Goal: Task Accomplishment & Management: Manage account settings

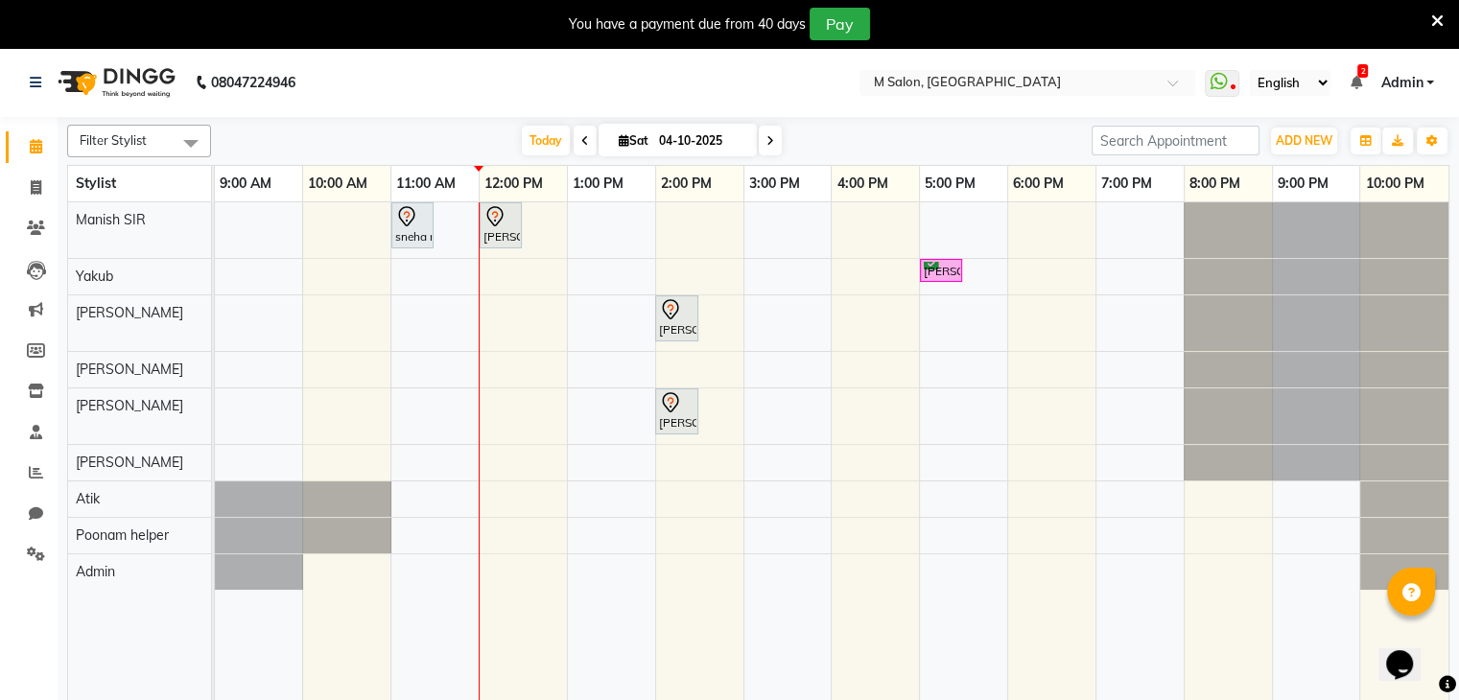
click at [438, 282] on div "sneha maam, TK02, 11:00 AM-11:30 AM, Root Touch-up (upto 1 inches) with [MEDICA…" at bounding box center [831, 463] width 1233 height 523
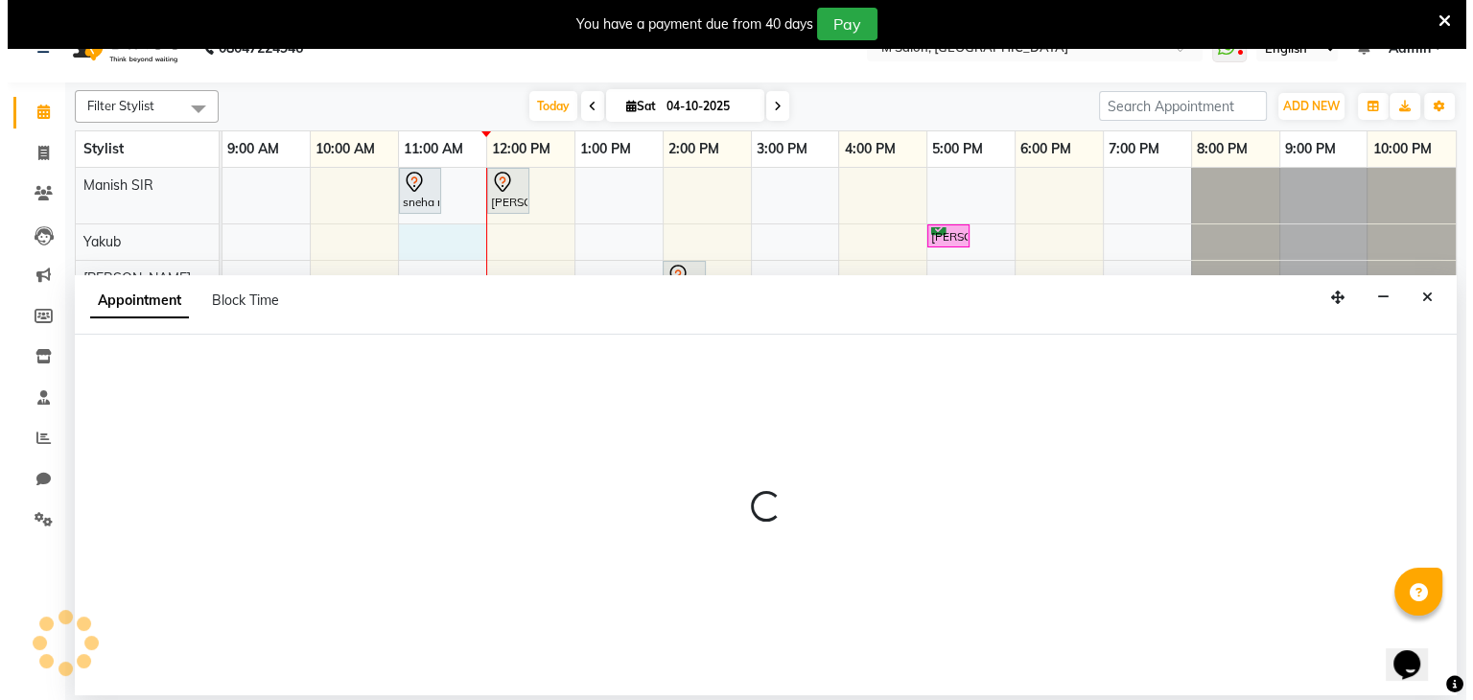
scroll to position [48, 0]
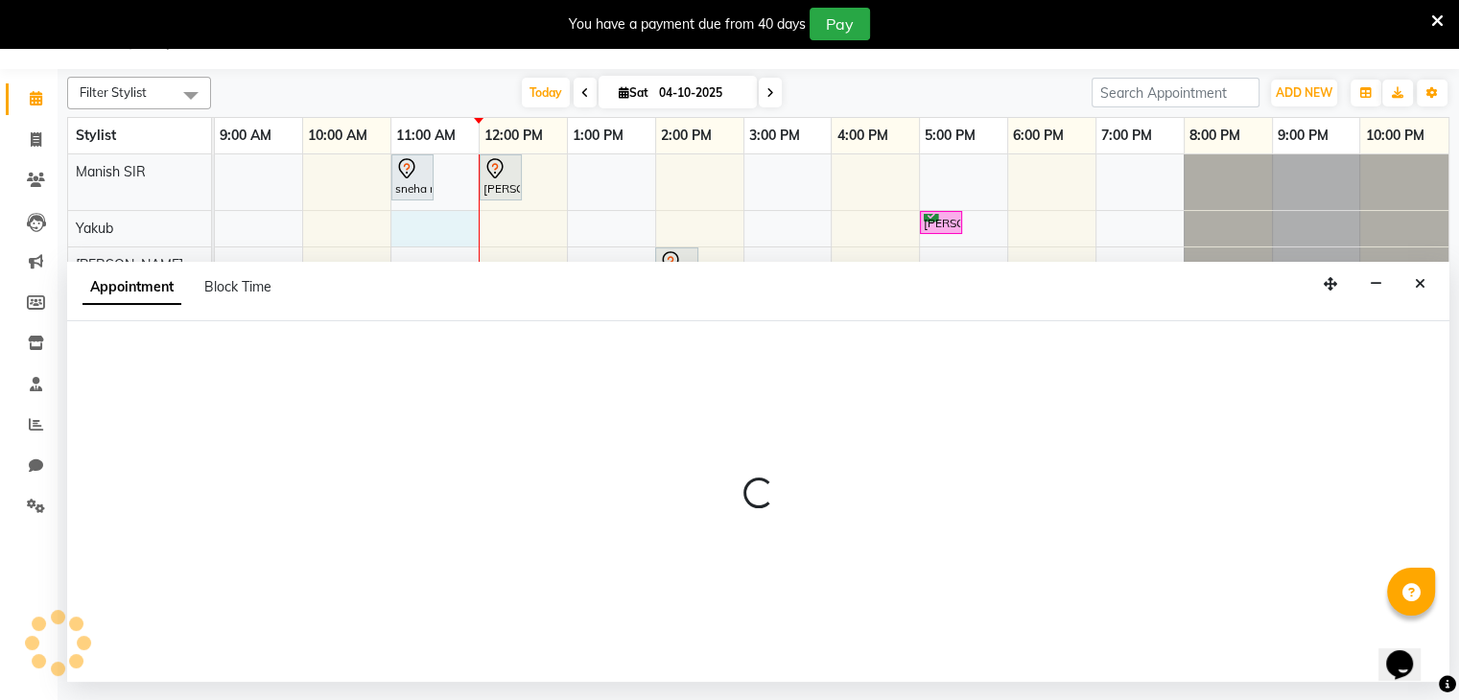
select select "87580"
select select "tentative"
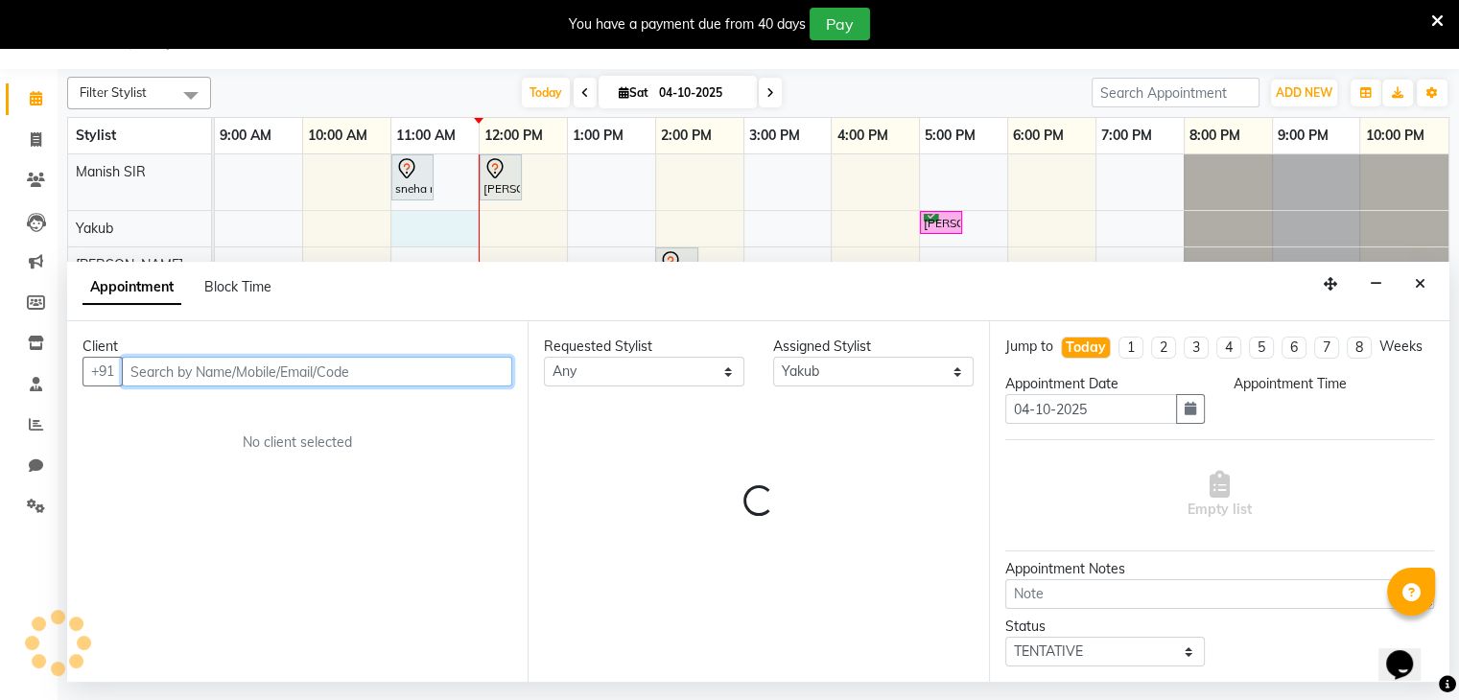
select select "660"
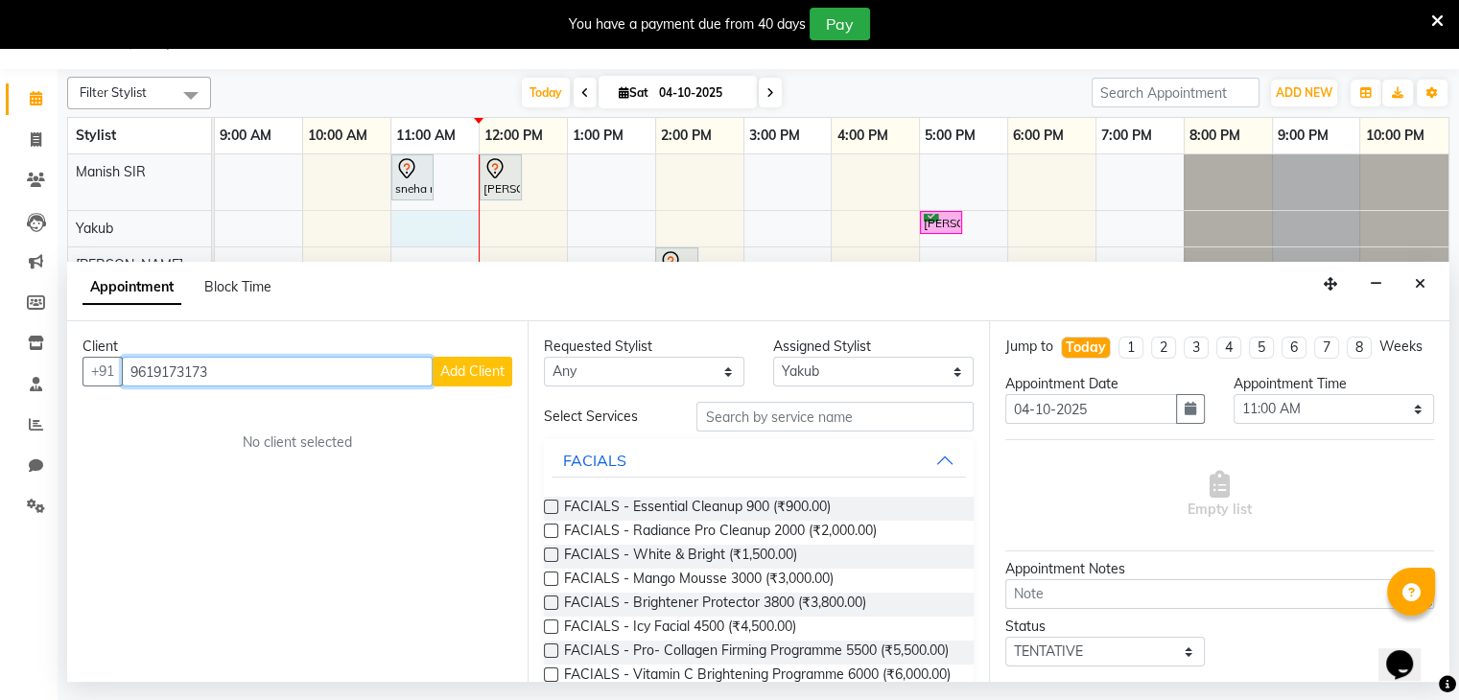
click at [167, 367] on input "9619173173" at bounding box center [277, 372] width 311 height 30
click at [169, 371] on input "9619173173" at bounding box center [277, 372] width 311 height 30
type input "96191173173"
click at [460, 364] on span "Add Client" at bounding box center [472, 370] width 64 height 17
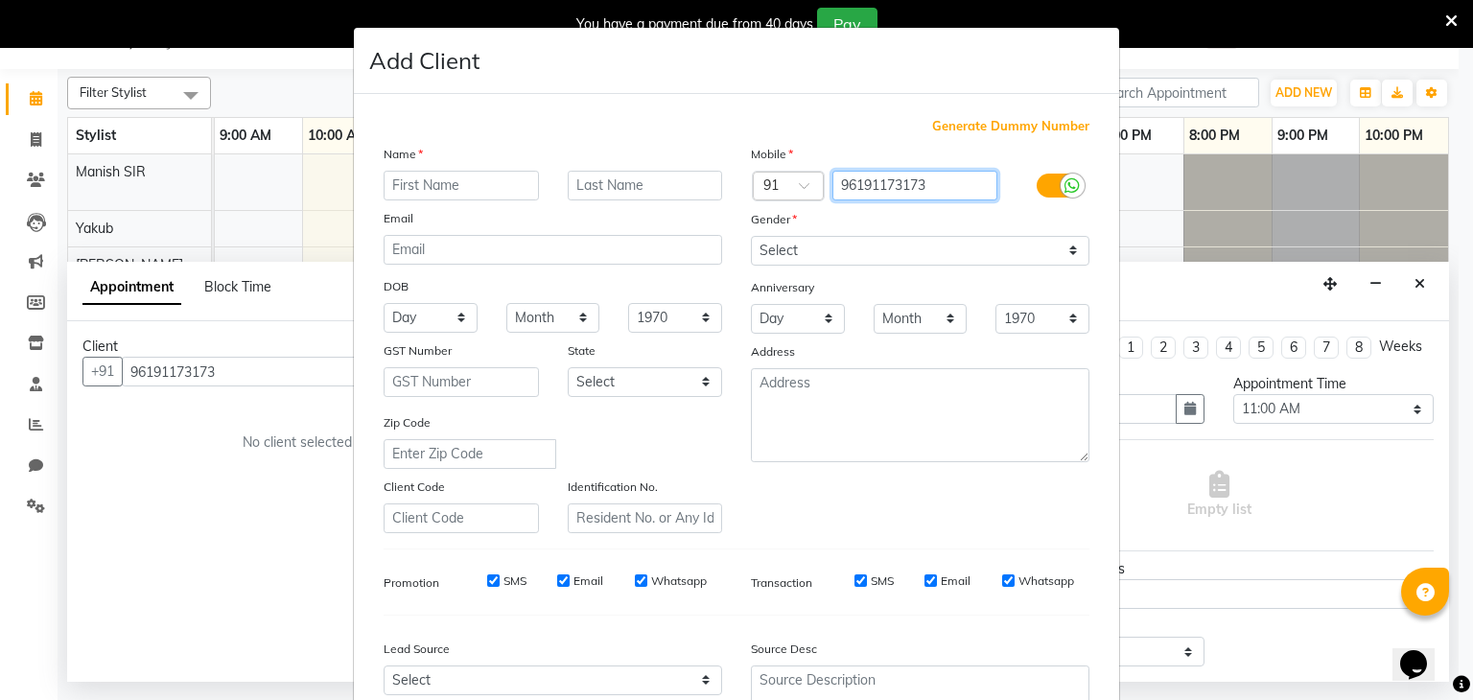
click at [875, 183] on input "96191173173" at bounding box center [915, 186] width 166 height 30
type input "9619173173"
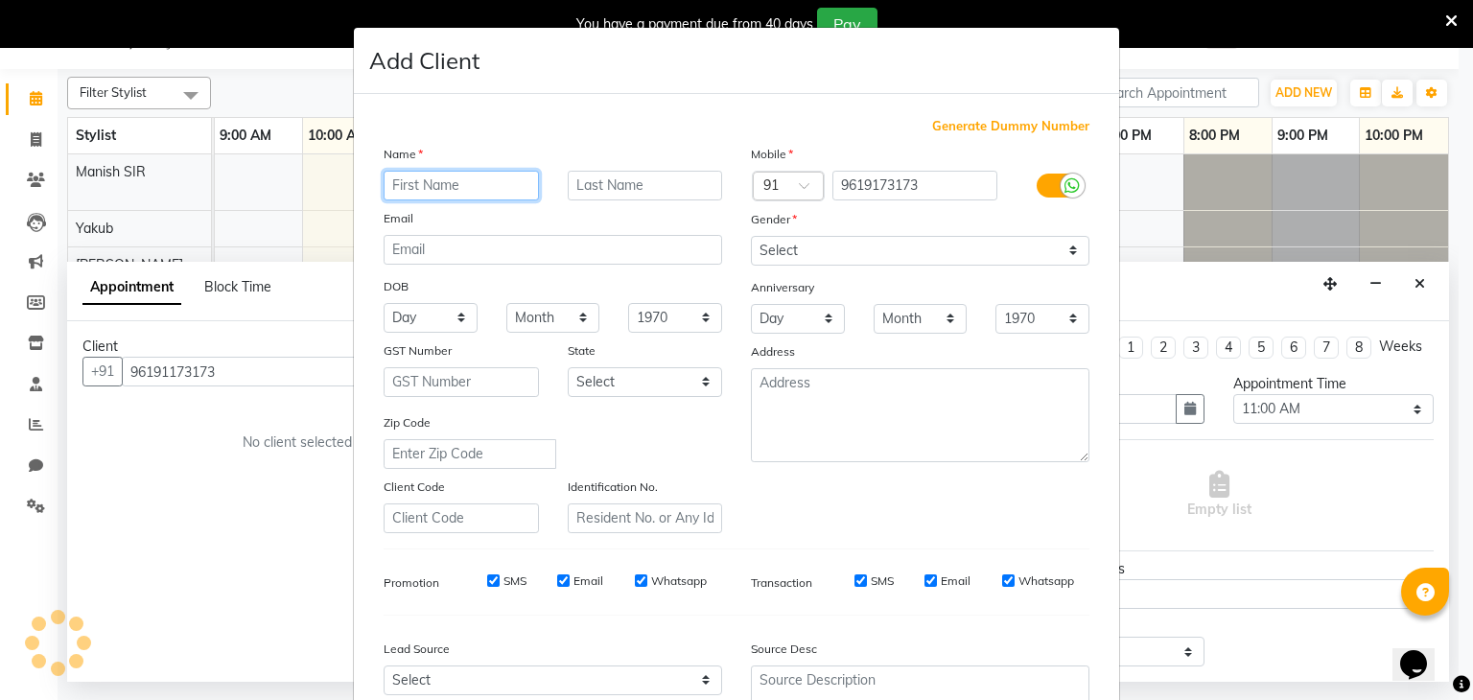
click at [494, 187] on input "text" at bounding box center [461, 186] width 155 height 30
type input "himanshu"
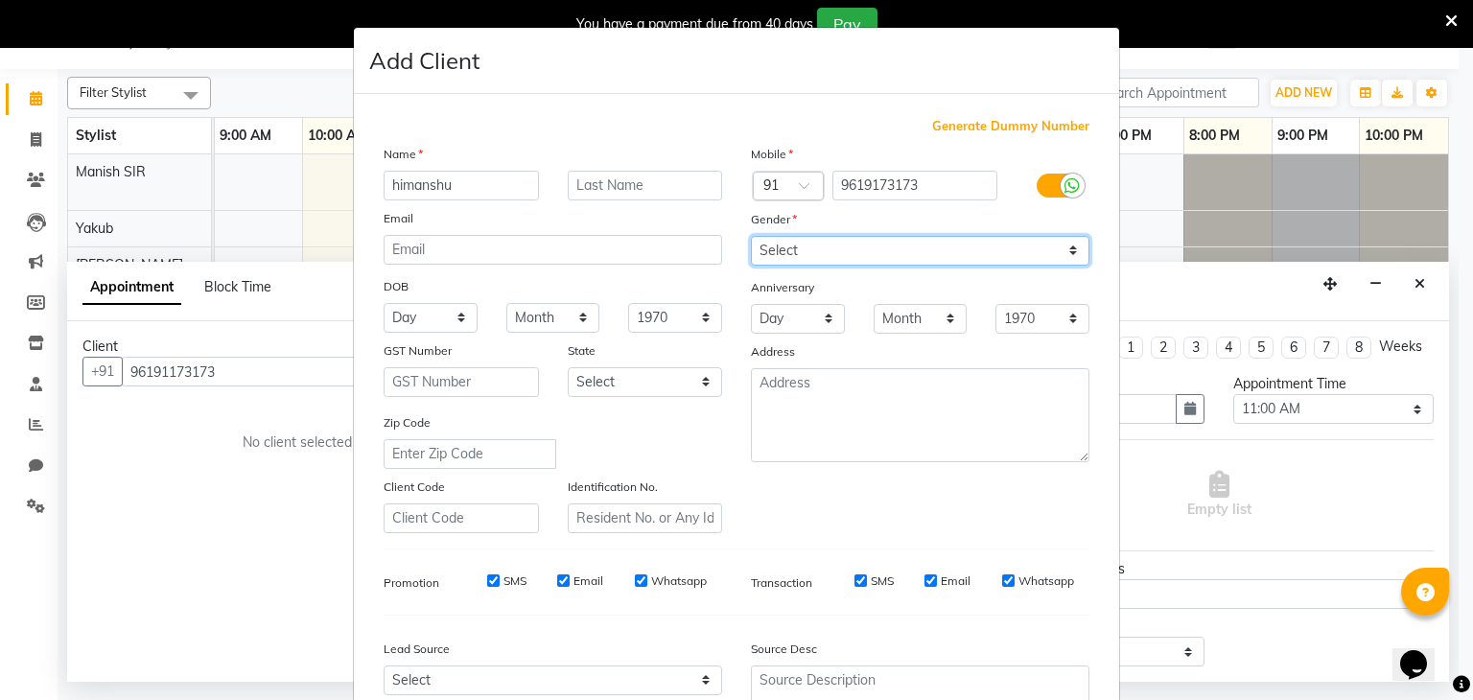
click at [1066, 256] on select "Select [DEMOGRAPHIC_DATA] [DEMOGRAPHIC_DATA] Other Prefer Not To Say" at bounding box center [920, 251] width 338 height 30
select select "[DEMOGRAPHIC_DATA]"
click at [751, 237] on select "Select [DEMOGRAPHIC_DATA] [DEMOGRAPHIC_DATA] Other Prefer Not To Say" at bounding box center [920, 251] width 338 height 30
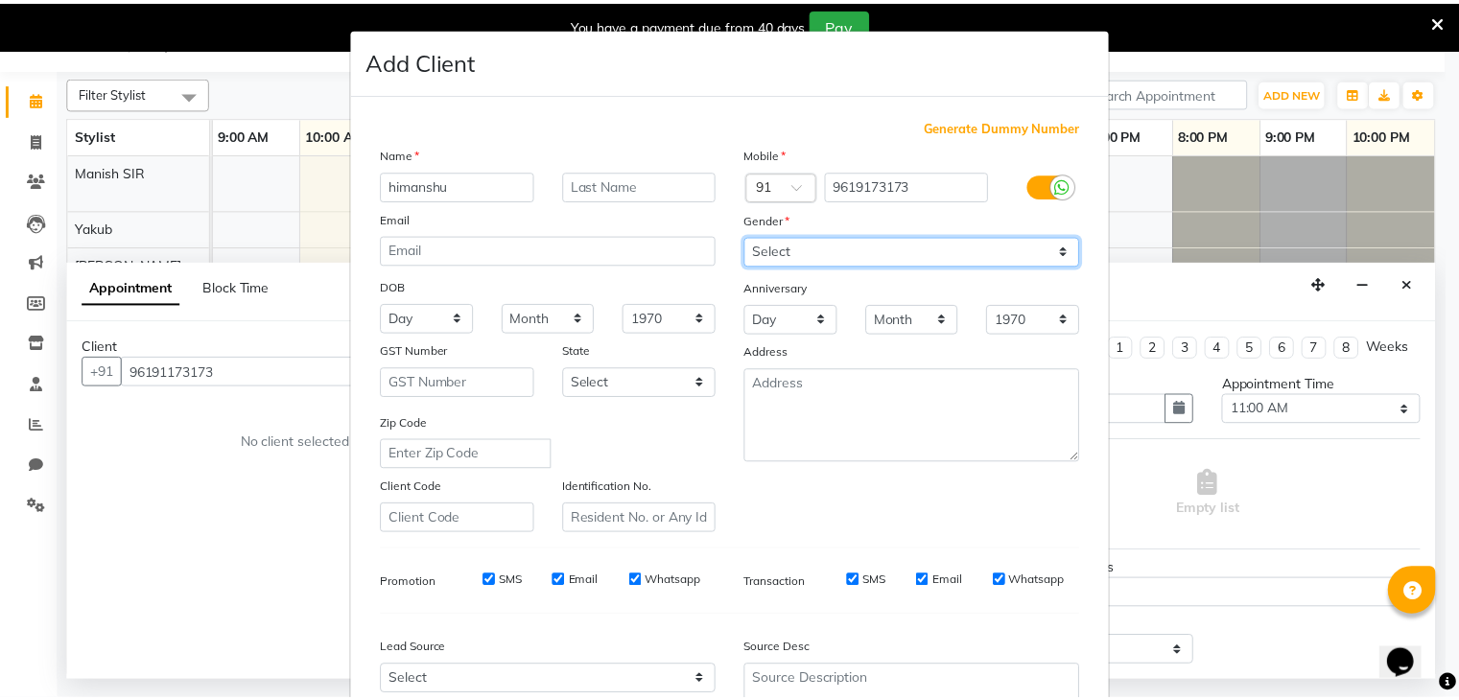
scroll to position [195, 0]
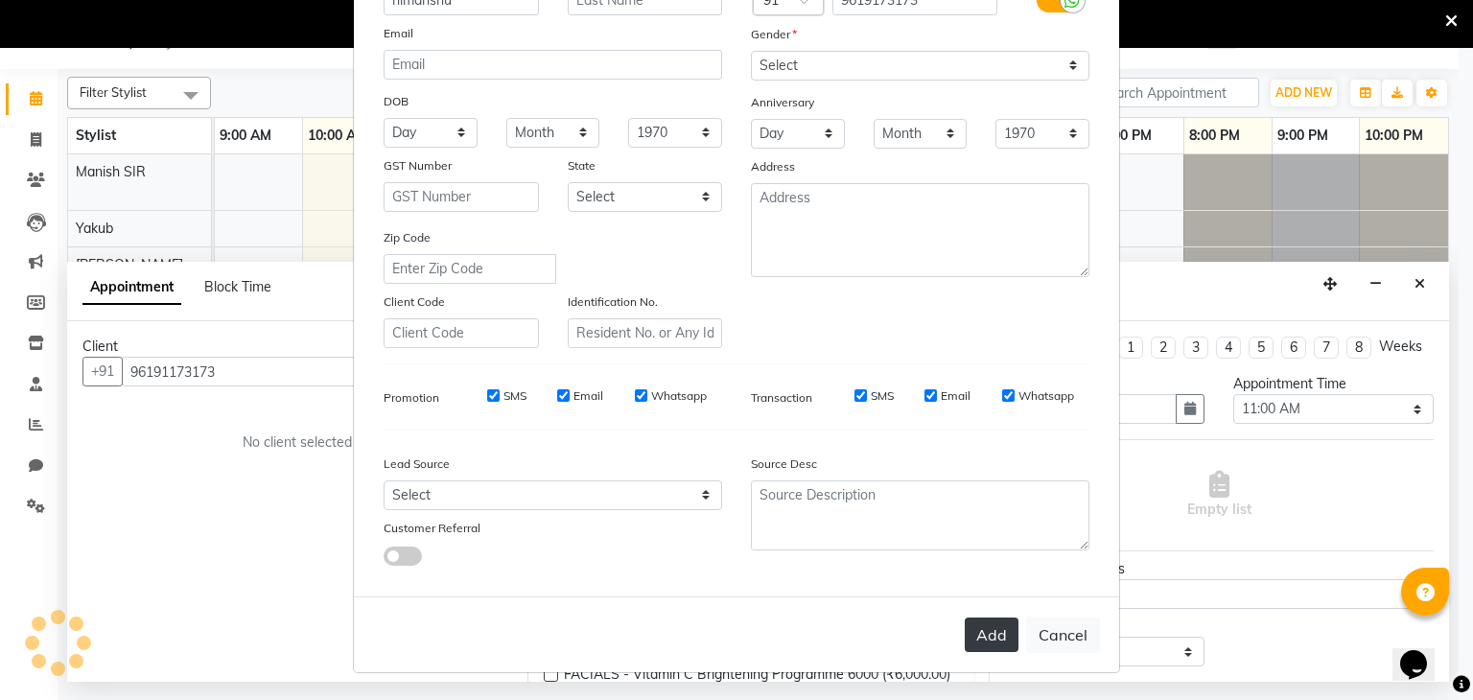
click at [1002, 626] on button "Add" at bounding box center [992, 635] width 54 height 35
type input "9619173173"
select select
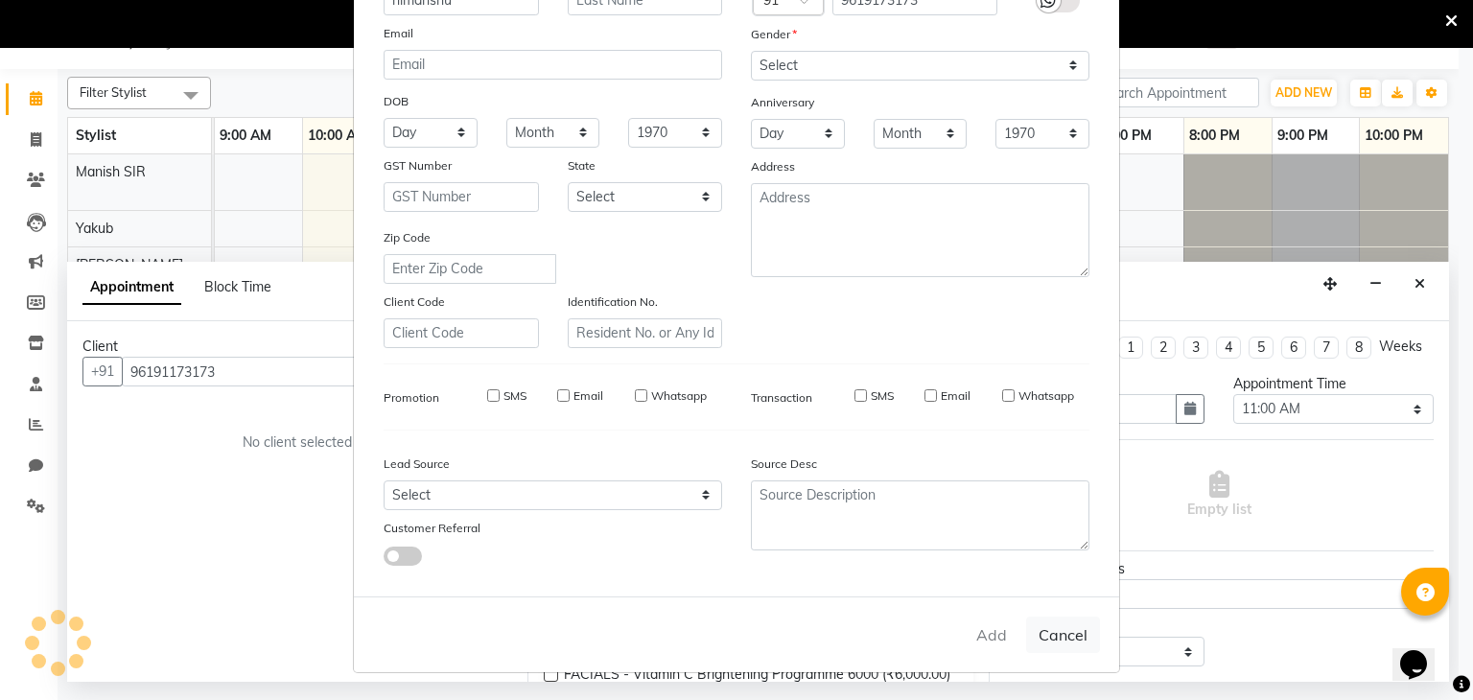
select select
checkbox input "false"
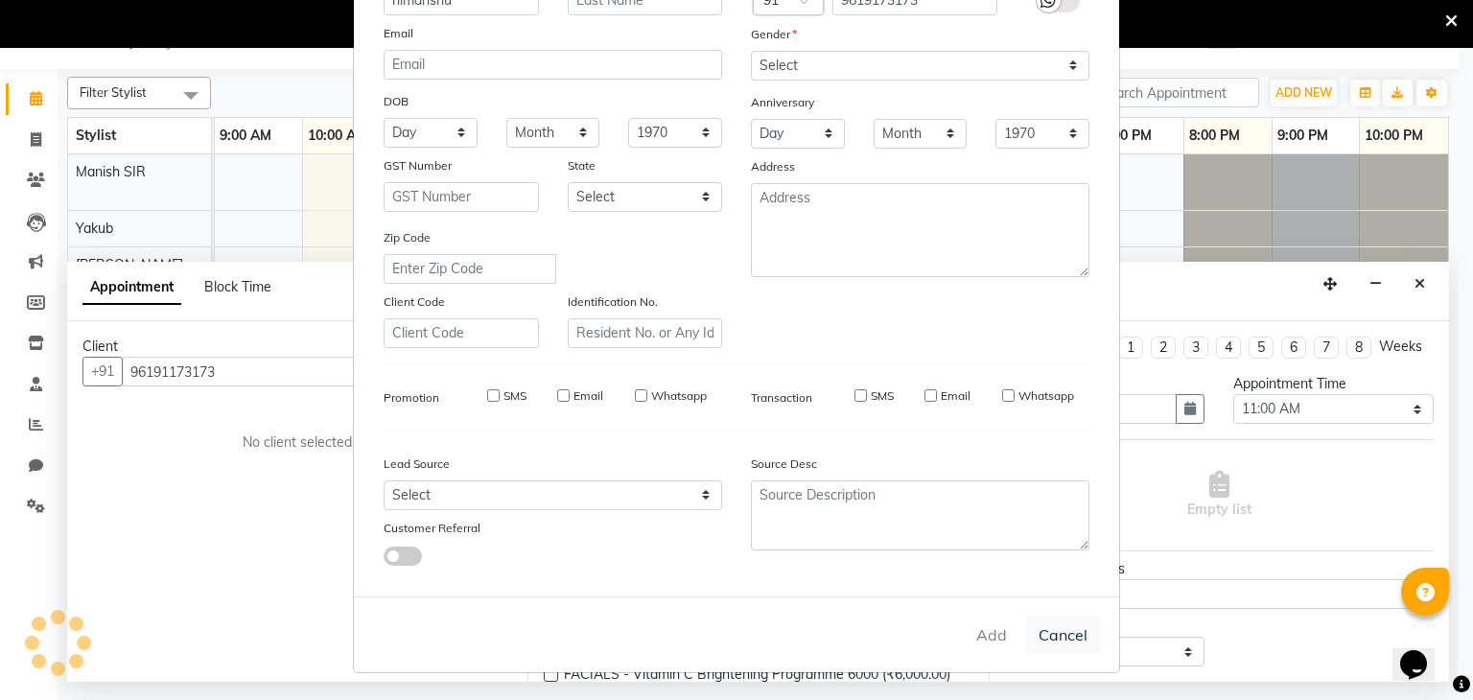
checkbox input "false"
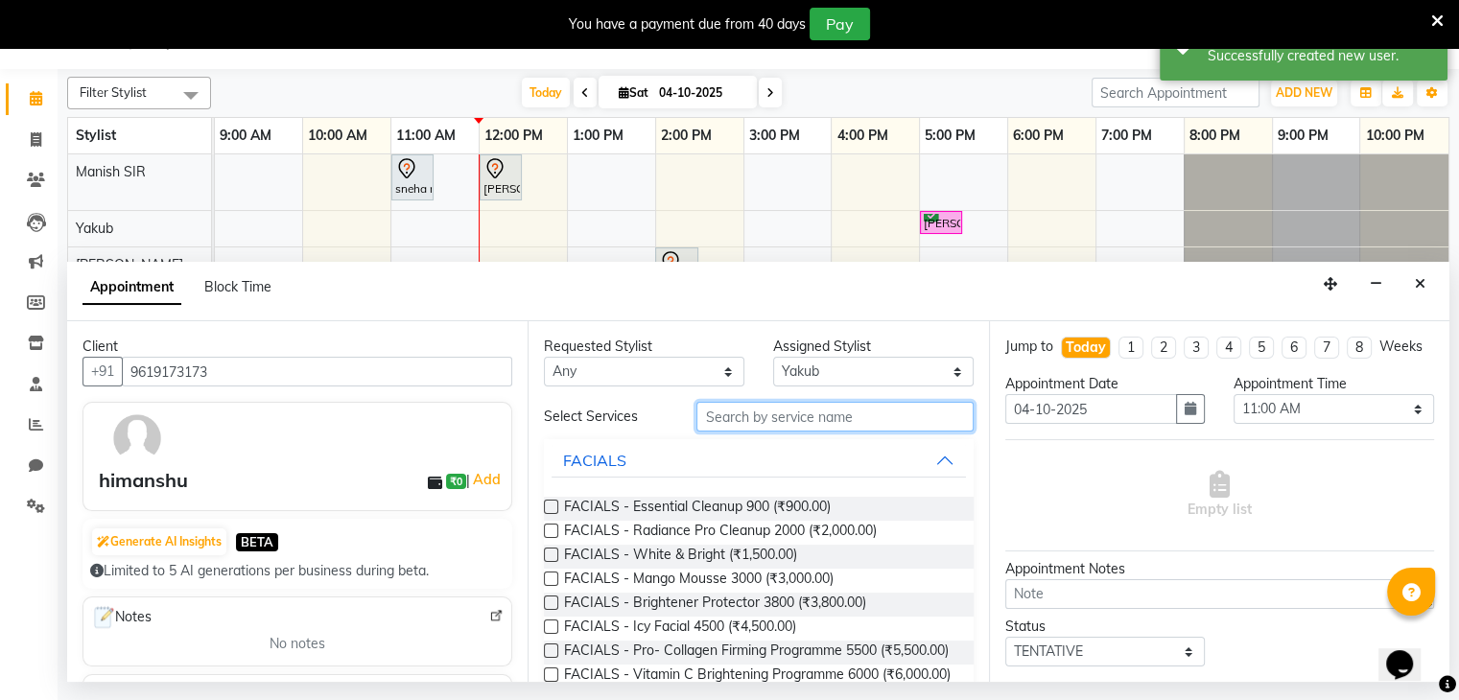
click at [890, 410] on input "text" at bounding box center [834, 417] width 276 height 30
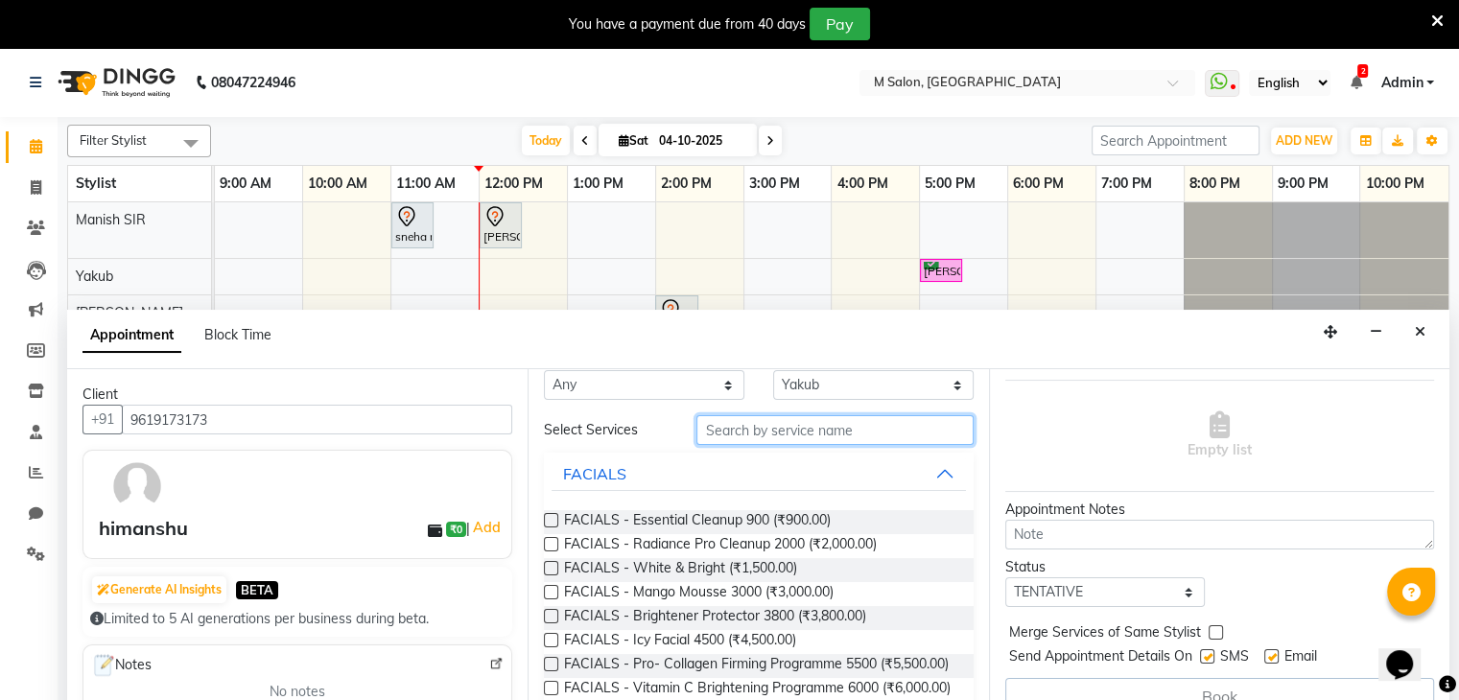
scroll to position [44, 0]
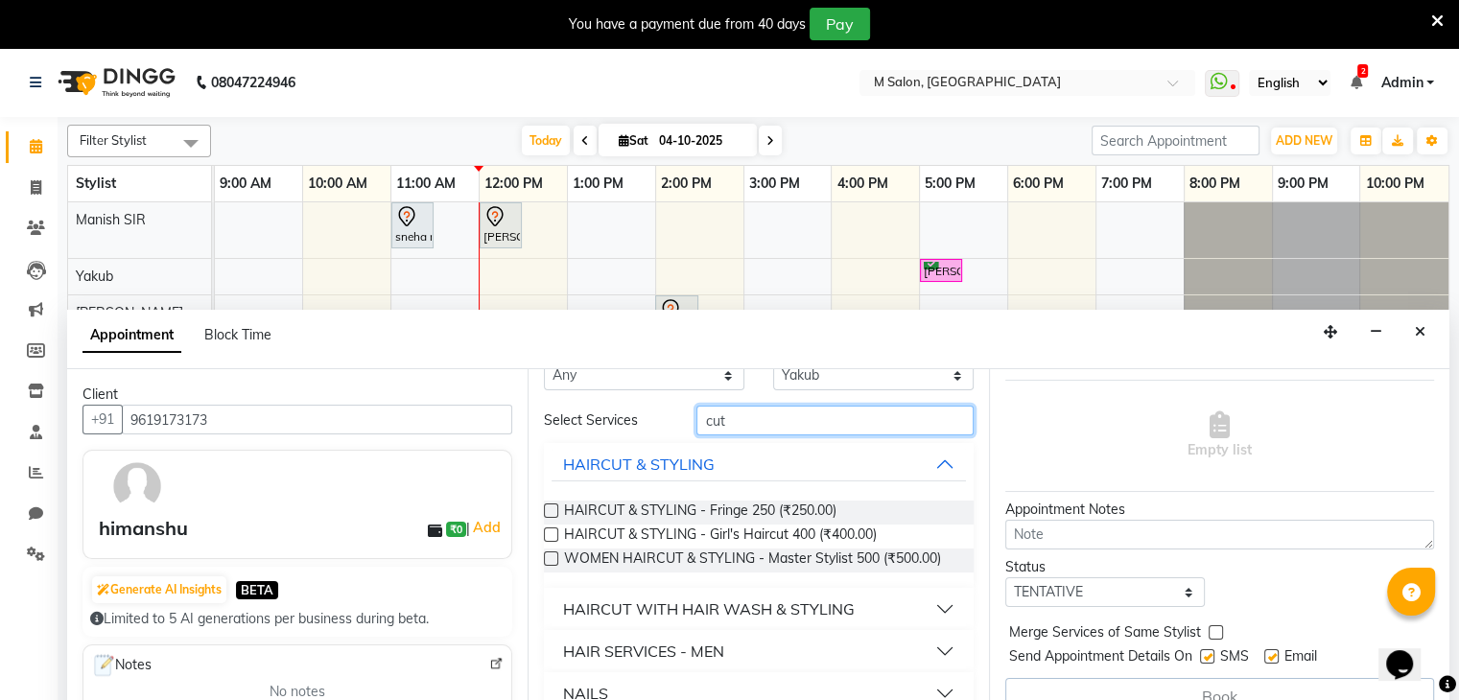
type input "cut"
click at [767, 655] on button "HAIR SERVICES - MEN" at bounding box center [757, 651] width 413 height 35
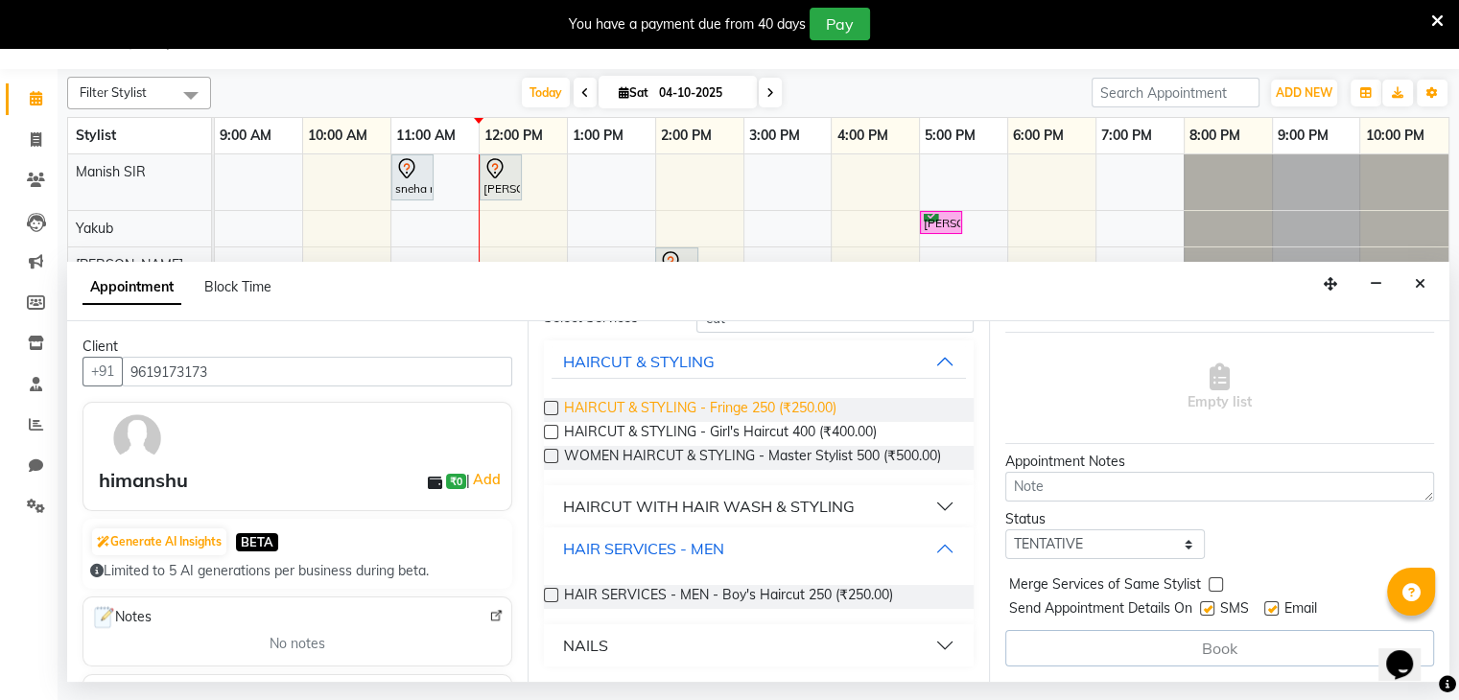
scroll to position [0, 0]
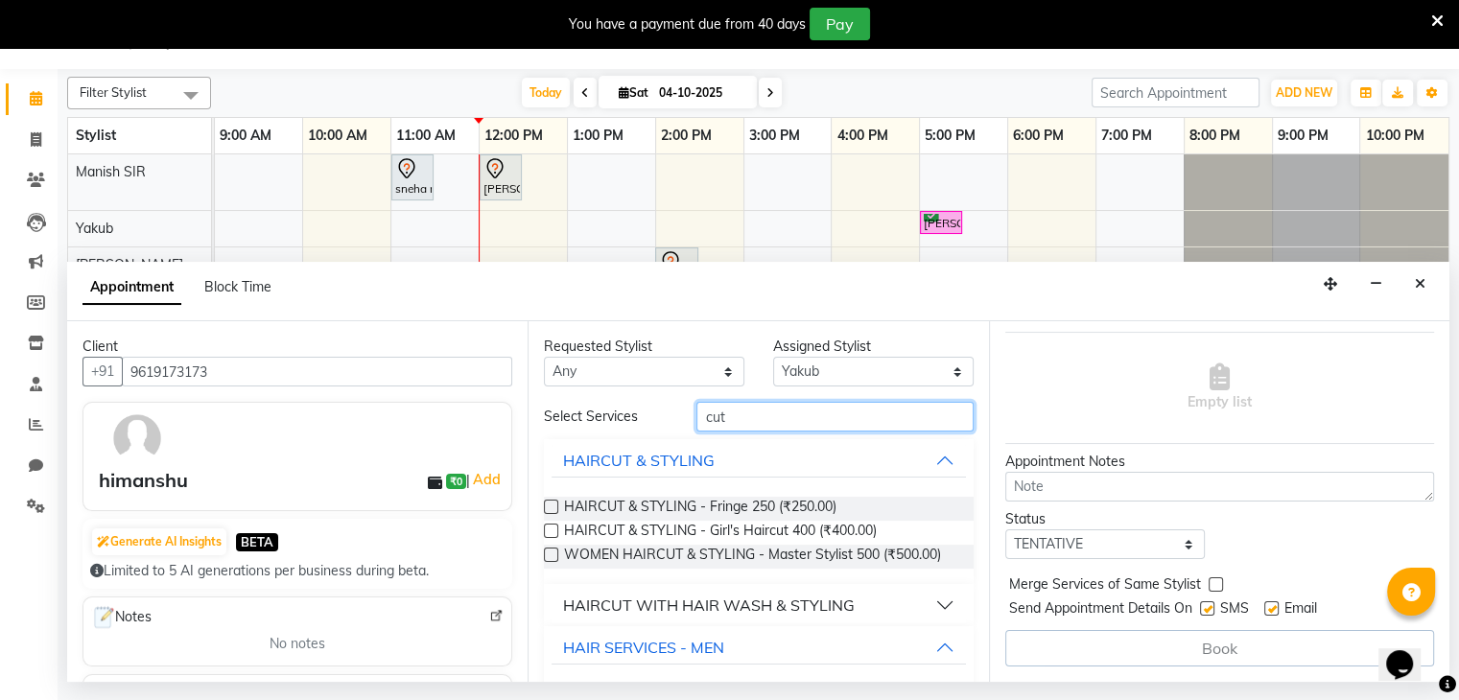
click at [759, 419] on input "cut" at bounding box center [834, 417] width 276 height 30
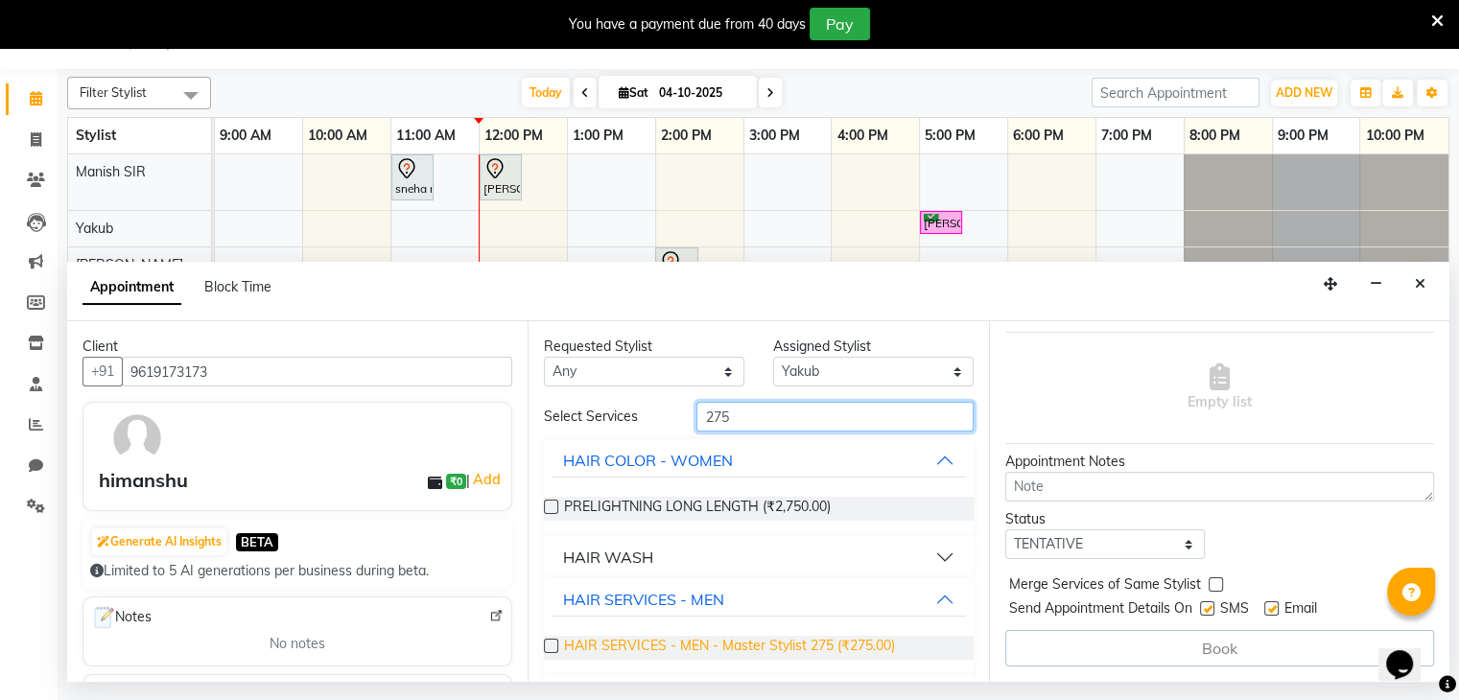
type input "275"
click at [699, 651] on span "HAIR SERVICES - MEN - Master Stylist 275 (₹275.00)" at bounding box center [729, 648] width 331 height 24
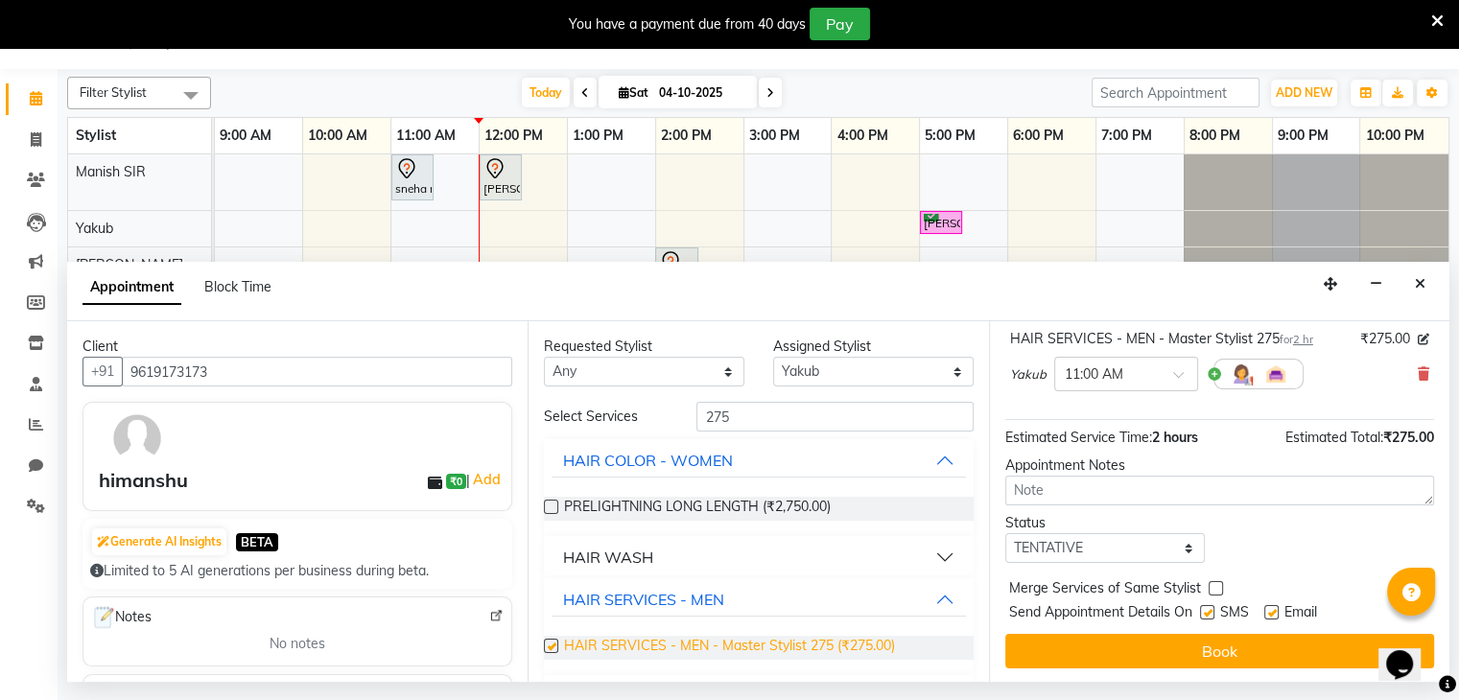
checkbox input "false"
click at [756, 421] on input "275" at bounding box center [834, 417] width 276 height 30
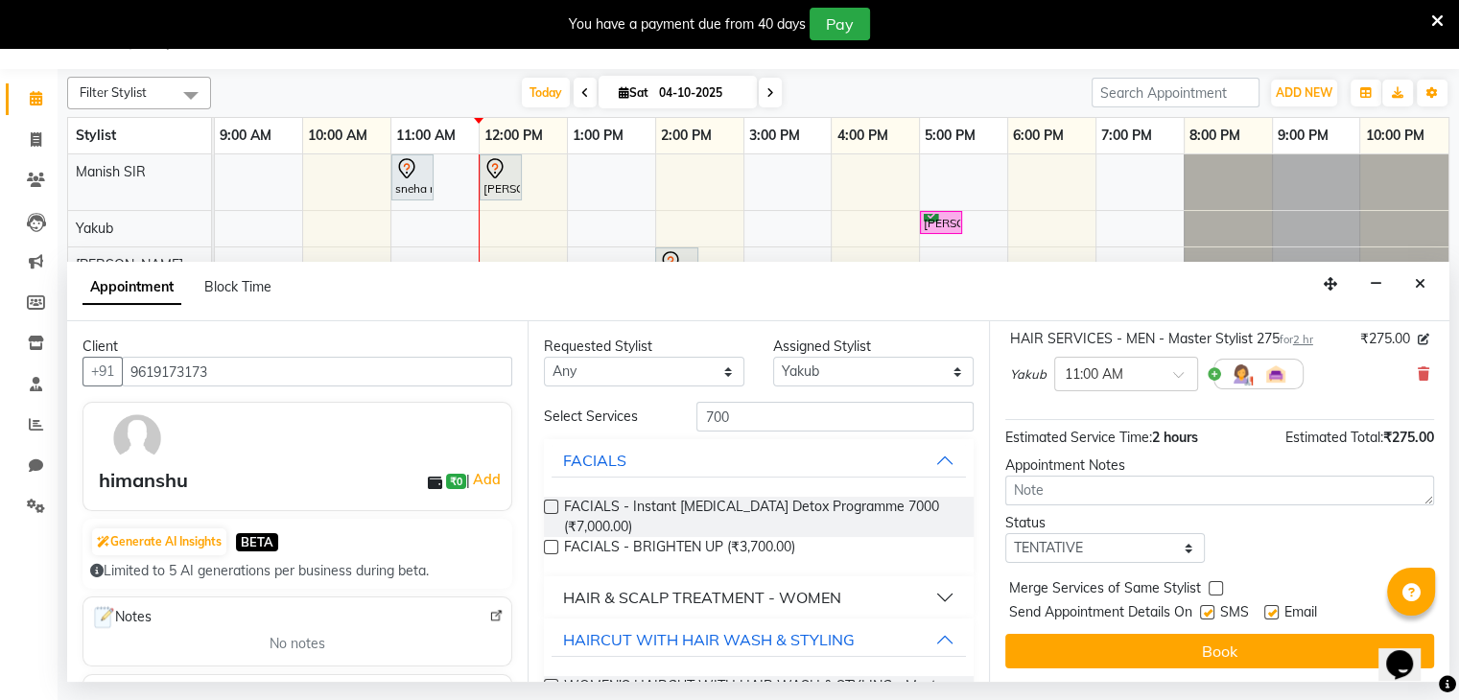
click at [776, 594] on div "HAIR & SCALP TREATMENT - WOMEN" at bounding box center [702, 597] width 278 height 23
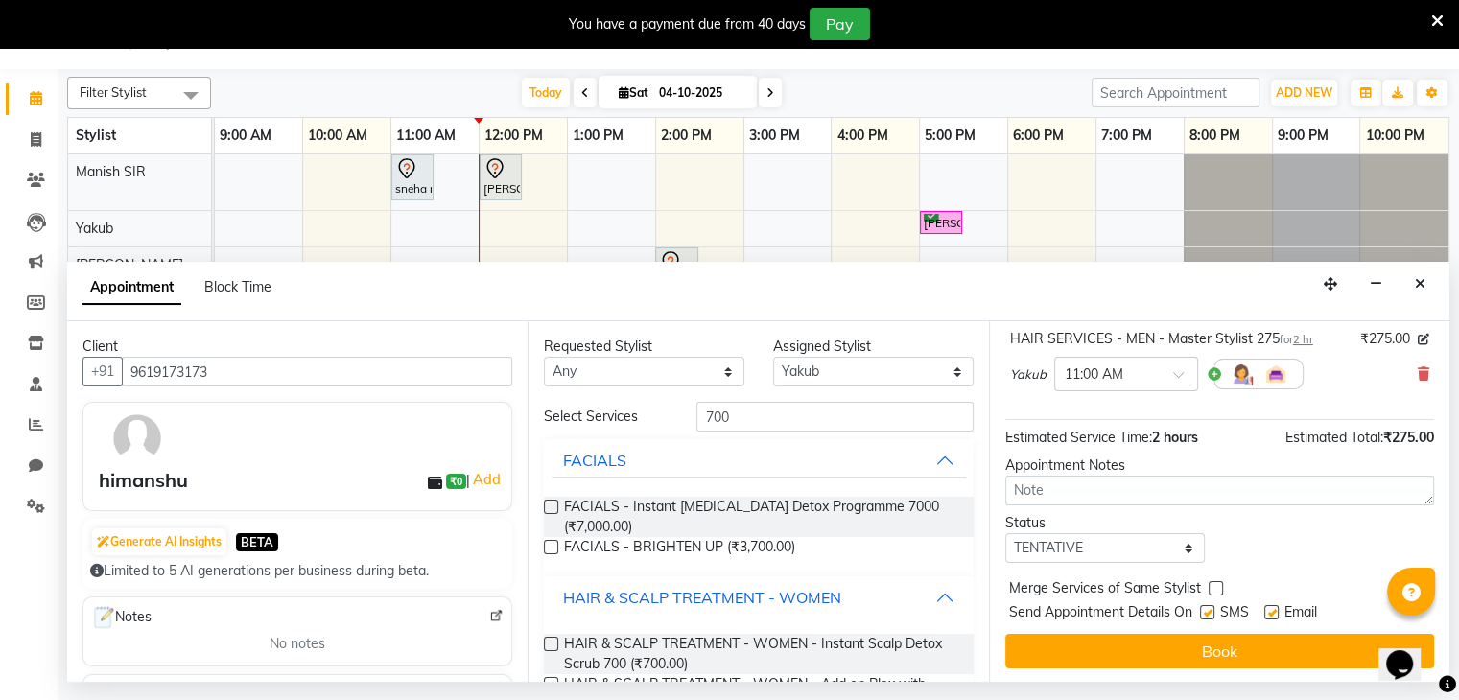
click at [776, 594] on div "HAIR & SCALP TREATMENT - WOMEN" at bounding box center [702, 597] width 278 height 23
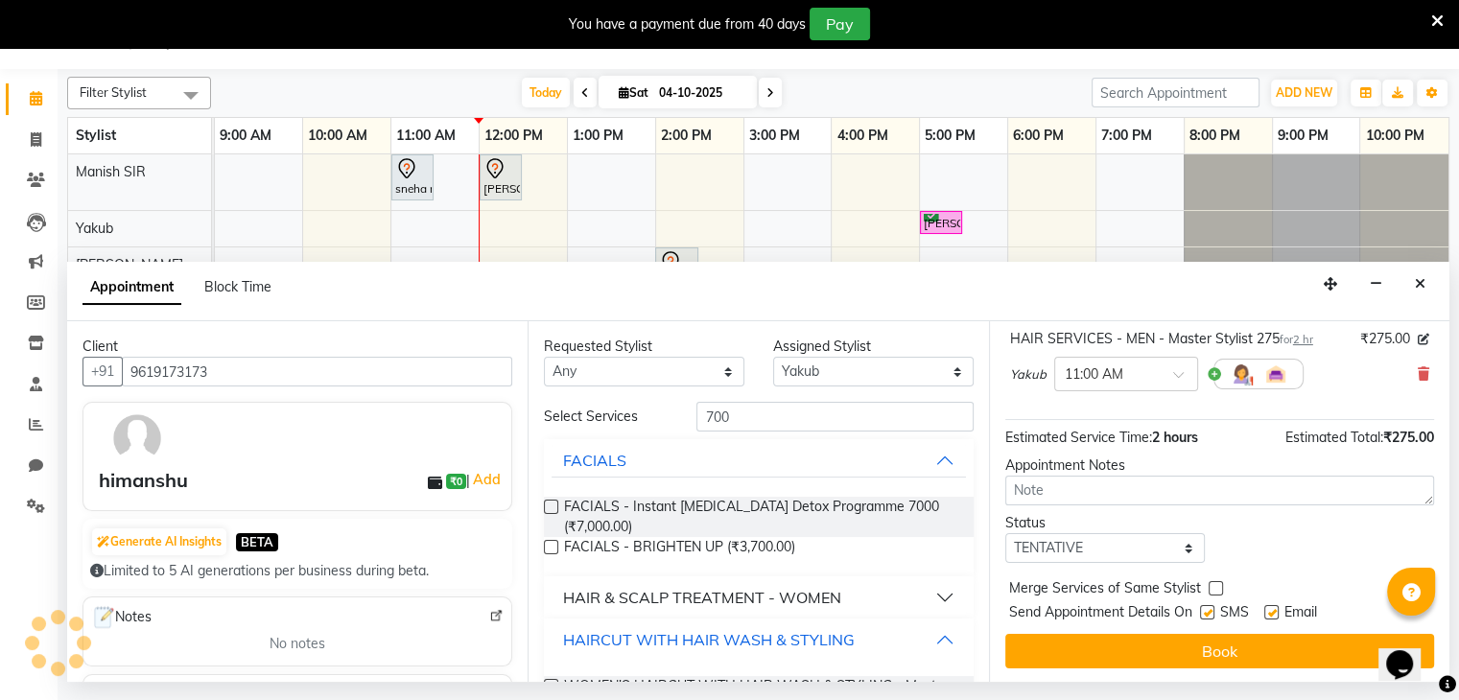
click at [771, 642] on div "HAIRCUT WITH HAIR WASH & STYLING" at bounding box center [709, 639] width 292 height 23
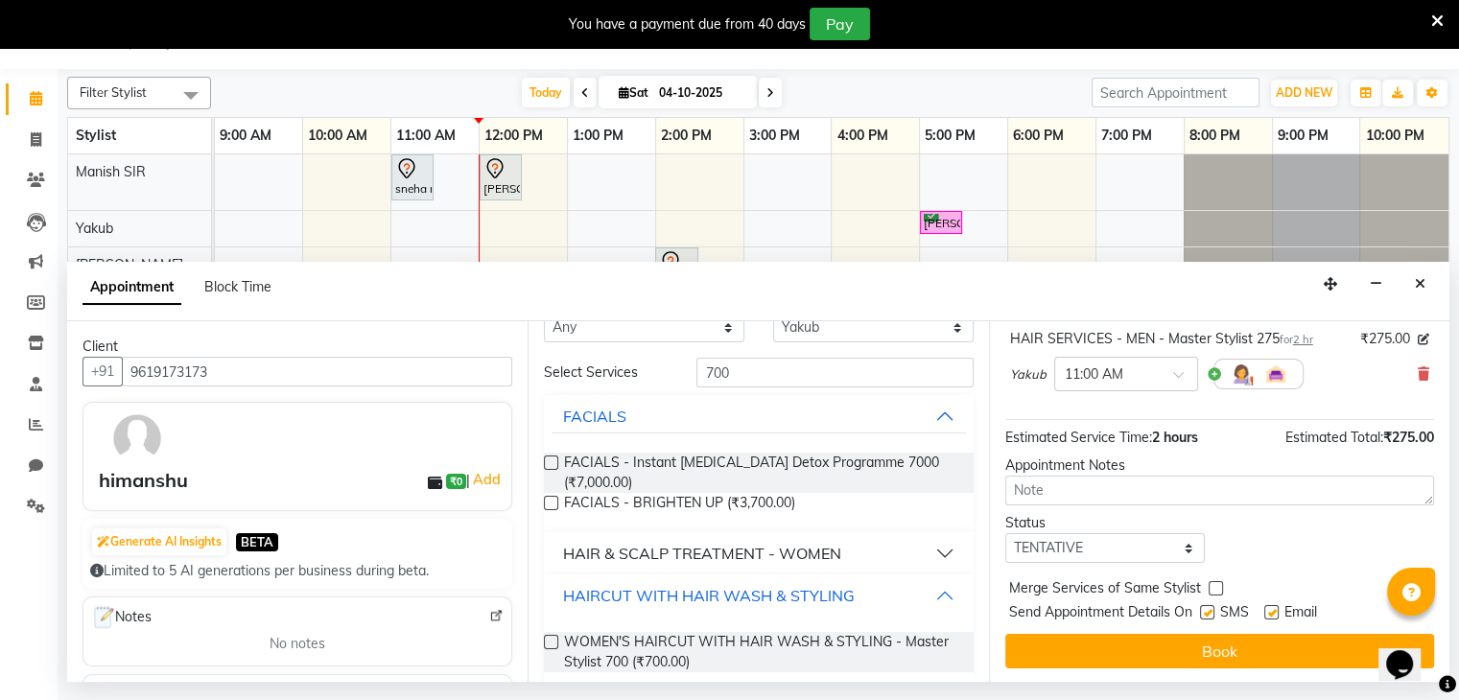
scroll to position [19, 0]
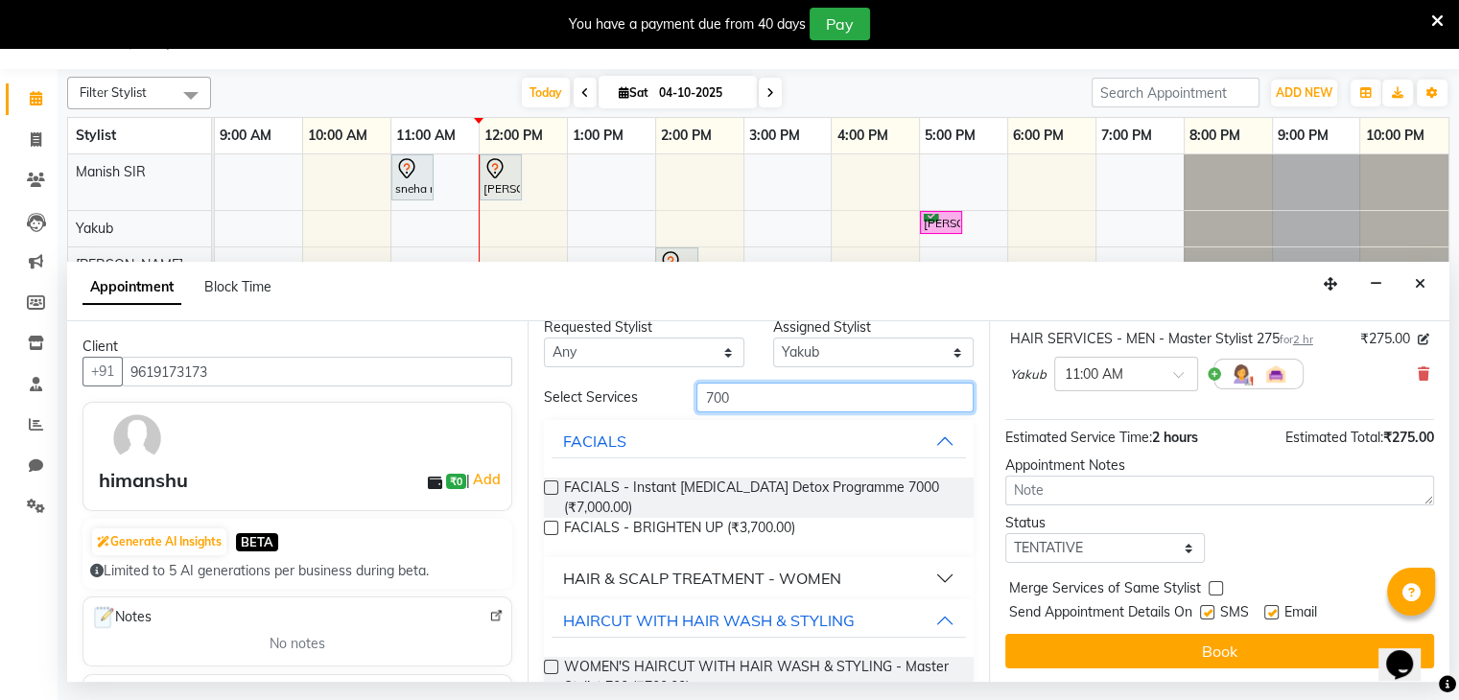
click at [799, 400] on input "700" at bounding box center [834, 398] width 276 height 30
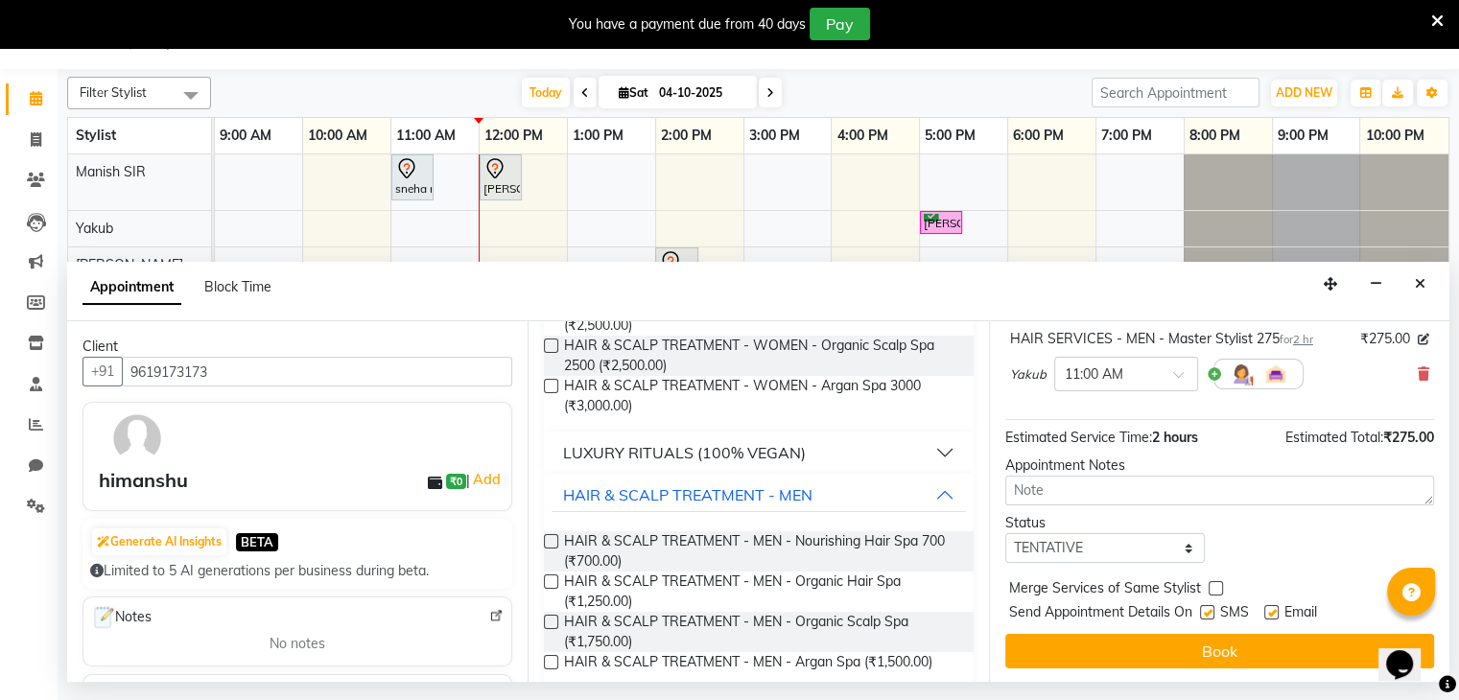
scroll to position [244, 0]
type input "spa"
click at [691, 553] on span "HAIR & SCALP TREATMENT - MEN - Nourishing Hair Spa 700 (₹700.00)" at bounding box center [760, 549] width 393 height 40
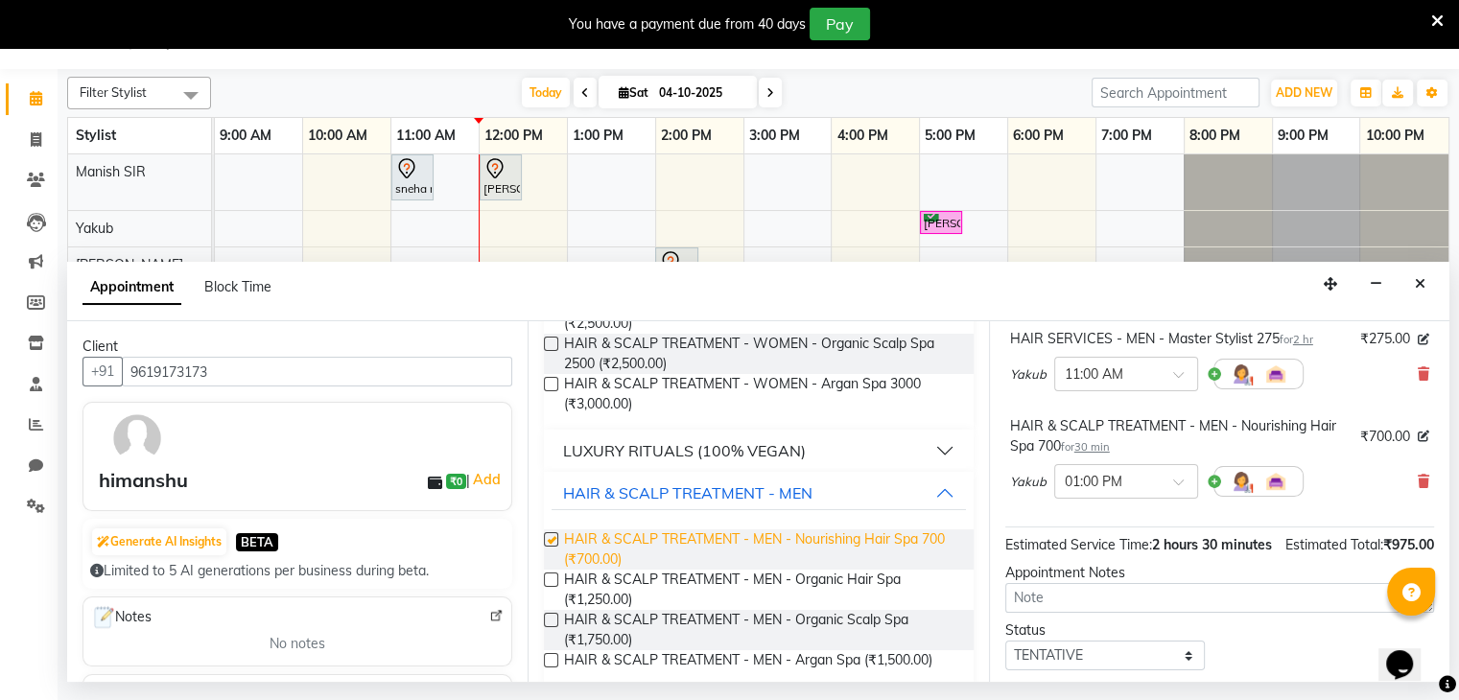
checkbox input "false"
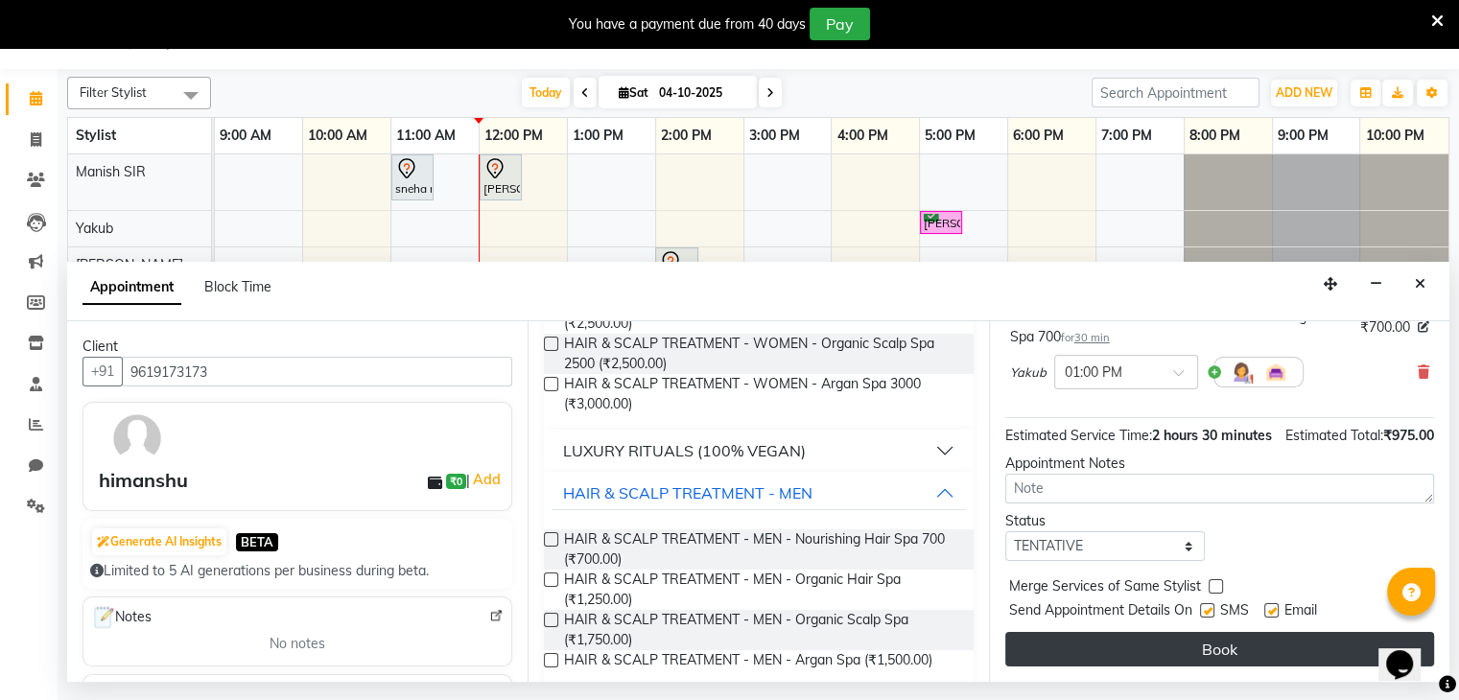
click at [1097, 645] on button "Book" at bounding box center [1219, 649] width 429 height 35
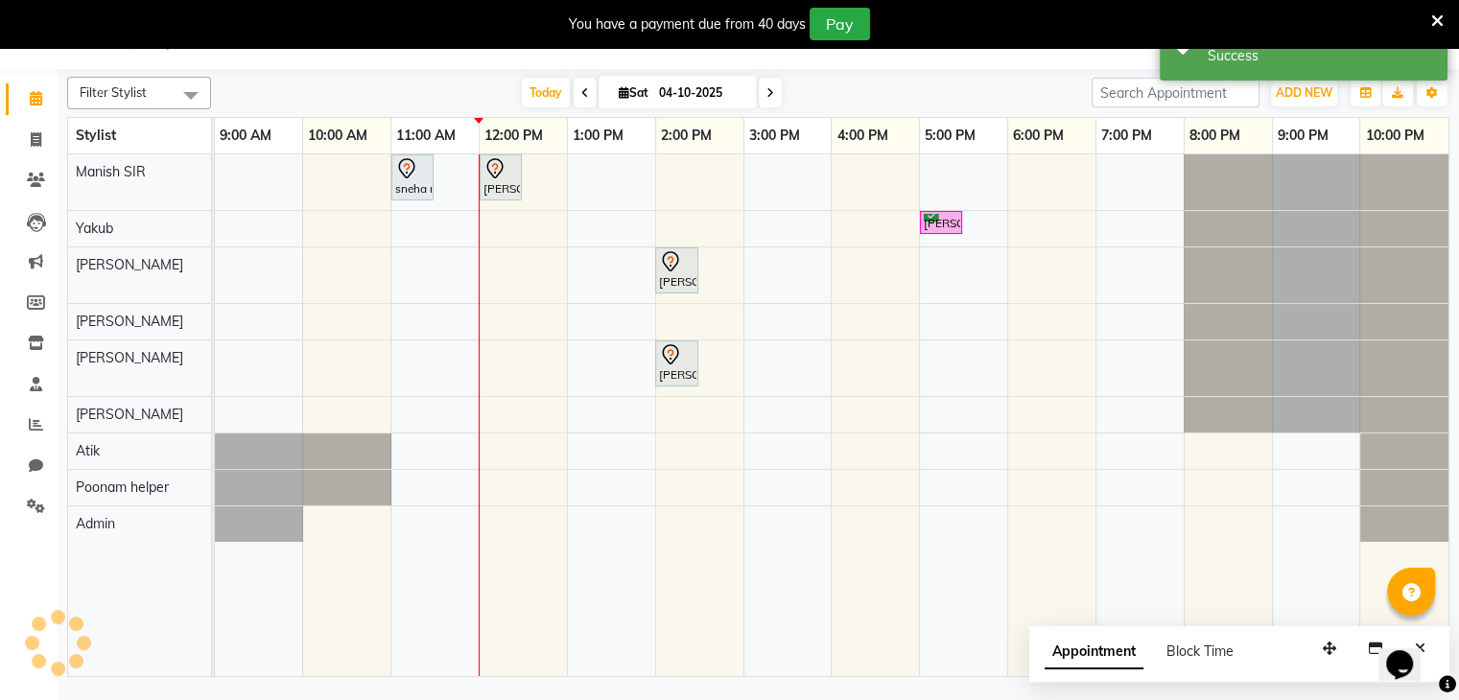
scroll to position [0, 0]
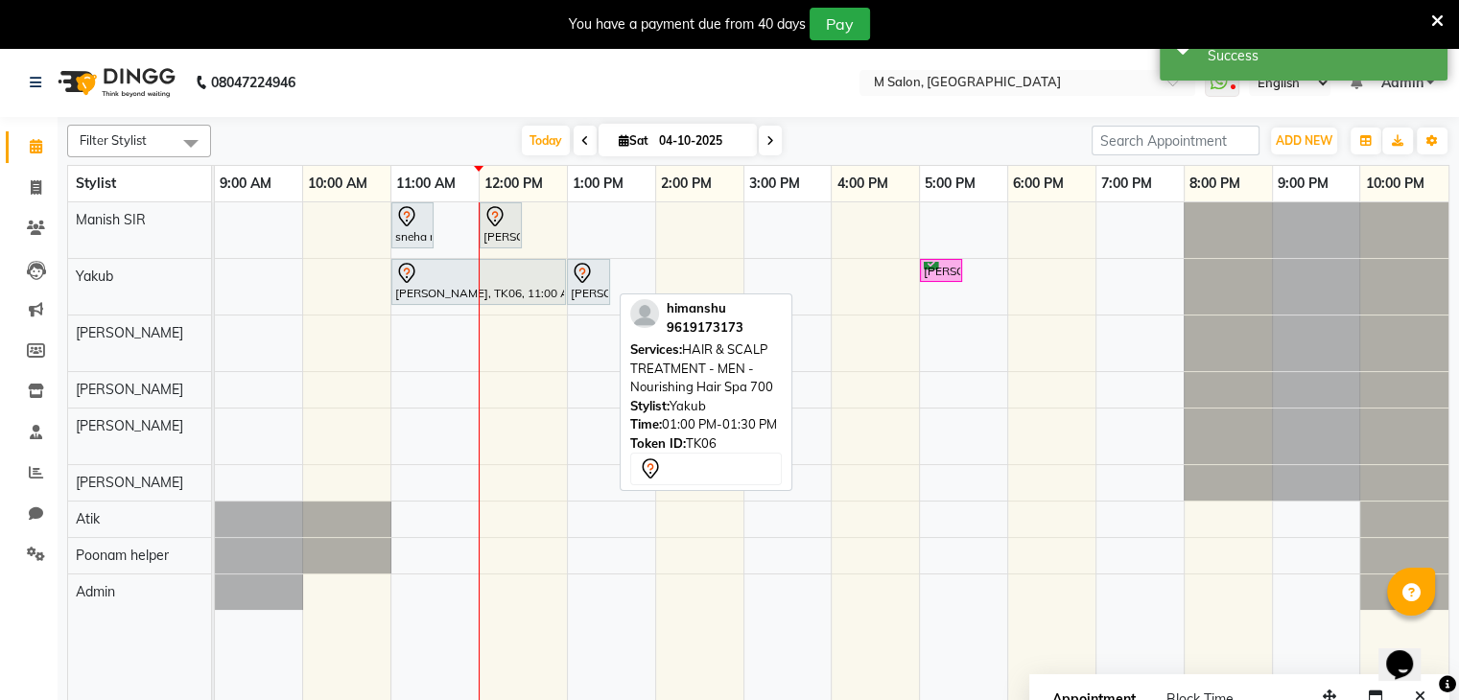
click at [595, 289] on div "[PERSON_NAME], TK06, 01:00 PM-01:30 PM, HAIR & SCALP TREATMENT - MEN - Nourishi…" at bounding box center [588, 282] width 39 height 40
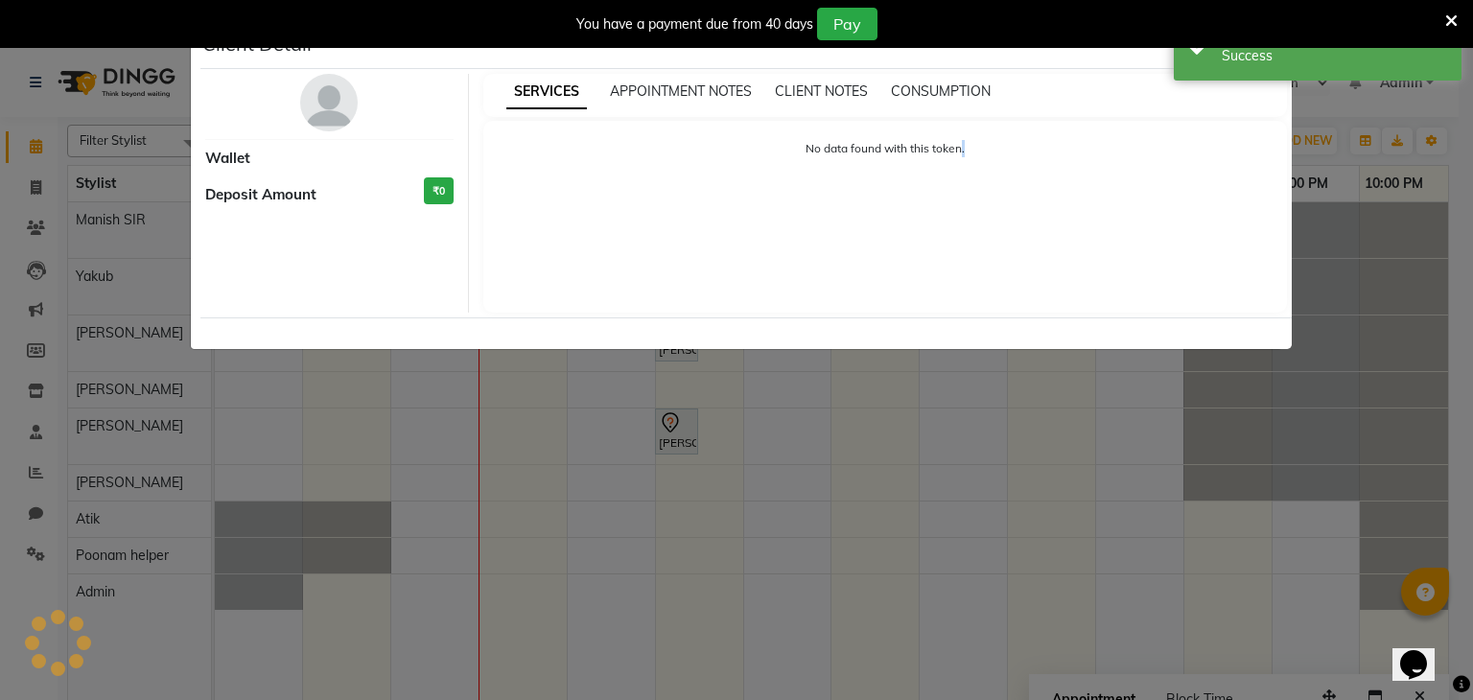
click at [595, 289] on div "Client Detail Wallet Deposit Amount ₹0 SERVICES APPOINTMENT NOTES CLIENT NOTES …" at bounding box center [736, 188] width 1093 height 323
select select "7"
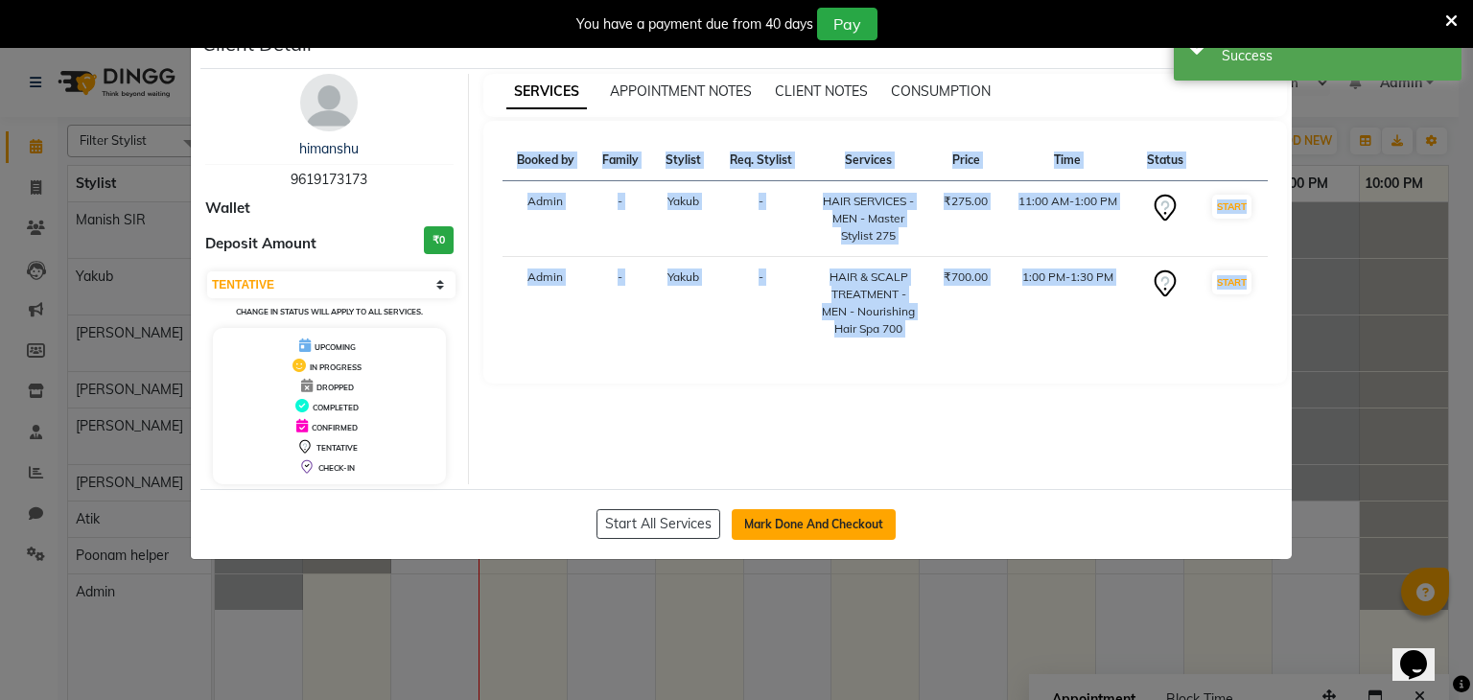
click at [794, 511] on button "Mark Done And Checkout" at bounding box center [814, 524] width 164 height 31
select select "service"
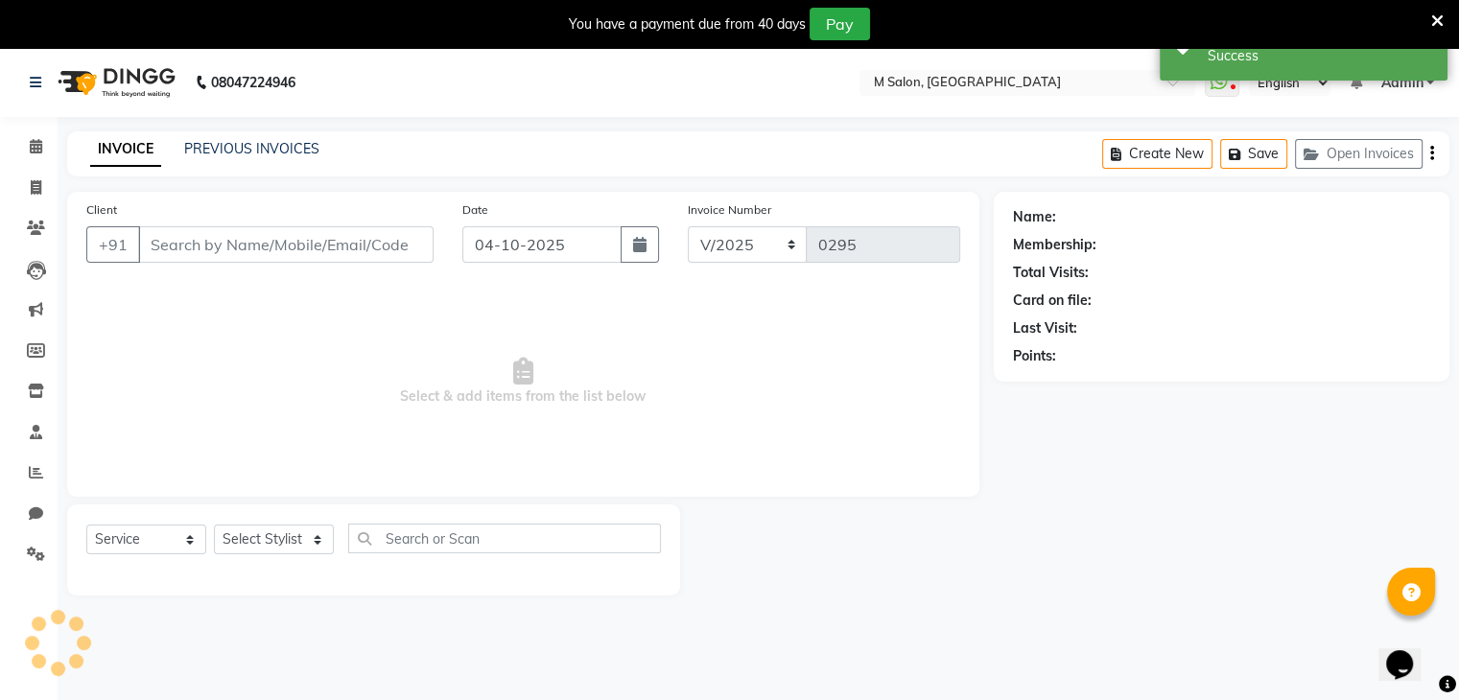
type input "9619173173"
select select "87580"
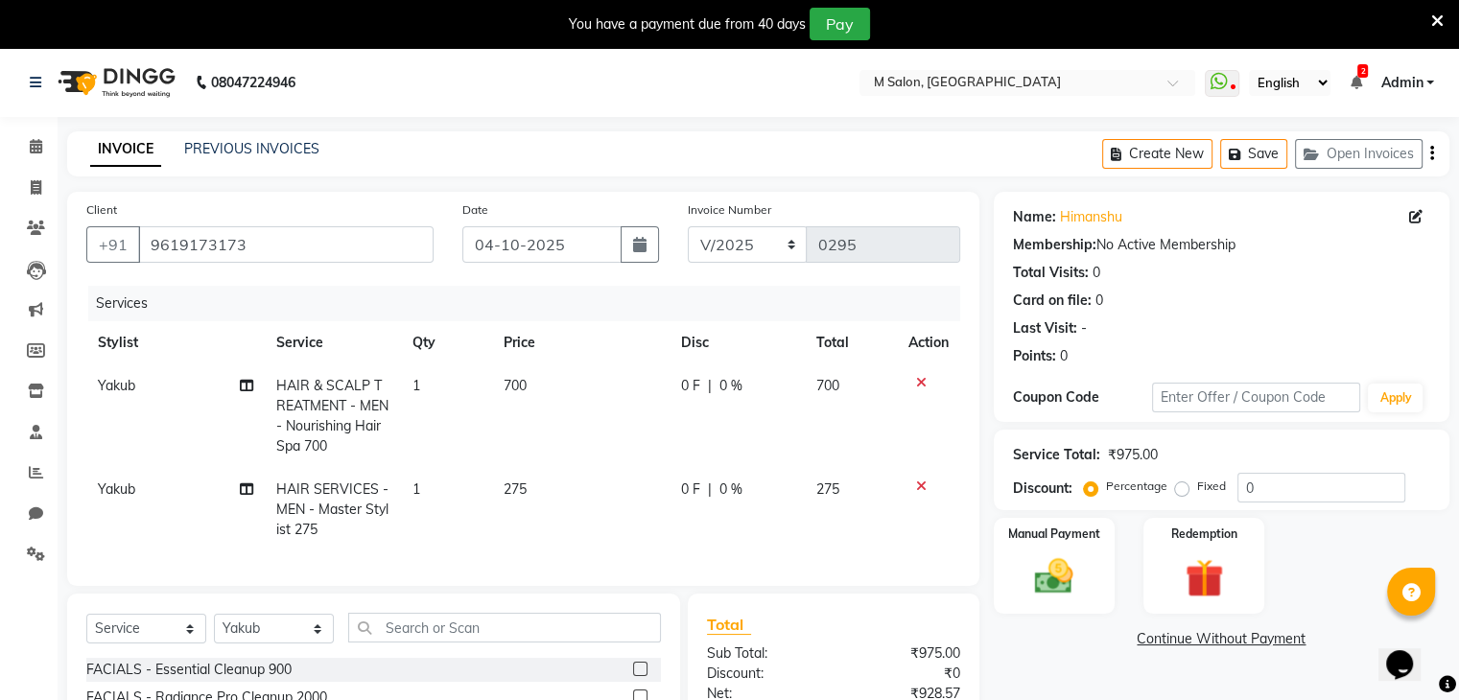
click at [690, 388] on span "0 F" at bounding box center [690, 386] width 19 height 20
select select "87580"
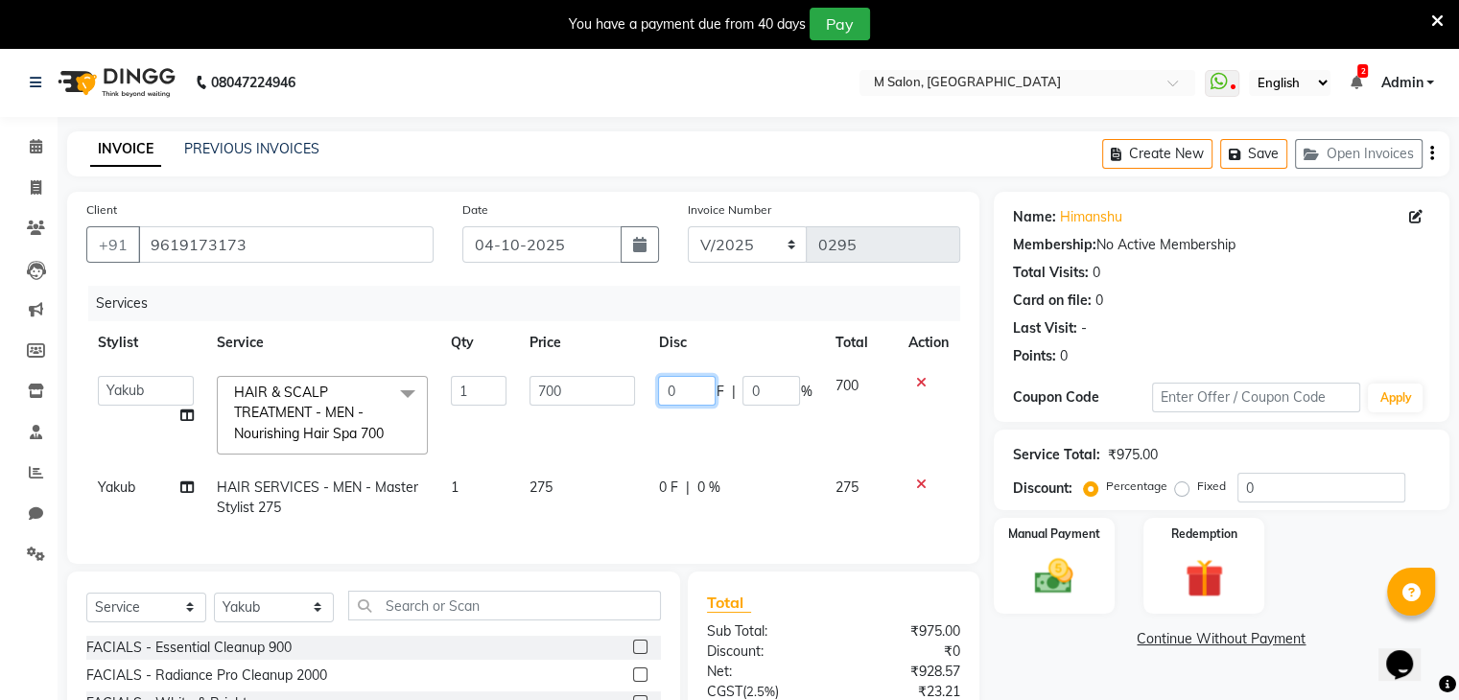
click at [676, 389] on input "0" at bounding box center [687, 391] width 58 height 30
type input "30"
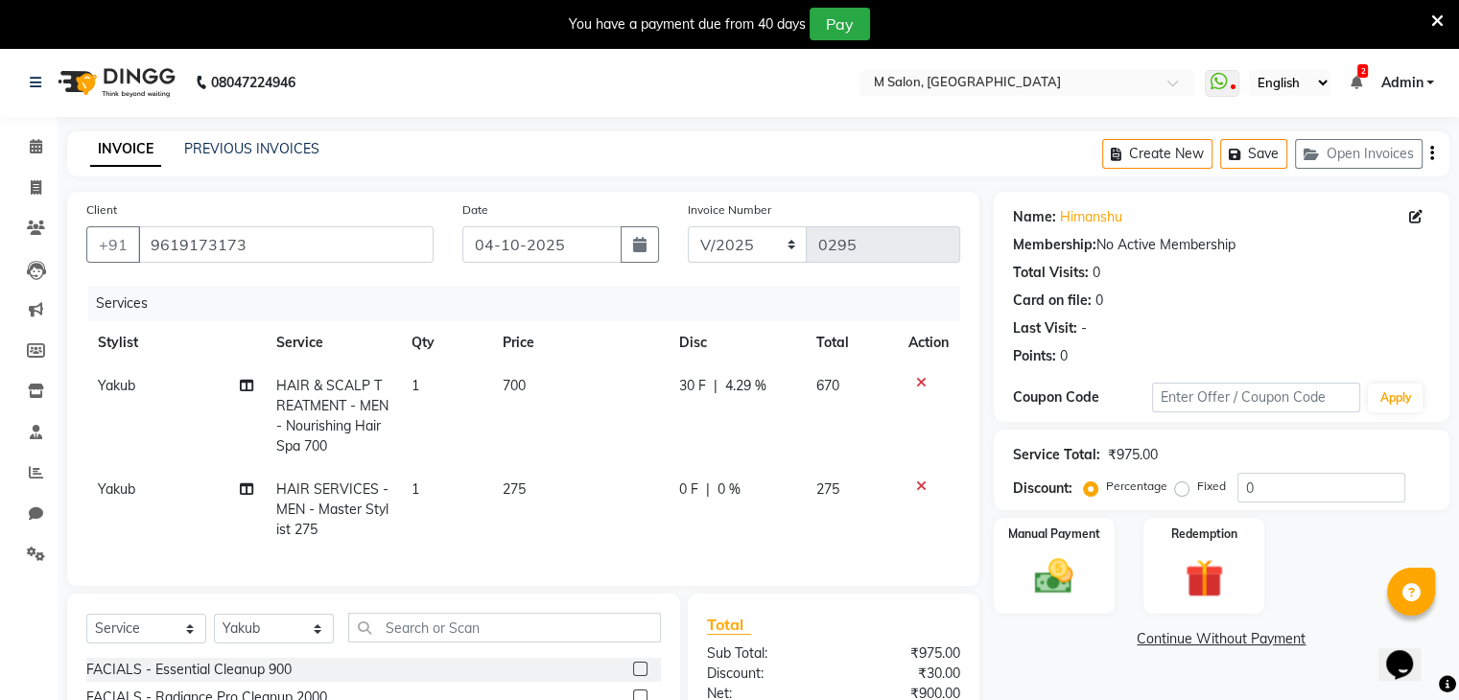
click at [685, 390] on span "30 F" at bounding box center [692, 386] width 27 height 20
select select "87580"
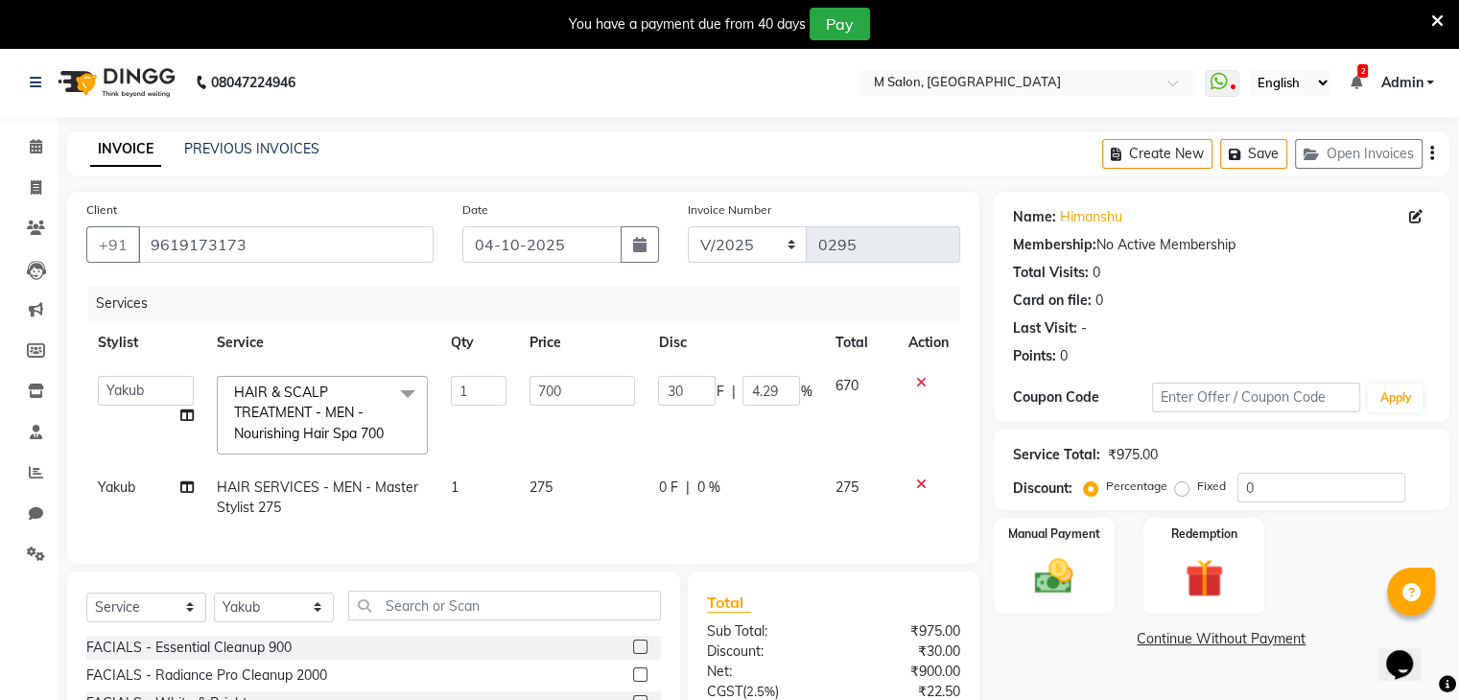
click at [685, 390] on input "30" at bounding box center [687, 391] width 58 height 30
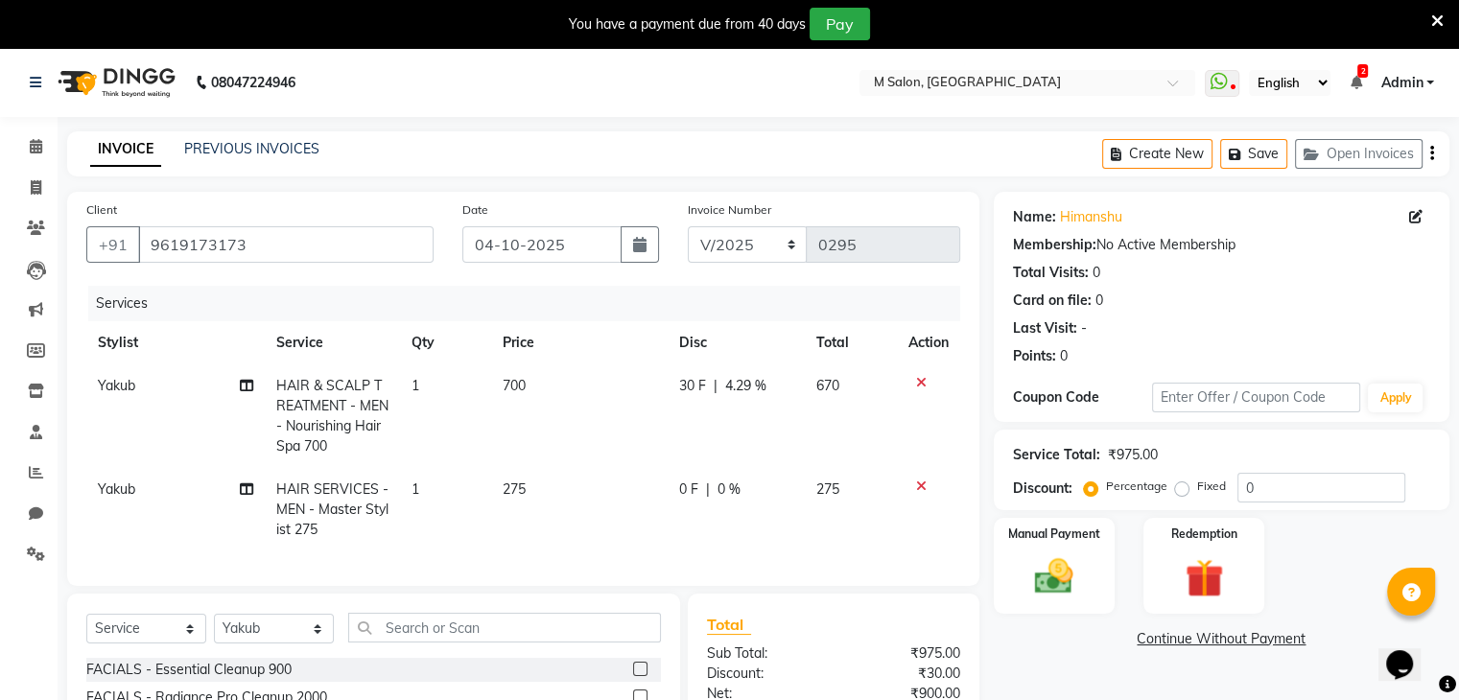
click at [785, 388] on div "30 F | 4.29 %" at bounding box center [736, 386] width 114 height 20
select select "87580"
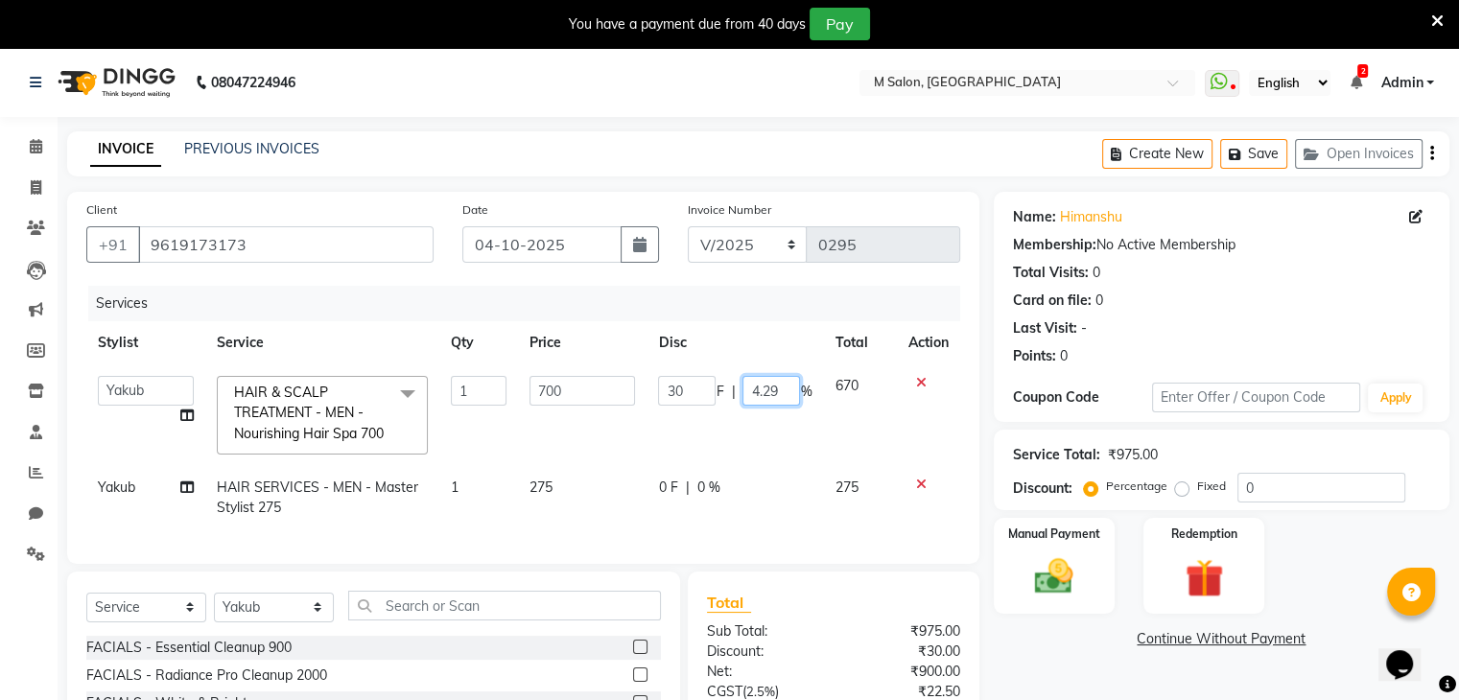
click at [777, 385] on input "4.29" at bounding box center [771, 391] width 58 height 30
type input "4"
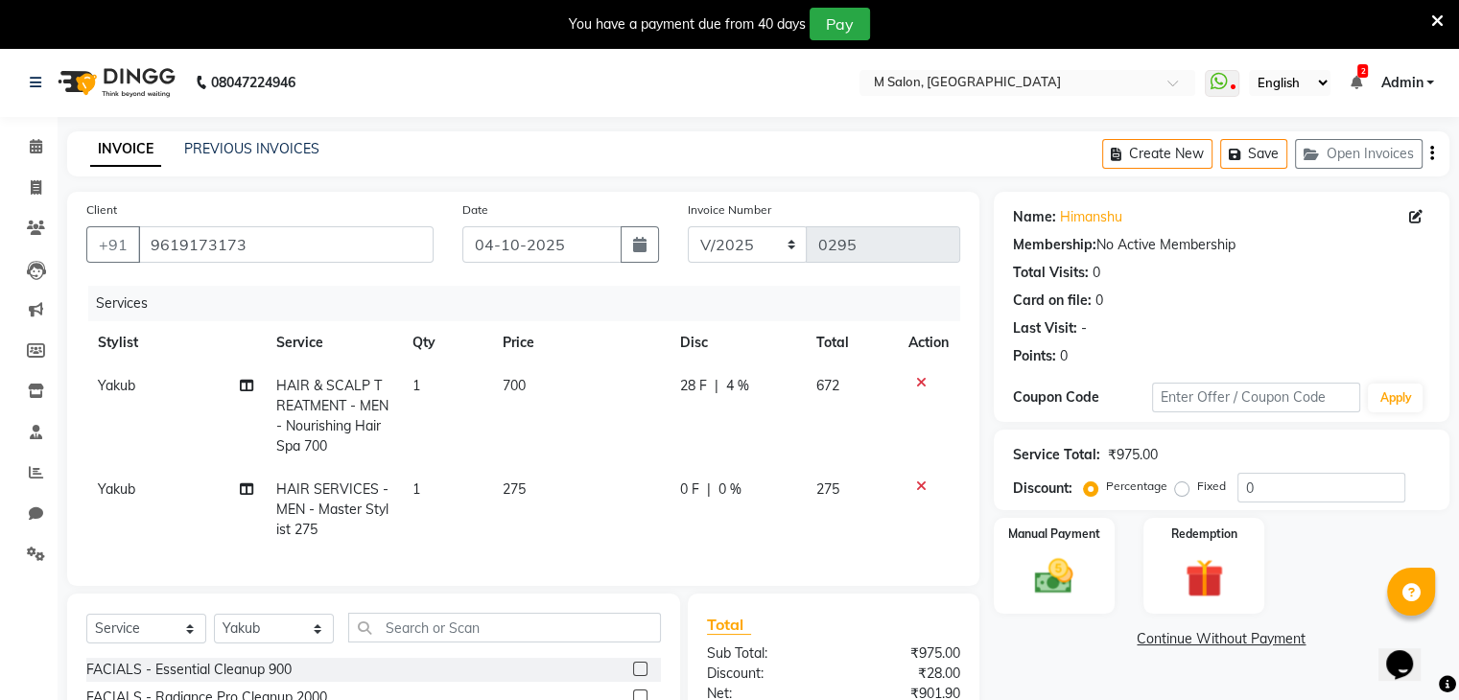
click at [692, 387] on span "28 F" at bounding box center [693, 386] width 27 height 20
select select "87580"
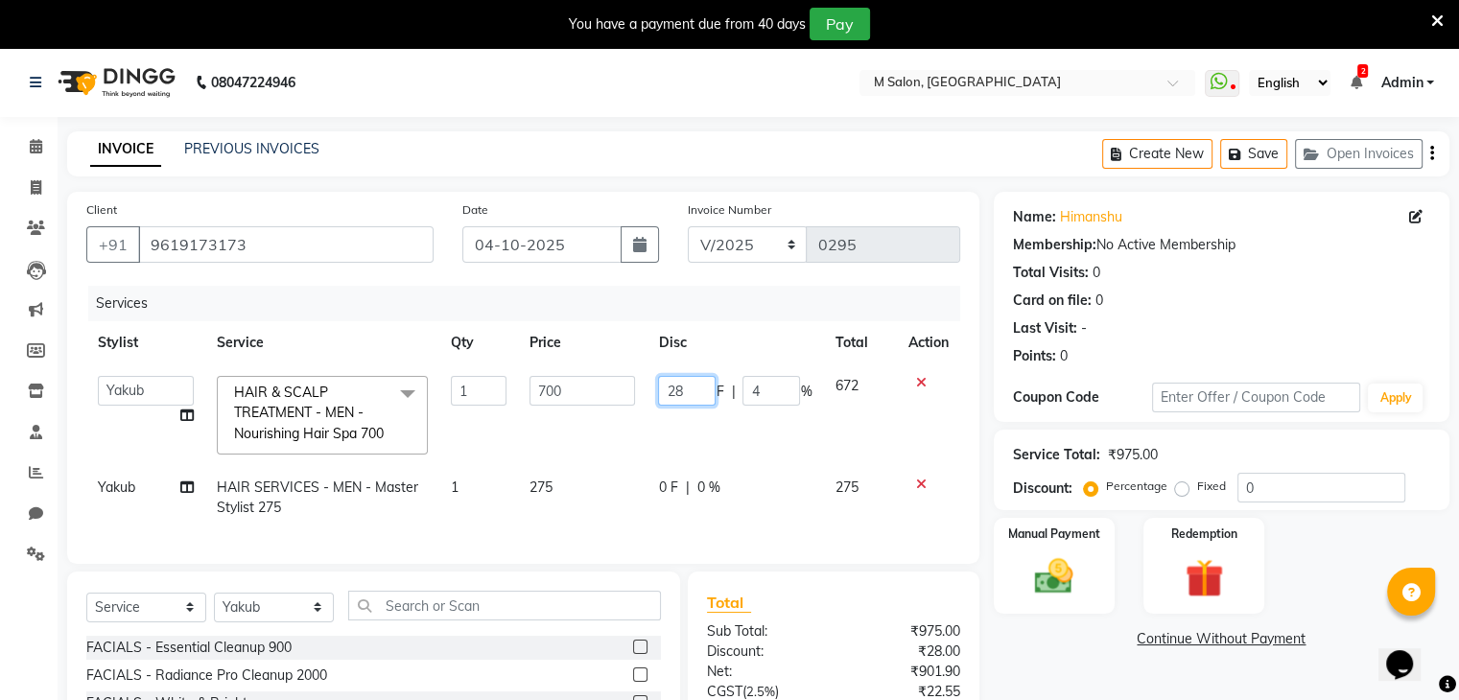
click at [692, 387] on input "28" at bounding box center [687, 391] width 58 height 30
type input "2"
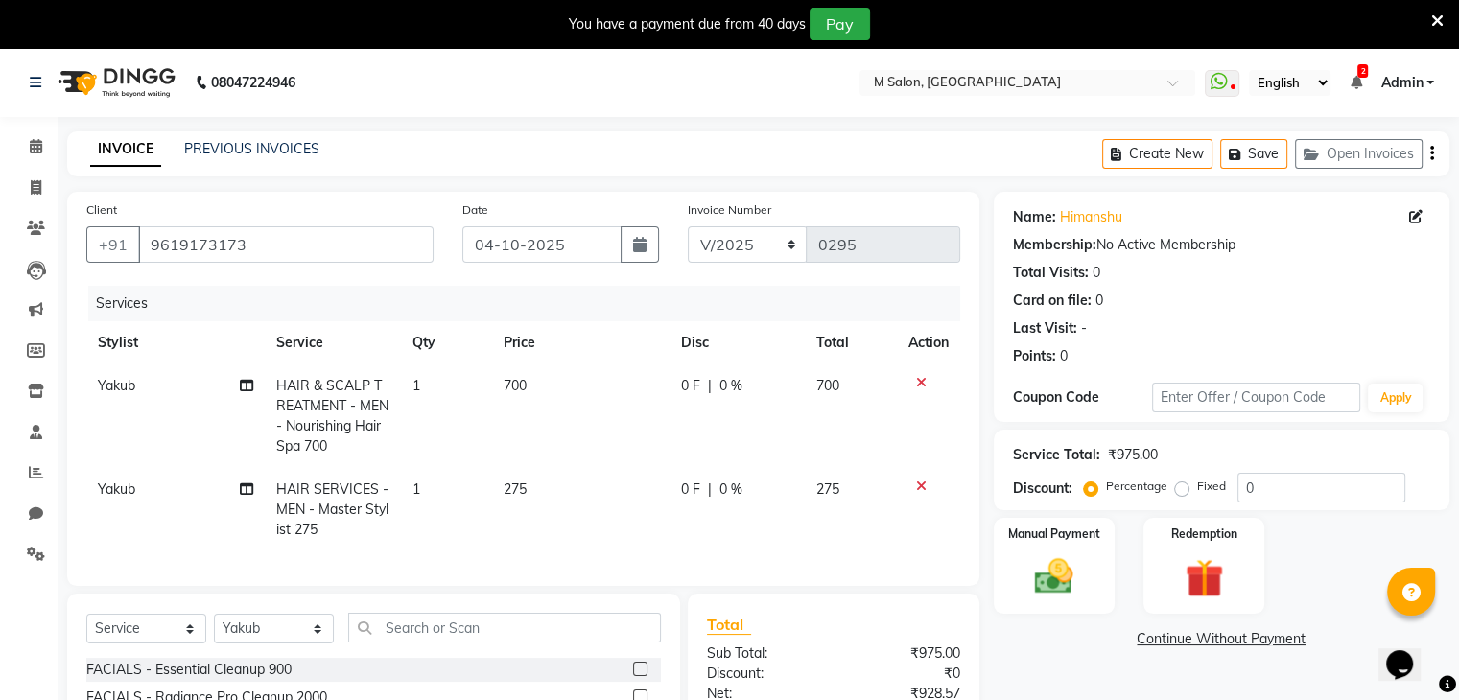
click at [724, 379] on span "0 %" at bounding box center [730, 386] width 23 height 20
select select "87580"
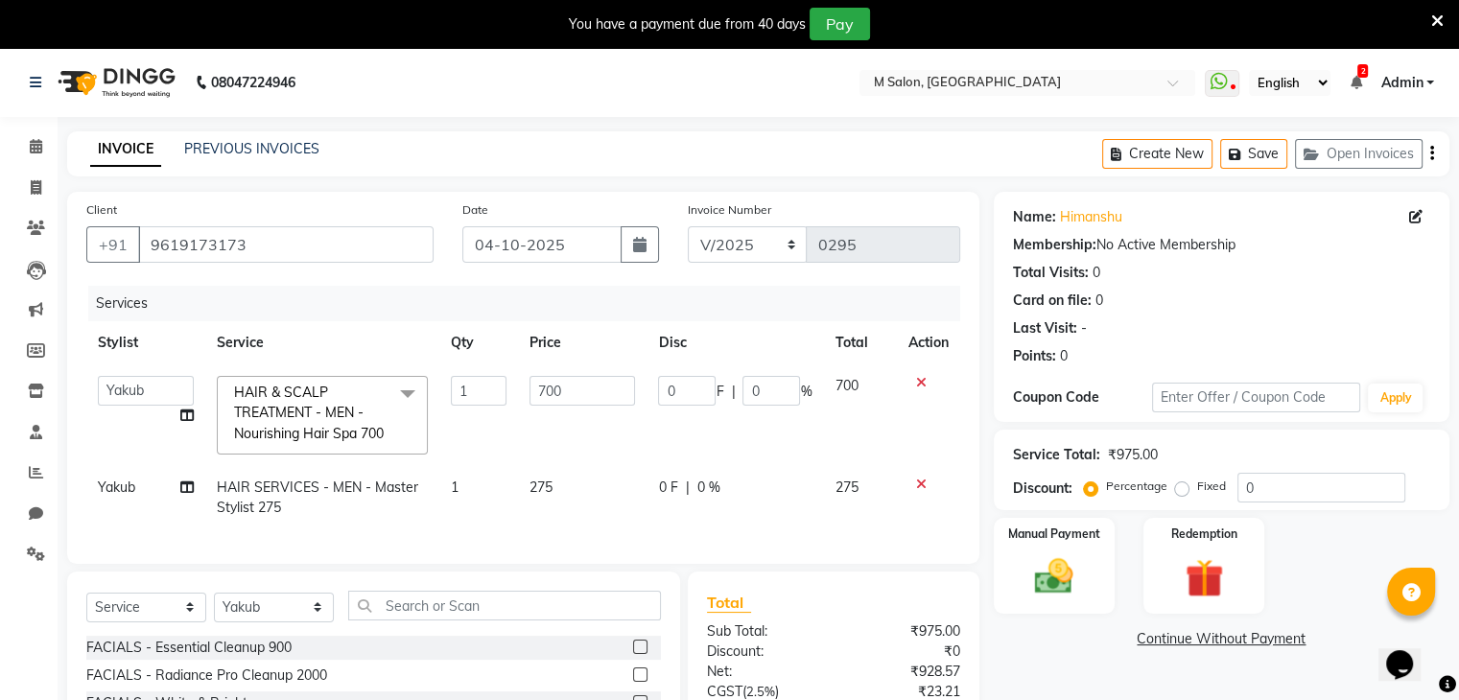
click at [724, 379] on div "0 F | 0 %" at bounding box center [734, 391] width 153 height 30
click at [757, 392] on input "0" at bounding box center [771, 391] width 58 height 30
type input "30"
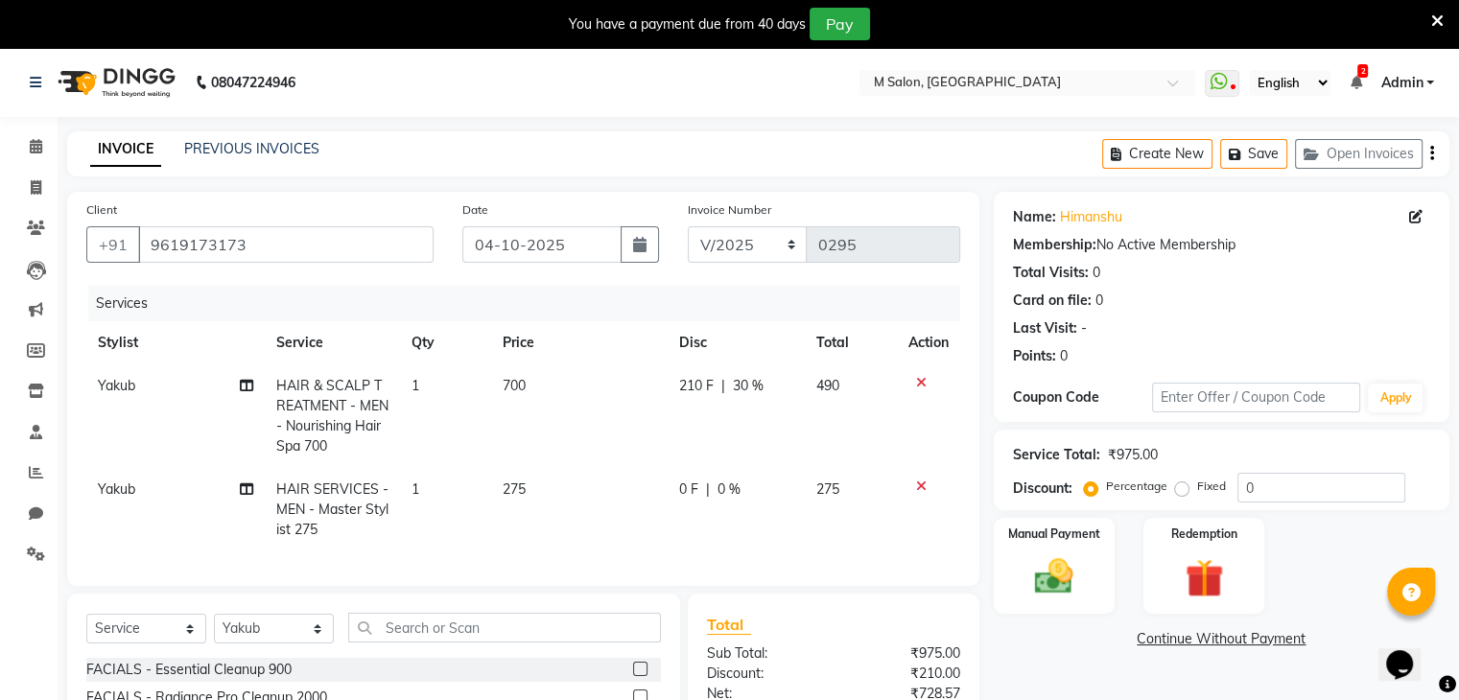
click at [726, 487] on span "0 %" at bounding box center [728, 489] width 23 height 20
click at [726, 487] on td "0 F | 0 %" at bounding box center [735, 509] width 137 height 83
select select "87580"
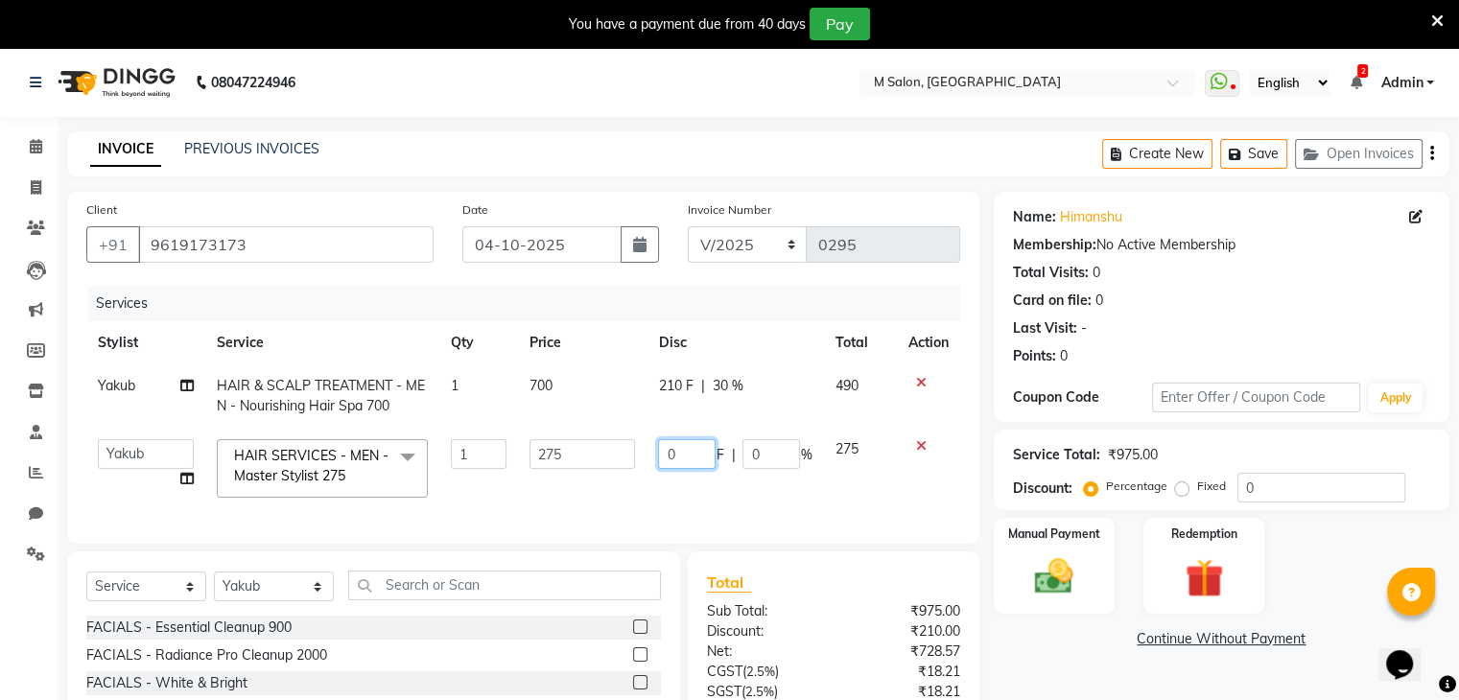
click at [672, 461] on input "0" at bounding box center [687, 454] width 58 height 30
type input "65"
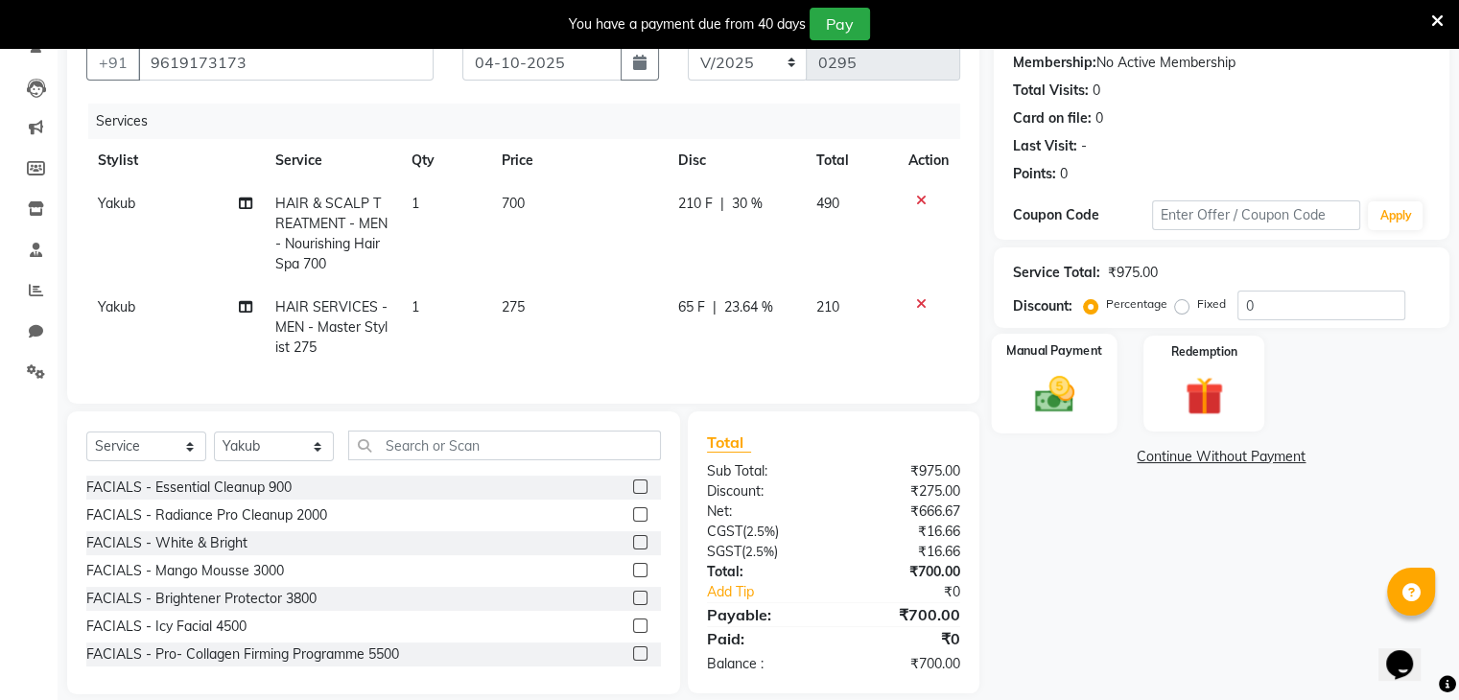
scroll to position [188, 0]
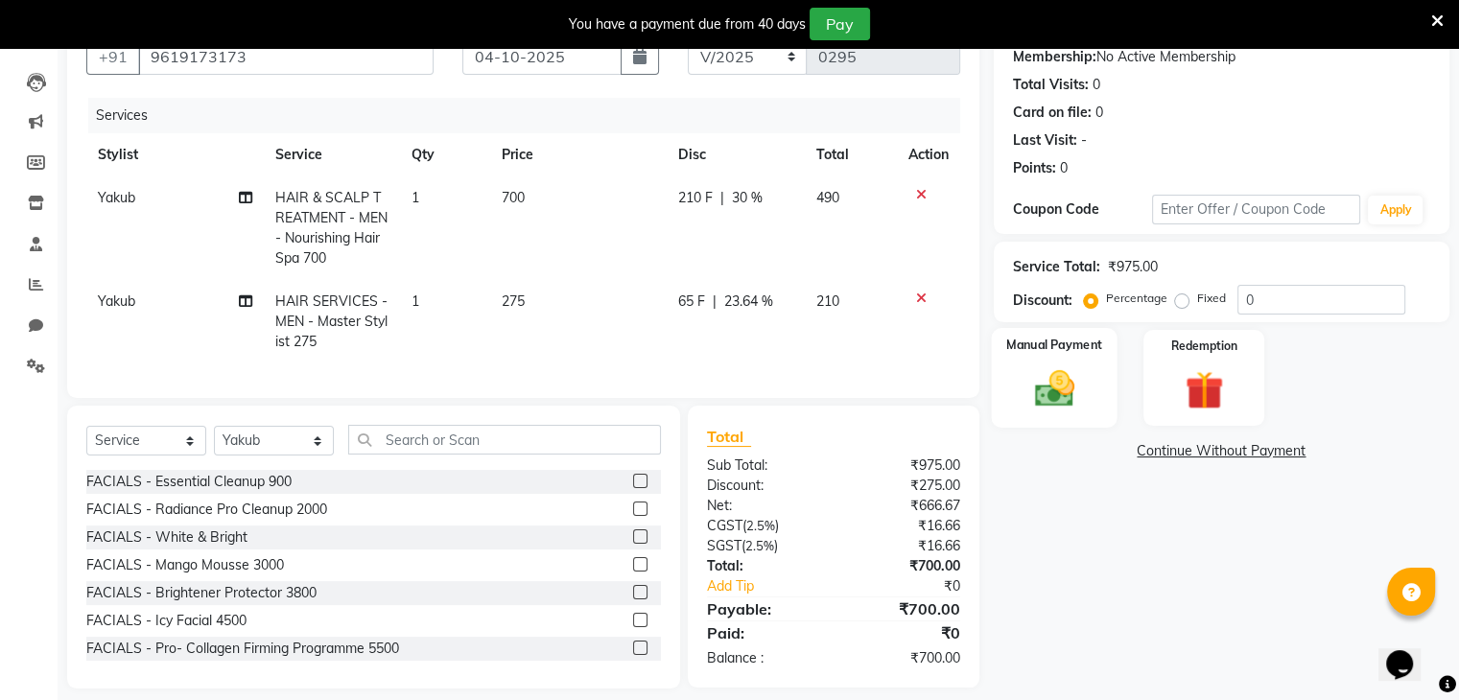
click at [1036, 405] on img at bounding box center [1053, 389] width 64 height 46
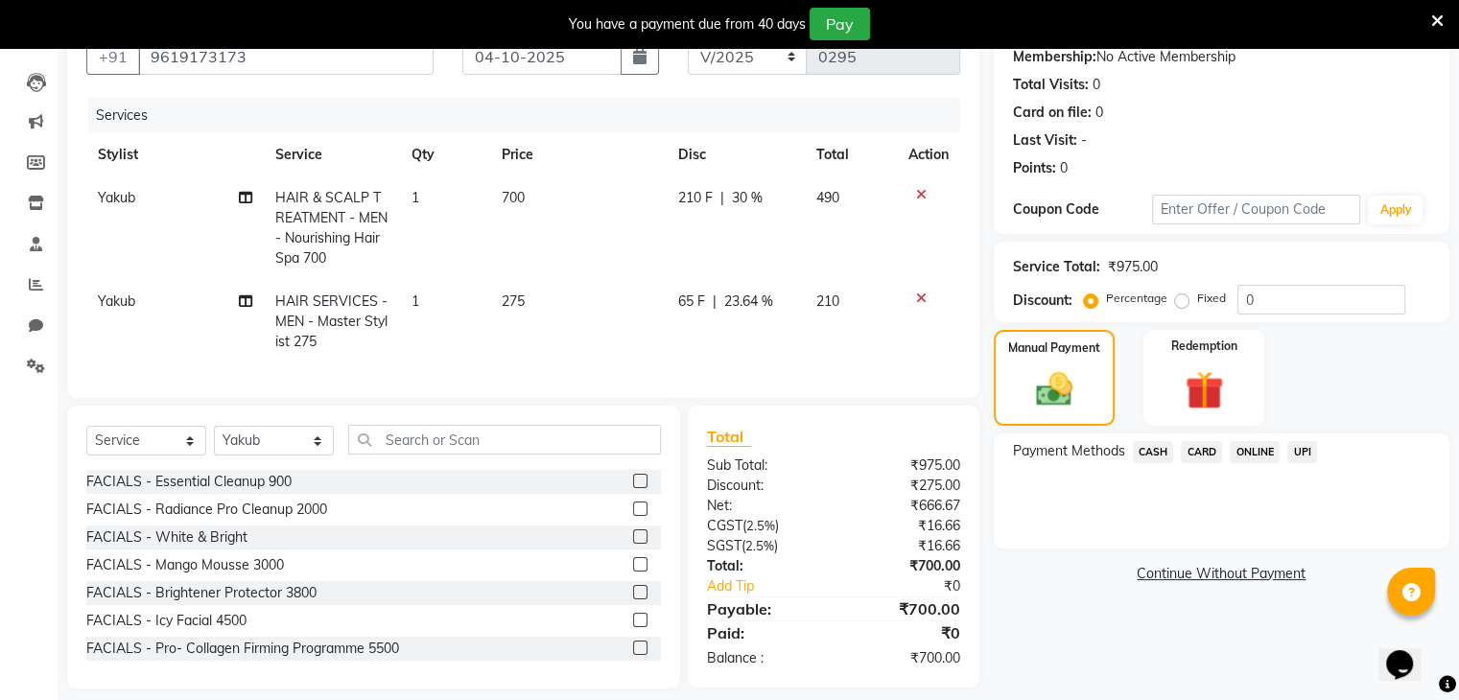
click at [1267, 454] on span "ONLINE" at bounding box center [1254, 452] width 50 height 22
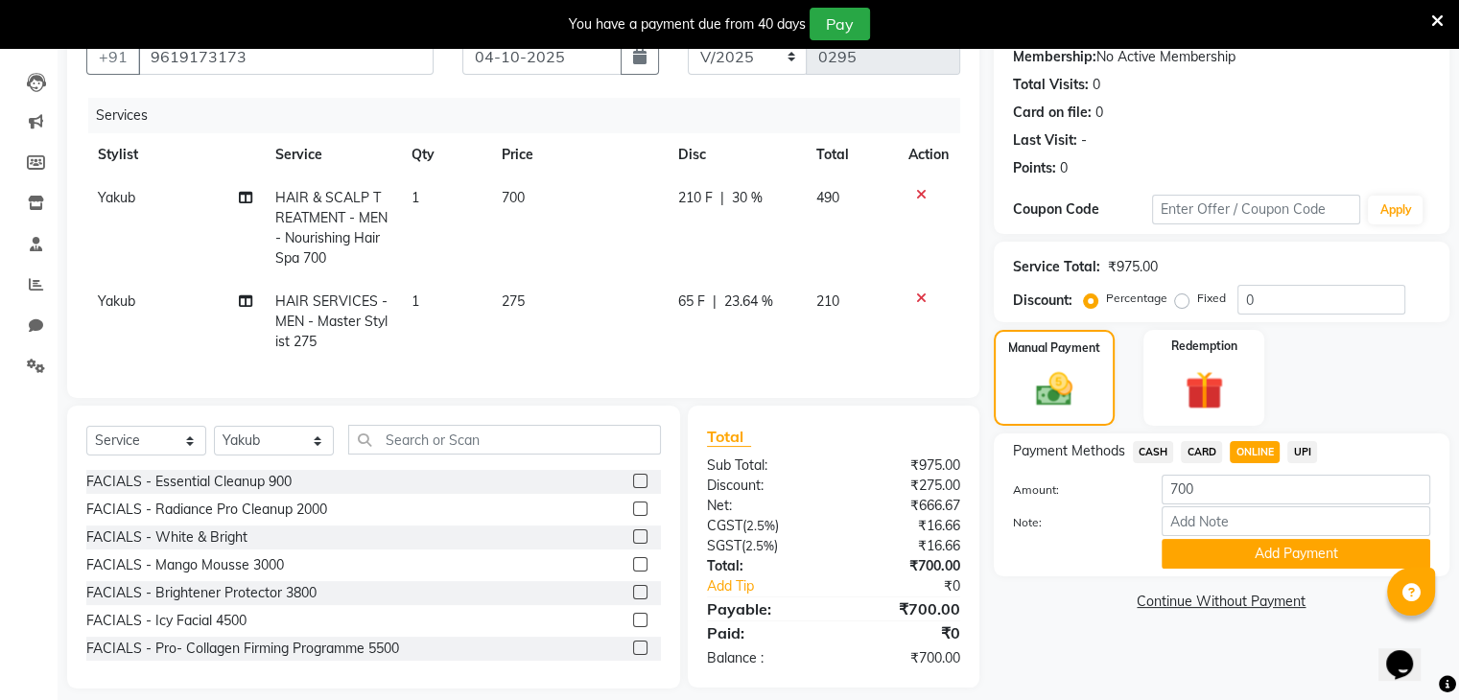
click at [1267, 454] on span "ONLINE" at bounding box center [1254, 452] width 50 height 22
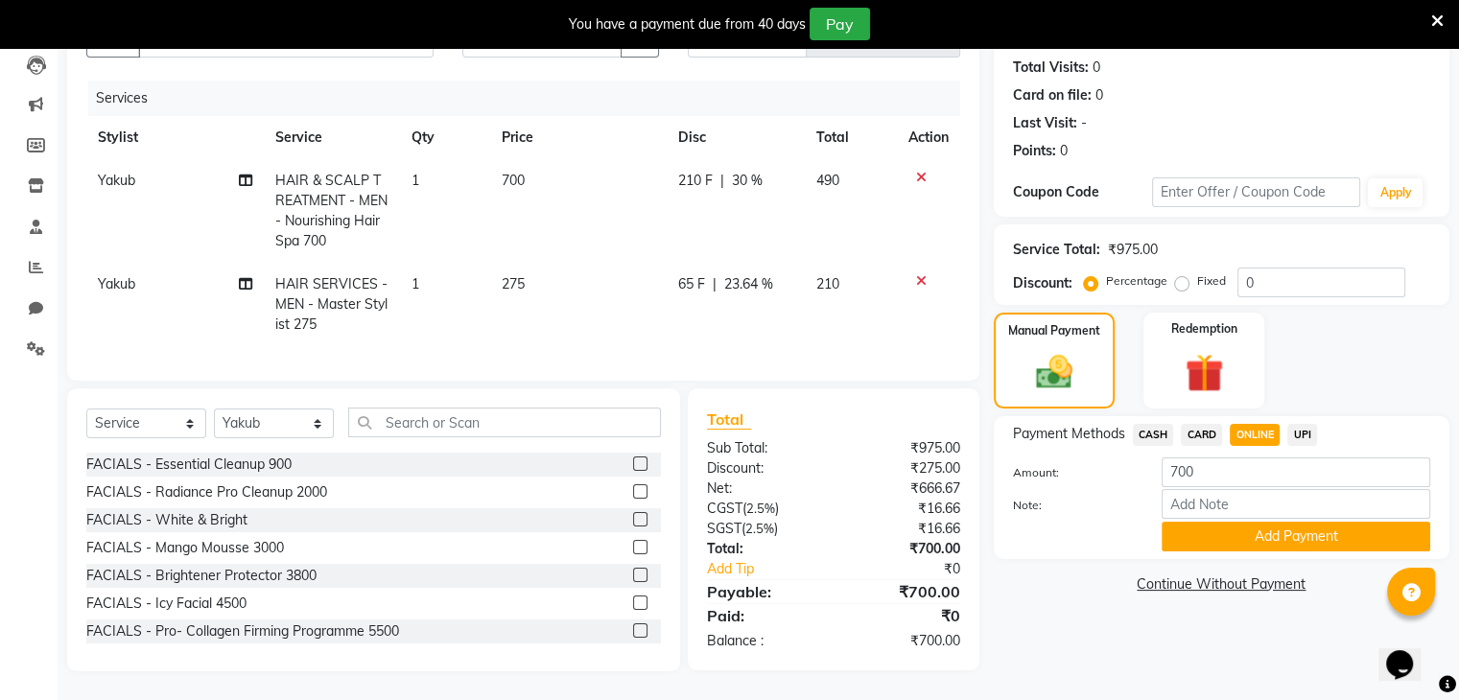
click at [1310, 424] on span "UPI" at bounding box center [1302, 435] width 30 height 22
click at [1258, 424] on span "ONLINE" at bounding box center [1254, 435] width 50 height 22
click at [1272, 529] on button "Add Payment" at bounding box center [1295, 537] width 268 height 30
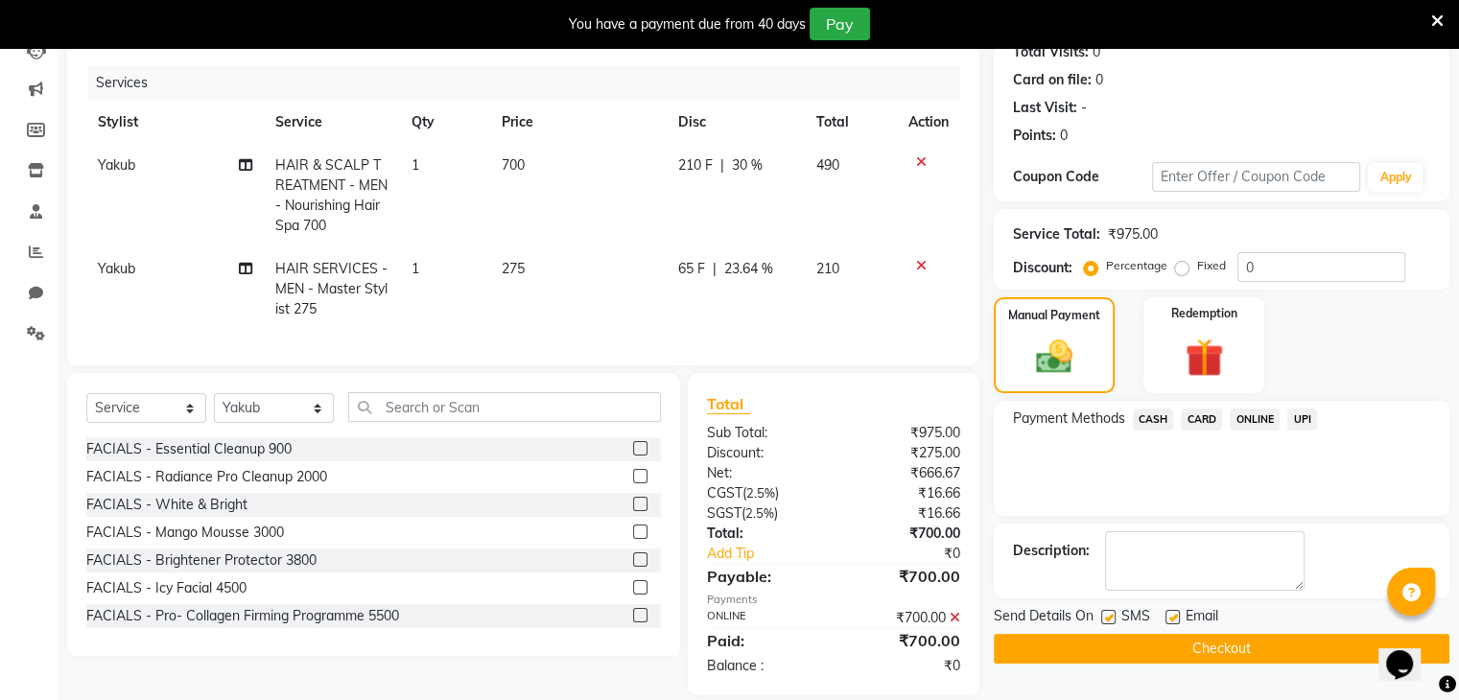
click at [1204, 658] on button "Checkout" at bounding box center [1220, 649] width 455 height 30
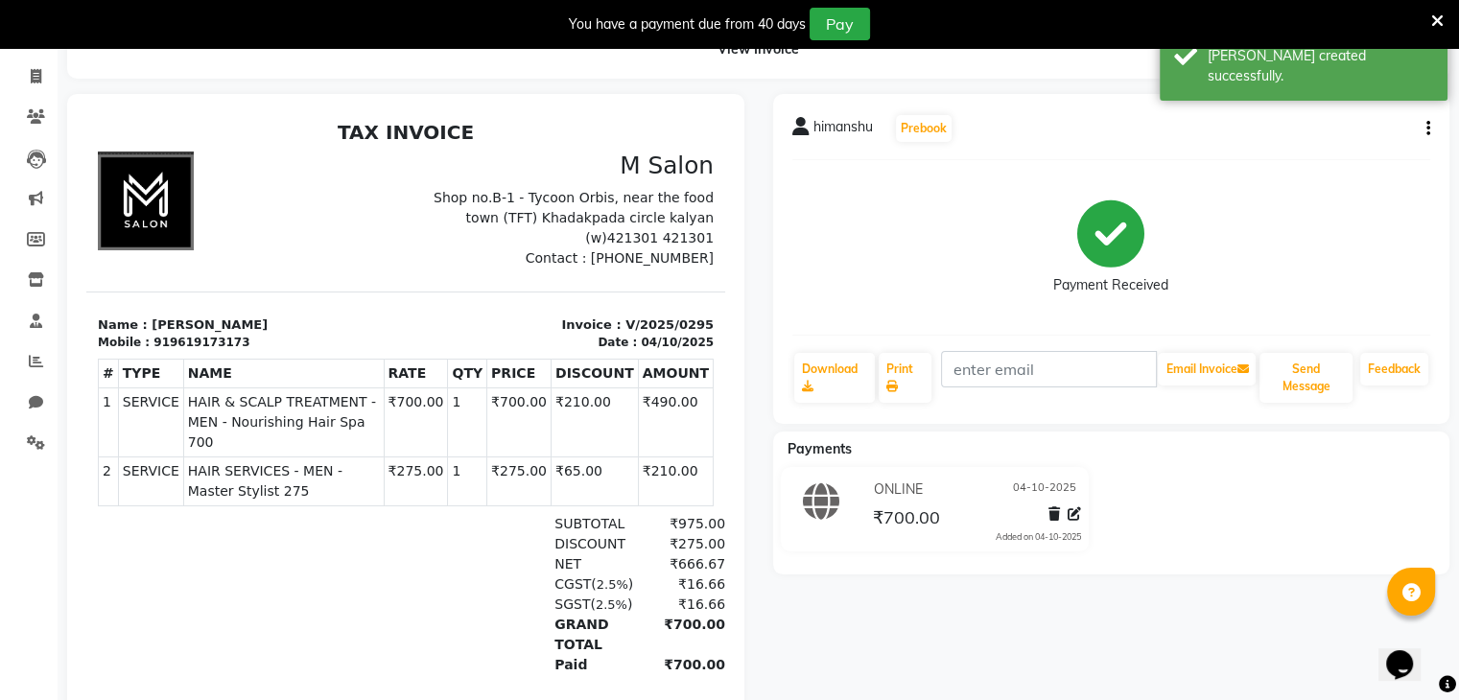
scroll to position [104, 0]
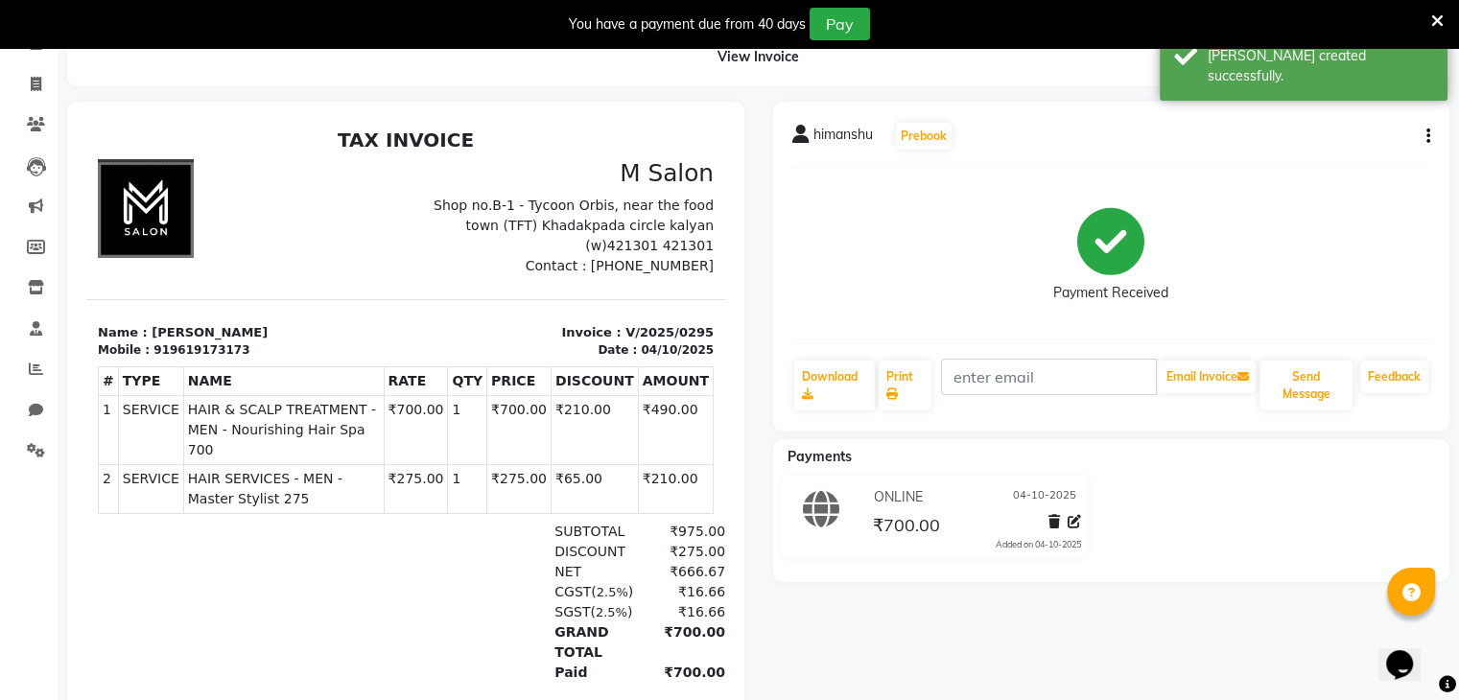
click at [1424, 133] on button "button" at bounding box center [1424, 137] width 12 height 20
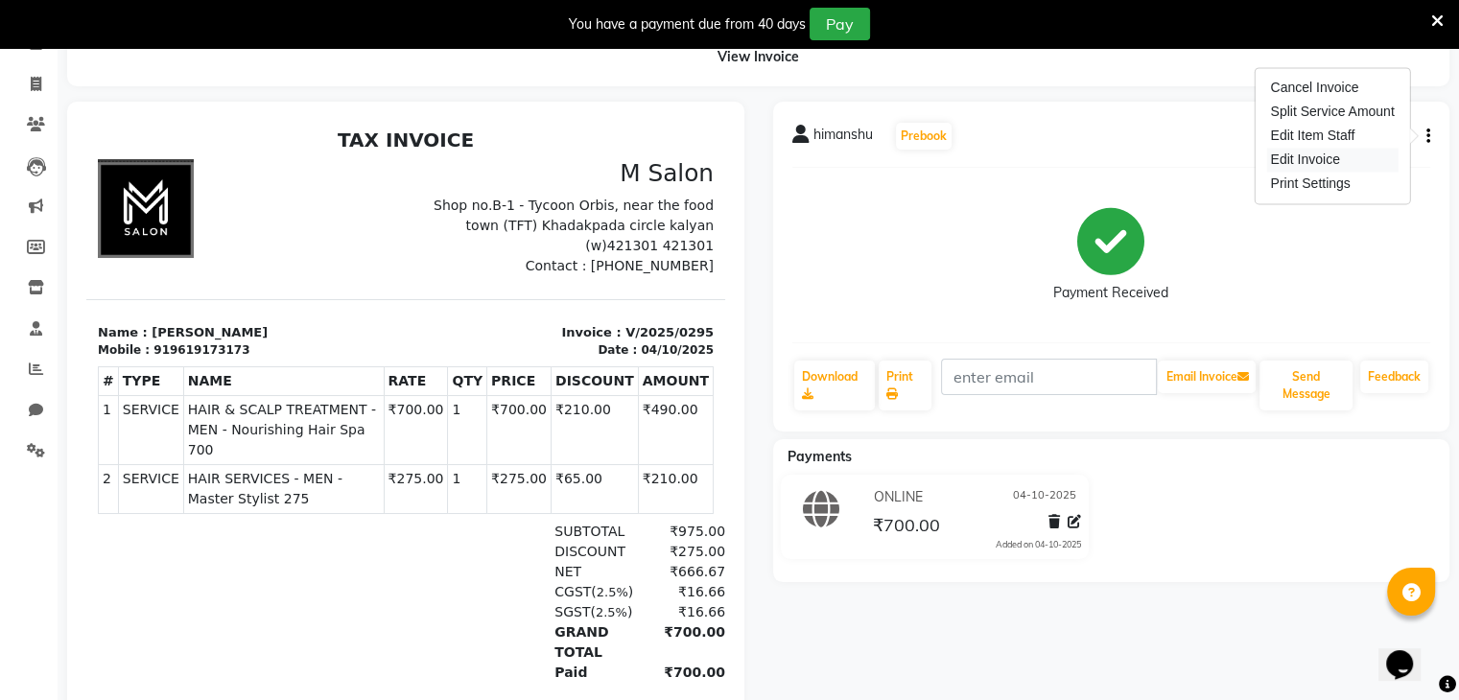
click at [1354, 157] on div "Edit Invoice" at bounding box center [1331, 160] width 131 height 24
select select "service"
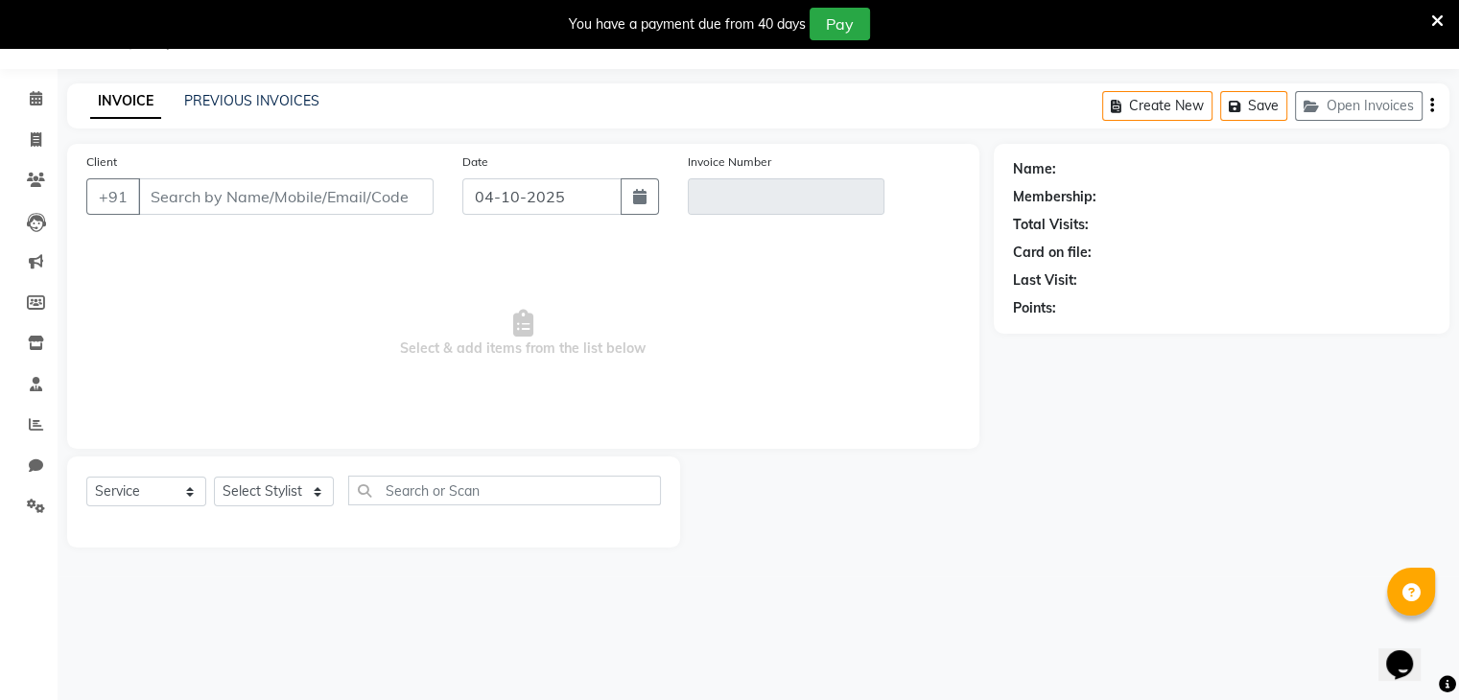
scroll to position [48, 0]
type input "9619173173"
type input "V/2025/0295"
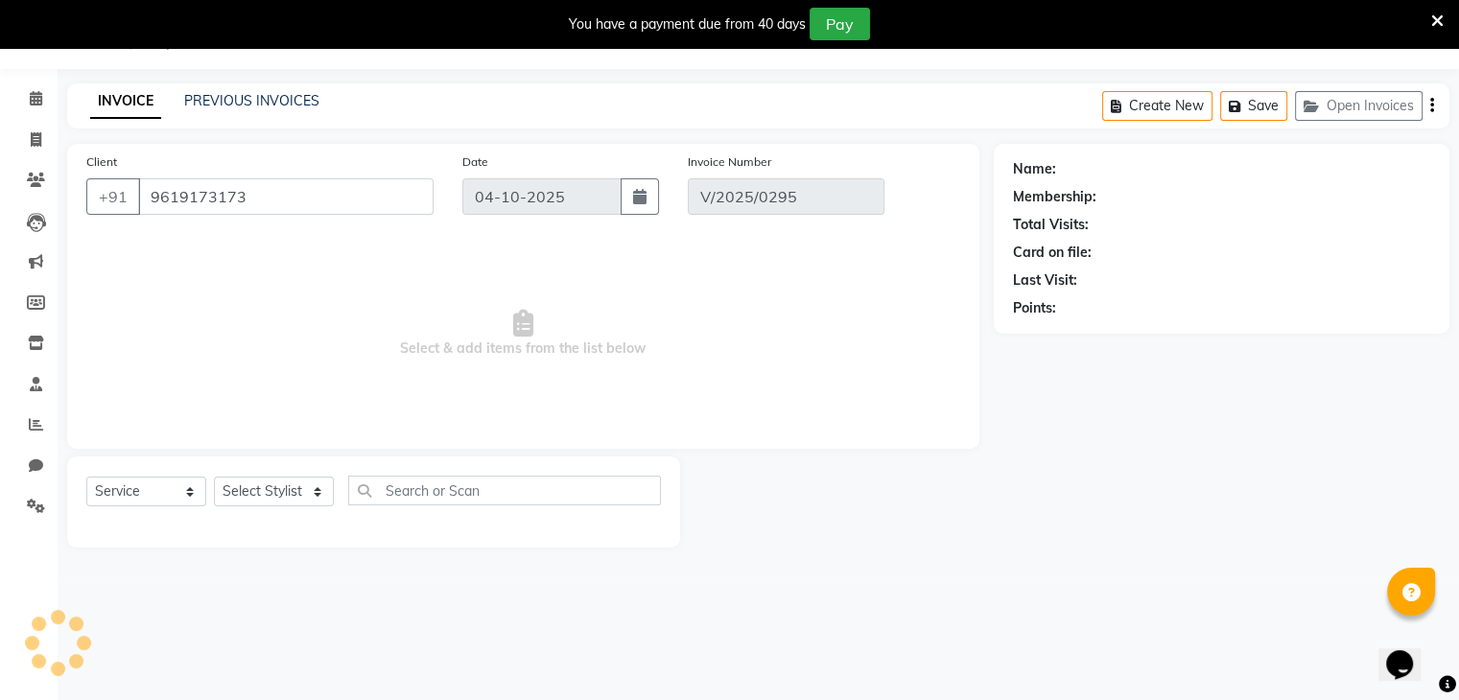
select select "select"
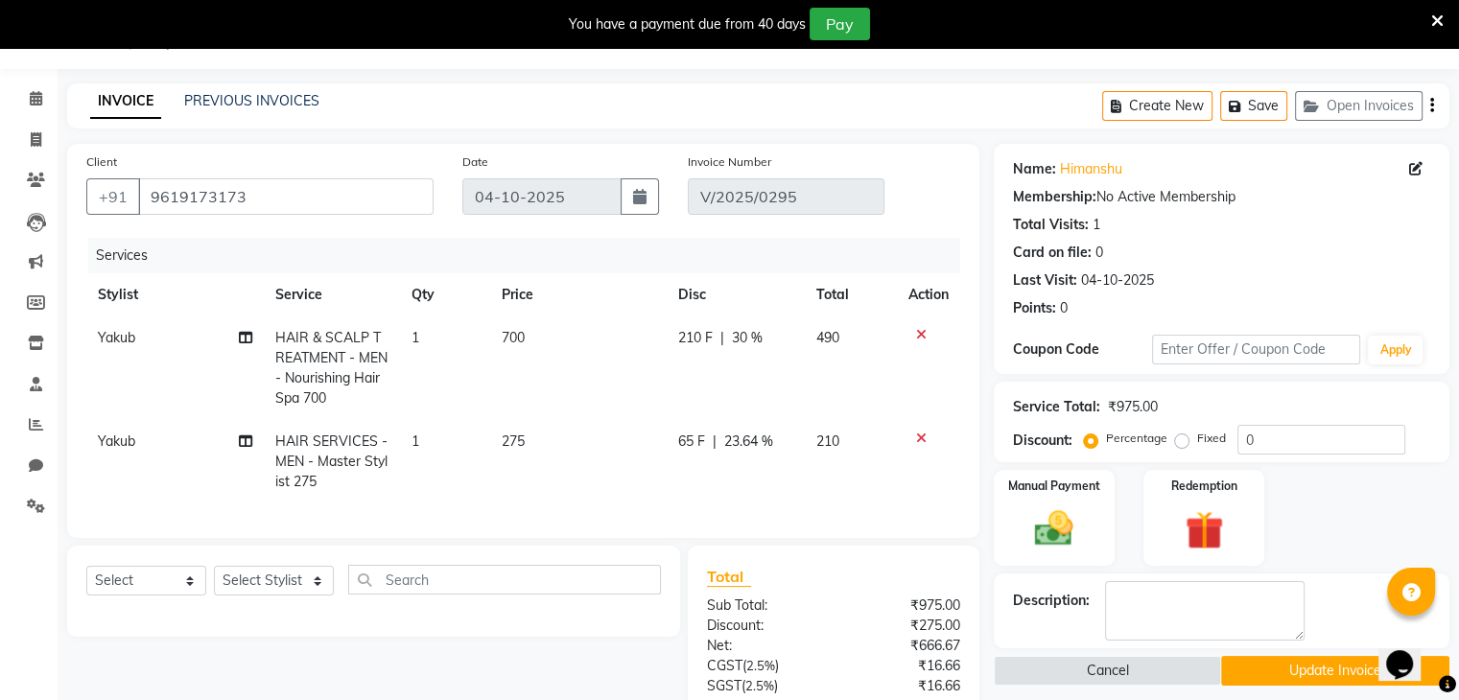
click at [137, 340] on td "Yakub" at bounding box center [174, 368] width 177 height 104
select select "87580"
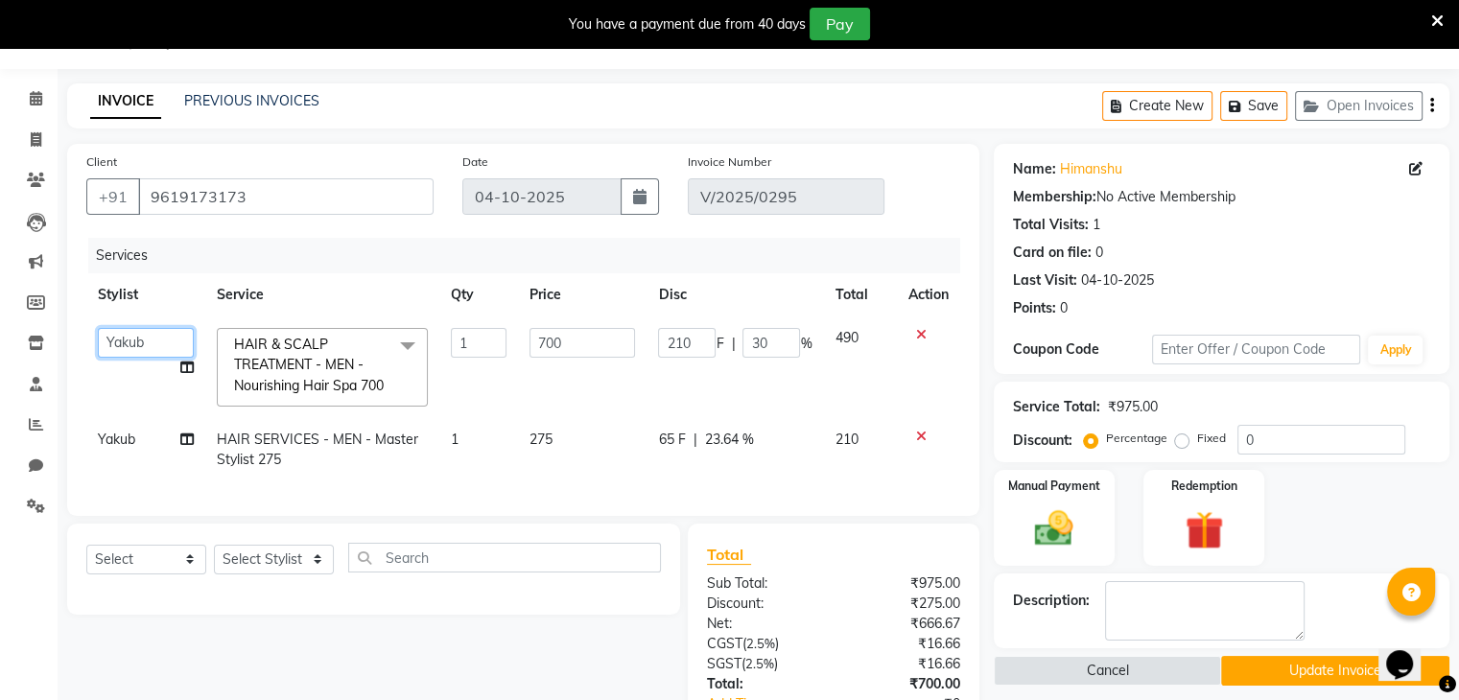
click at [137, 340] on select "Admin [PERSON_NAME] [PERSON_NAME] helper [PERSON_NAME] [PERSON_NAME] [PERSON_NA…" at bounding box center [146, 343] width 96 height 30
select select "89947"
click at [119, 448] on span "Yakub" at bounding box center [116, 439] width 37 height 17
select select "87580"
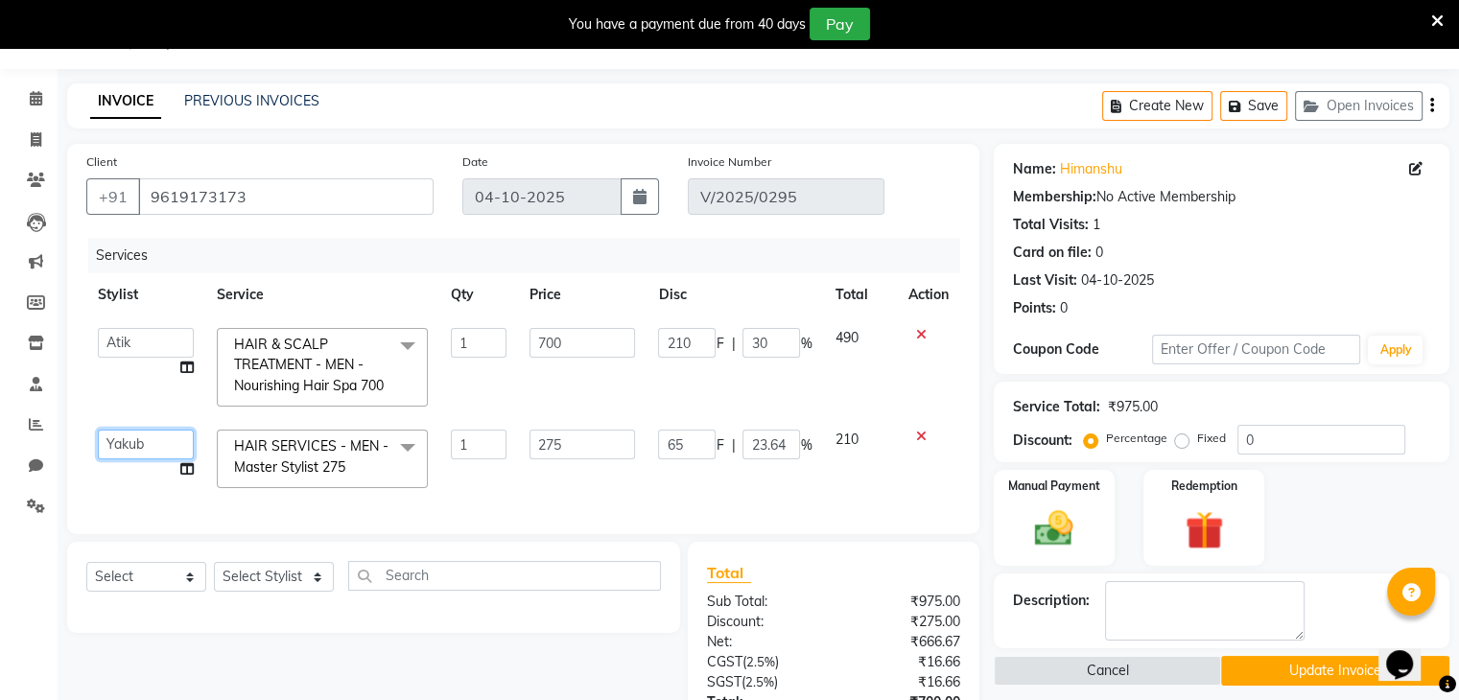
click at [119, 459] on select "Admin [PERSON_NAME] [PERSON_NAME] helper [PERSON_NAME] [PERSON_NAME] [PERSON_NA…" at bounding box center [146, 445] width 96 height 30
select select "89947"
click at [1278, 664] on button "Update Invoice" at bounding box center [1335, 671] width 228 height 30
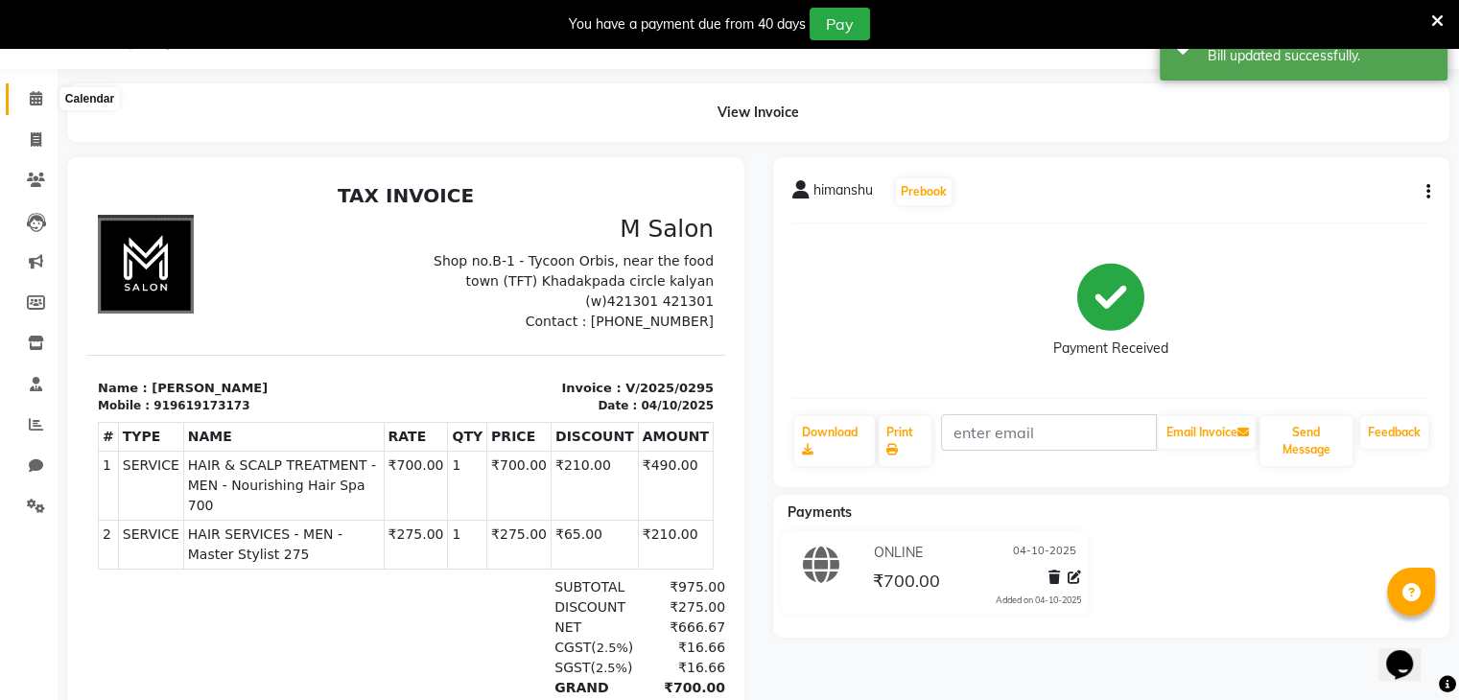
click at [33, 105] on icon at bounding box center [36, 98] width 12 height 14
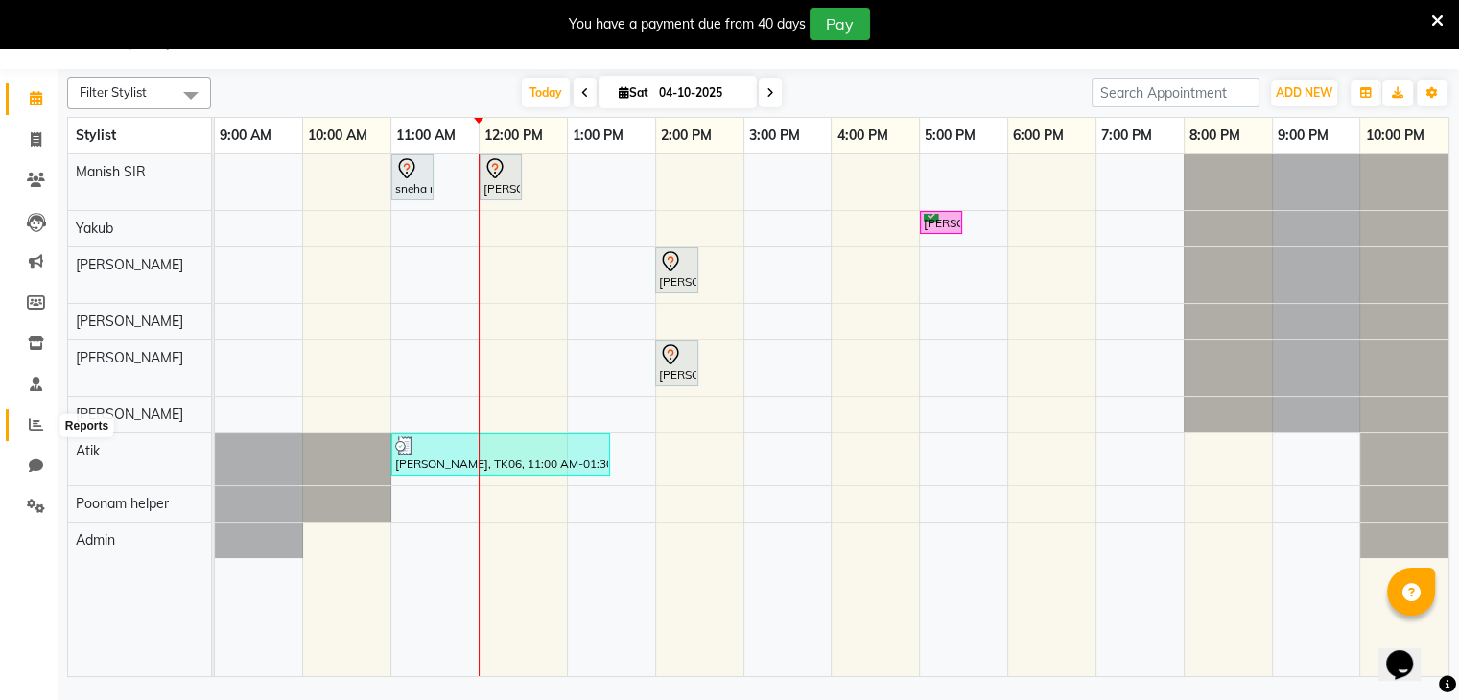
click at [23, 432] on span at bounding box center [36, 425] width 34 height 22
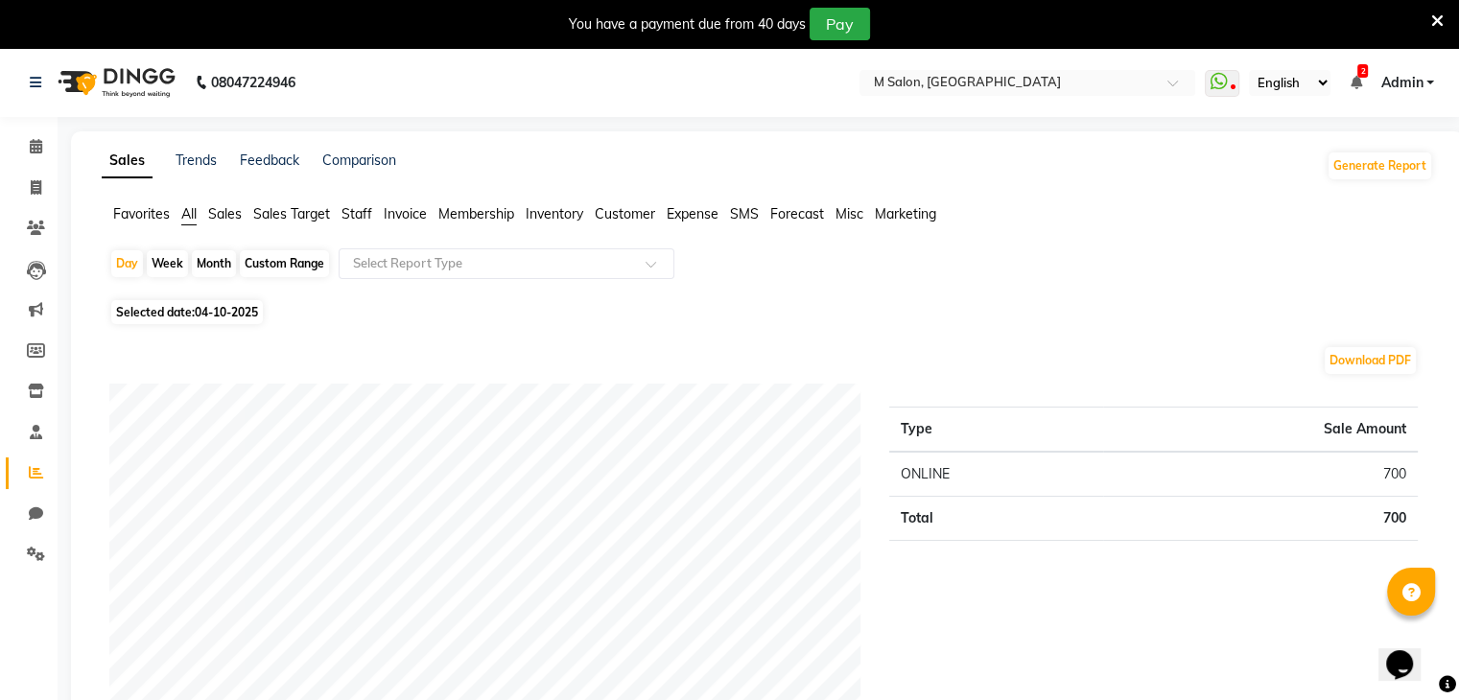
click at [343, 208] on span "Staff" at bounding box center [356, 213] width 31 height 17
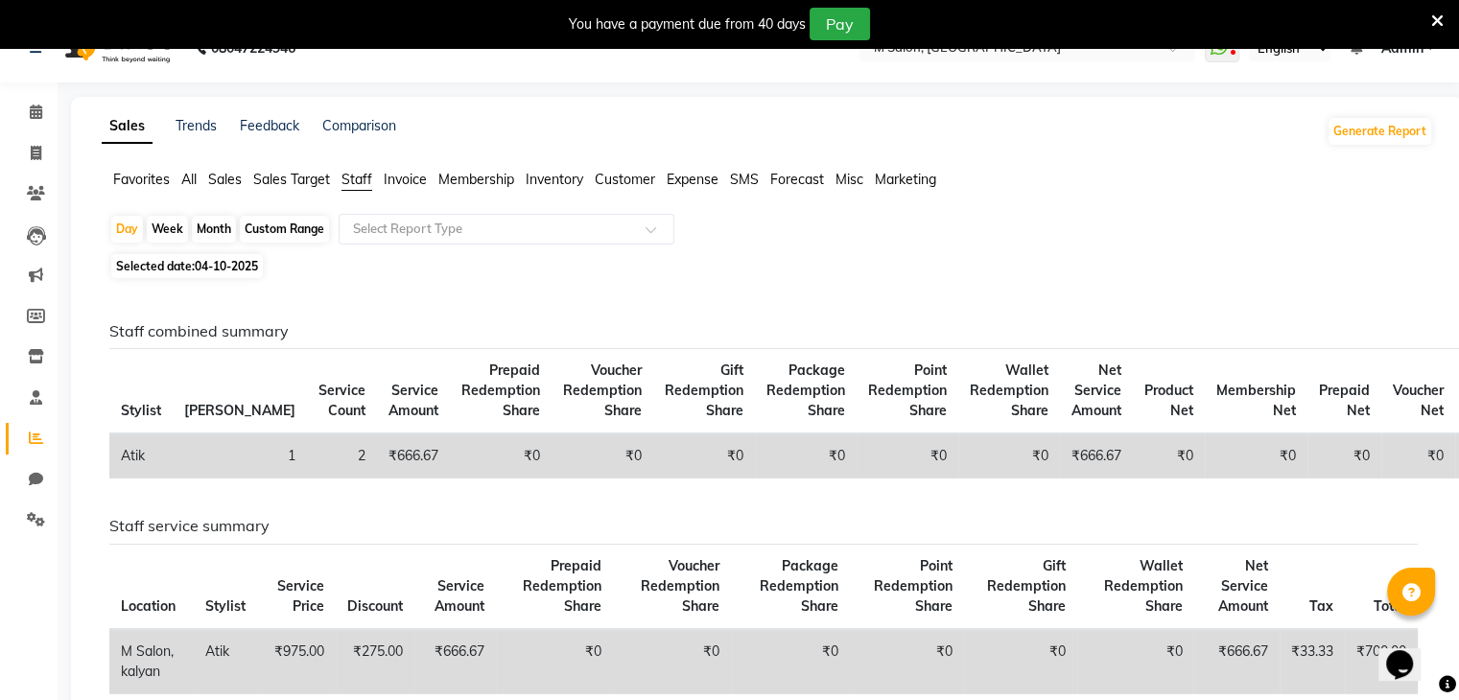
scroll to position [35, 0]
click at [38, 112] on icon at bounding box center [36, 112] width 12 height 14
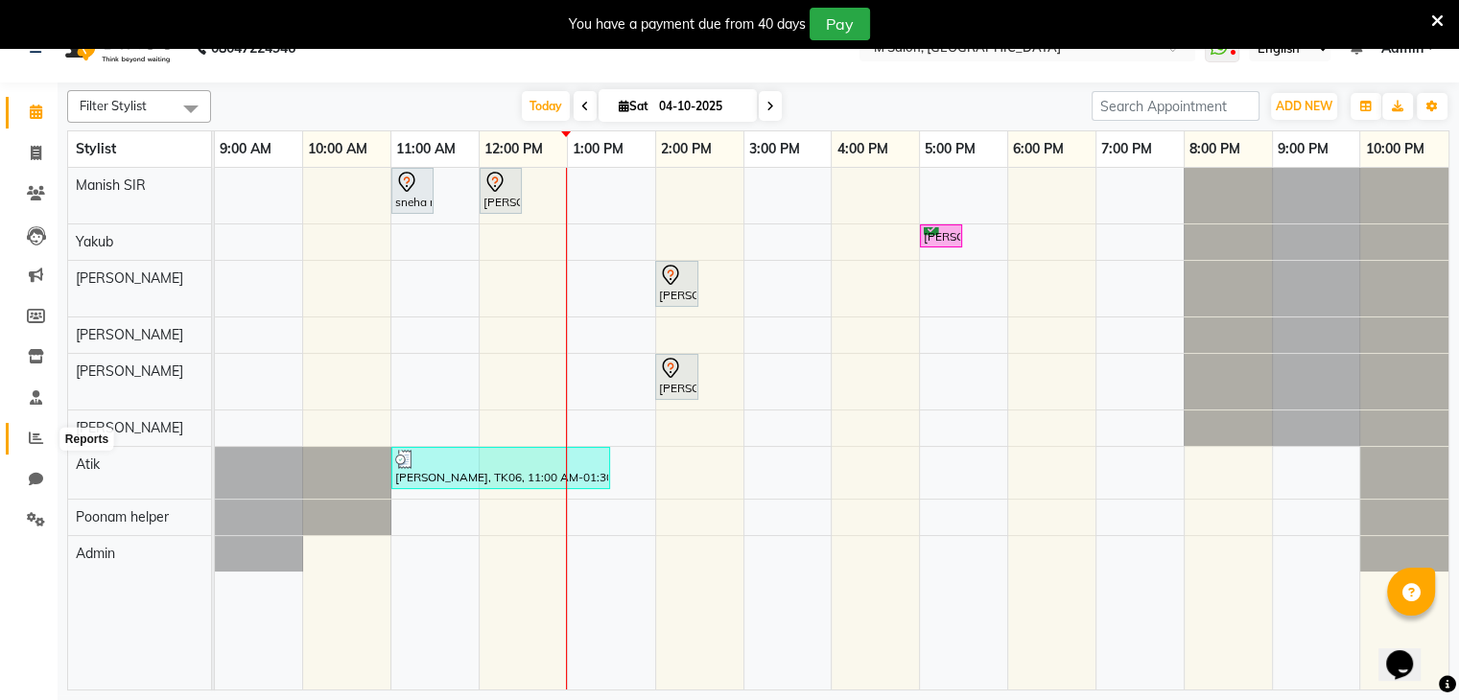
click at [46, 443] on span at bounding box center [36, 439] width 34 height 22
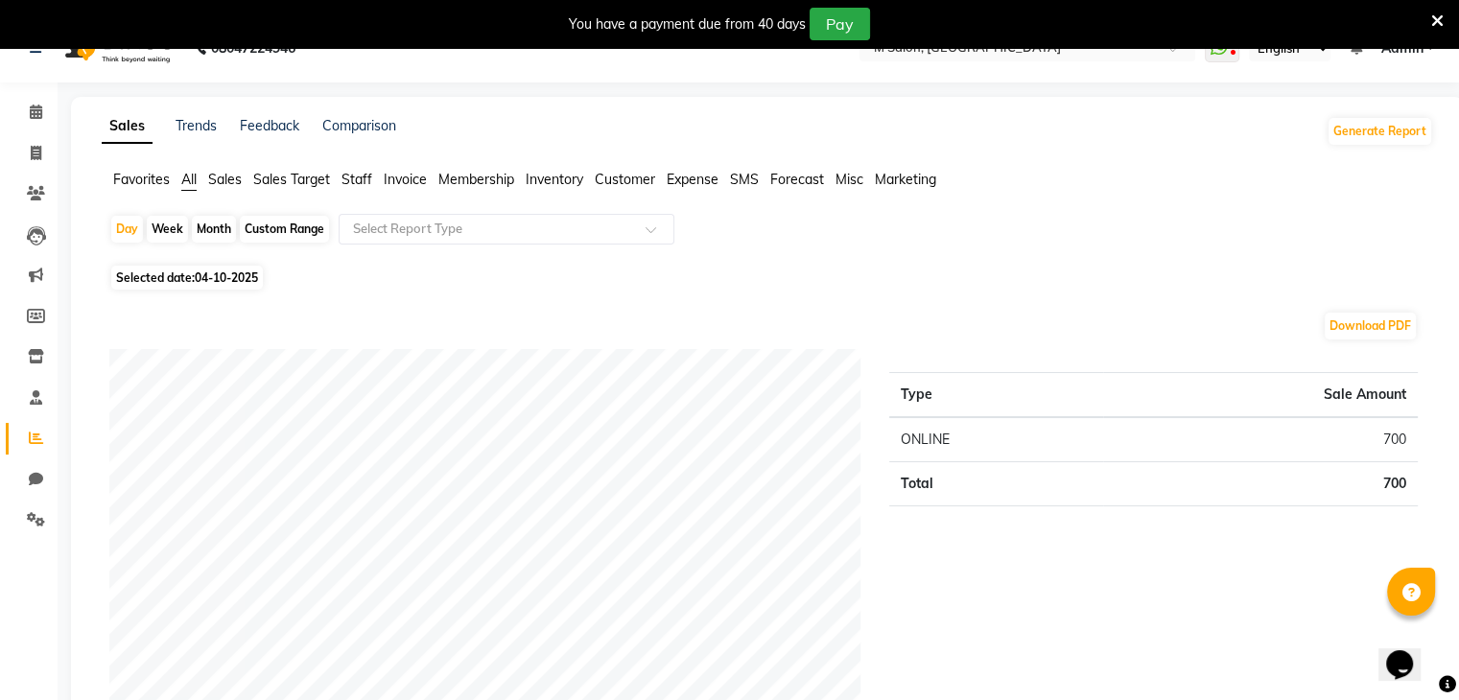
click at [233, 183] on span "Sales" at bounding box center [225, 179] width 34 height 17
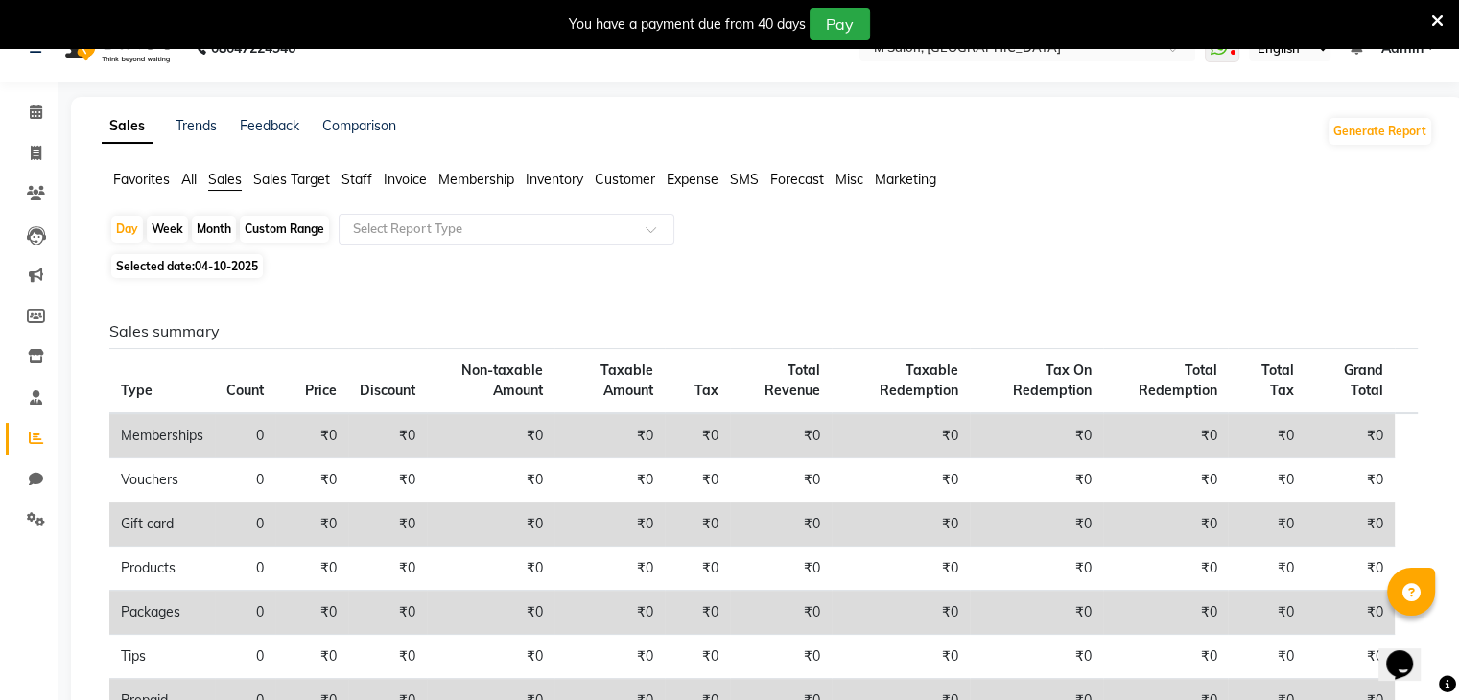
click at [174, 268] on span "Selected date: [DATE]" at bounding box center [187, 266] width 152 height 24
select select "10"
select select "2025"
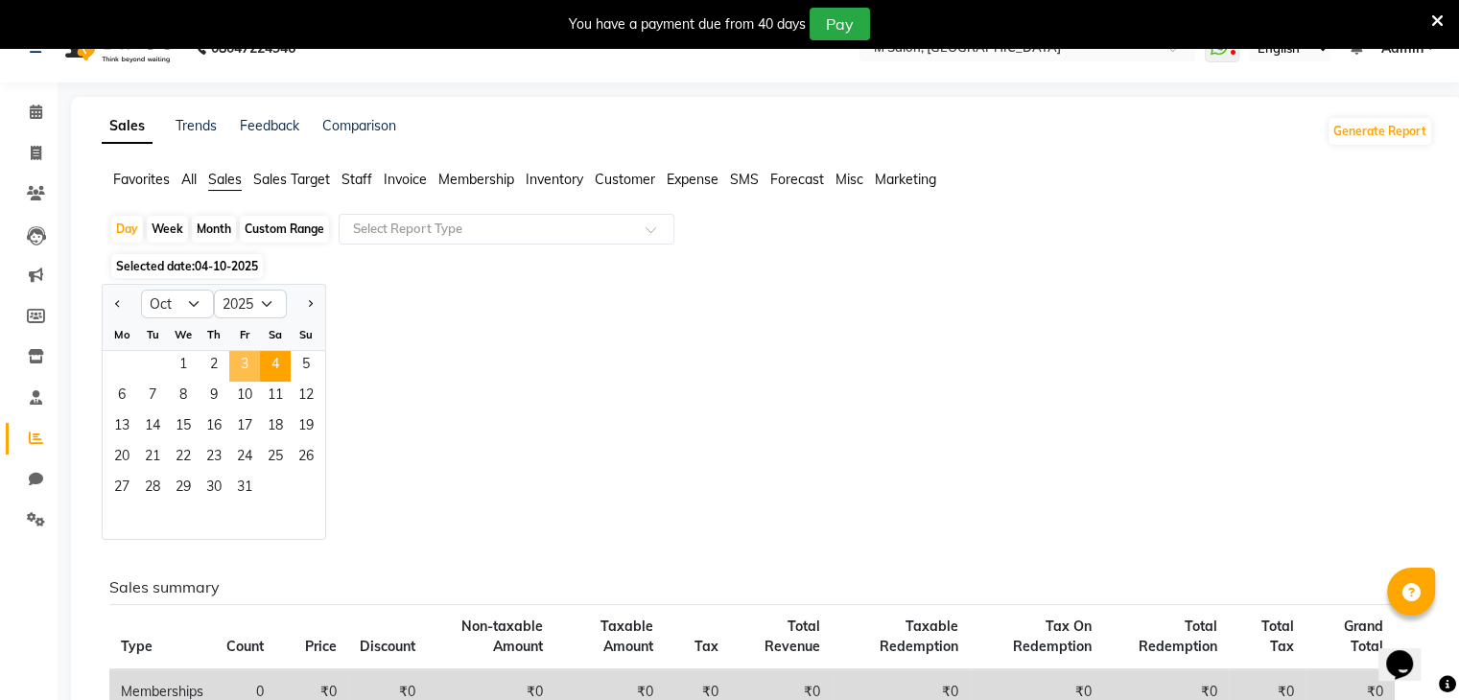
click at [238, 362] on span "3" at bounding box center [244, 366] width 31 height 31
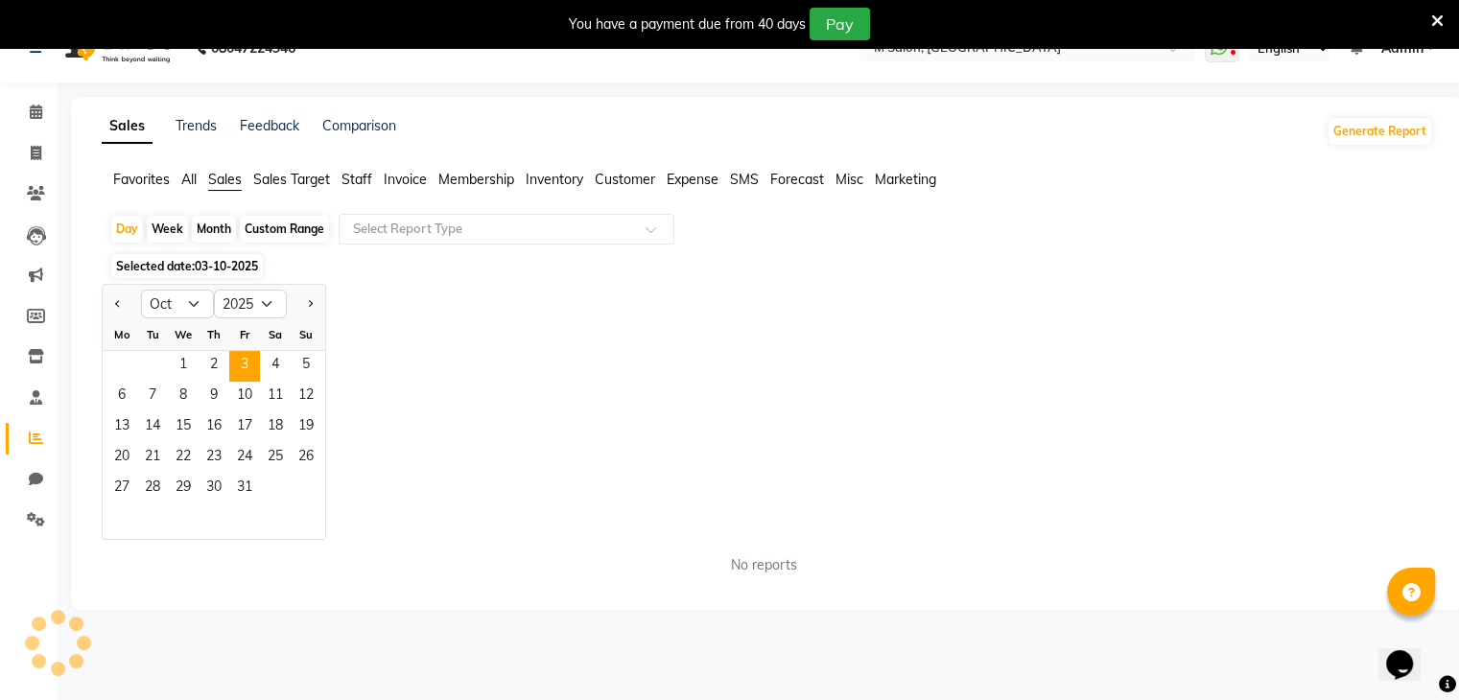
click at [475, 382] on div "Jan Feb Mar Apr May Jun [DATE] Aug Sep Oct Nov [DATE] 2016 2017 2018 2019 2020 …" at bounding box center [767, 412] width 1331 height 256
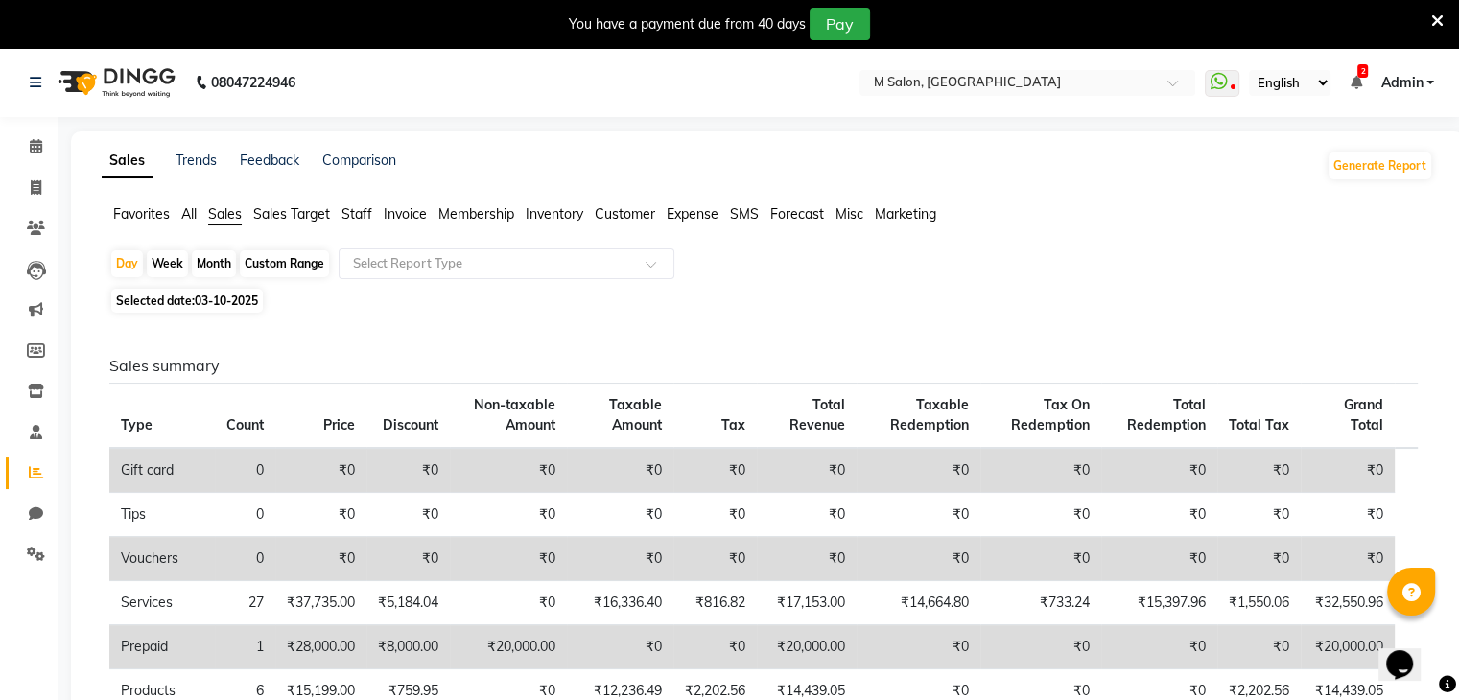
click at [361, 216] on span "Staff" at bounding box center [356, 213] width 31 height 17
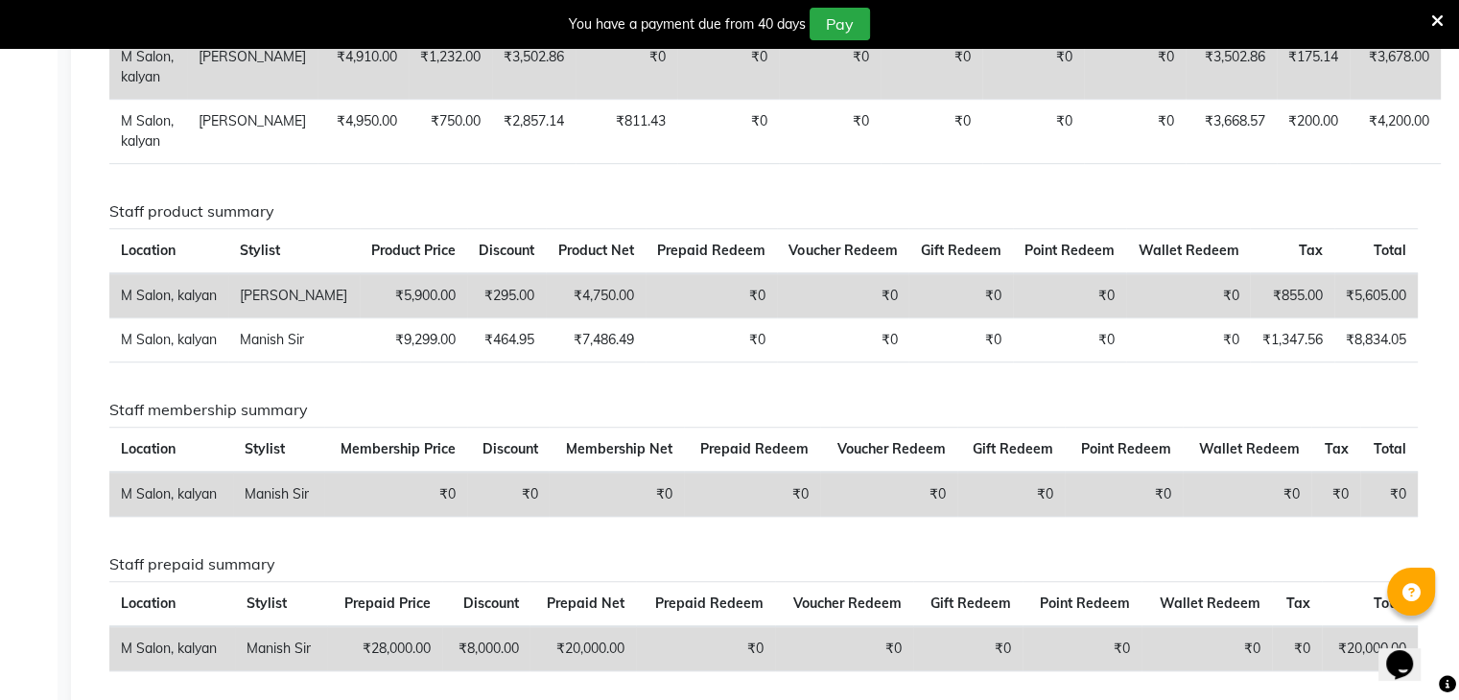
scroll to position [1099, 0]
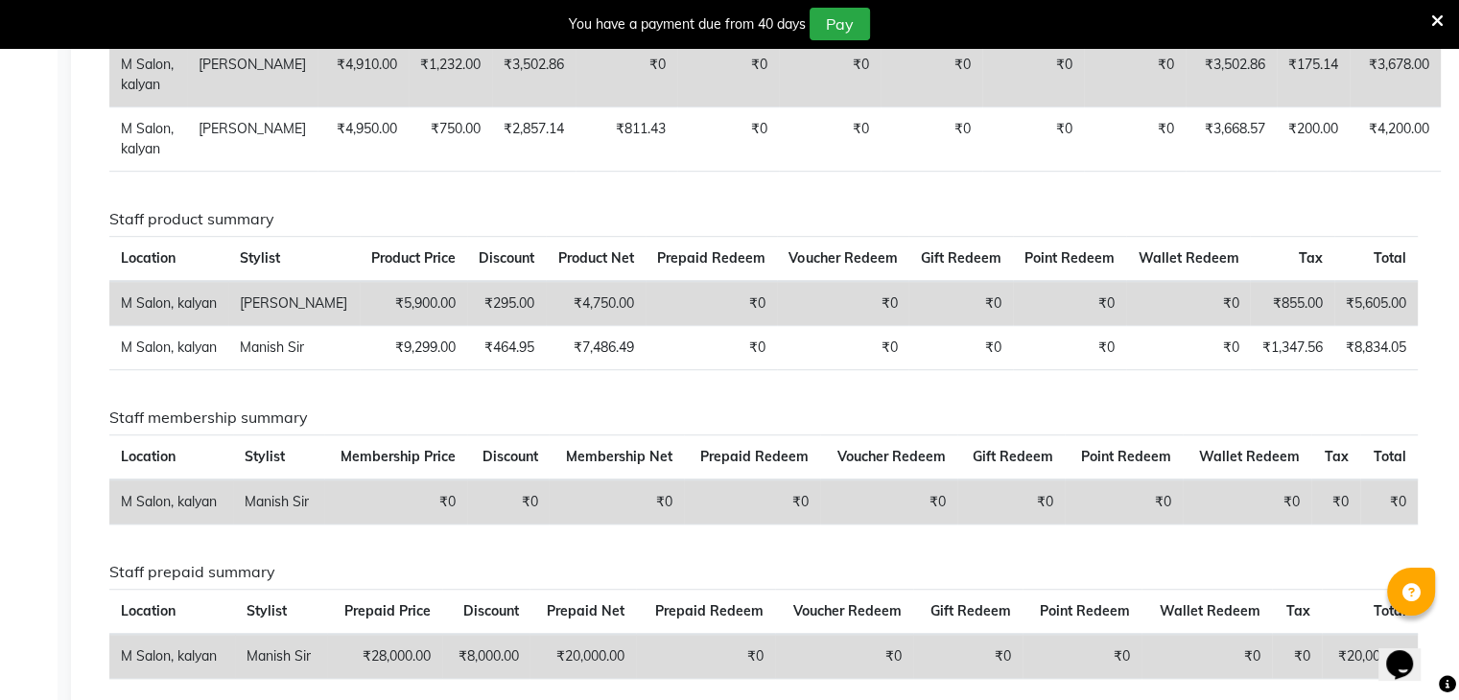
drag, startPoint x: 255, startPoint y: 450, endPoint x: 898, endPoint y: 445, distance: 642.5
click at [898, 445] on div "Staff combined summary Stylist Bill Count Service Count Service Amount Prepaid …" at bounding box center [763, 65] width 1308 height 1614
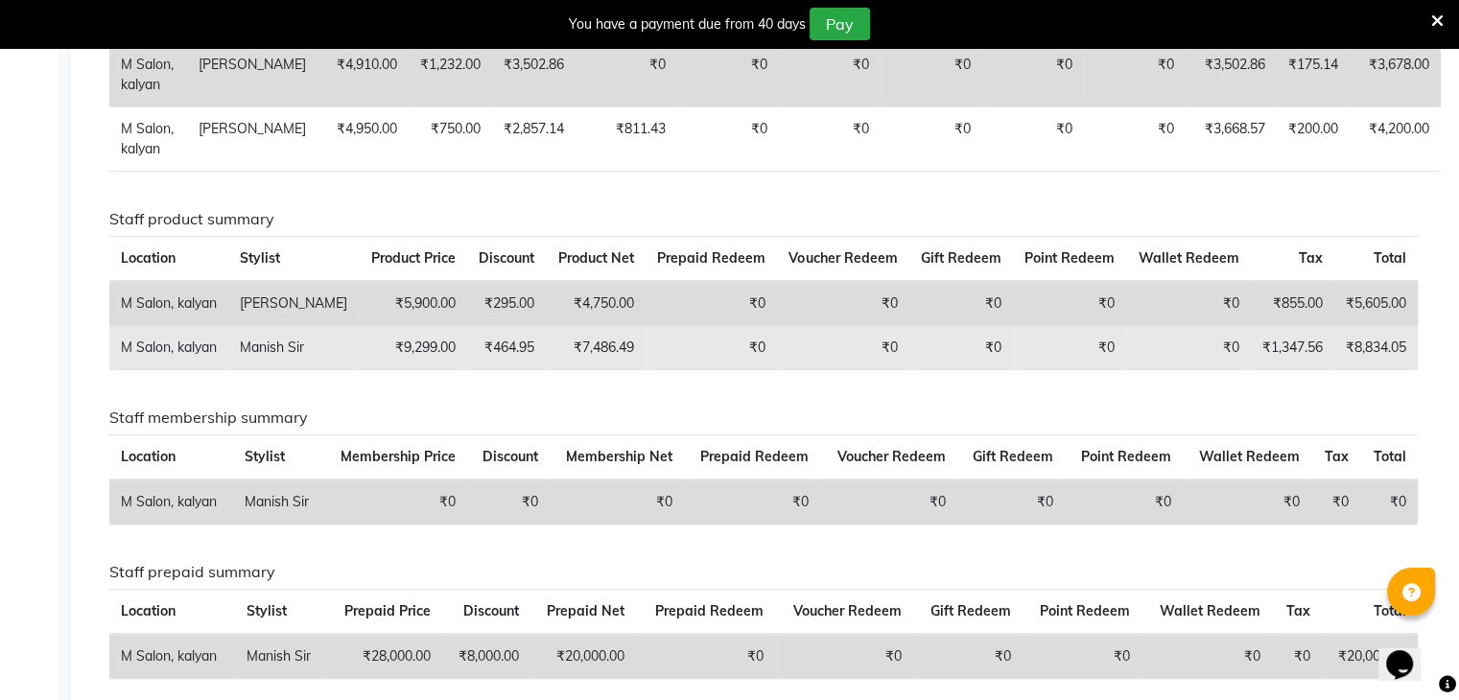
click at [323, 369] on td "Manish Sir" at bounding box center [293, 347] width 130 height 44
click at [429, 369] on td "₹9,299.00" at bounding box center [413, 347] width 107 height 44
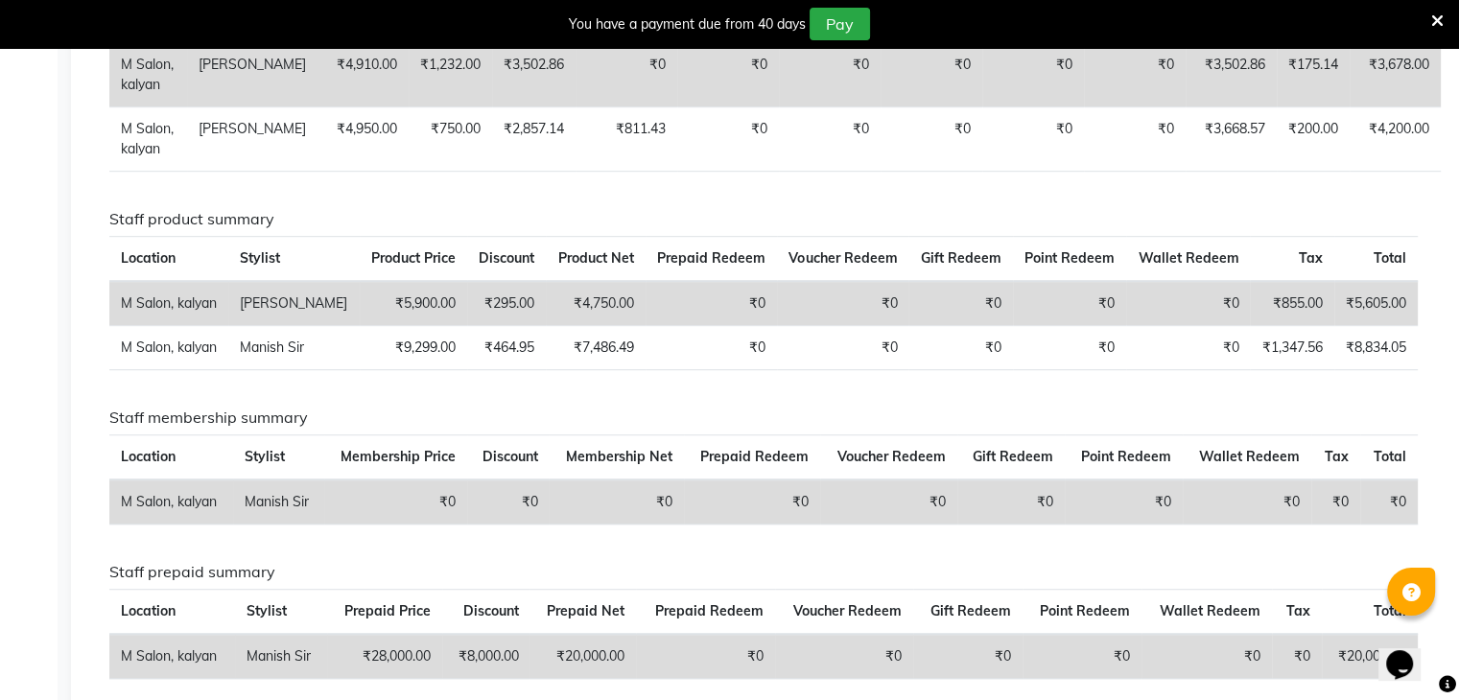
scroll to position [0, 0]
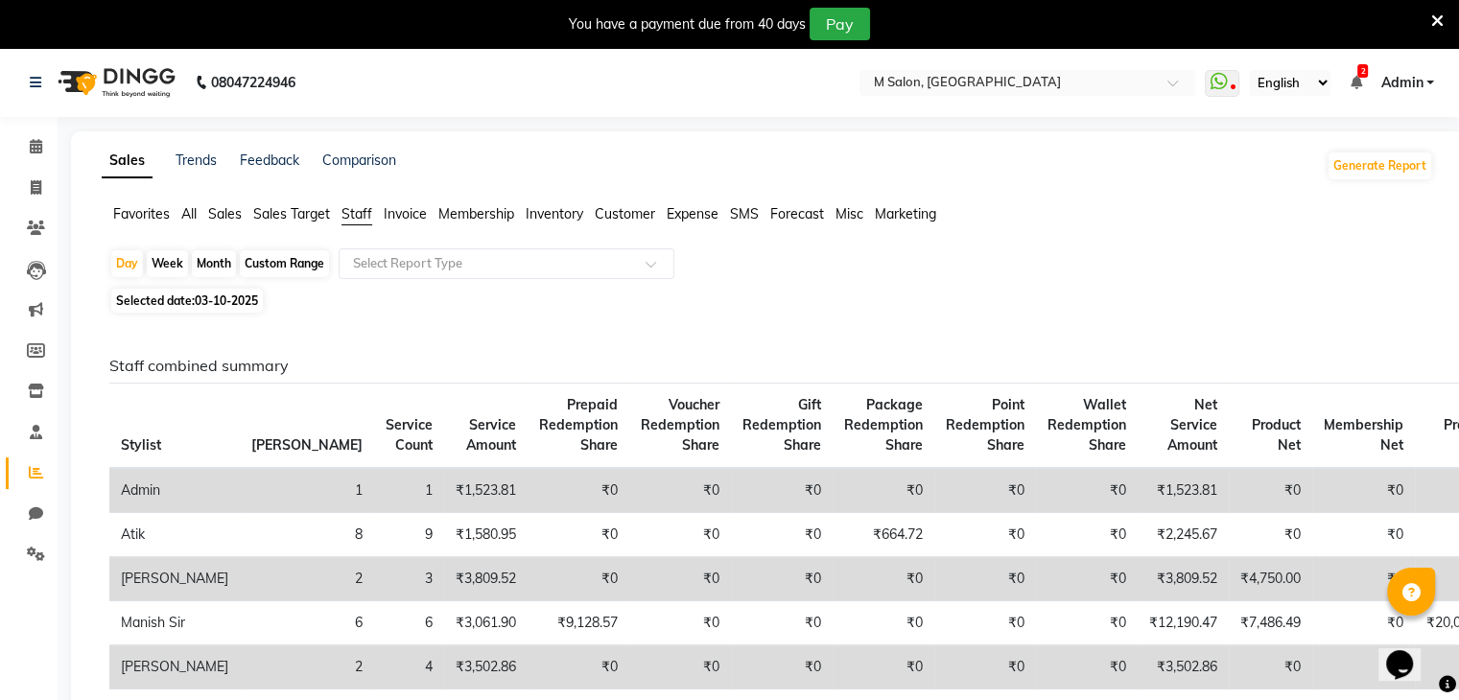
click at [215, 306] on span "03-10-2025" at bounding box center [226, 300] width 63 height 14
select select "10"
select select "2025"
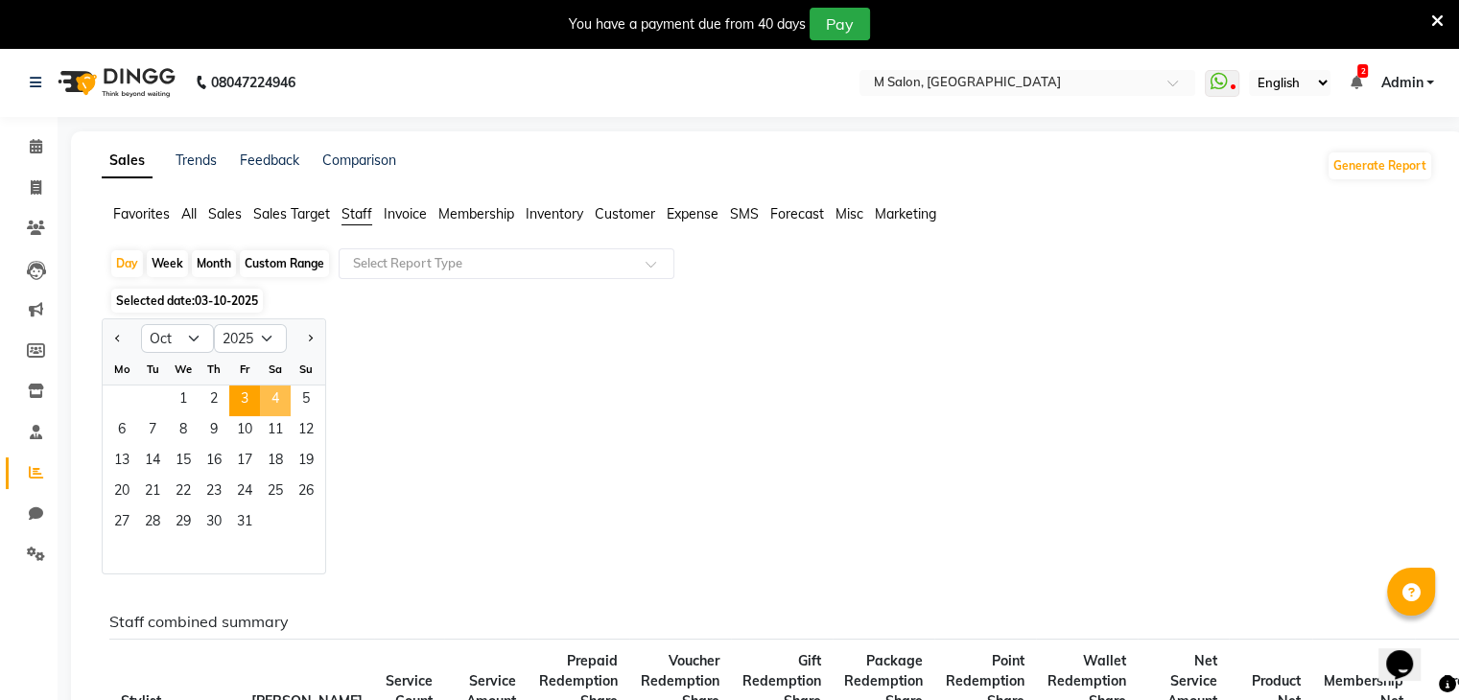
click at [285, 396] on span "4" at bounding box center [275, 400] width 31 height 31
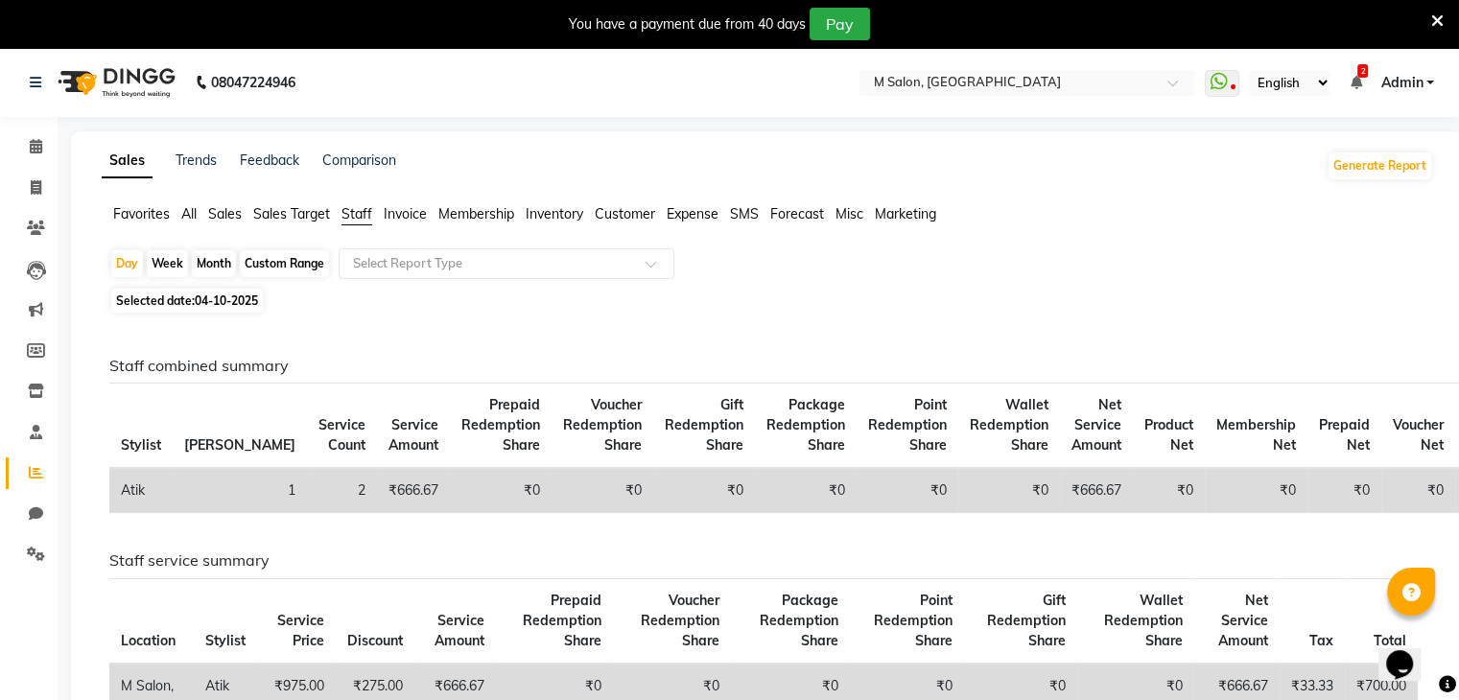
click at [226, 304] on span "04-10-2025" at bounding box center [226, 300] width 63 height 14
select select "10"
select select "2025"
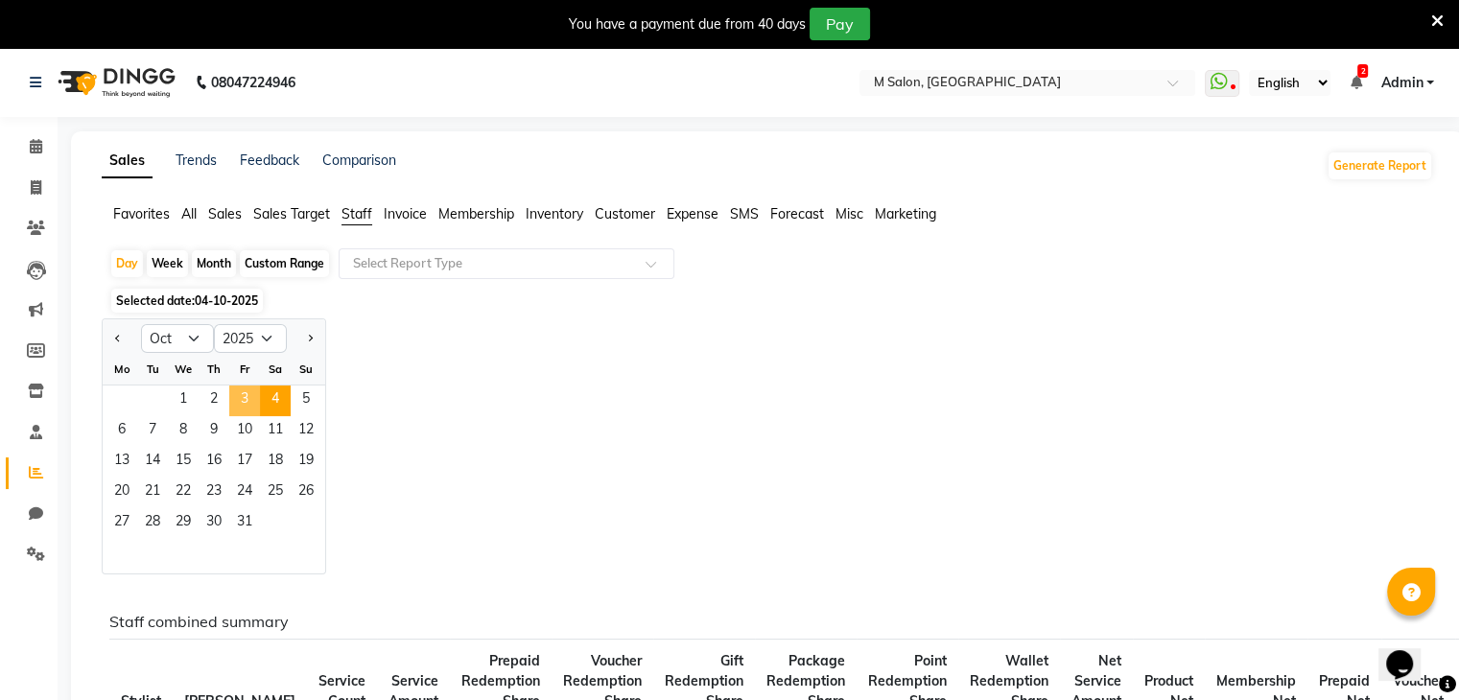
click at [245, 400] on span "3" at bounding box center [244, 400] width 31 height 31
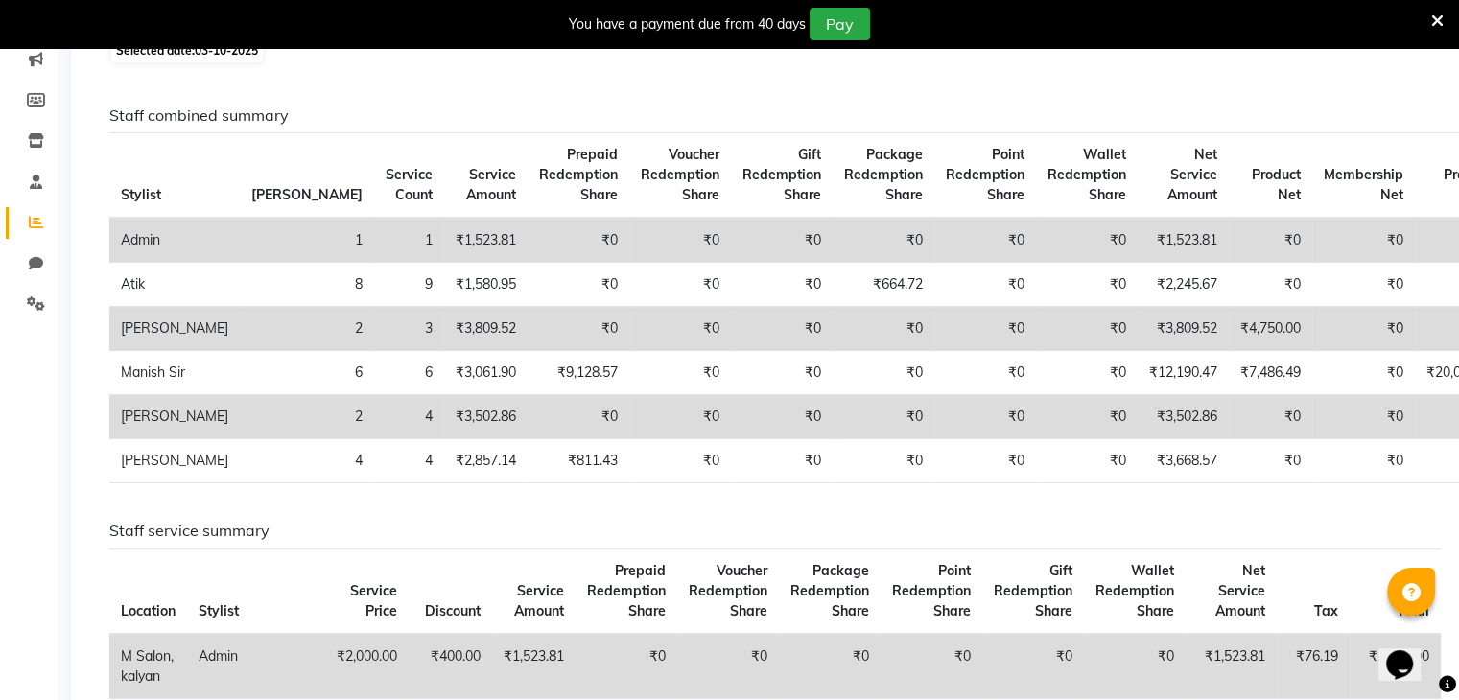
scroll to position [265, 0]
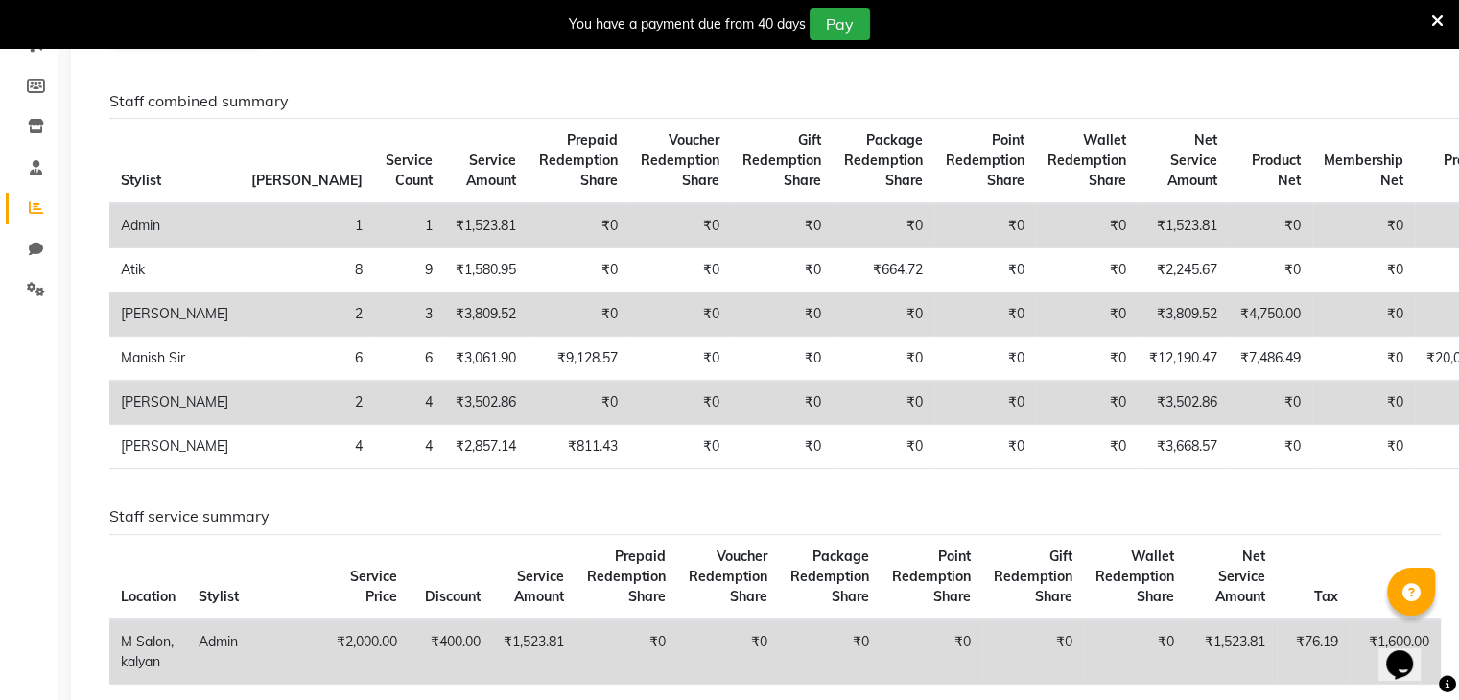
click at [1441, 17] on icon at bounding box center [1437, 20] width 12 height 17
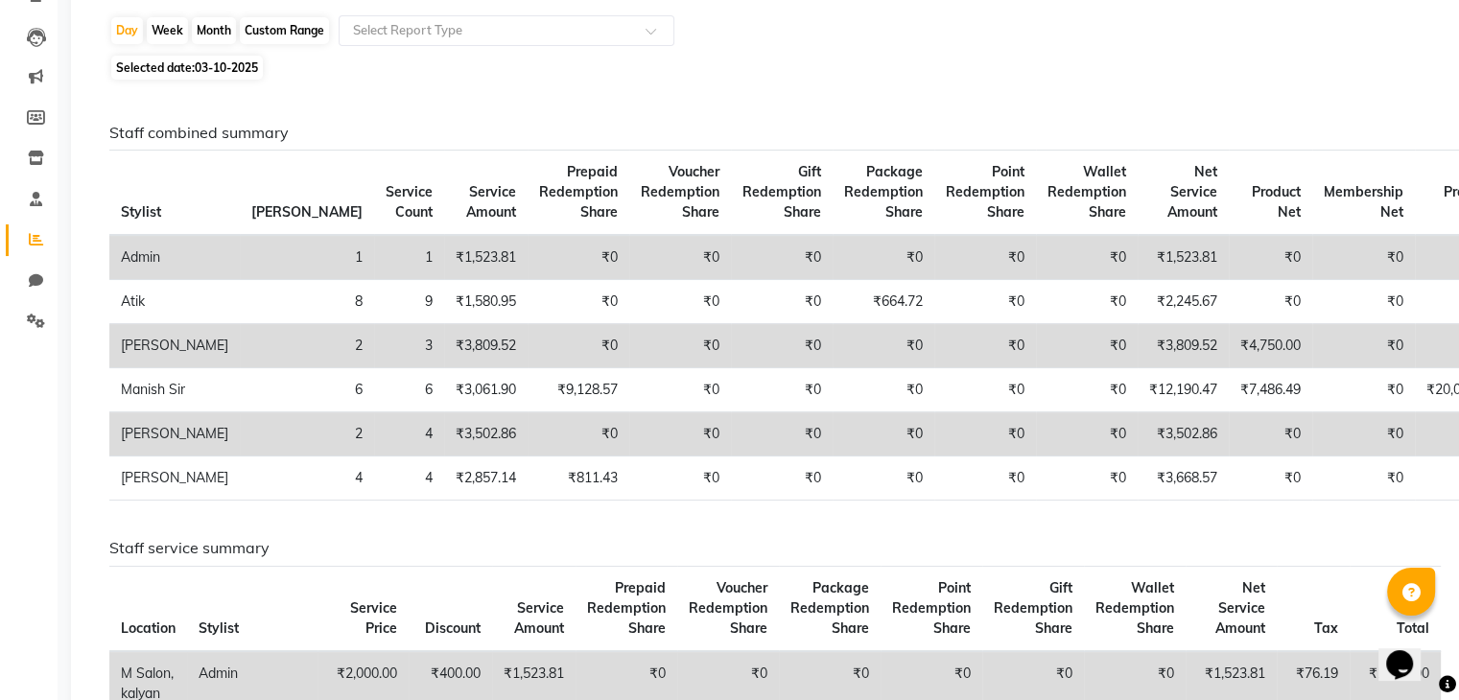
scroll to position [0, 0]
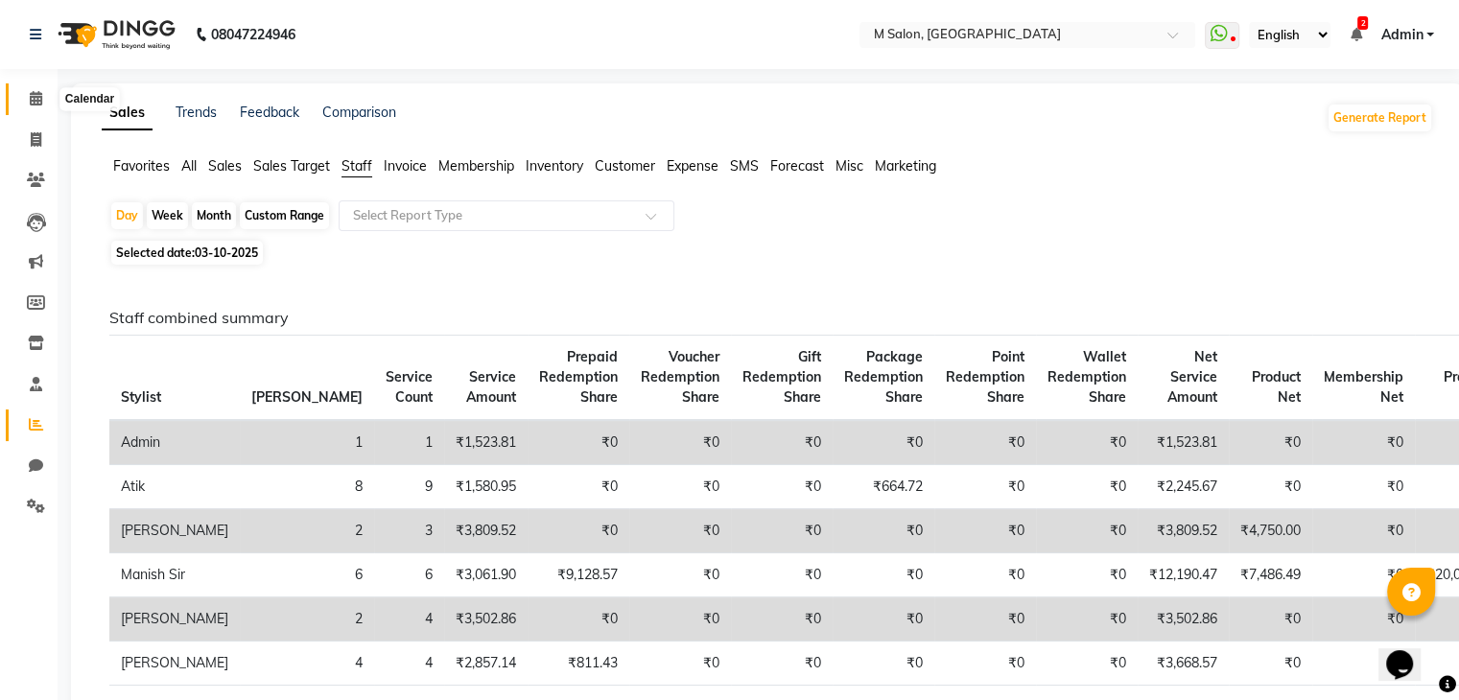
click at [24, 100] on span at bounding box center [36, 99] width 34 height 22
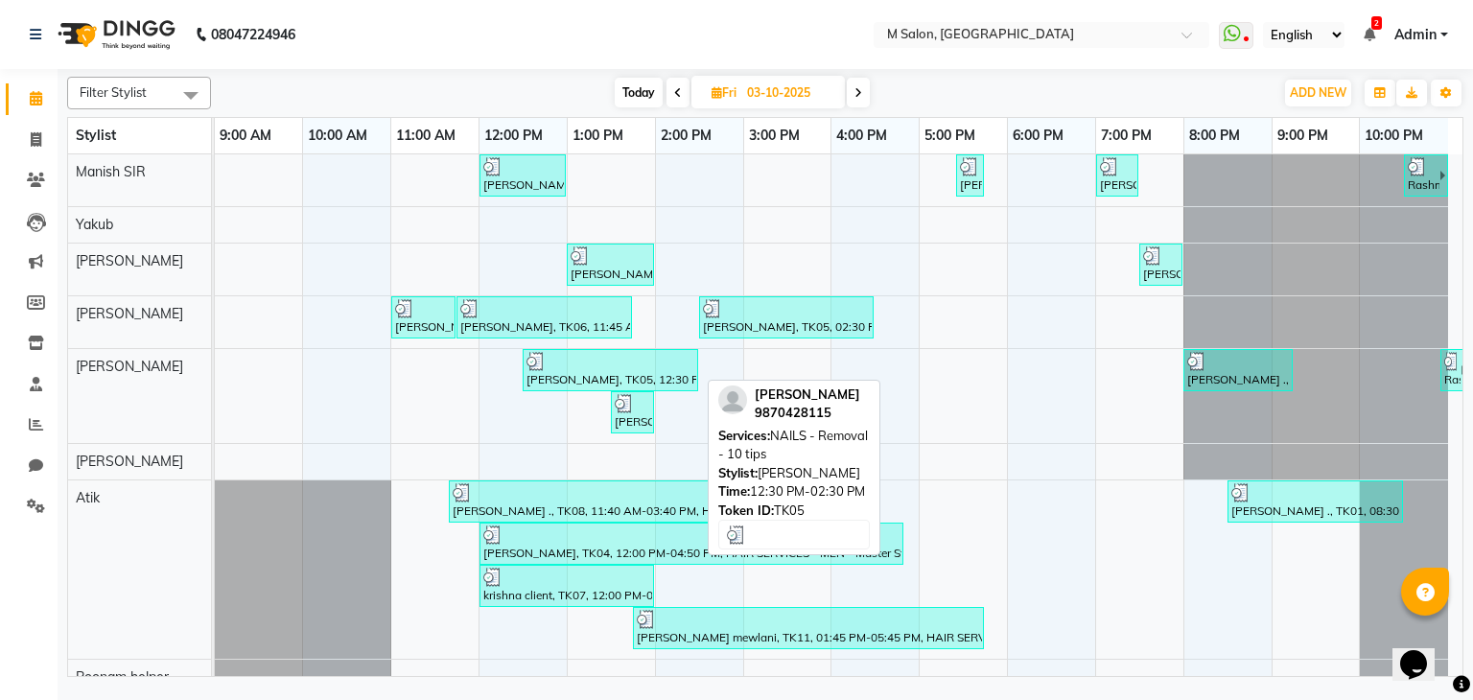
click at [548, 370] on div "[PERSON_NAME], TK05, 12:30 PM-02:30 PM, NAILS - Removal - 10 tips" at bounding box center [611, 370] width 172 height 36
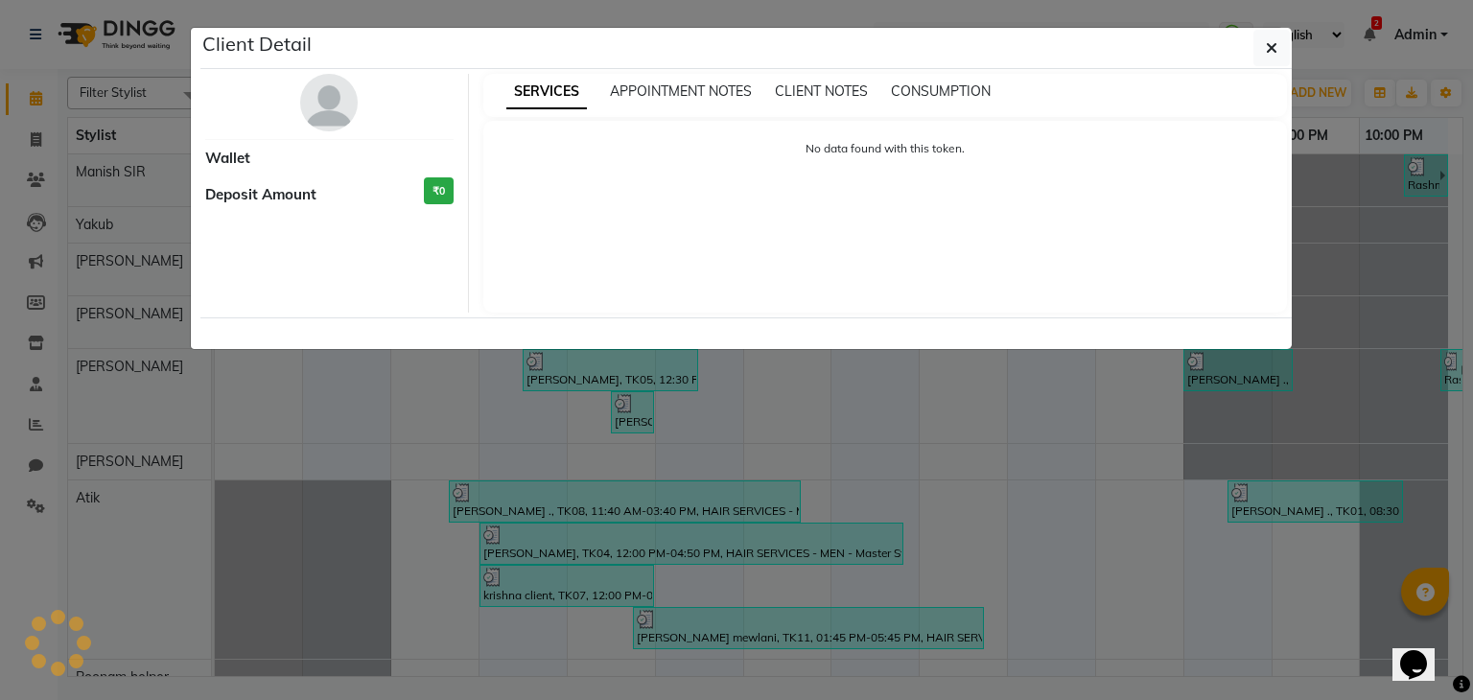
select select "3"
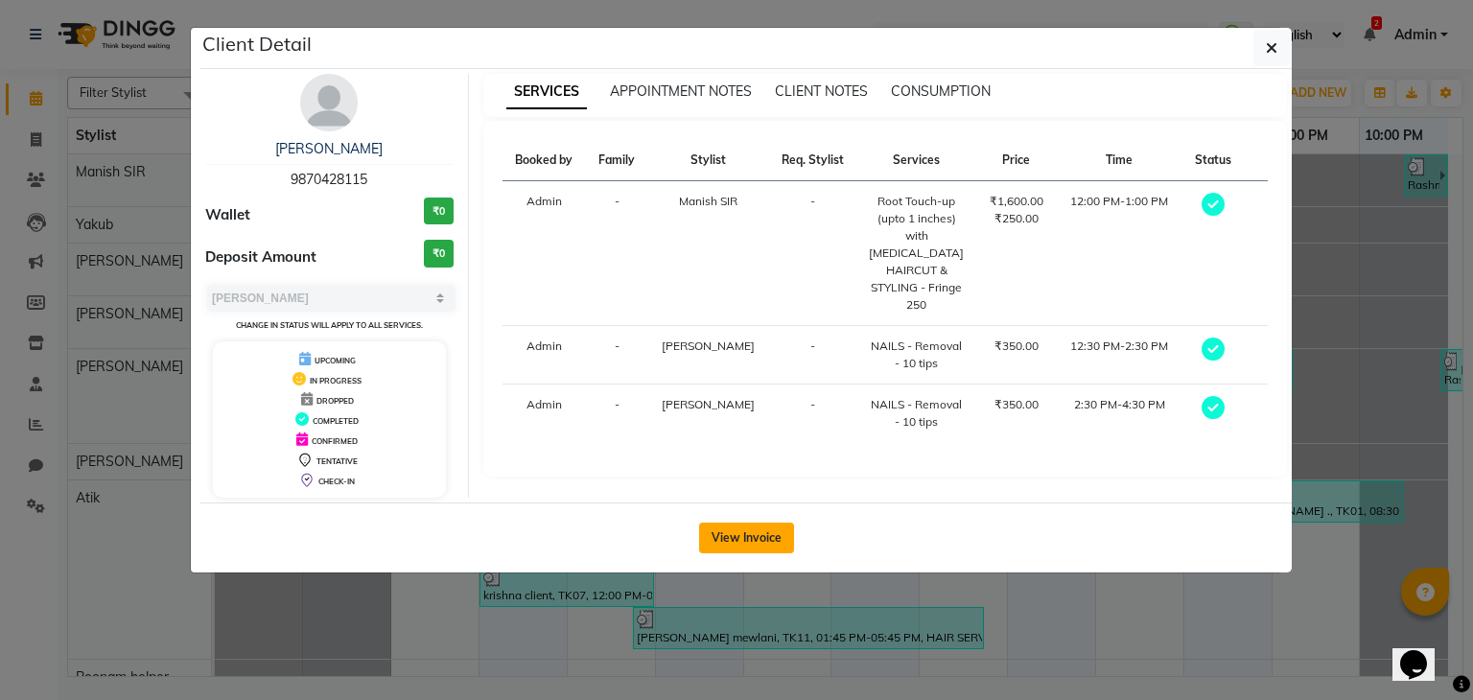
click at [774, 531] on button "View Invoice" at bounding box center [746, 538] width 95 height 31
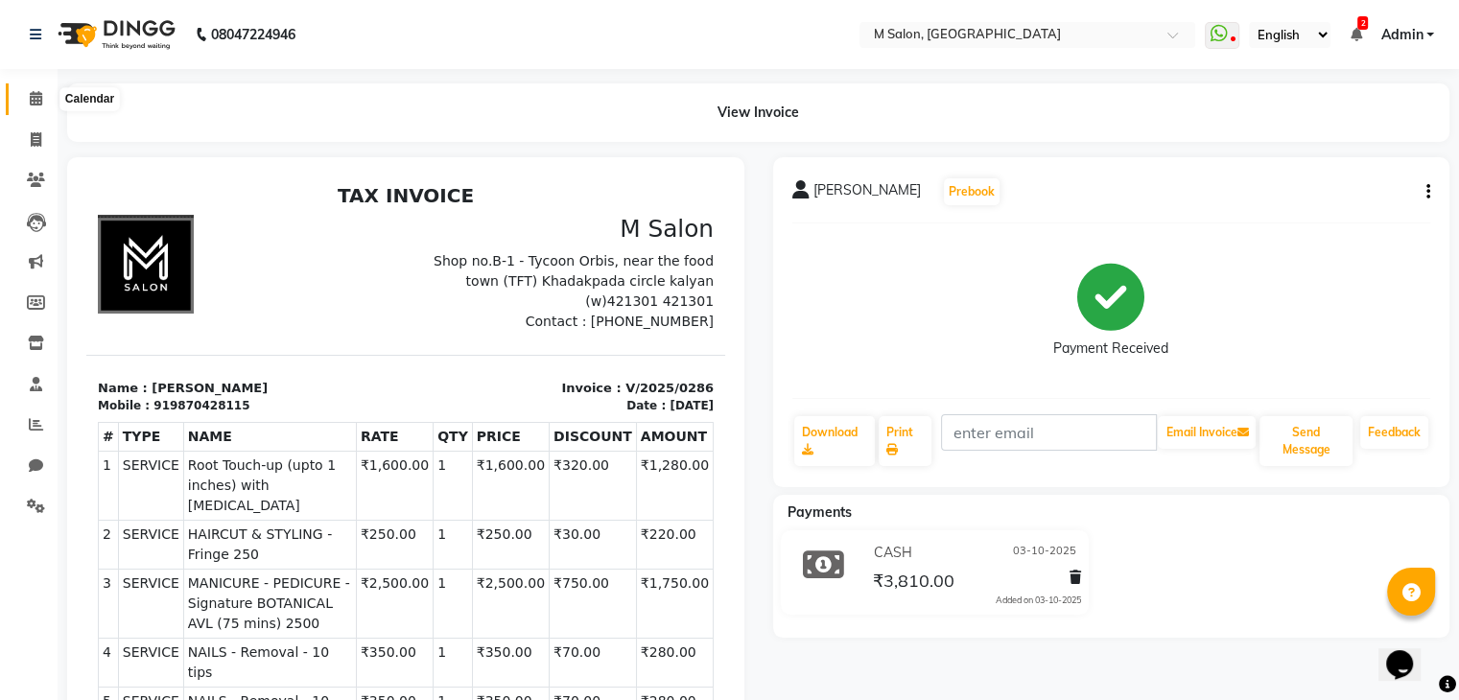
click at [32, 93] on icon at bounding box center [36, 98] width 12 height 14
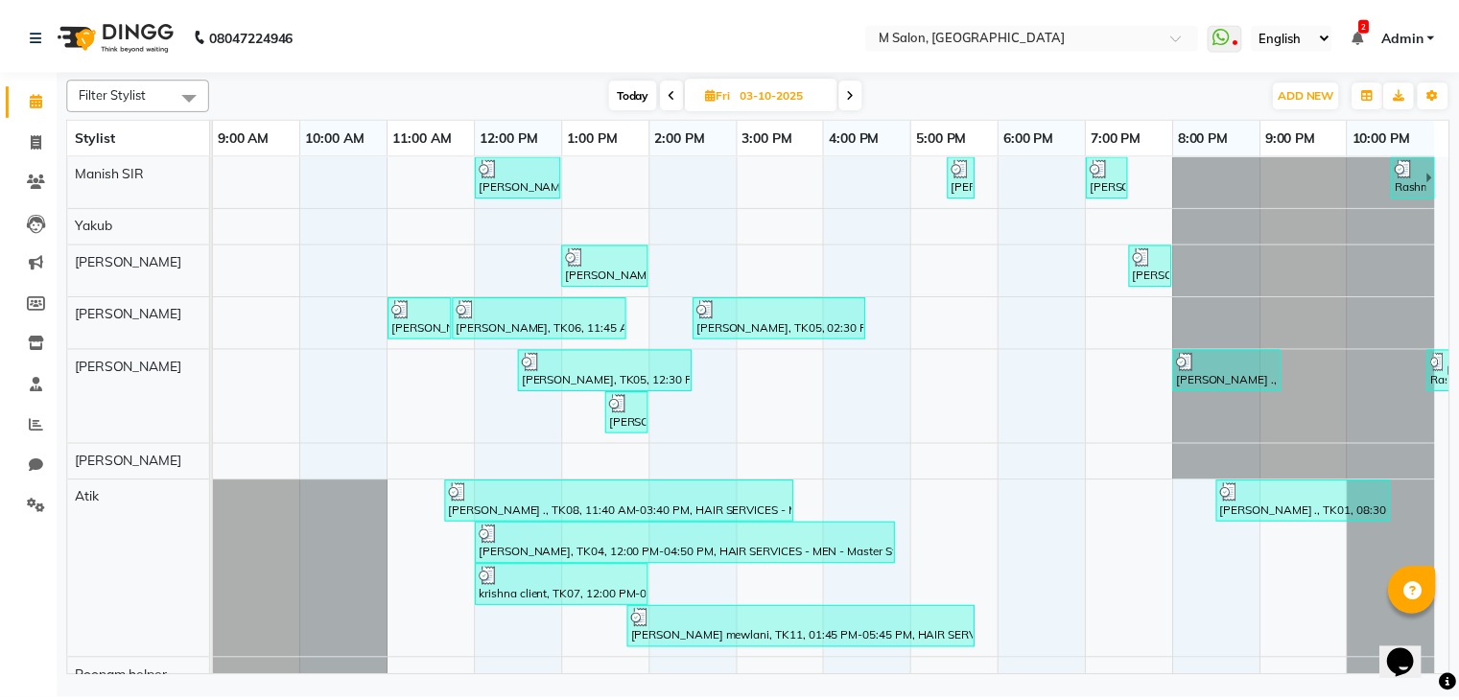
scroll to position [0, 20]
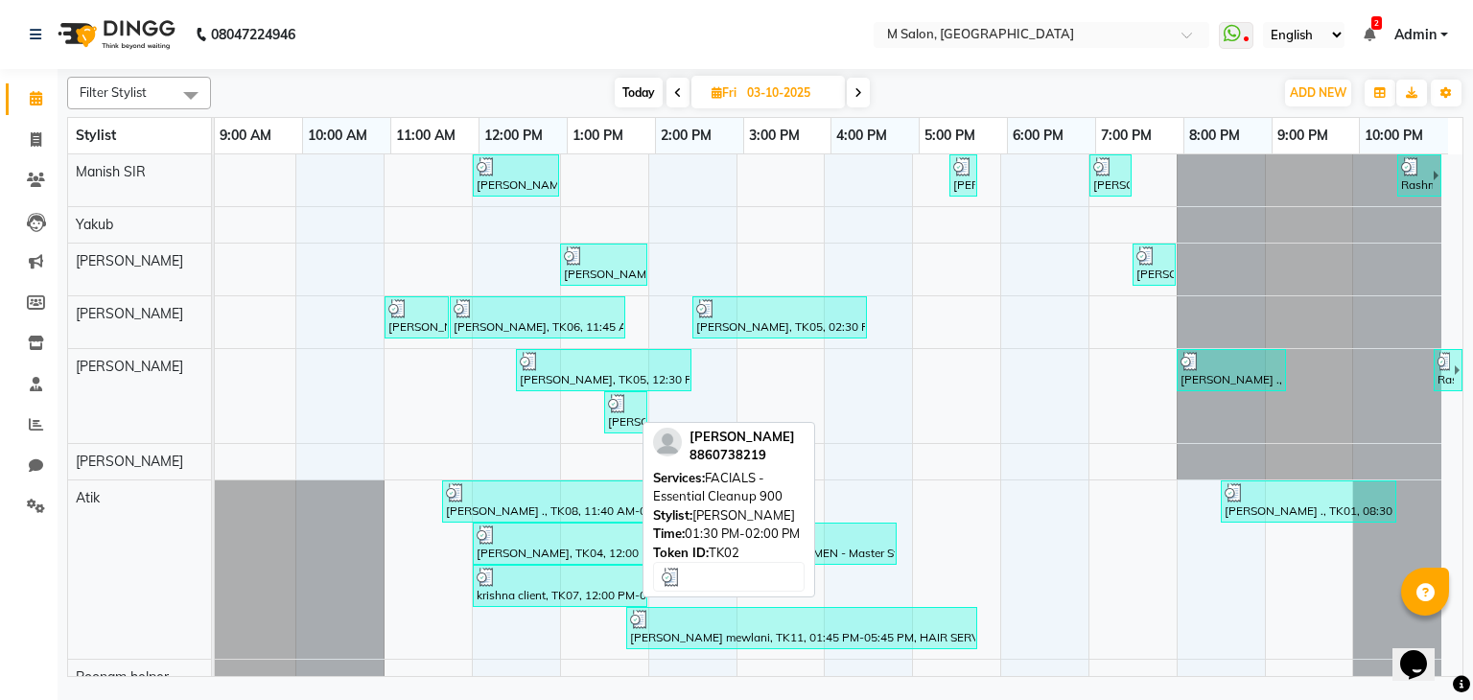
click at [608, 407] on img at bounding box center [617, 403] width 19 height 19
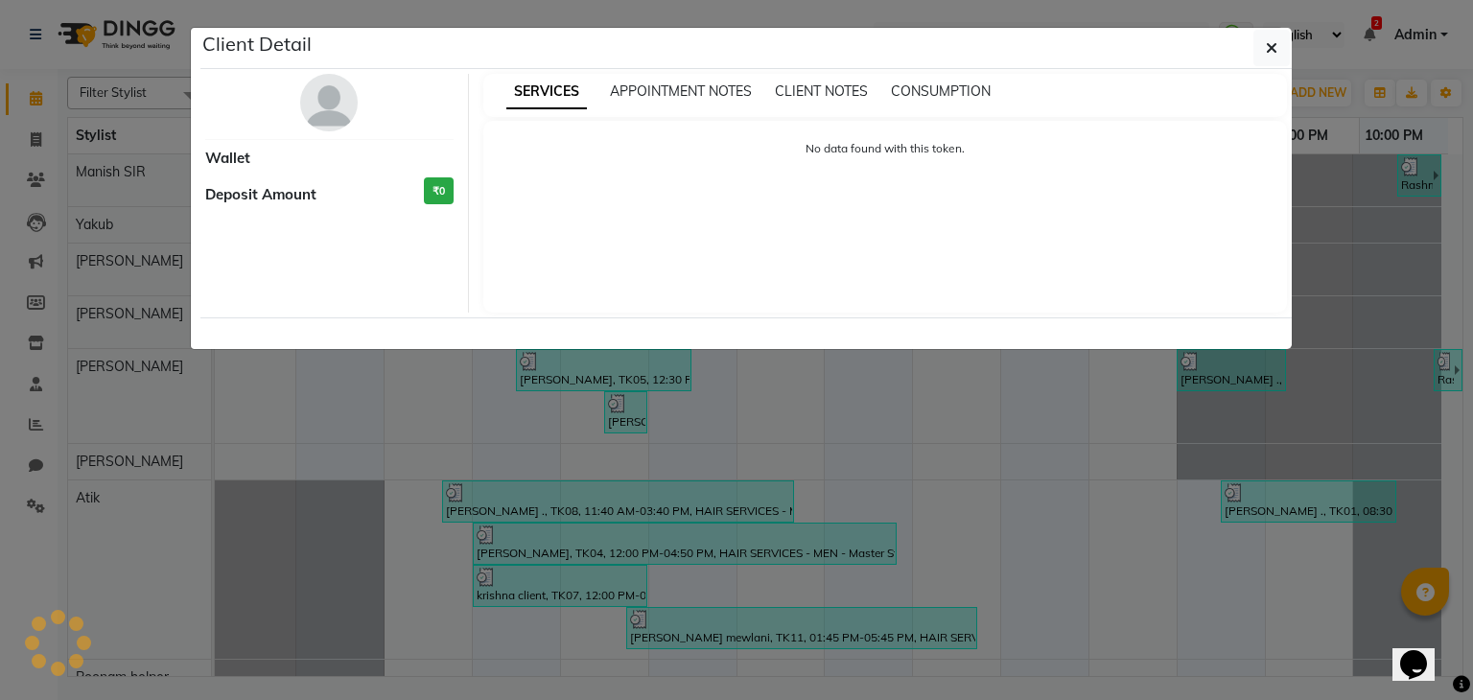
select select "3"
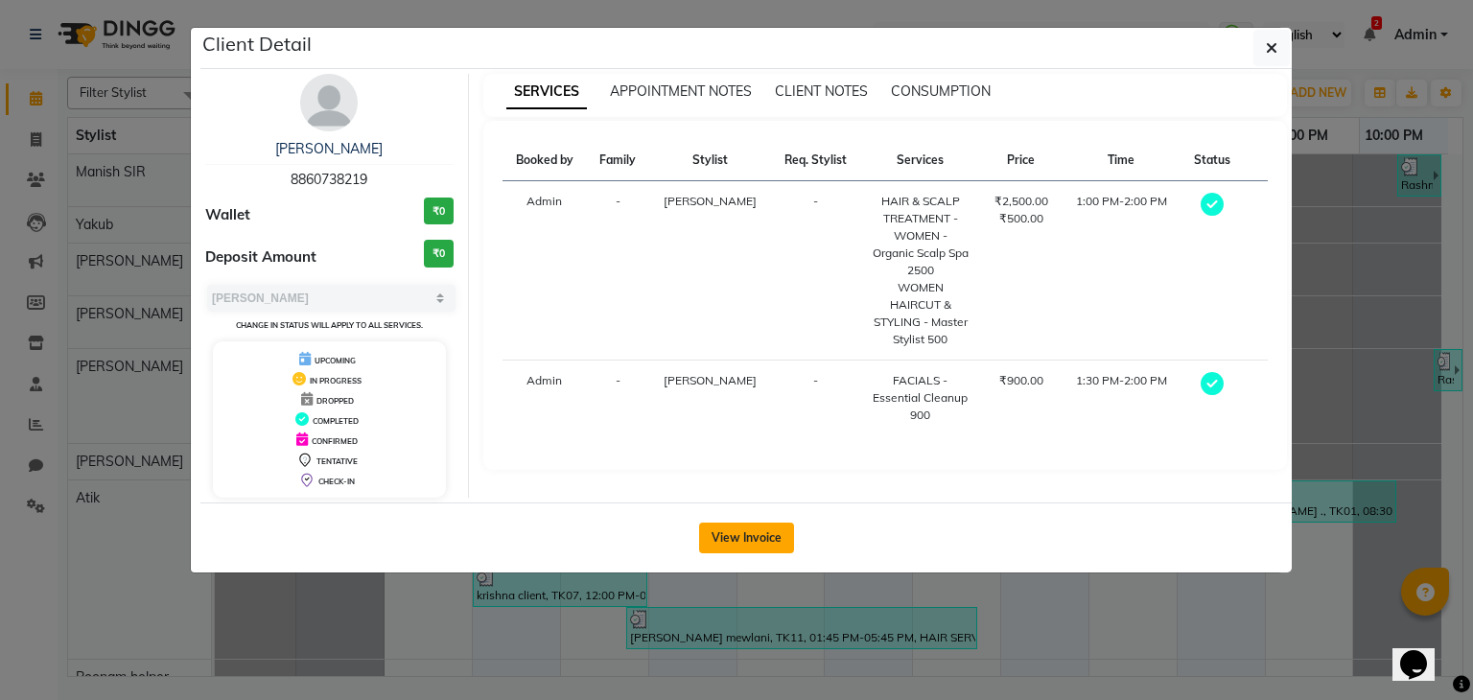
click at [748, 539] on button "View Invoice" at bounding box center [746, 538] width 95 height 31
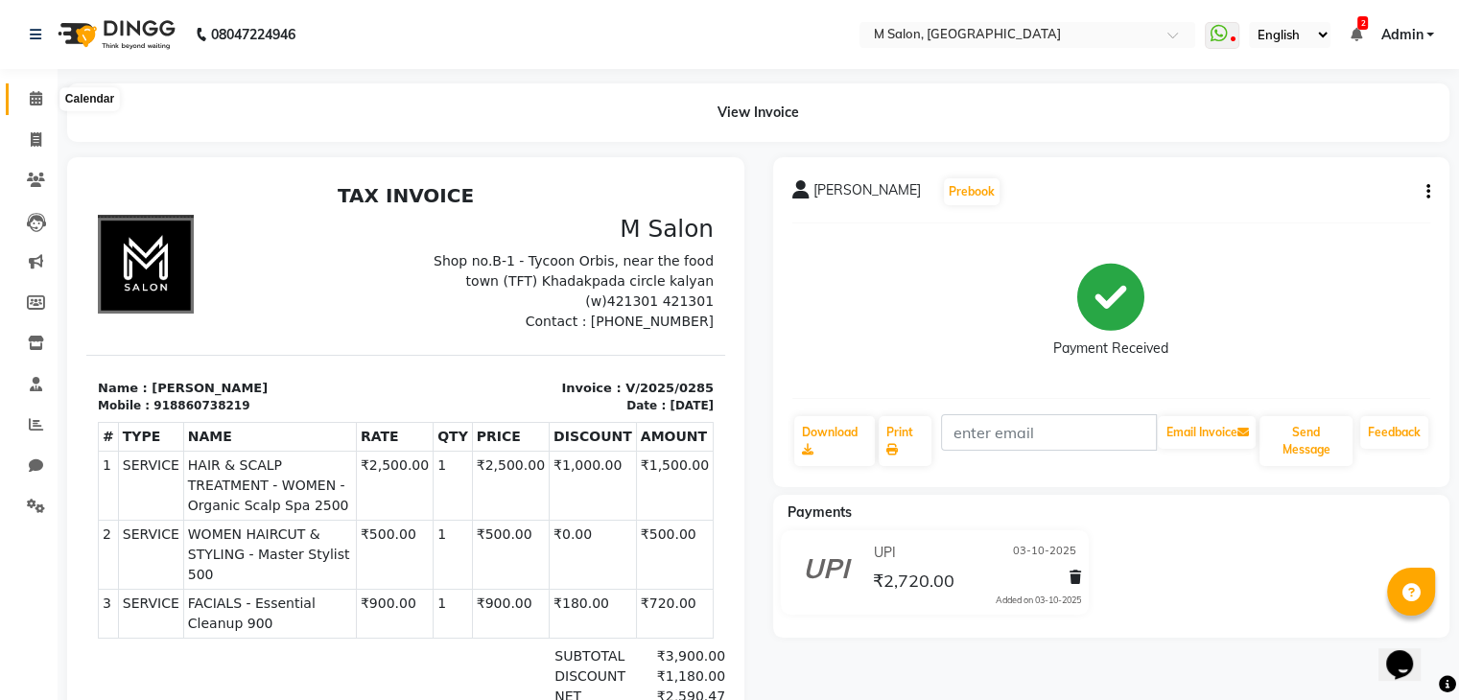
click at [25, 95] on span at bounding box center [36, 99] width 34 height 22
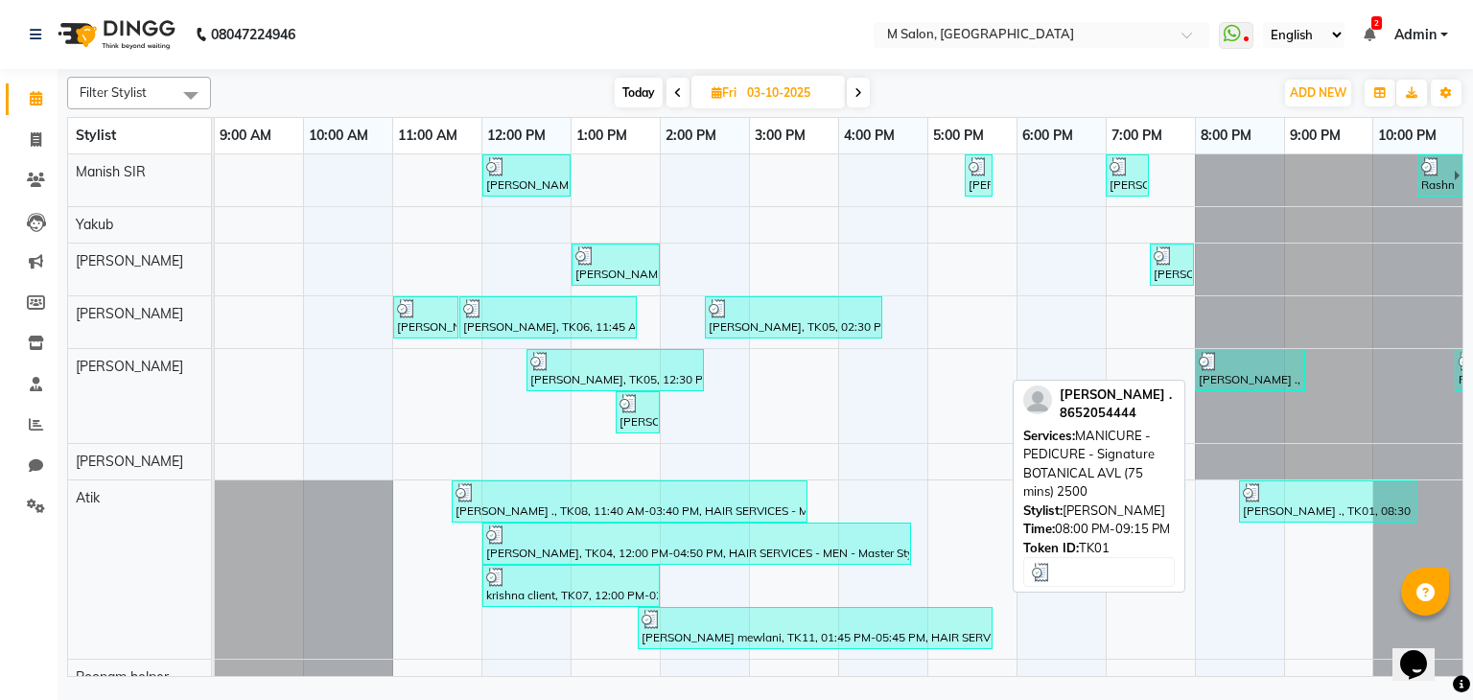
click at [1224, 366] on div at bounding box center [1250, 361] width 103 height 19
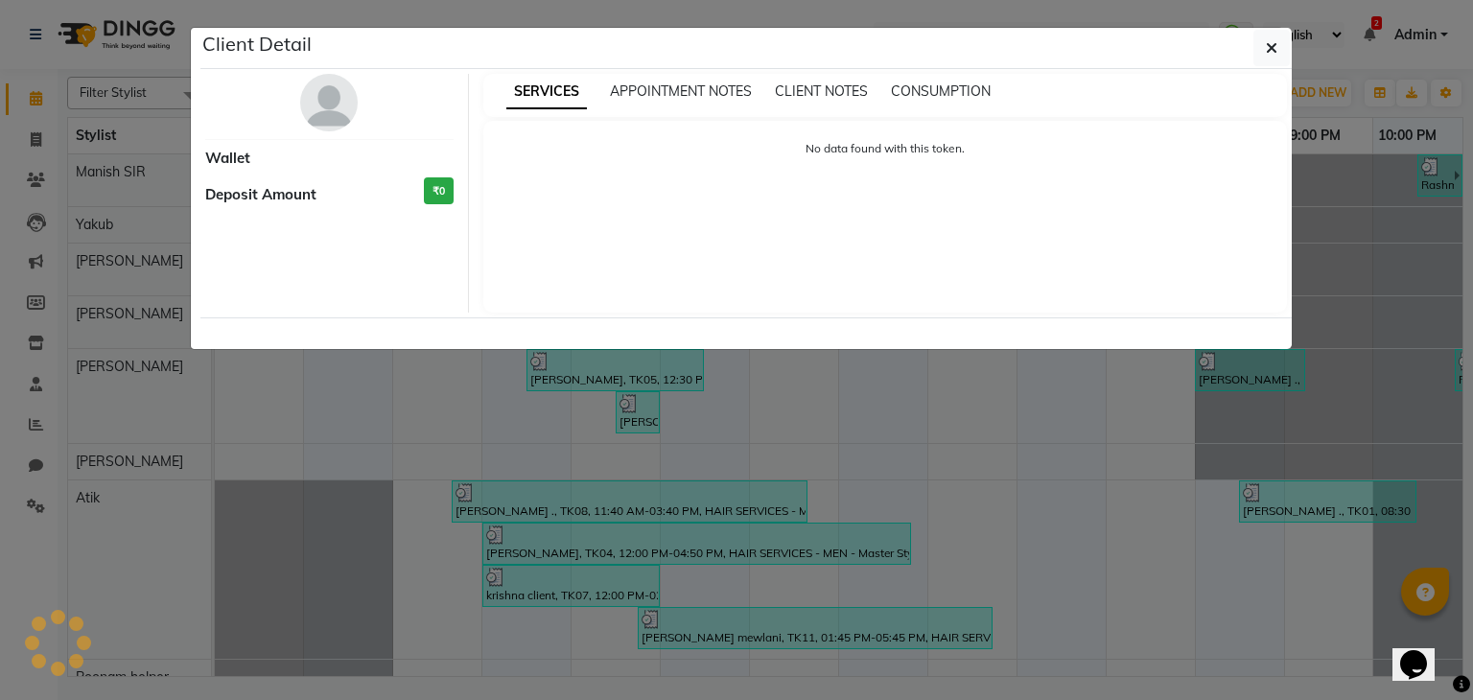
select select "3"
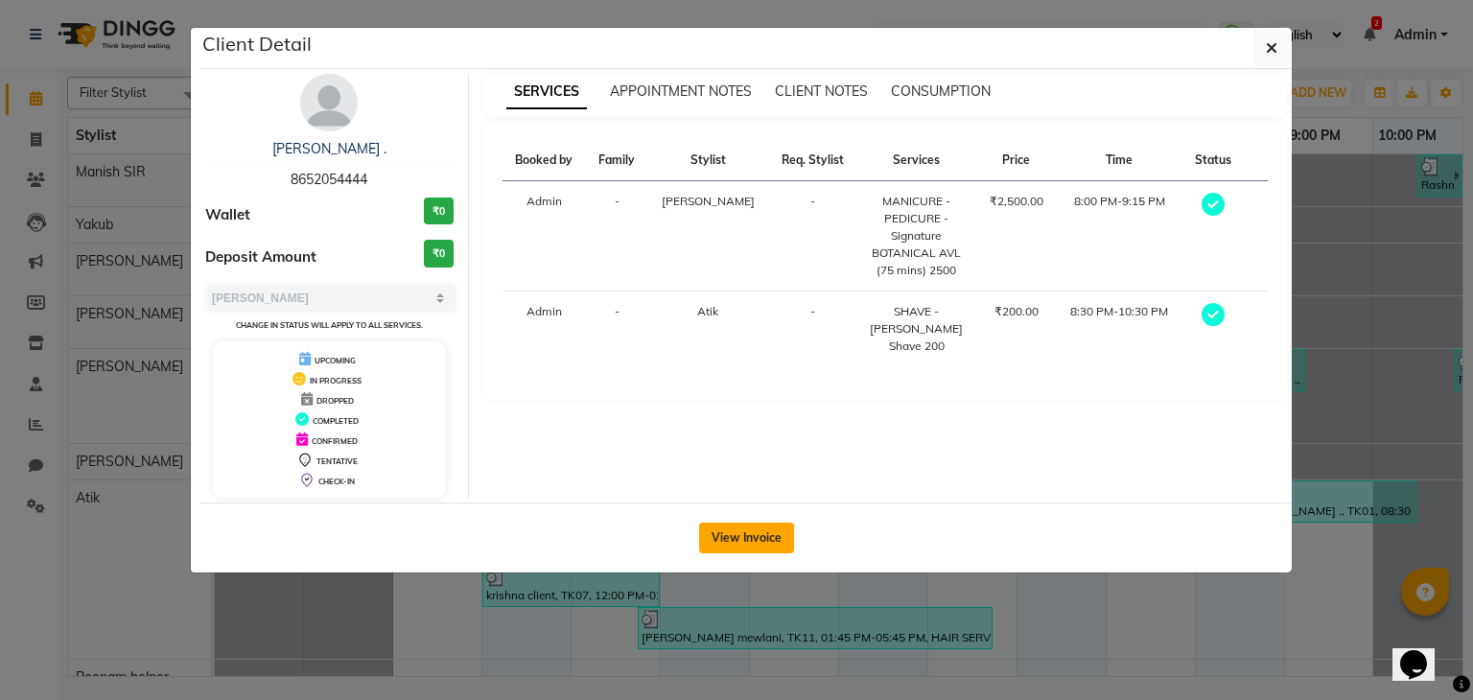
click at [735, 534] on button "View Invoice" at bounding box center [746, 538] width 95 height 31
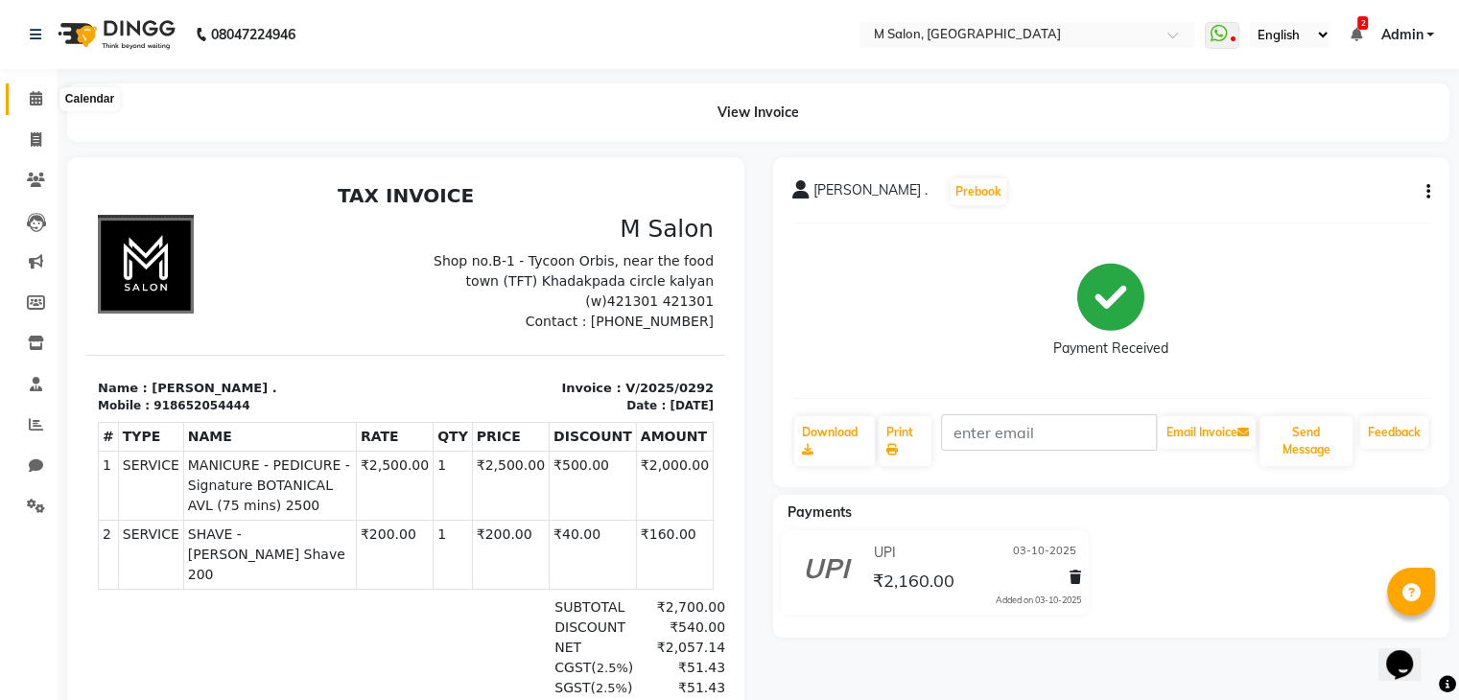
click at [34, 97] on icon at bounding box center [36, 98] width 12 height 14
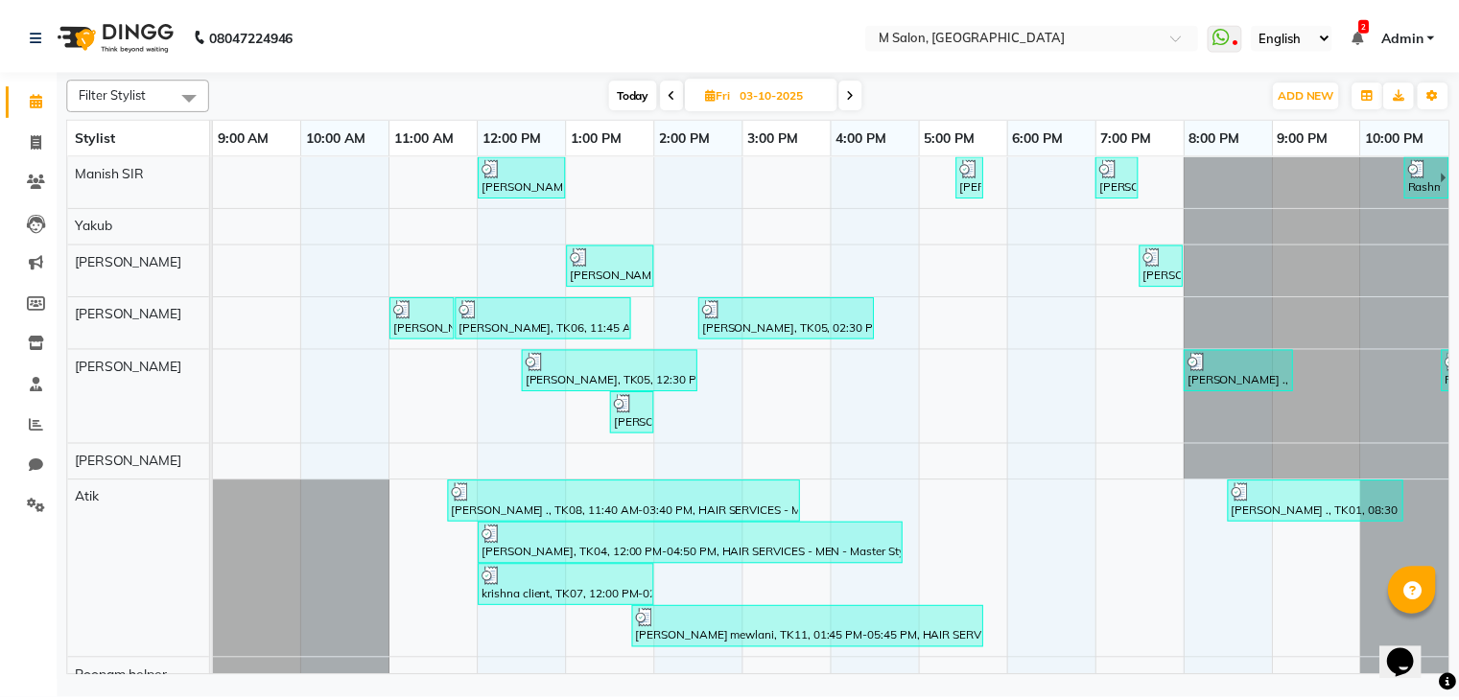
scroll to position [0, 35]
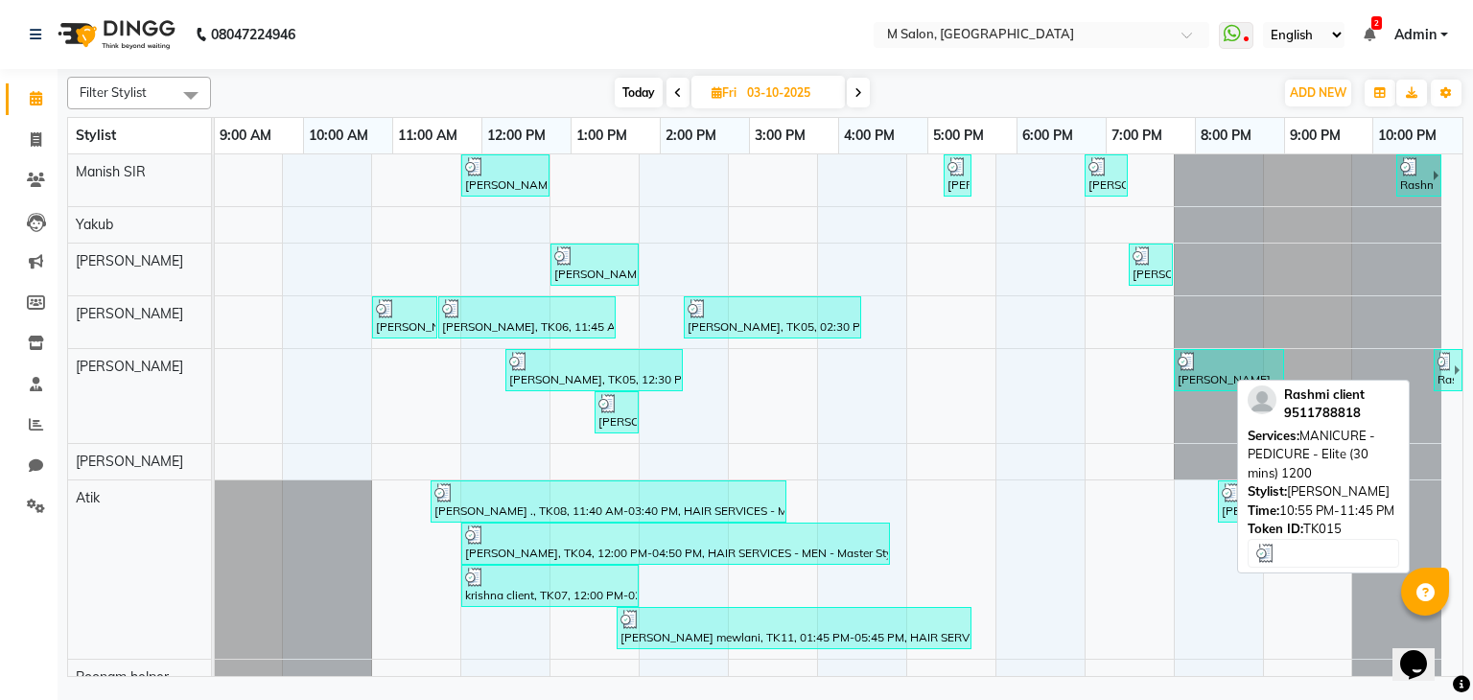
click at [1436, 373] on div "Rashmi client, TK15, 10:55 PM-11:45 PM, MANICURE - PEDICURE - Elite (30 mins) 1…" at bounding box center [1445, 370] width 18 height 36
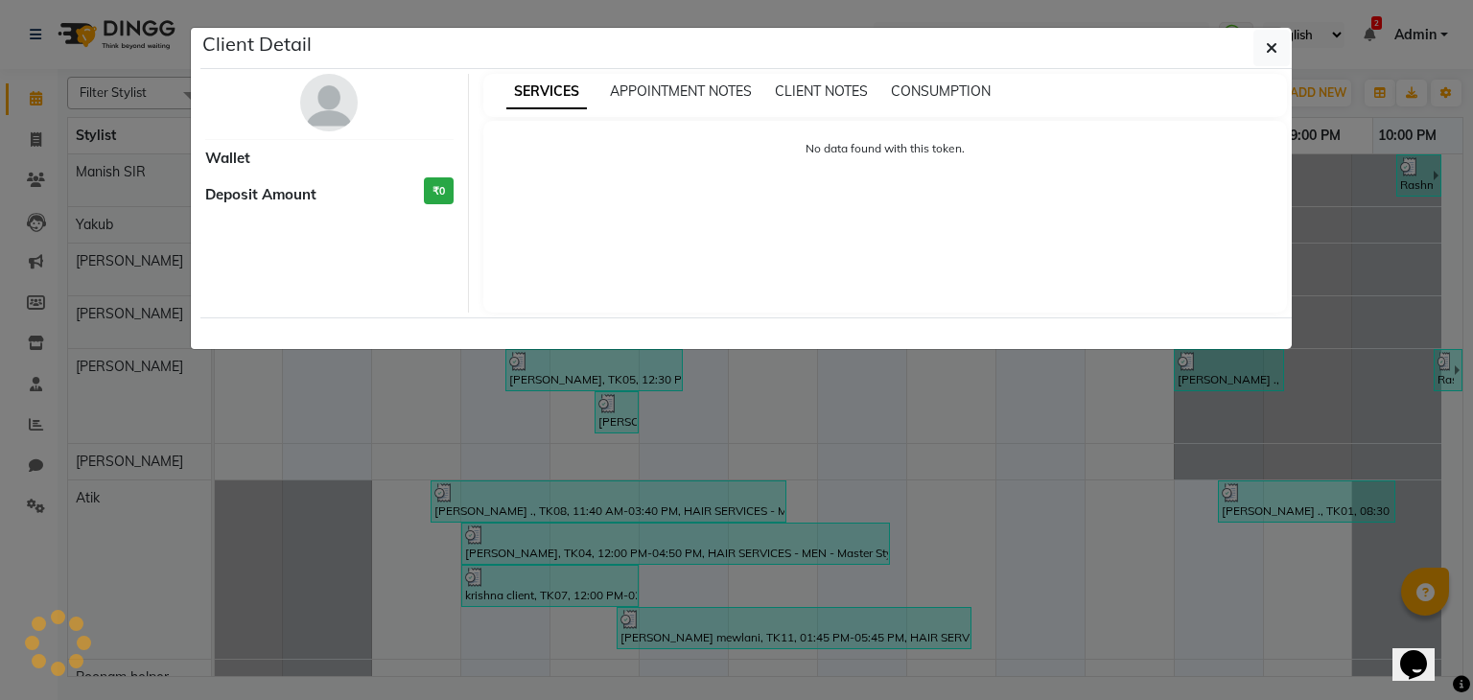
select select "3"
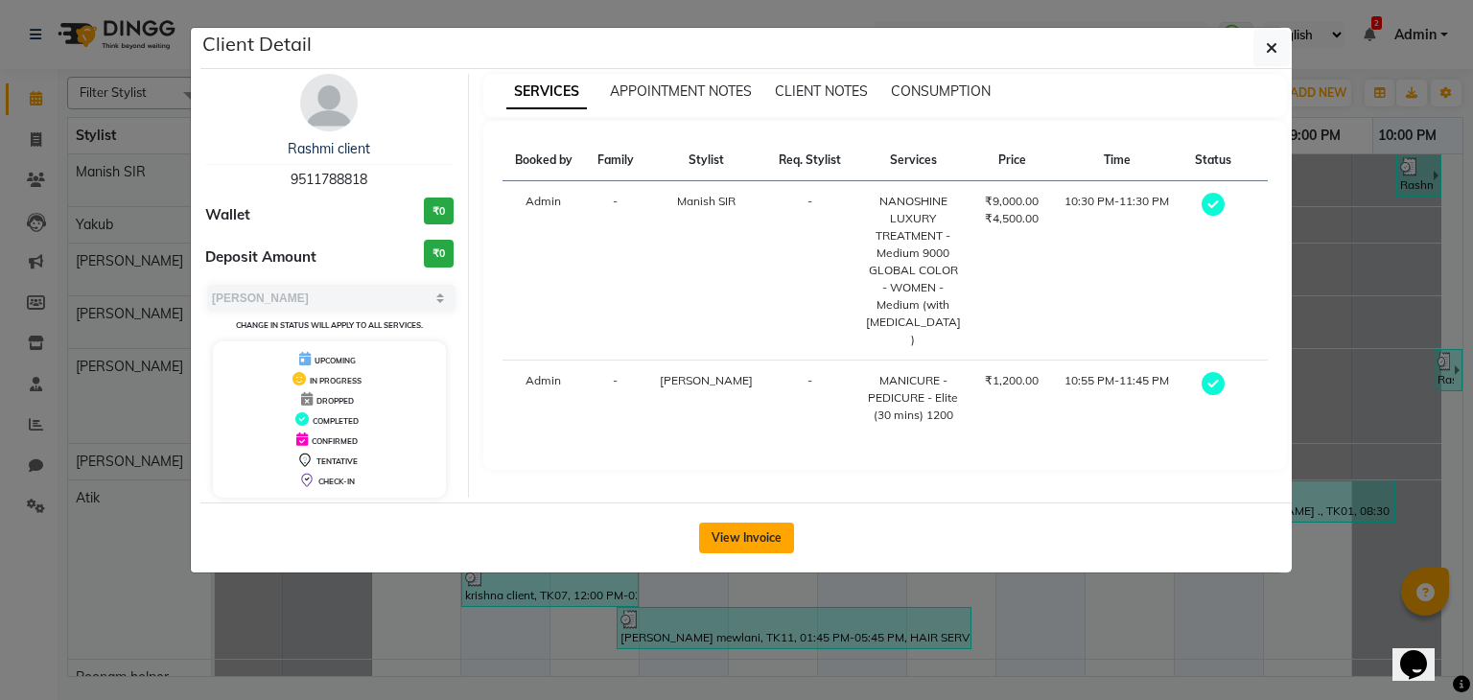
click at [744, 534] on button "View Invoice" at bounding box center [746, 538] width 95 height 31
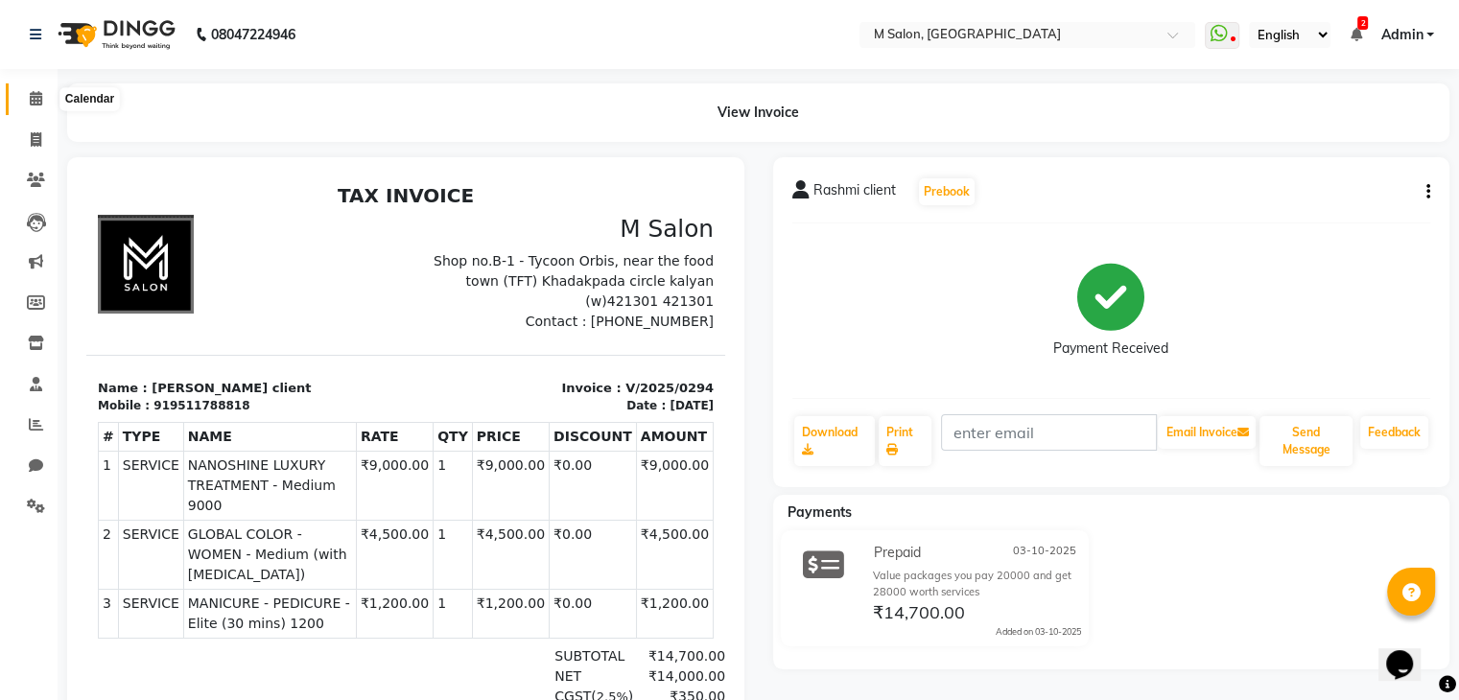
click at [31, 93] on icon at bounding box center [36, 98] width 12 height 14
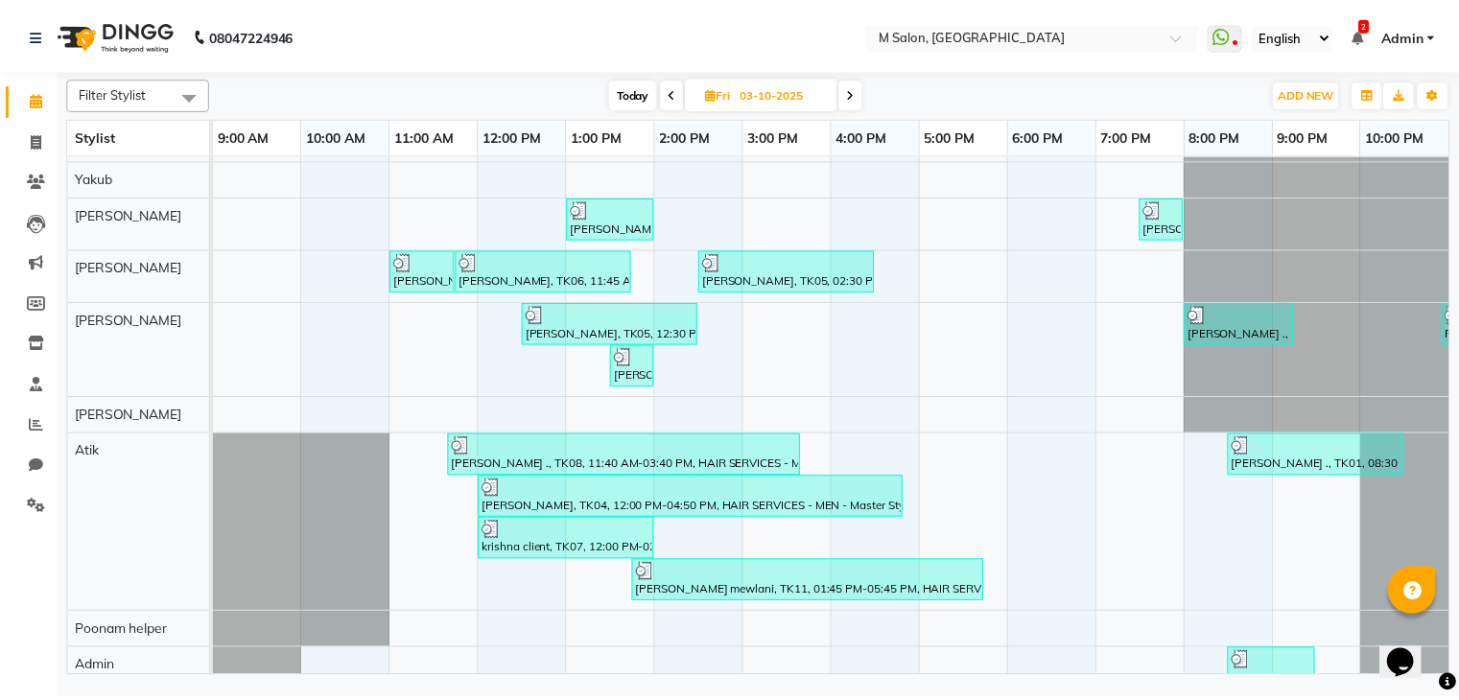
scroll to position [69, 0]
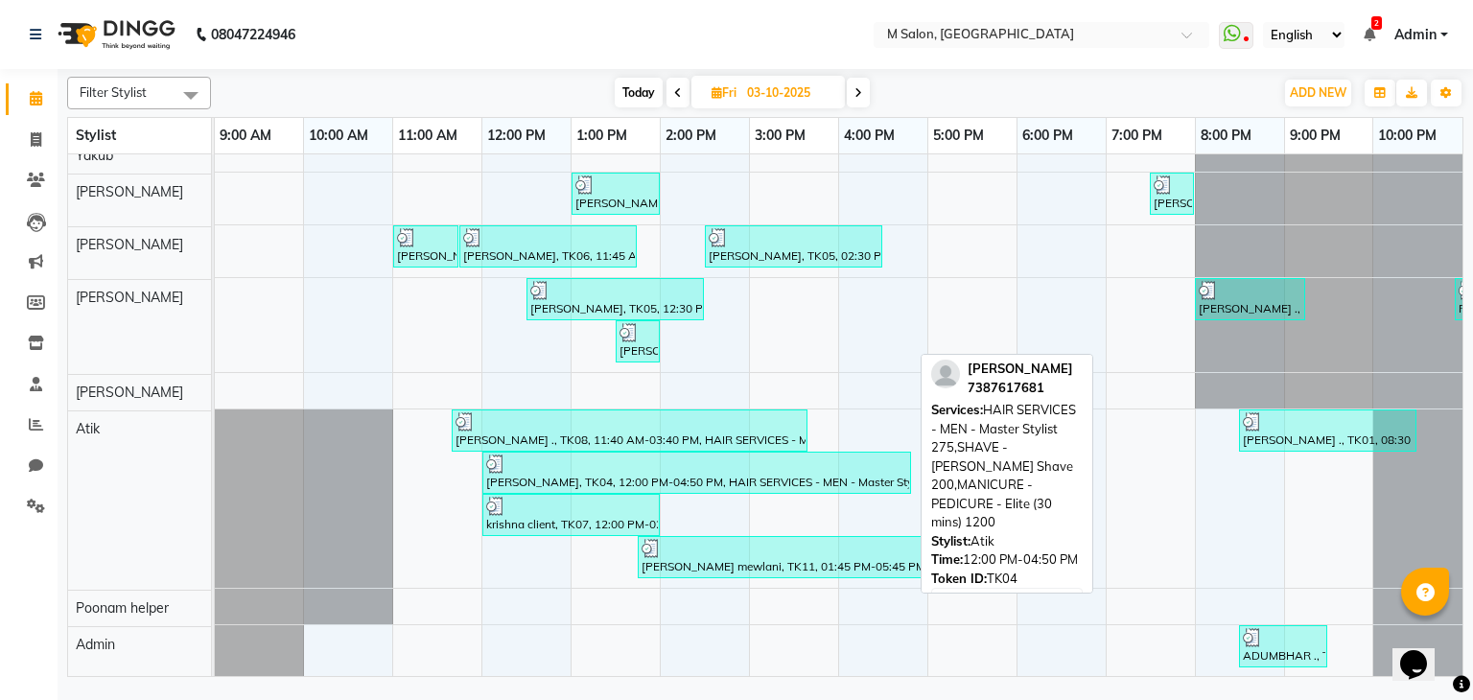
click at [703, 455] on div at bounding box center [696, 464] width 421 height 19
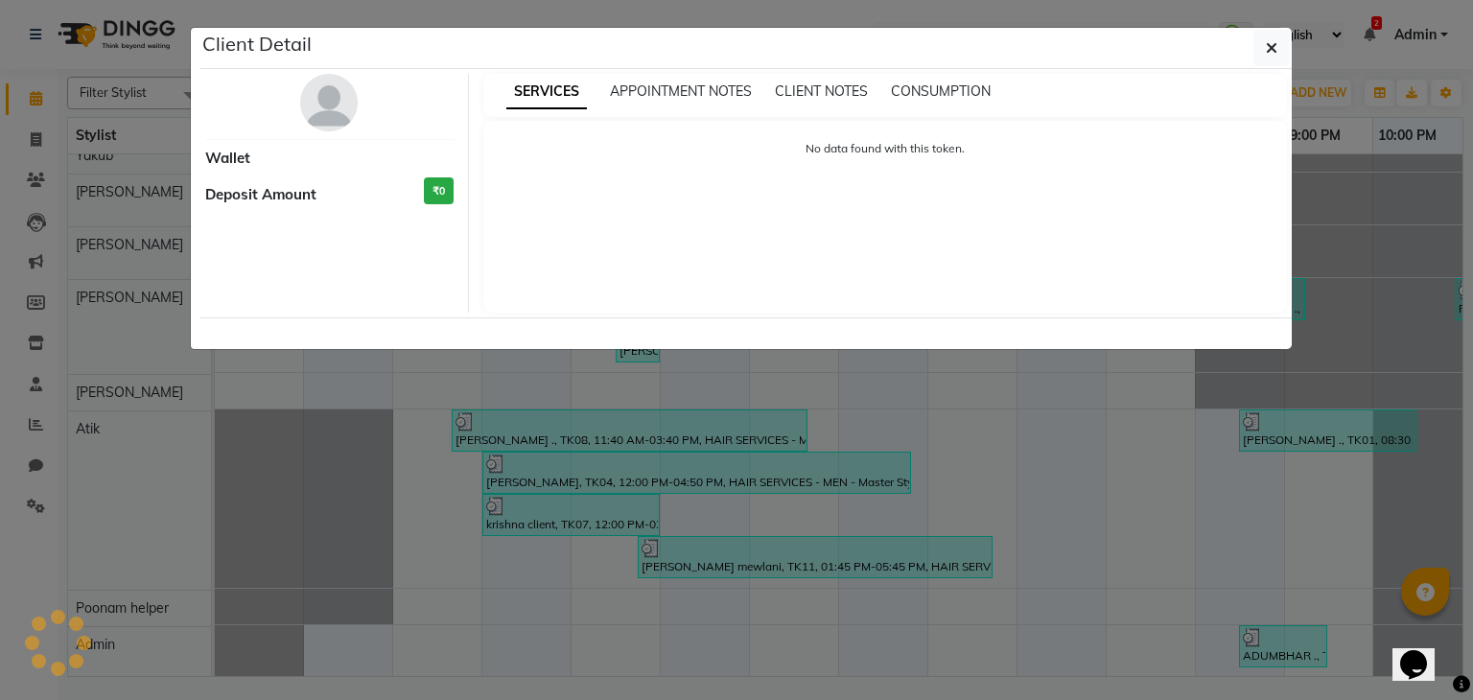
select select "3"
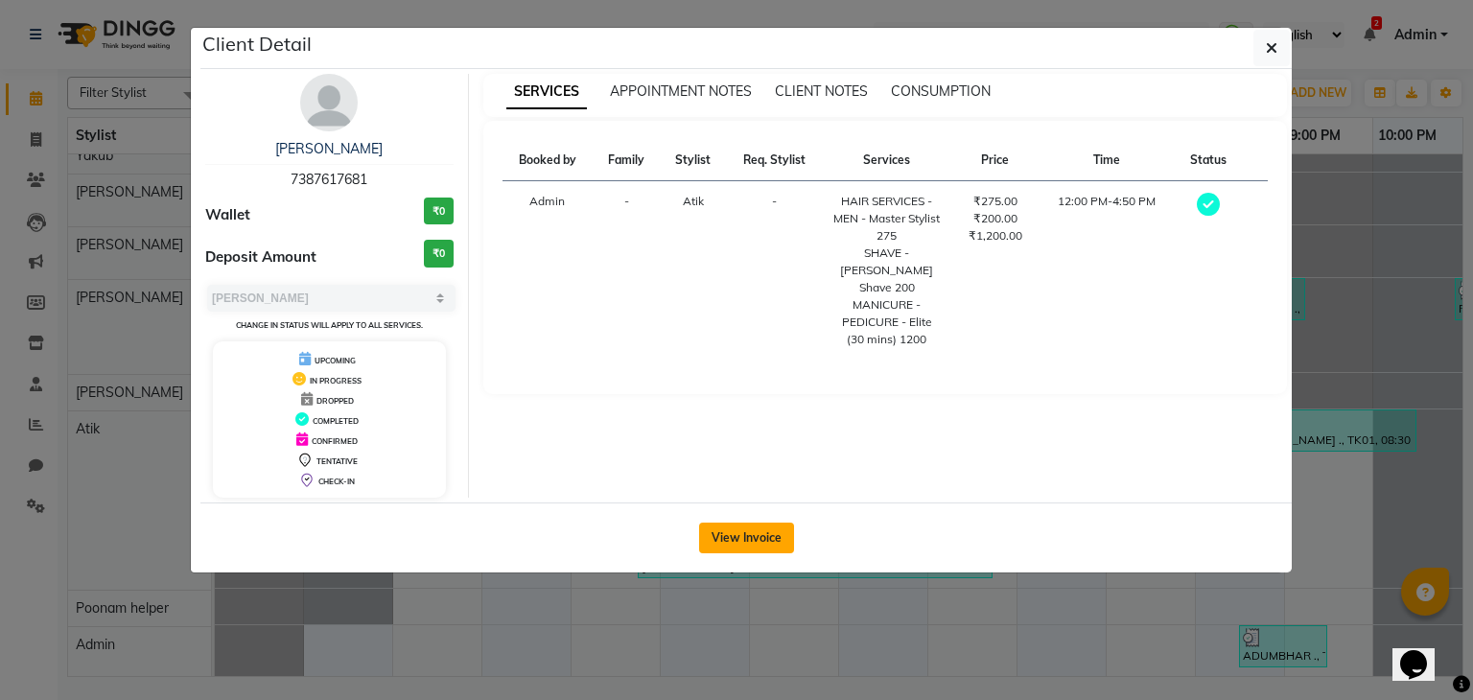
click at [767, 526] on button "View Invoice" at bounding box center [746, 538] width 95 height 31
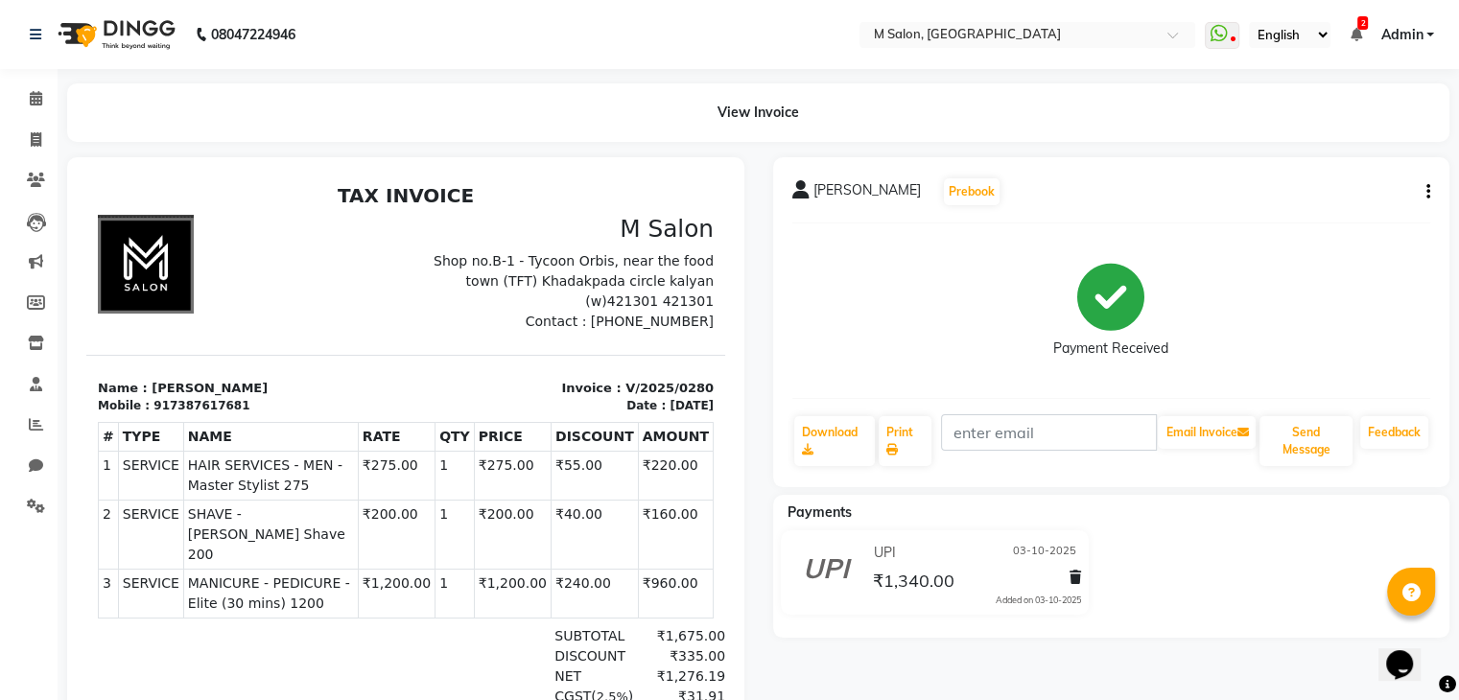
click at [1427, 192] on icon "button" at bounding box center [1428, 192] width 4 height 1
click at [1322, 189] on div "Edit Item Staff" at bounding box center [1331, 192] width 131 height 24
select select
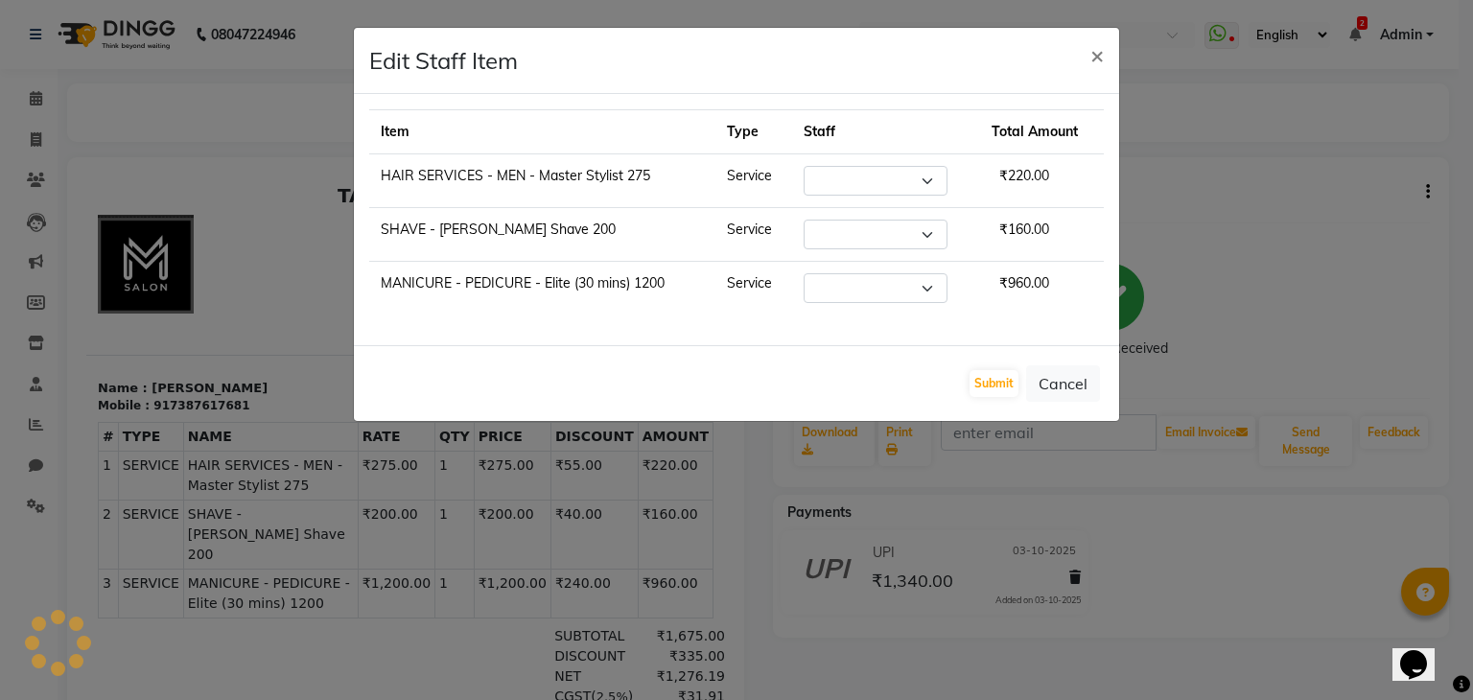
select select "89947"
click at [848, 280] on select "Select Admin [PERSON_NAME] [PERSON_NAME] helper [PERSON_NAME] [PERSON_NAME] [PE…" at bounding box center [876, 288] width 144 height 30
select select "88050"
click at [804, 273] on select "Select Admin [PERSON_NAME] [PERSON_NAME] helper [PERSON_NAME] [PERSON_NAME] [PE…" at bounding box center [876, 288] width 144 height 30
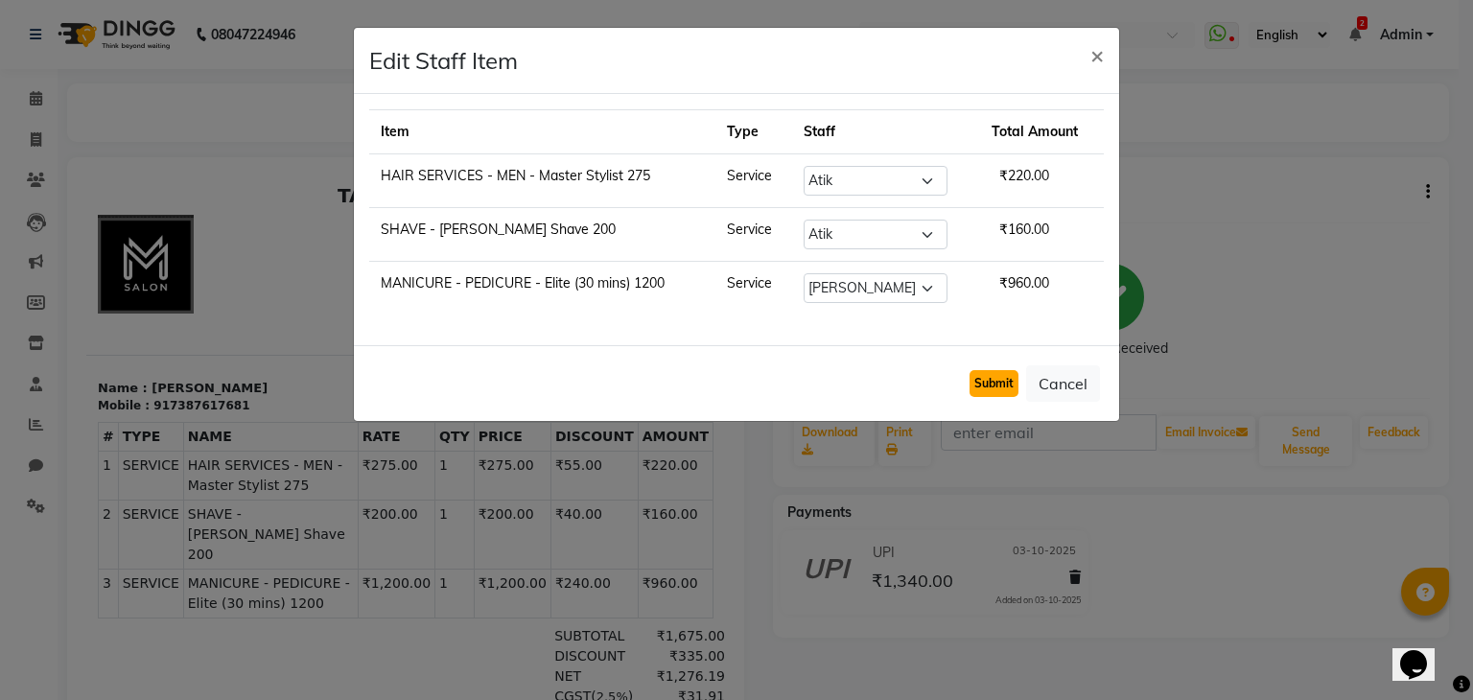
click at [974, 379] on button "Submit" at bounding box center [993, 383] width 49 height 27
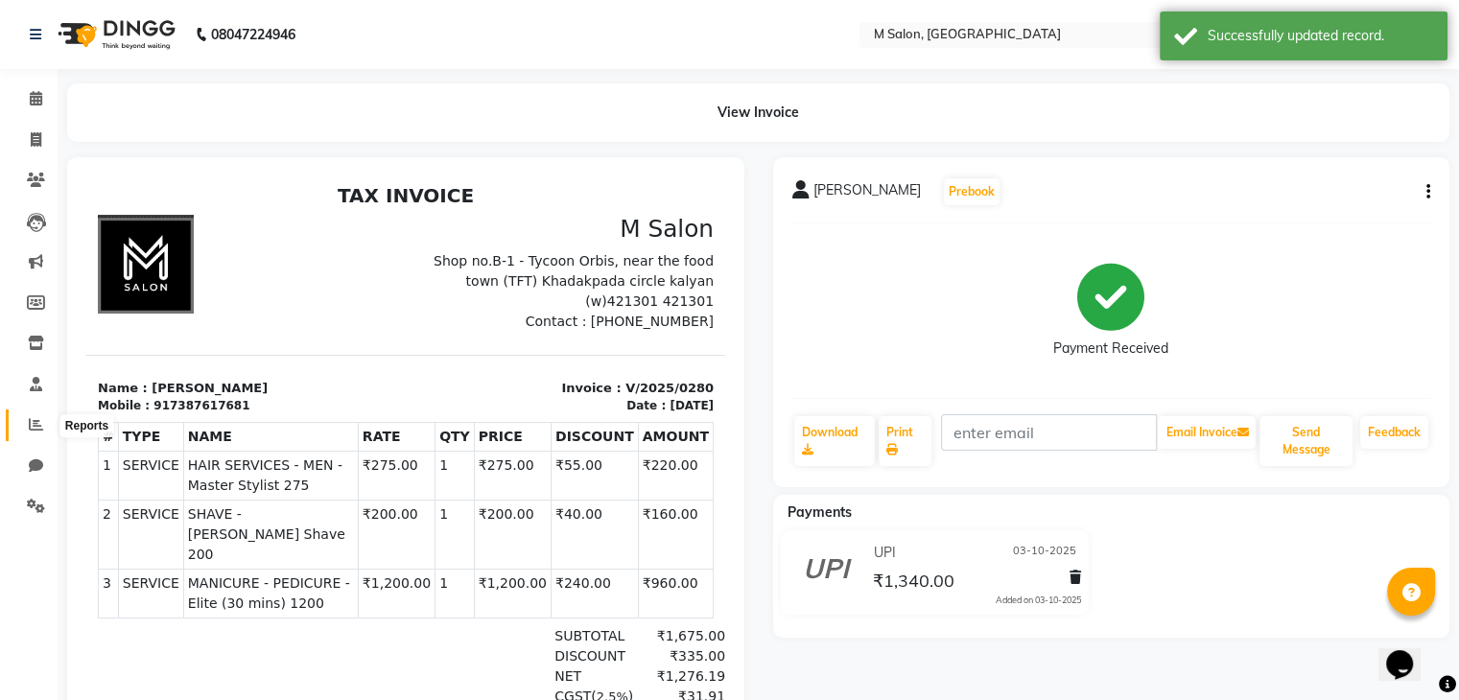
click at [41, 428] on icon at bounding box center [36, 424] width 14 height 14
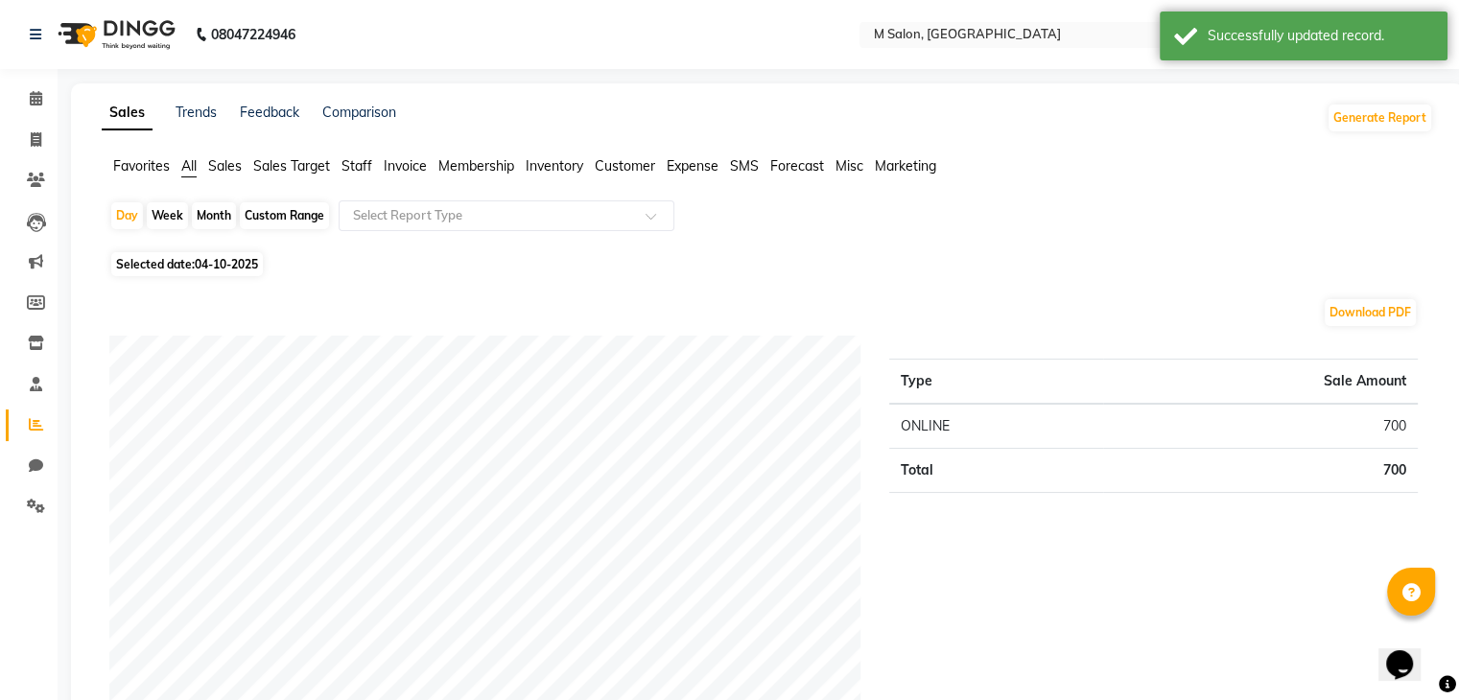
click at [359, 160] on span "Staff" at bounding box center [356, 165] width 31 height 17
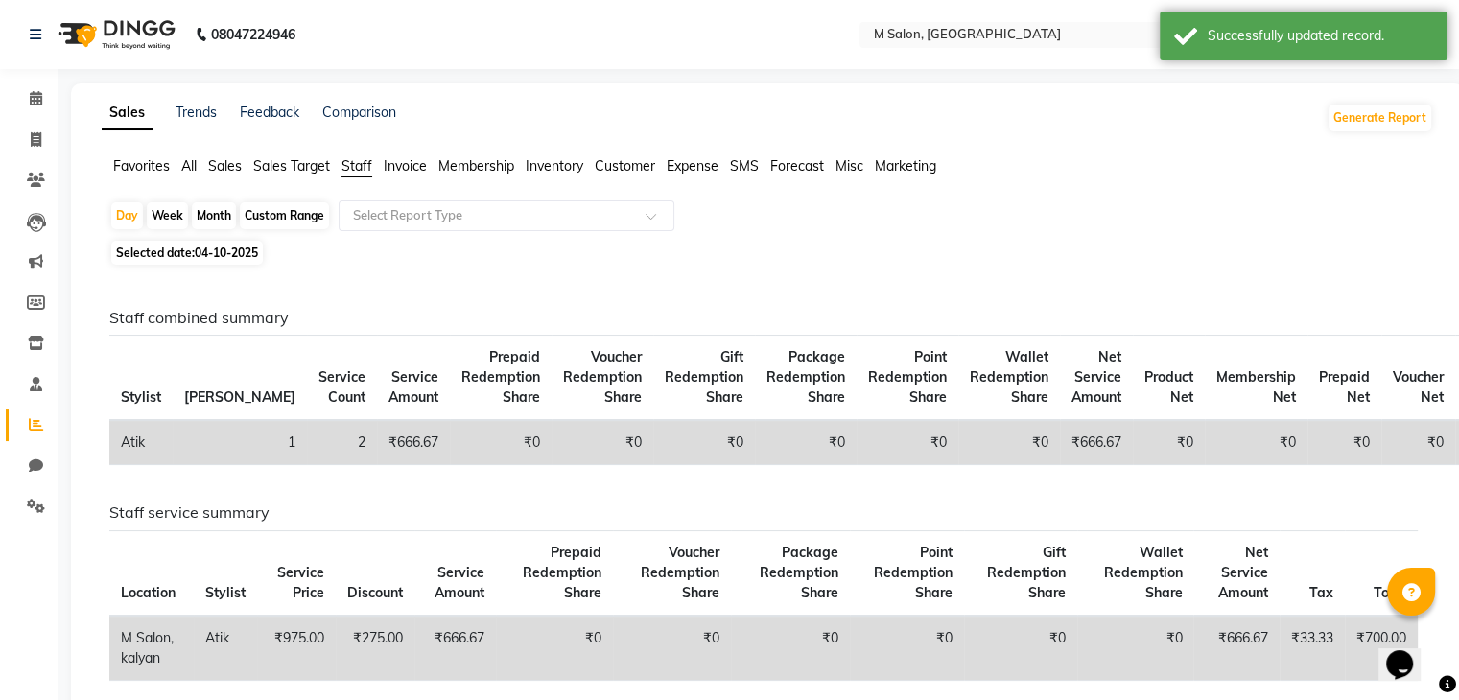
click at [225, 254] on span "04-10-2025" at bounding box center [226, 252] width 63 height 14
select select "10"
select select "2025"
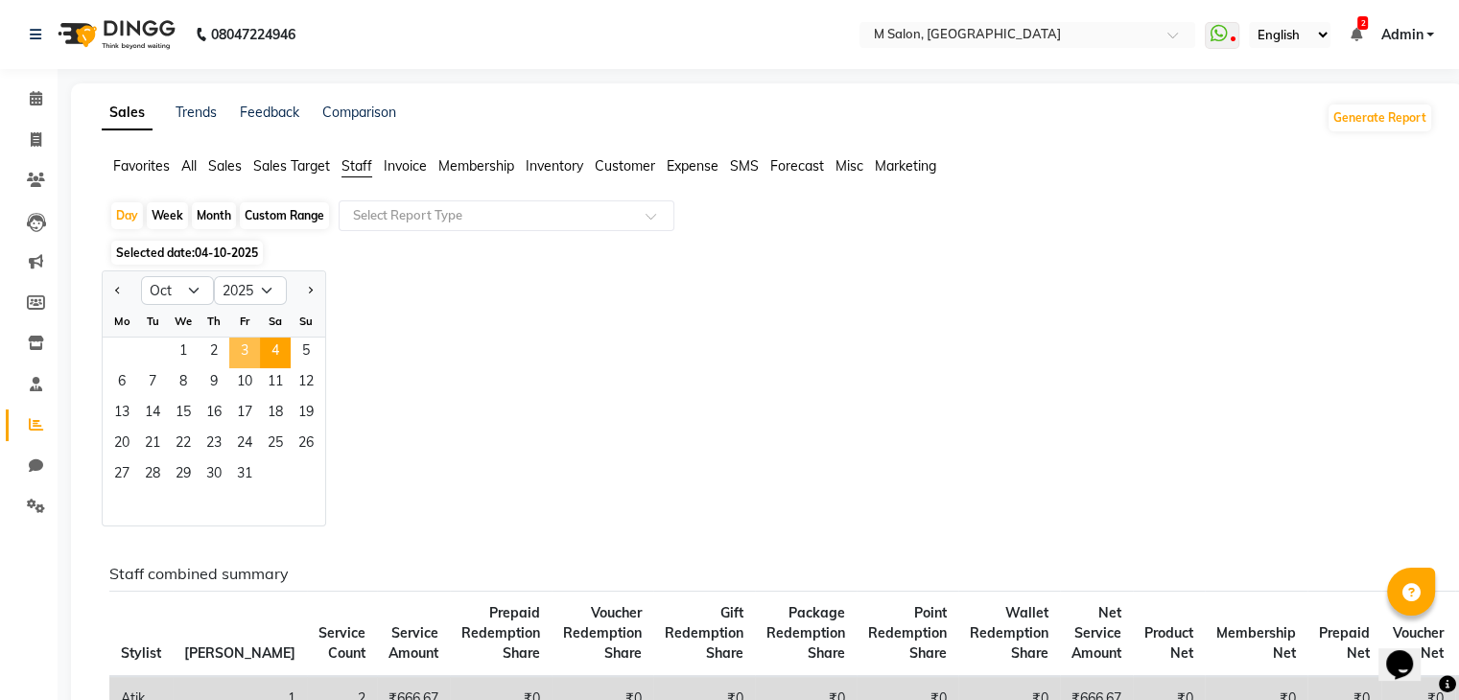
click at [241, 363] on span "3" at bounding box center [244, 353] width 31 height 31
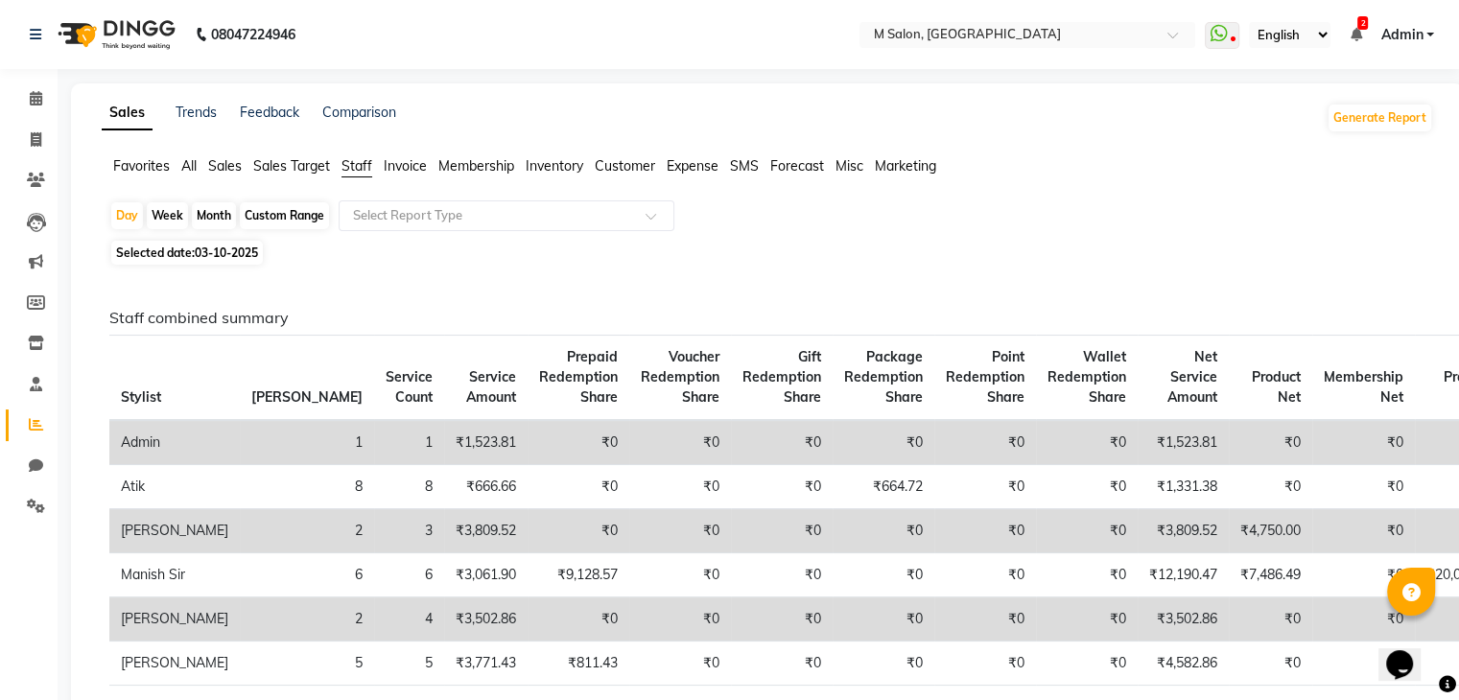
click at [629, 430] on td "₹0" at bounding box center [680, 442] width 102 height 45
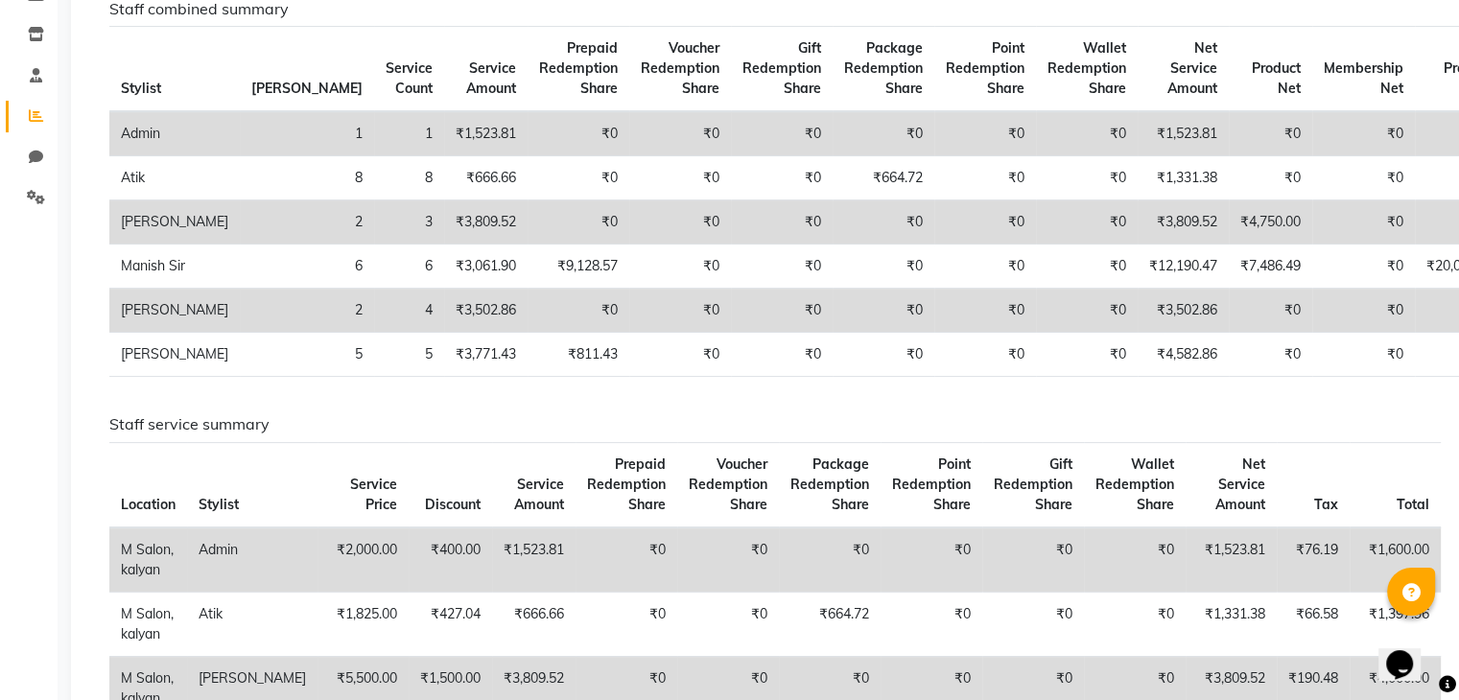
scroll to position [302, 0]
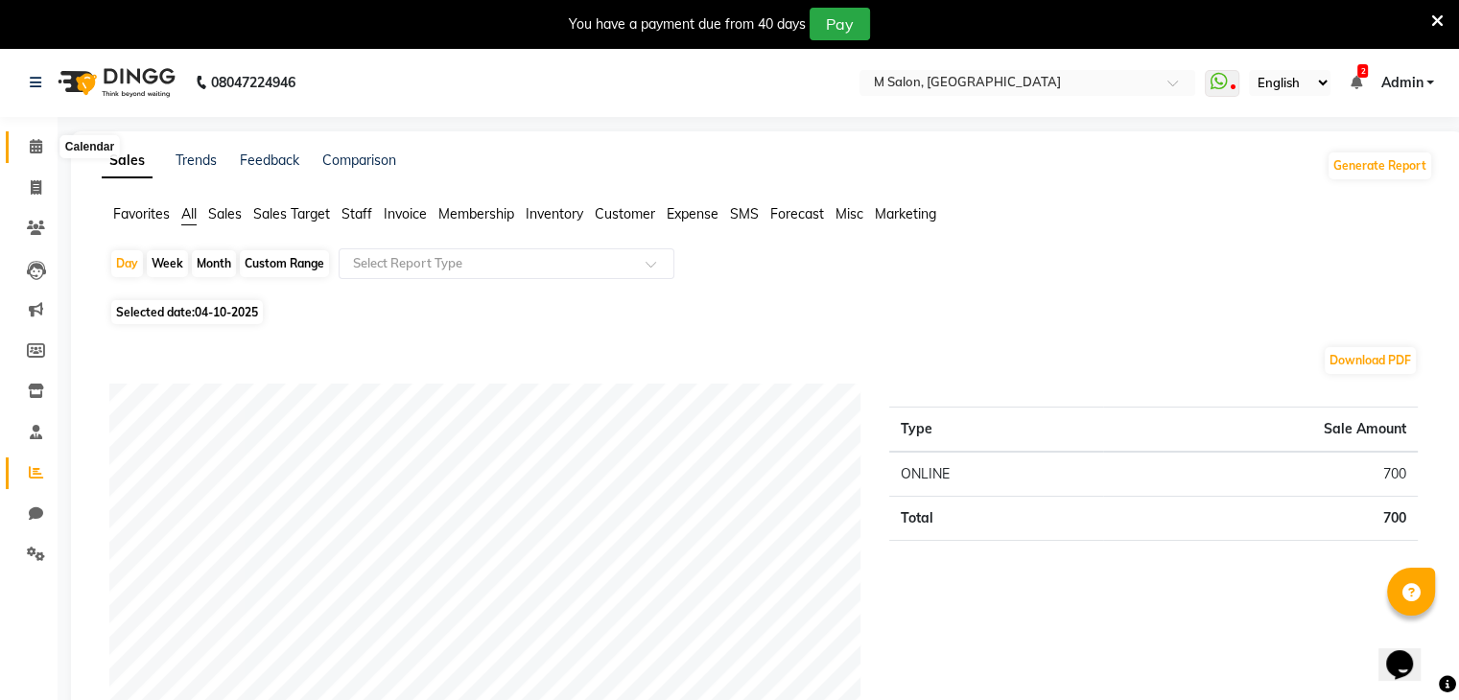
click at [38, 136] on span at bounding box center [36, 147] width 34 height 22
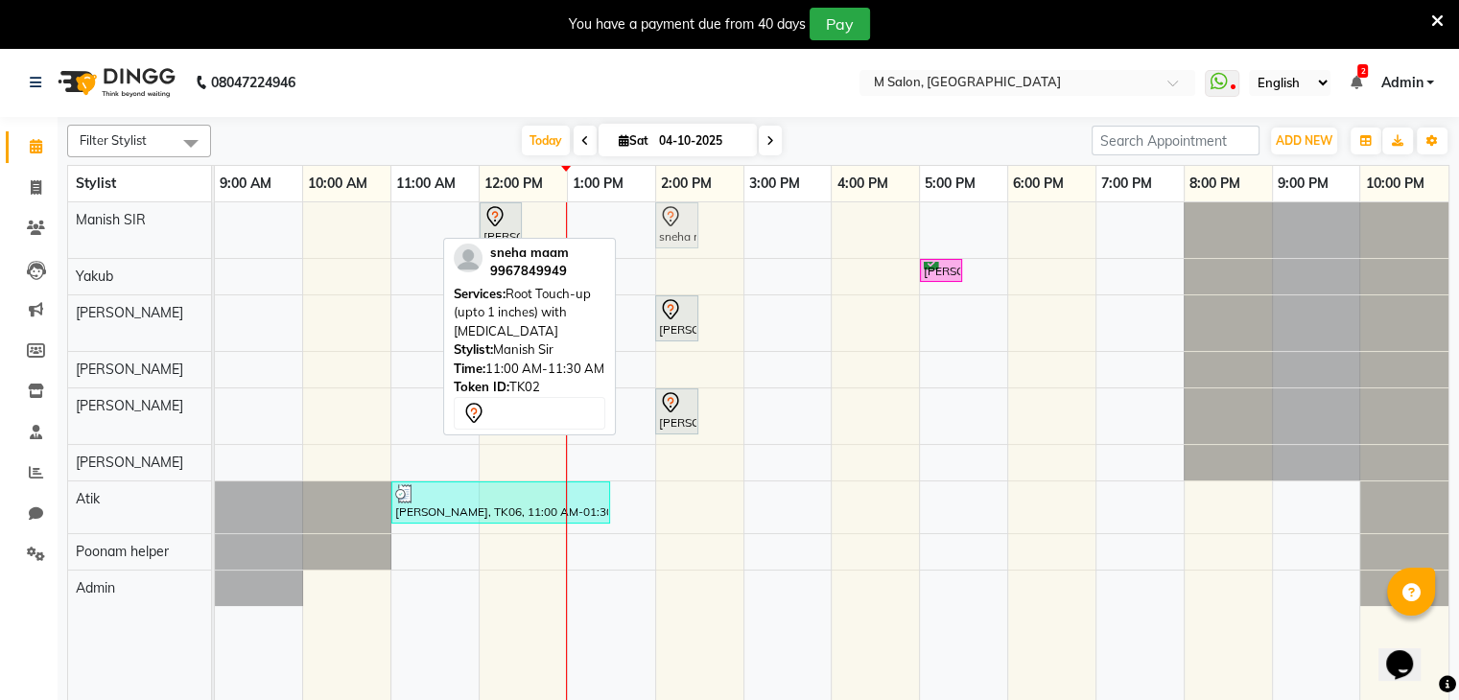
drag, startPoint x: 398, startPoint y: 222, endPoint x: 678, endPoint y: 220, distance: 280.0
click at [215, 220] on div "sneha maam, TK02, 11:00 AM-11:30 AM, Root Touch-up (upto 1 inches) with ammonia…" at bounding box center [215, 230] width 0 height 56
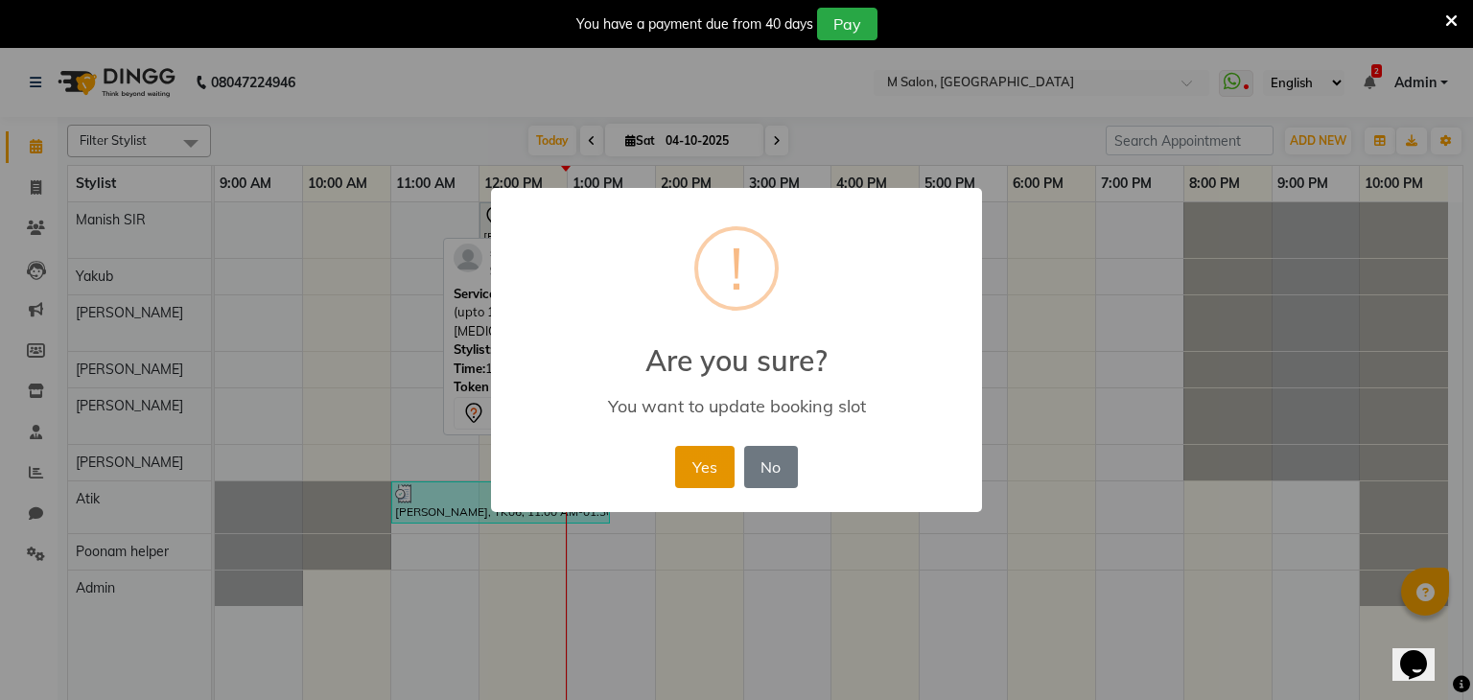
click at [722, 472] on button "Yes" at bounding box center [704, 467] width 58 height 42
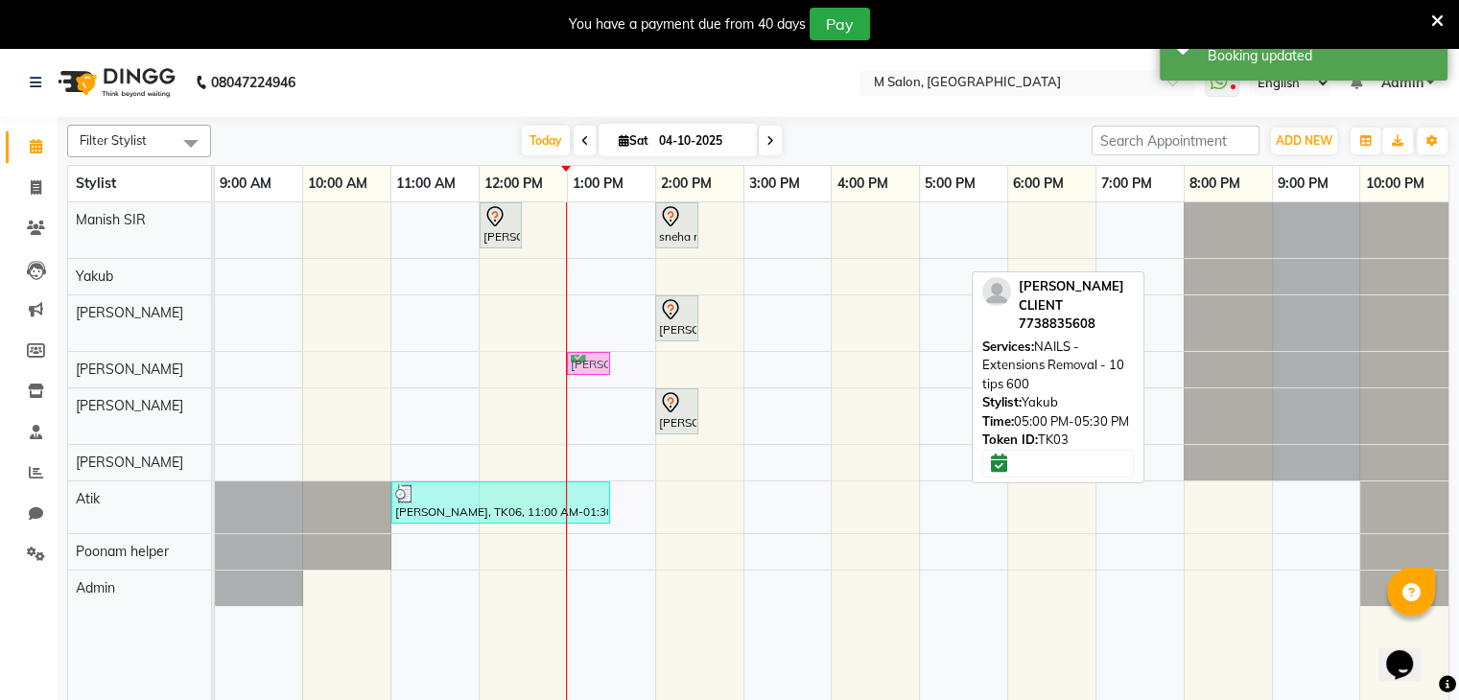
drag, startPoint x: 932, startPoint y: 266, endPoint x: 571, endPoint y: 369, distance: 376.1
click at [571, 369] on tbody "snehal upadeshe, TK01, 12:00 PM-12:30 PM, Root Touch-up (upto 2 inches) with am…" at bounding box center [831, 404] width 1233 height 404
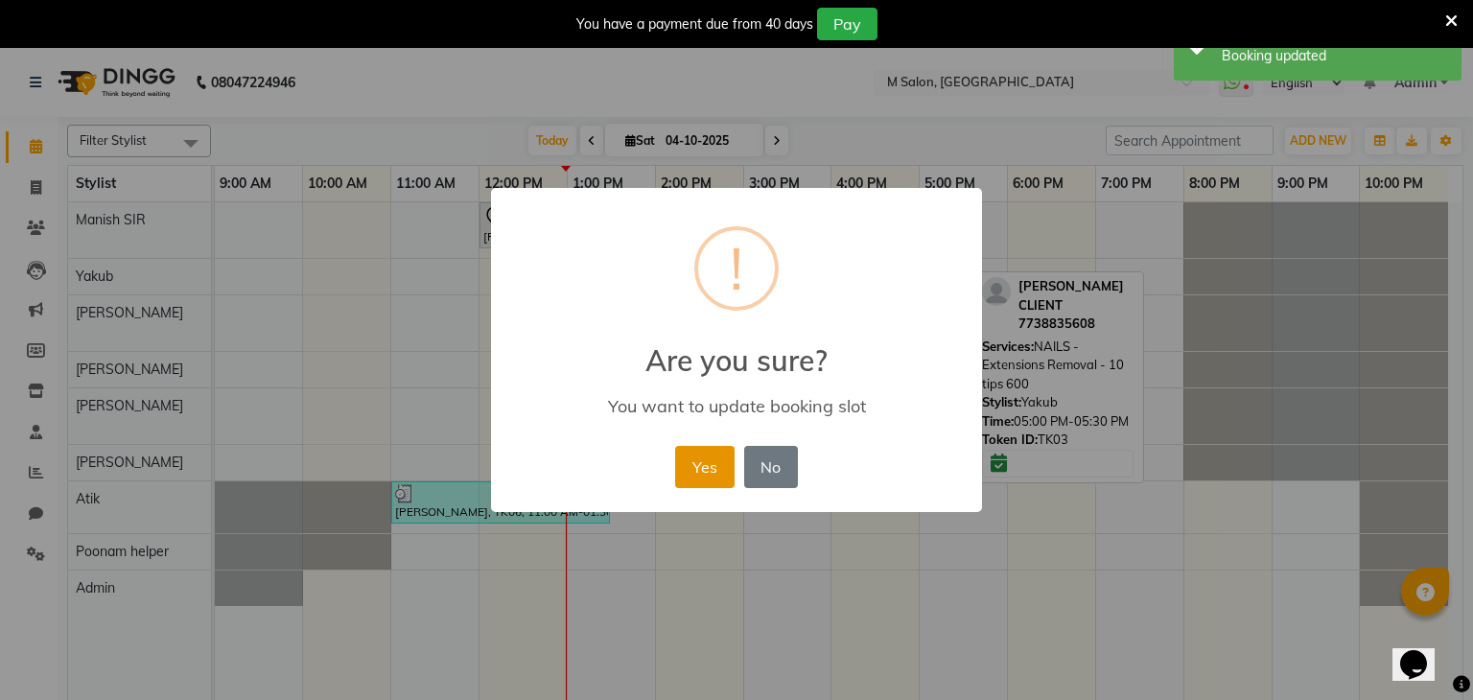
click at [698, 465] on button "Yes" at bounding box center [704, 467] width 58 height 42
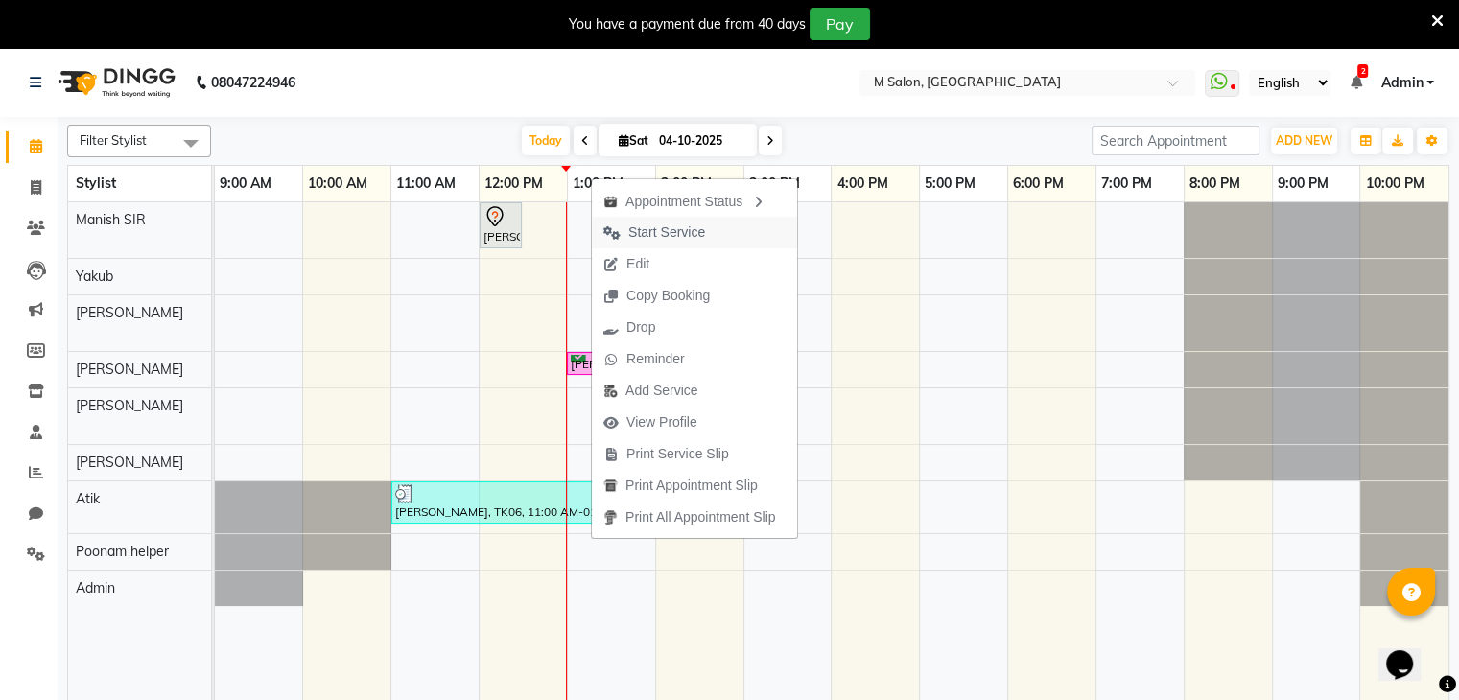
click at [669, 232] on span "Start Service" at bounding box center [666, 232] width 77 height 20
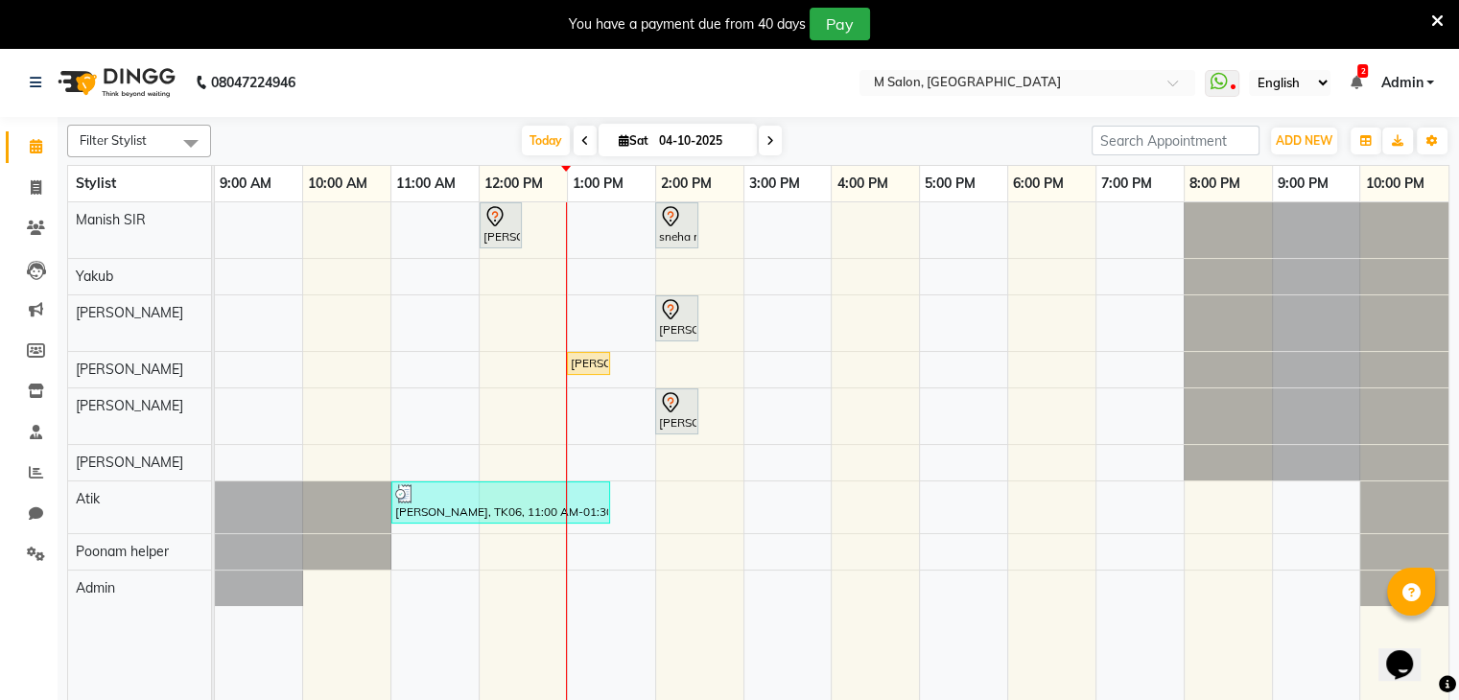
click at [1436, 20] on icon at bounding box center [1437, 20] width 12 height 17
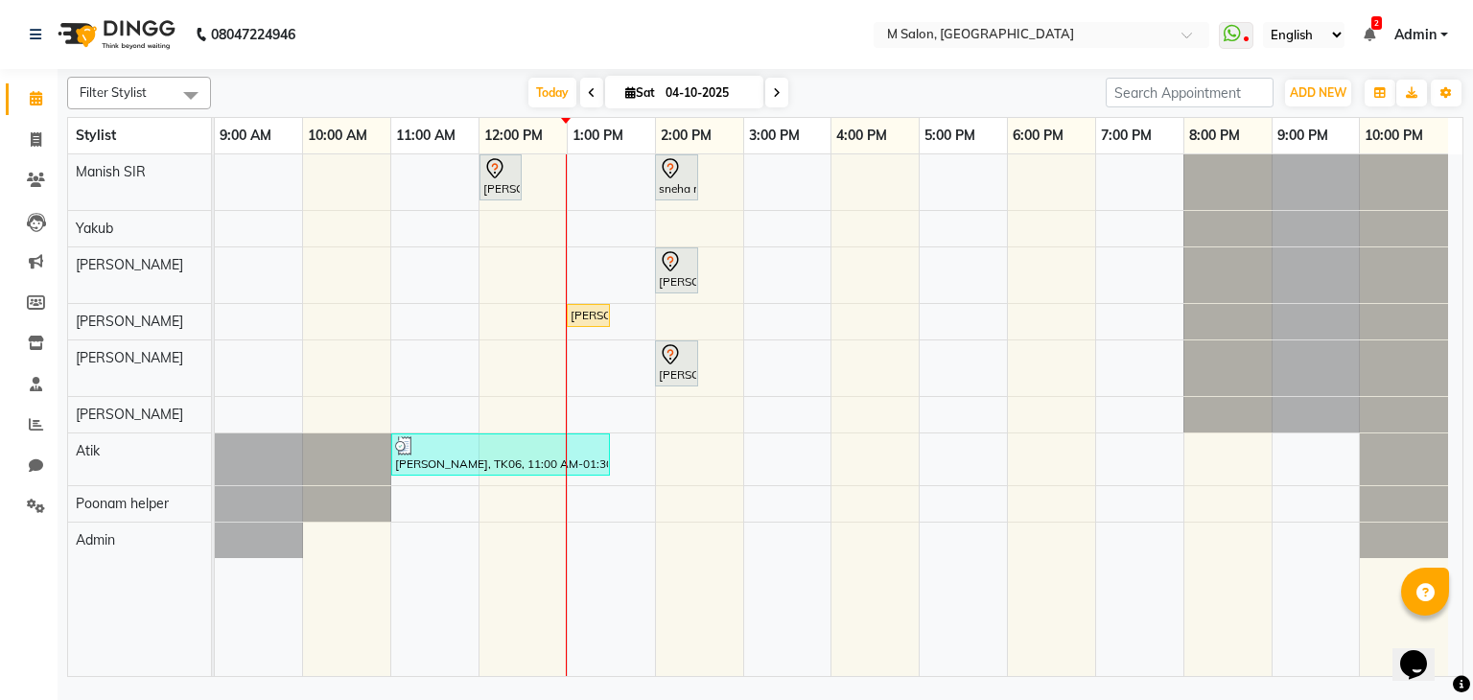
click at [580, 90] on span at bounding box center [591, 93] width 23 height 30
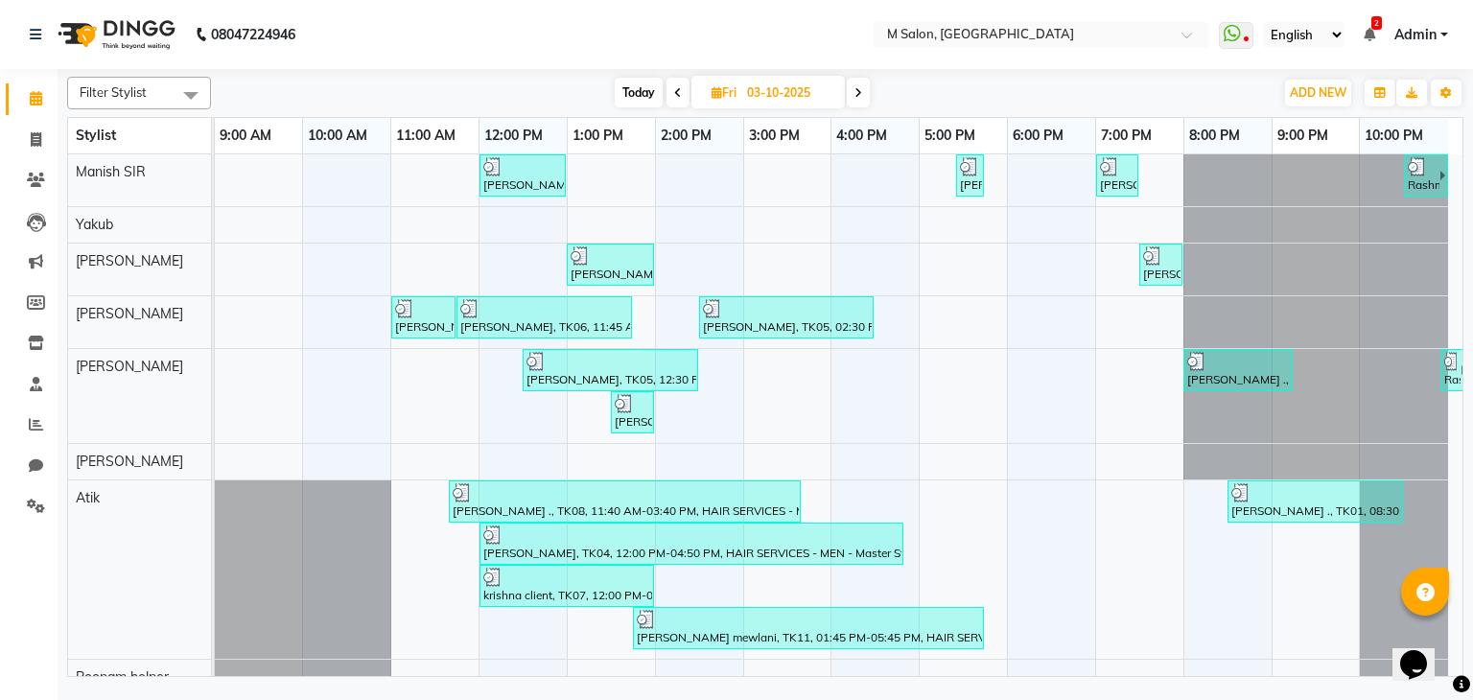
click at [648, 88] on span "Today" at bounding box center [639, 93] width 48 height 30
type input "04-10-2025"
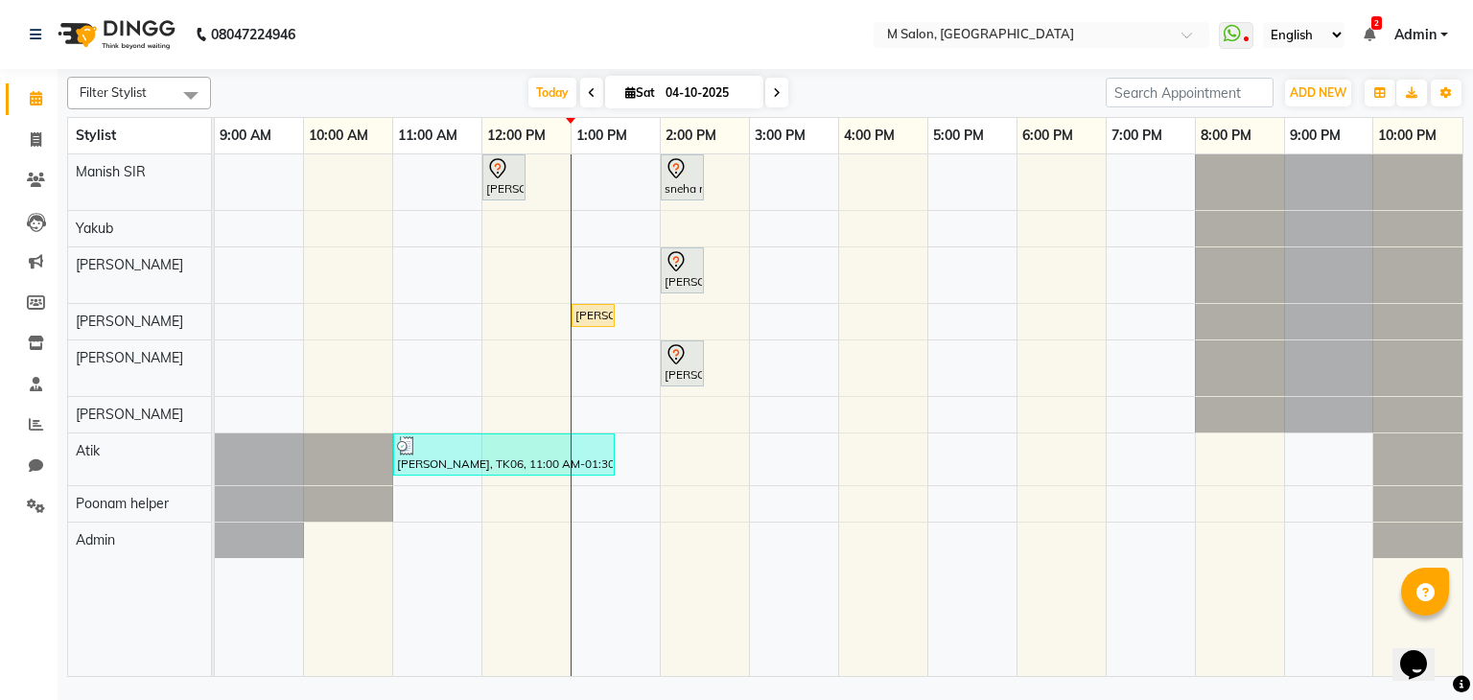
click at [729, 91] on input "04-10-2025" at bounding box center [708, 93] width 96 height 29
select select "10"
select select "2025"
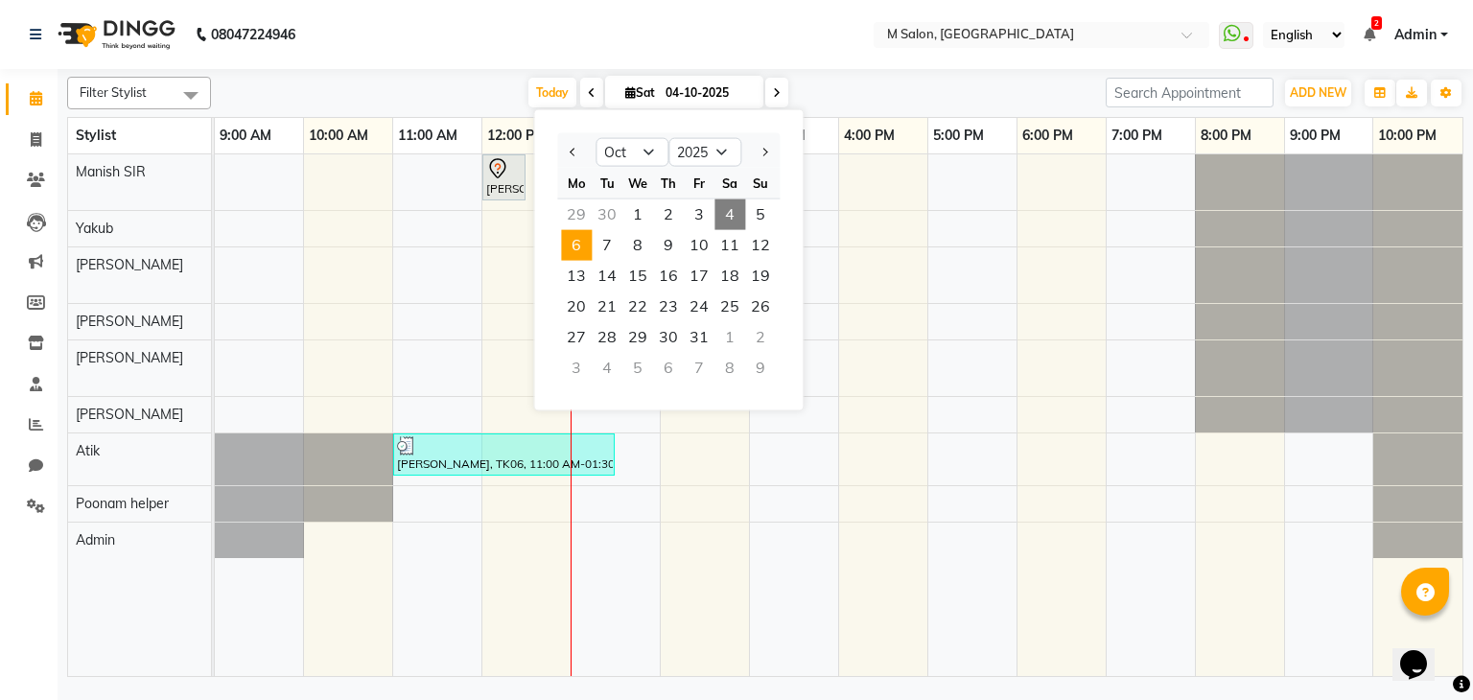
click at [569, 241] on span "6" at bounding box center [576, 245] width 31 height 31
type input "06-10-2025"
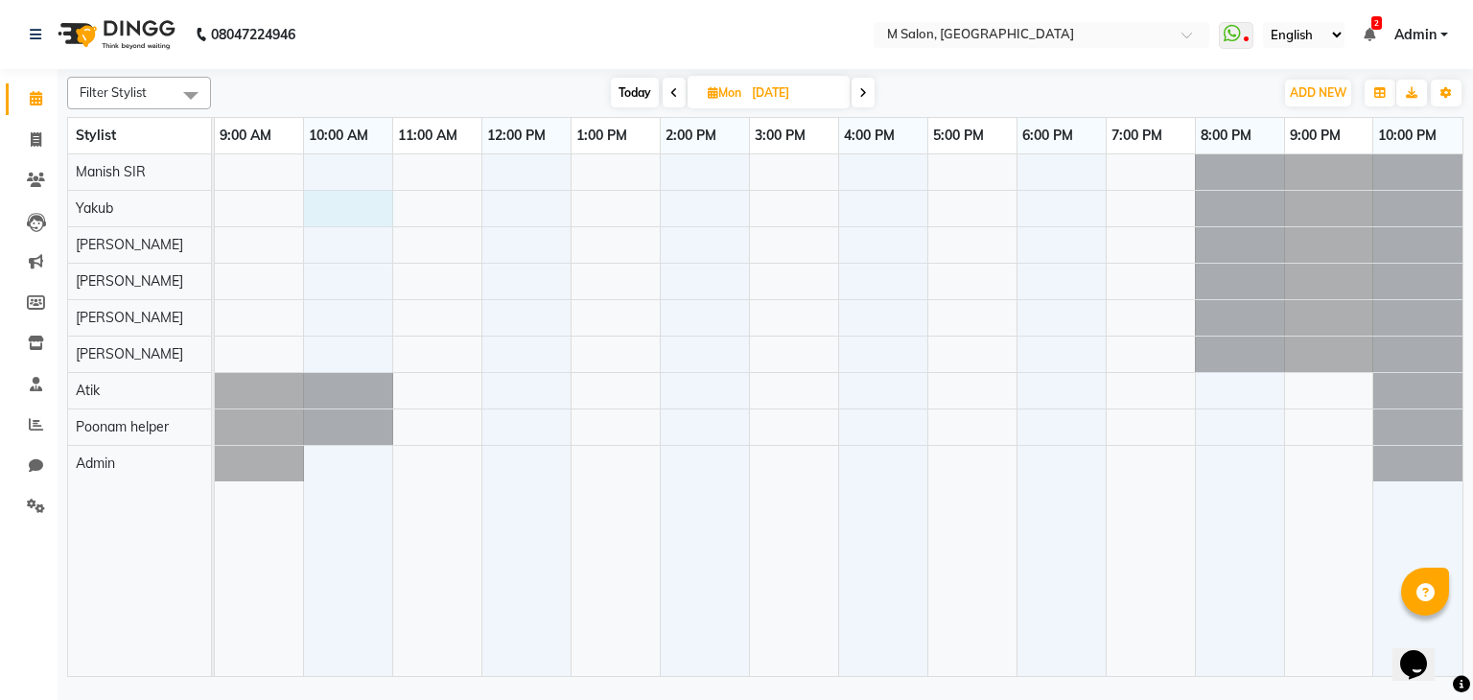
click at [392, 198] on div at bounding box center [839, 415] width 1248 height 523
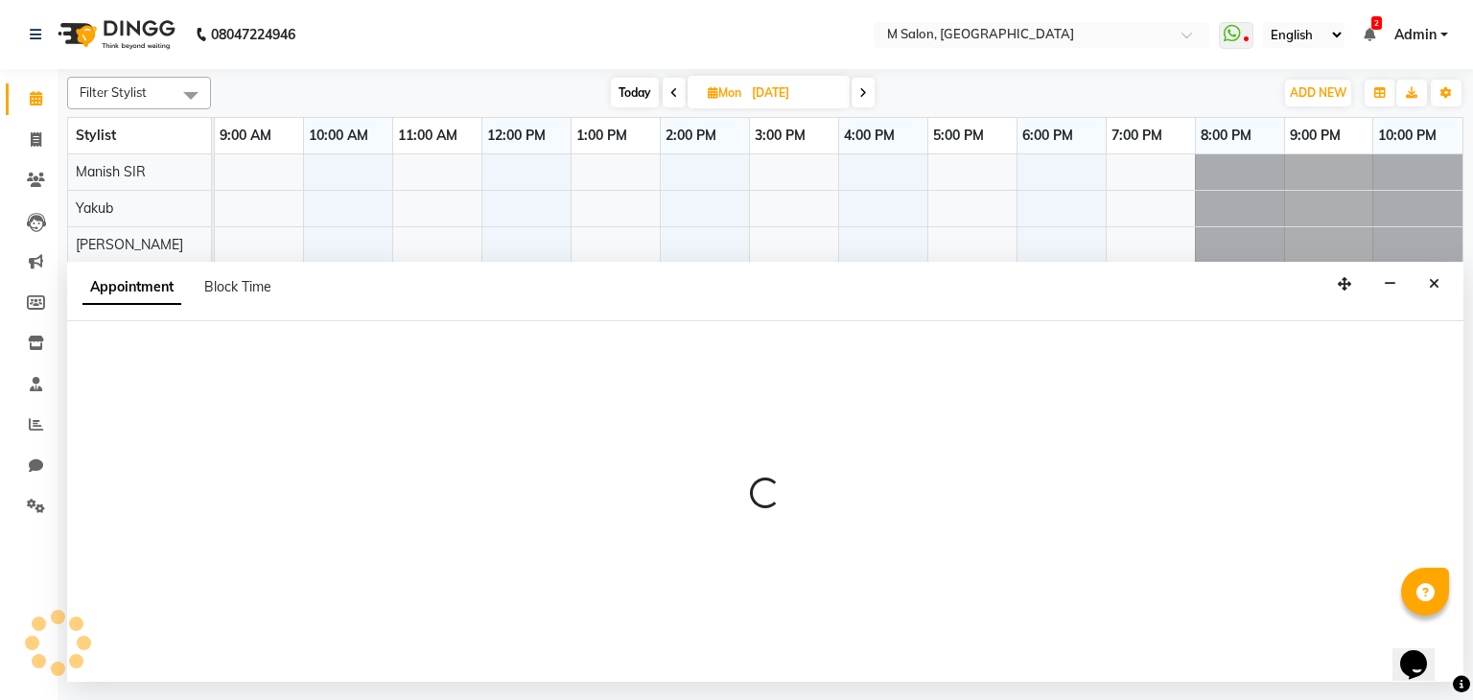
select select "87580"
select select "600"
select select "tentative"
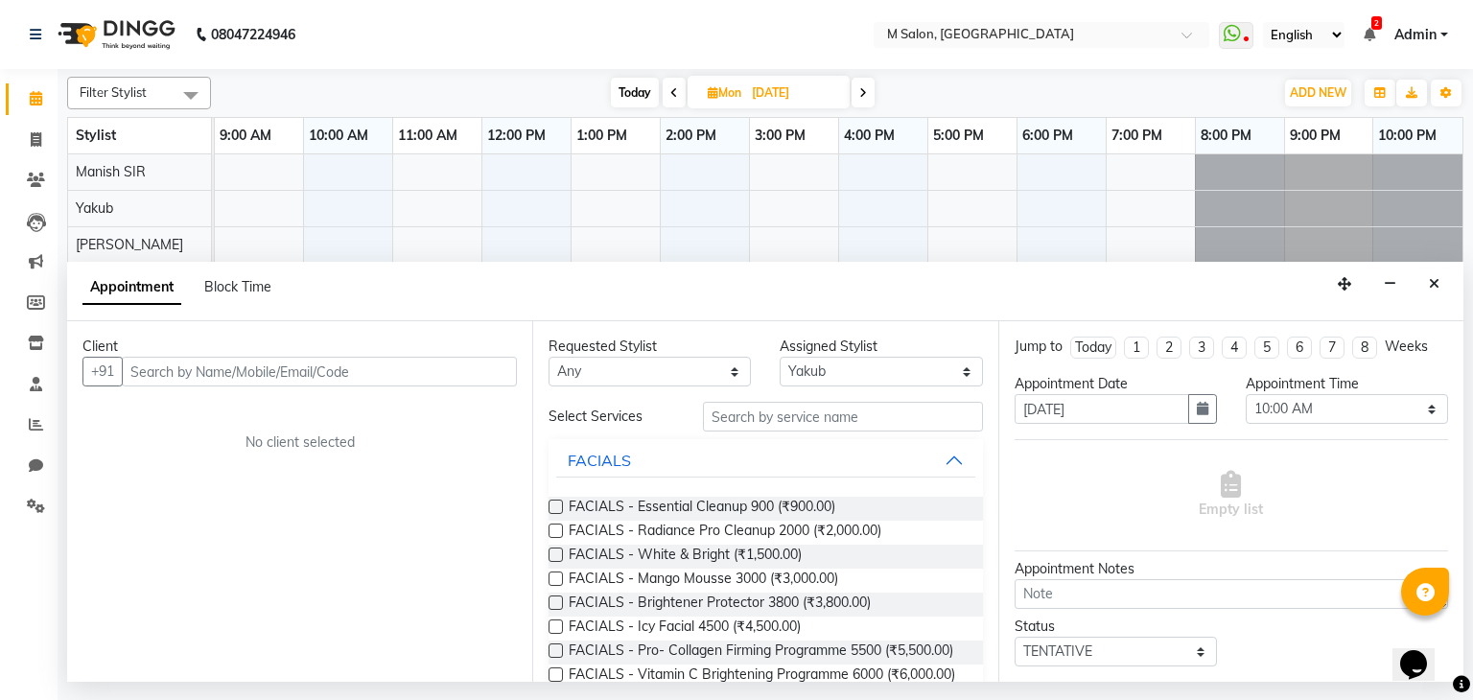
click at [312, 358] on input "text" at bounding box center [319, 372] width 395 height 30
type input "7045483055"
click at [670, 90] on icon at bounding box center [674, 93] width 8 height 12
type input "05-10-2025"
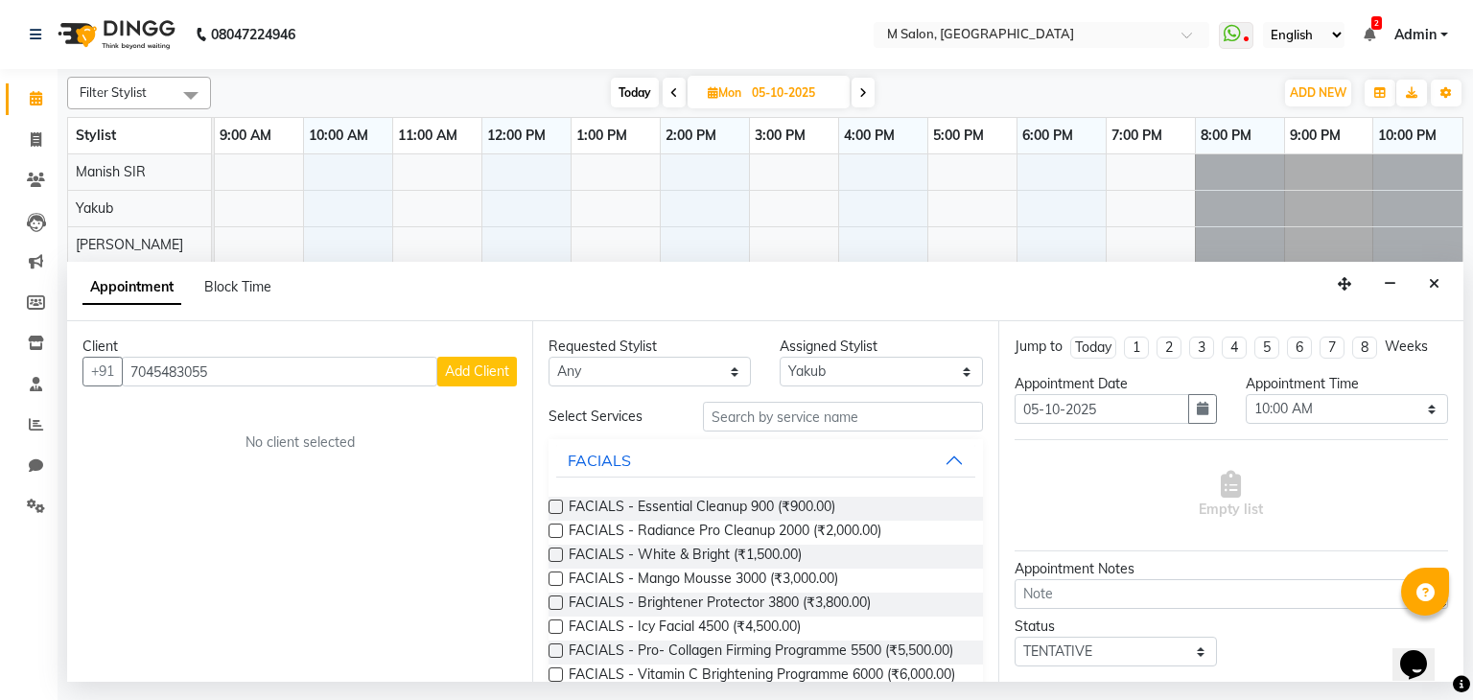
select select "600"
click at [470, 378] on span "Add Client" at bounding box center [477, 370] width 64 height 17
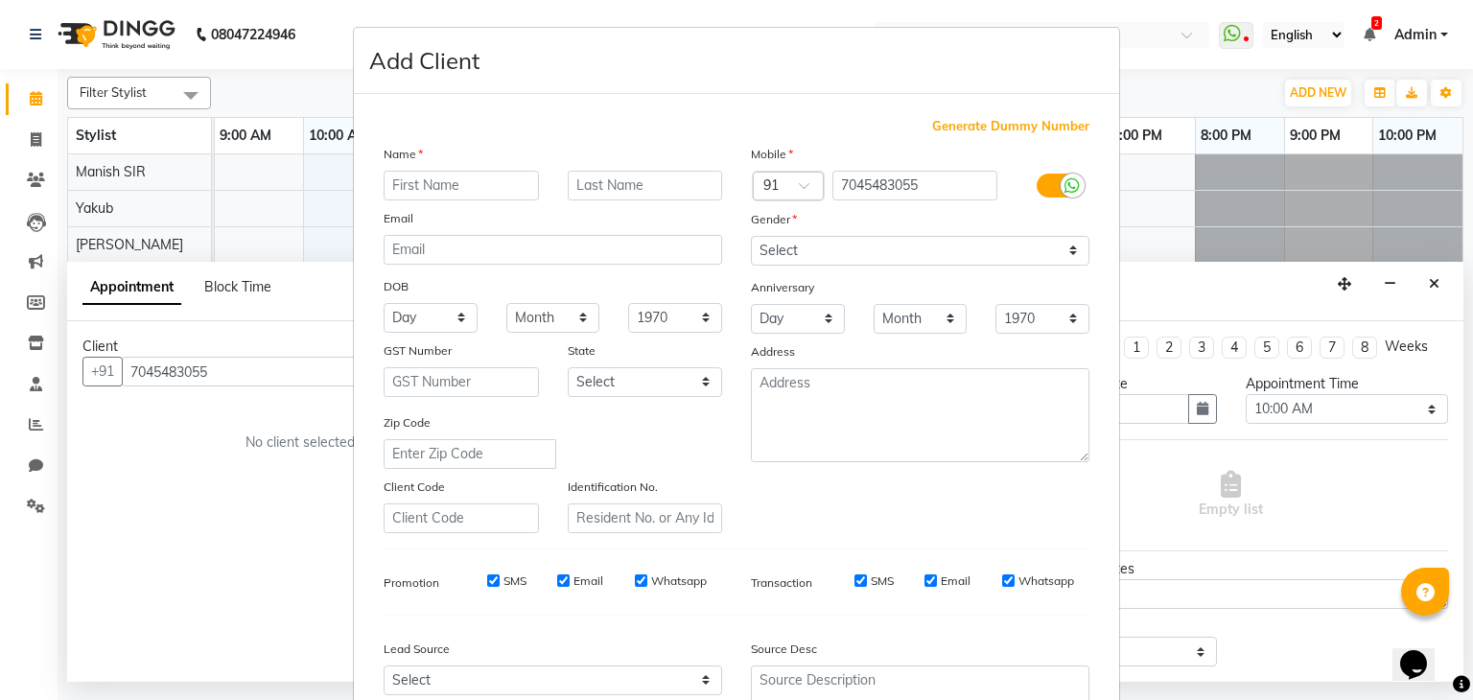
click at [468, 180] on input "text" at bounding box center [461, 186] width 155 height 30
type input "riddhi"
click at [595, 181] on input "text" at bounding box center [645, 186] width 155 height 30
type input "."
click at [805, 254] on select "Select [DEMOGRAPHIC_DATA] [DEMOGRAPHIC_DATA] Other Prefer Not To Say" at bounding box center [920, 251] width 338 height 30
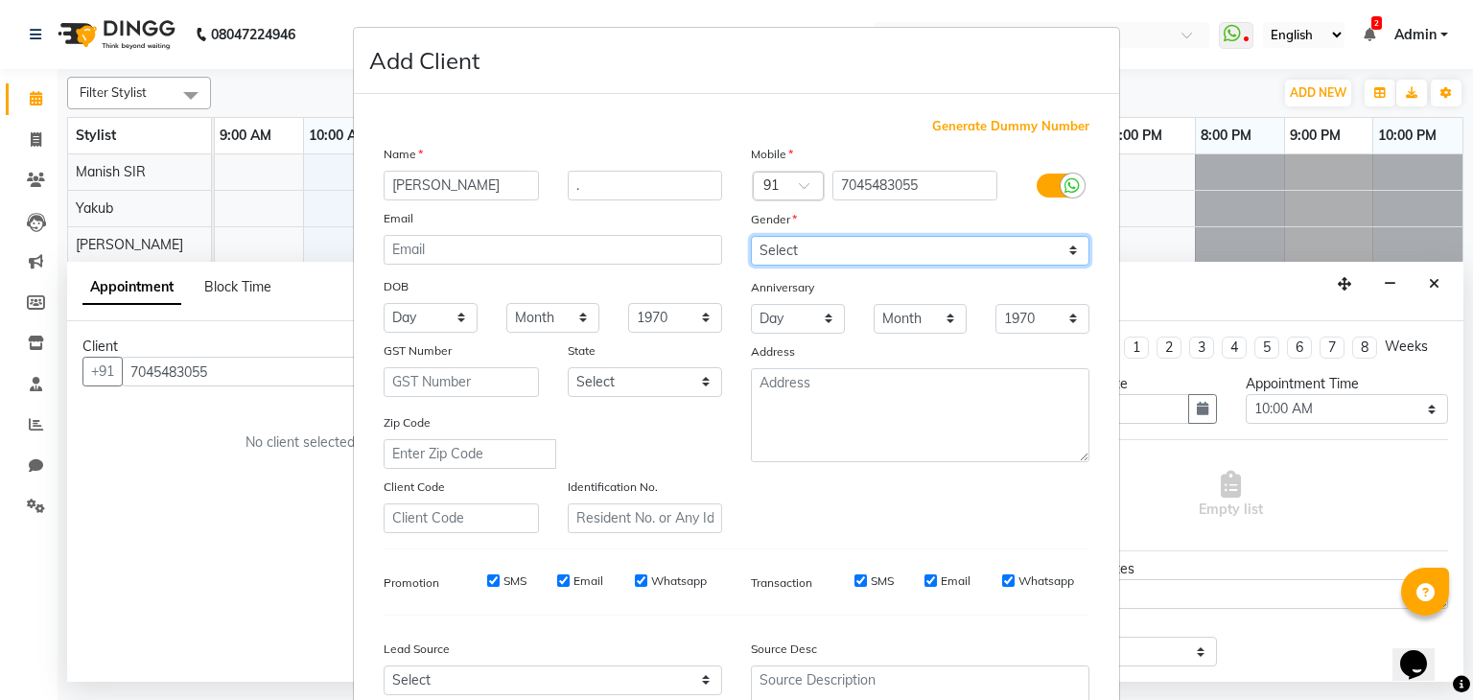
select select "female"
click at [751, 237] on select "Select [DEMOGRAPHIC_DATA] [DEMOGRAPHIC_DATA] Other Prefer Not To Say" at bounding box center [920, 251] width 338 height 30
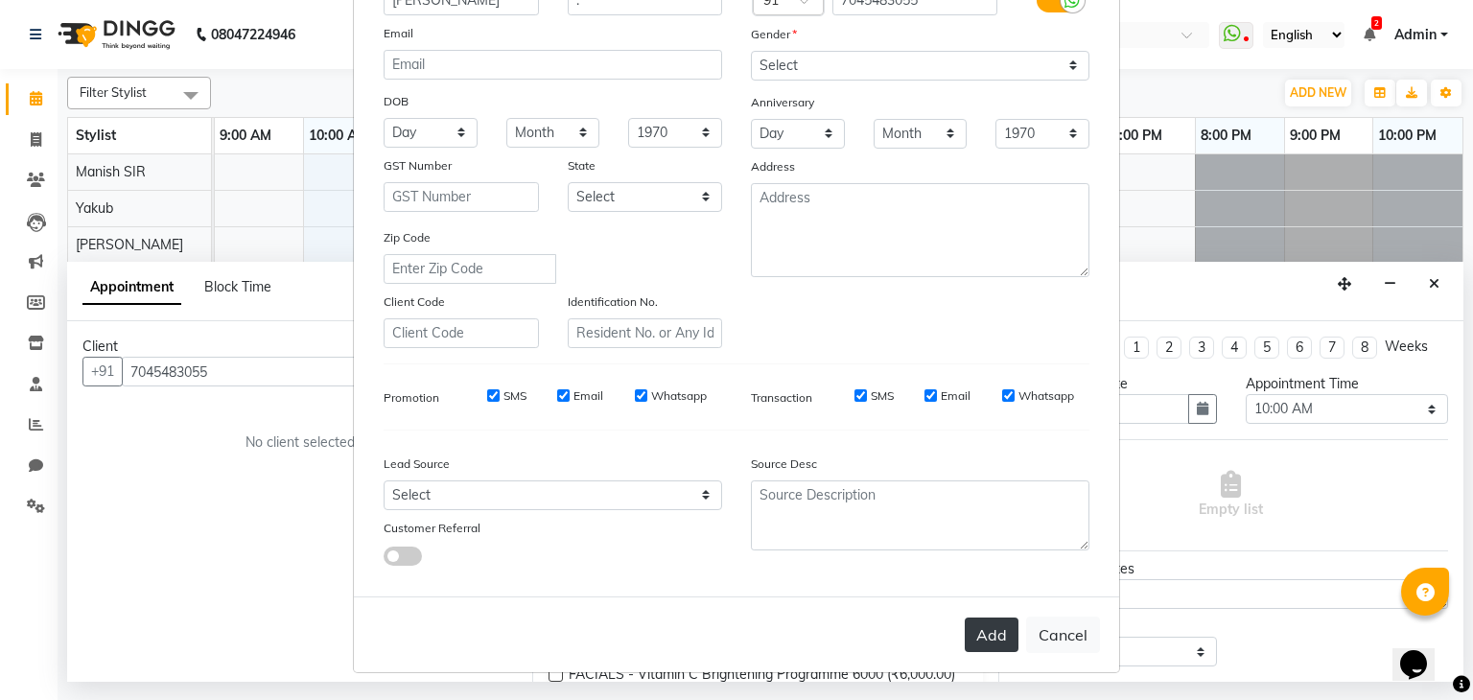
click at [981, 634] on button "Add" at bounding box center [992, 635] width 54 height 35
select select
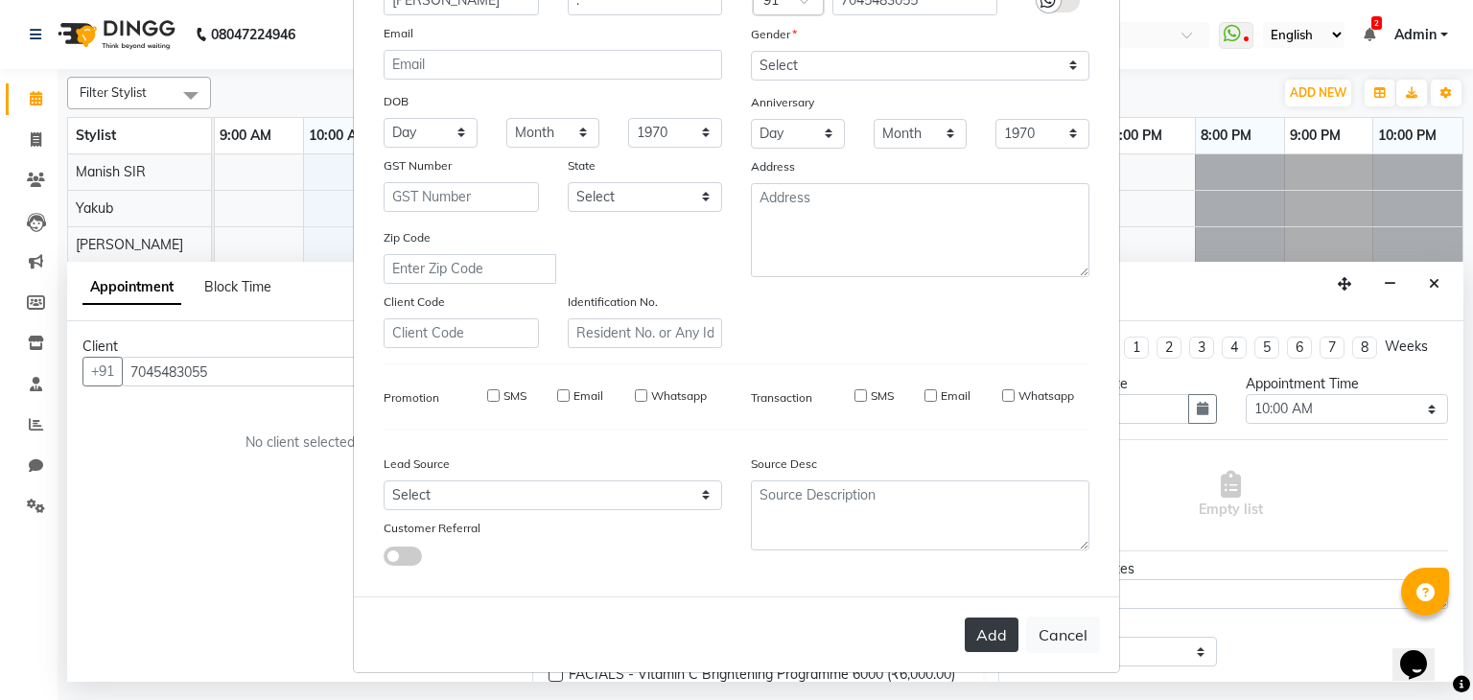
select select
checkbox input "false"
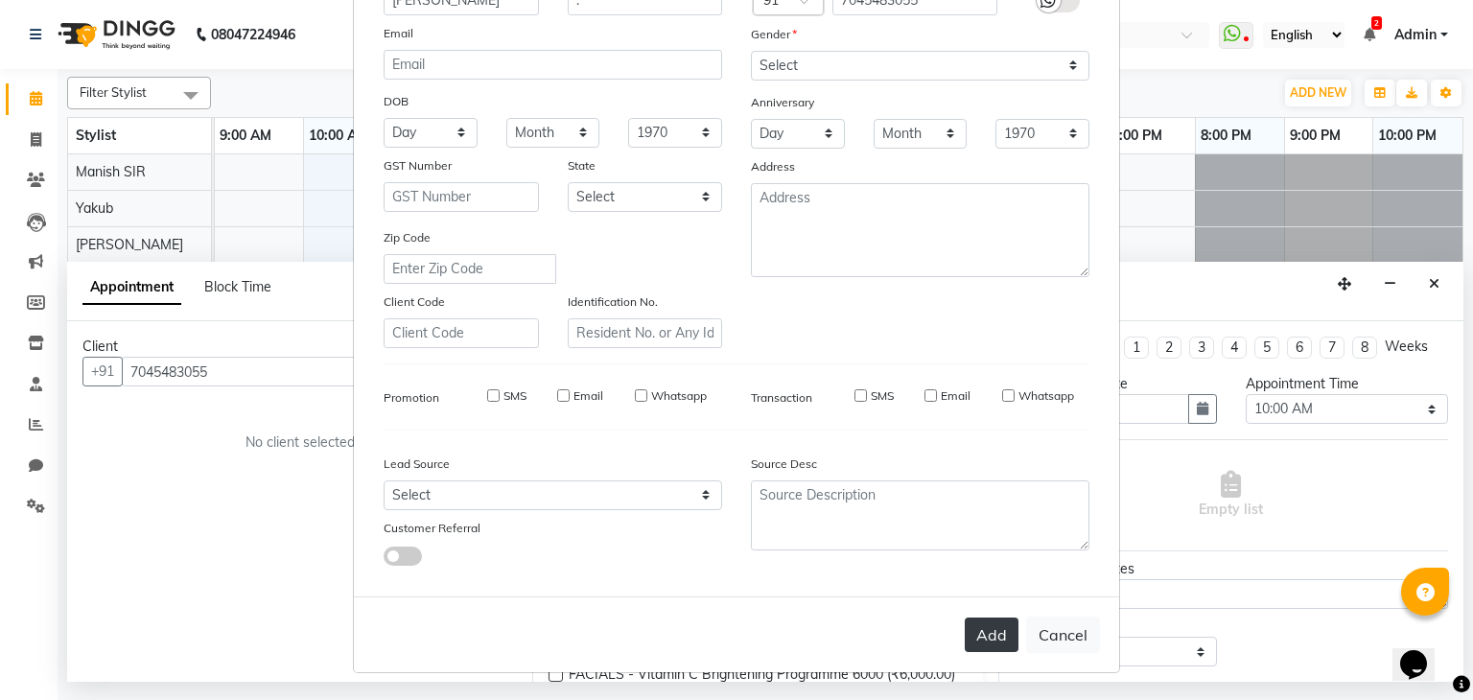
checkbox input "false"
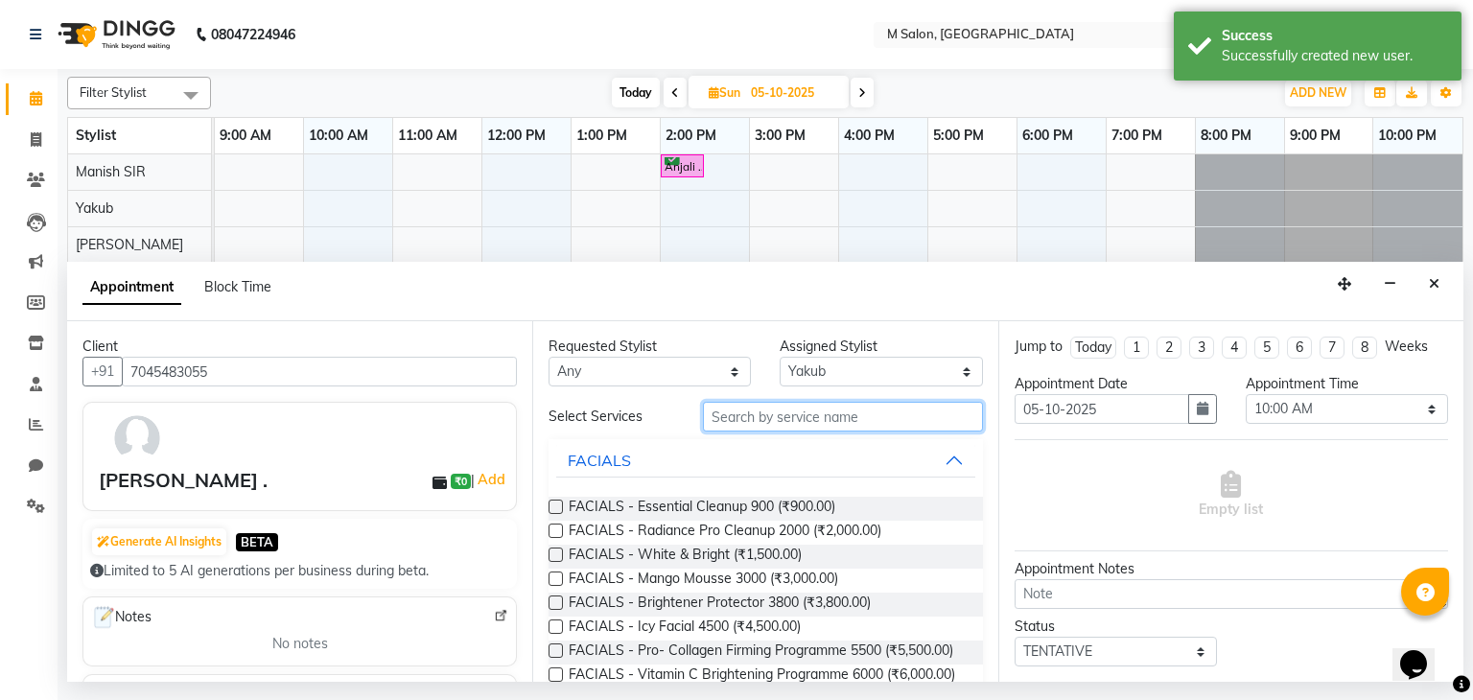
click at [798, 413] on input "text" at bounding box center [843, 417] width 280 height 30
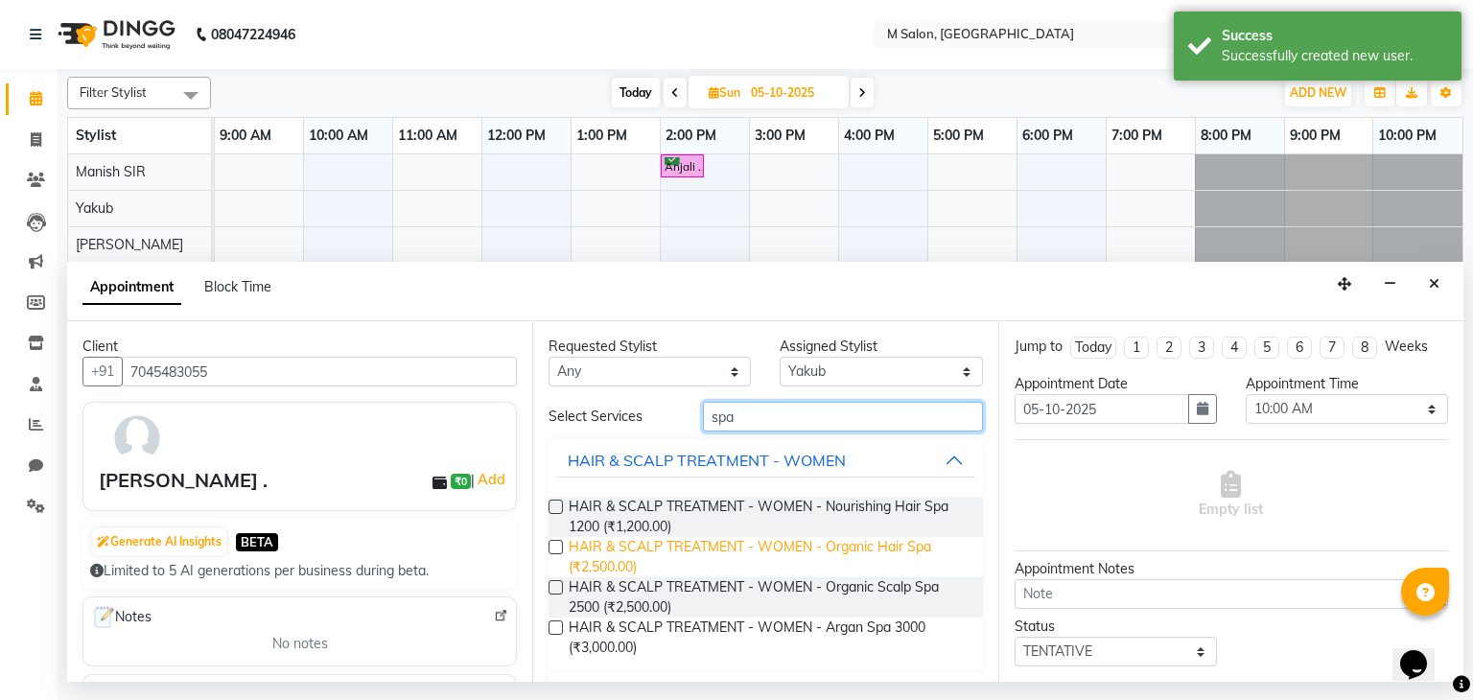
type input "spa"
click at [808, 553] on span "HAIR & SCALP TREATMENT - WOMEN - Organic Hair Spa (₹2,500.00)" at bounding box center [768, 557] width 398 height 40
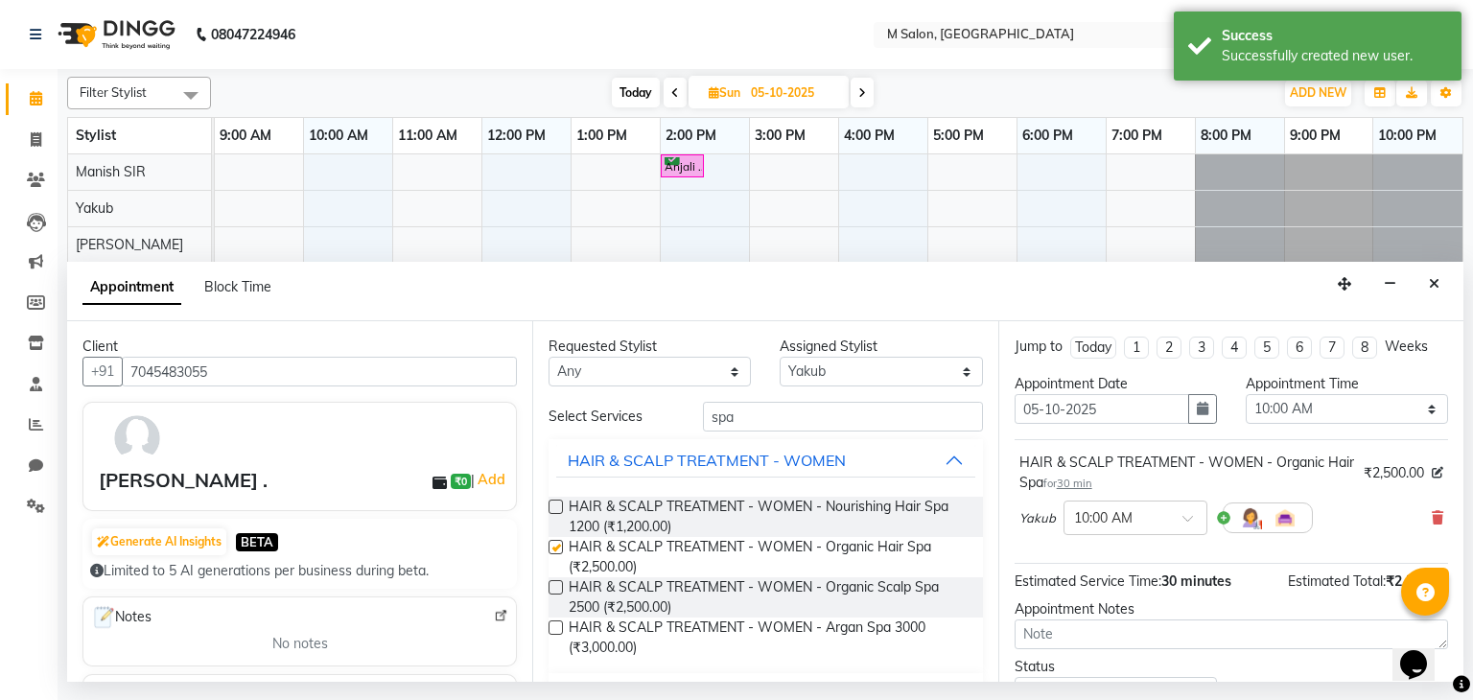
checkbox input "false"
click at [1340, 404] on select "Select 10:00 AM 10:15 AM 10:30 AM 10:45 AM 11:00 AM 11:15 AM 11:30 AM 11:45 AM …" at bounding box center [1347, 409] width 202 height 30
select select "840"
click at [1246, 394] on select "Select 10:00 AM 10:15 AM 10:30 AM 10:45 AM 11:00 AM 11:15 AM 11:30 AM 11:45 AM …" at bounding box center [1347, 409] width 202 height 30
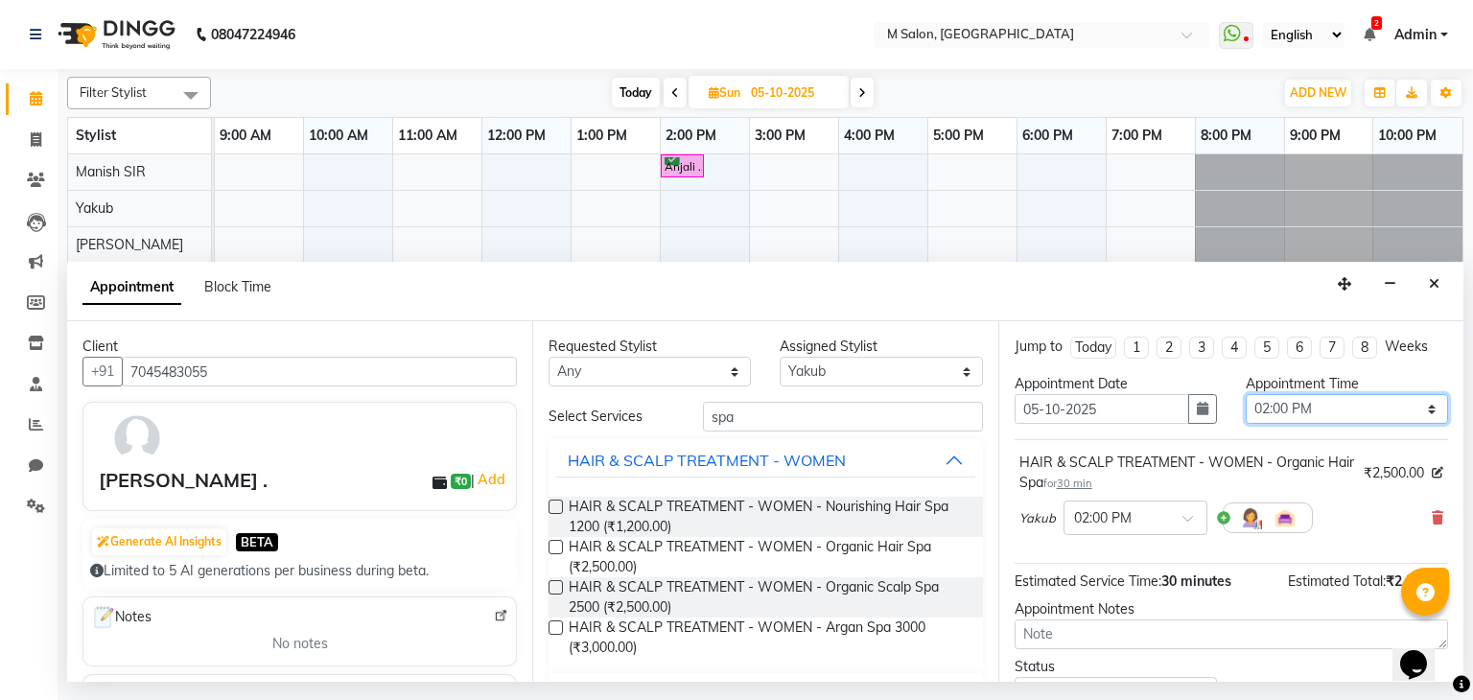
scroll to position [145, 0]
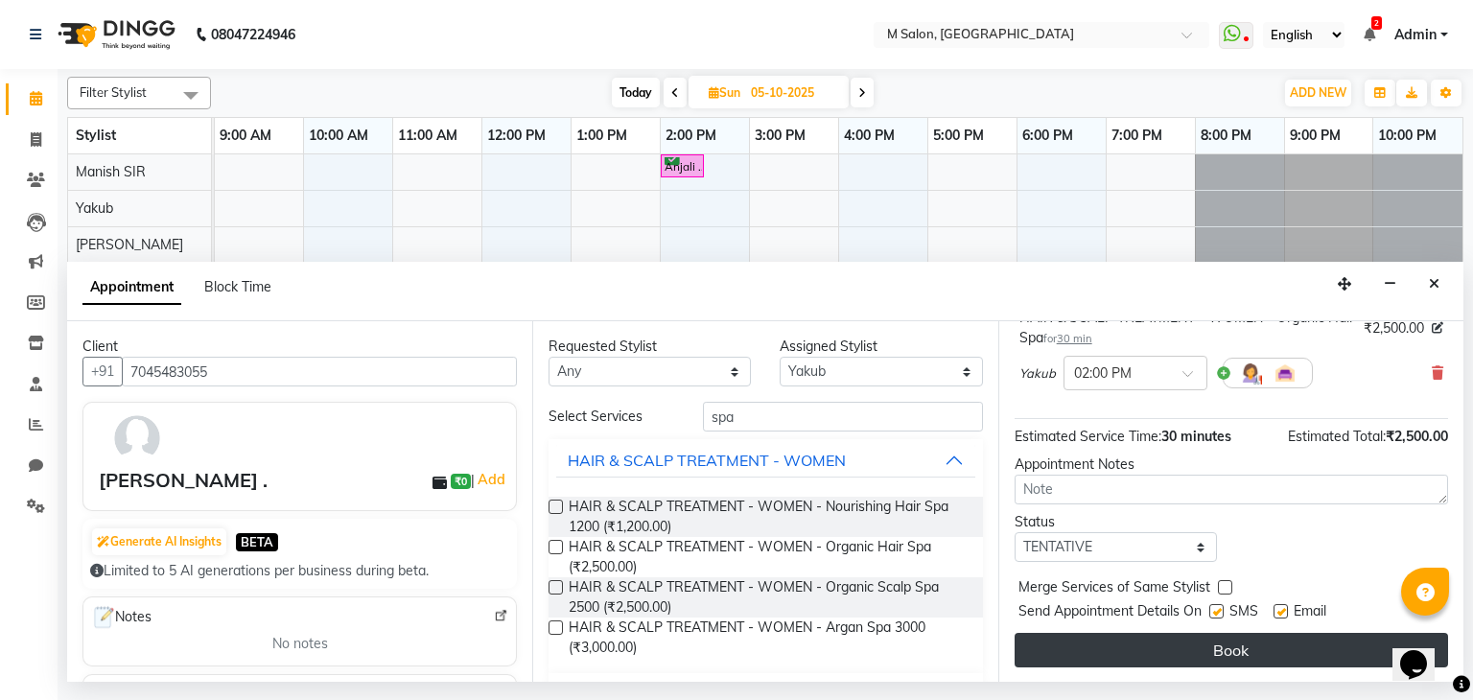
click at [1117, 646] on button "Book" at bounding box center [1231, 650] width 433 height 35
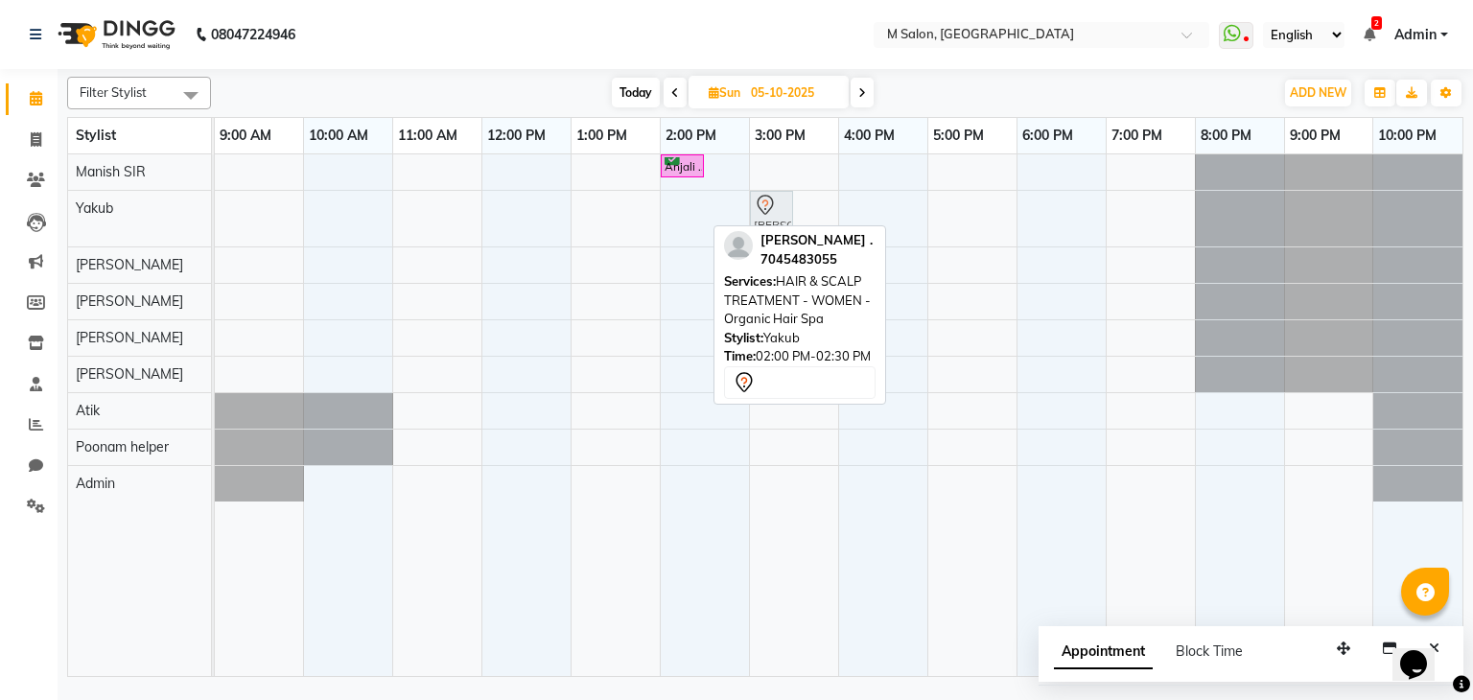
drag, startPoint x: 684, startPoint y: 222, endPoint x: 767, endPoint y: 223, distance: 83.4
click at [215, 223] on div "riddhi ., 02:00 PM-02:30 PM, HAIR & SCALP TREATMENT - WOMEN - Organic Hair Spa …" at bounding box center [215, 219] width 0 height 56
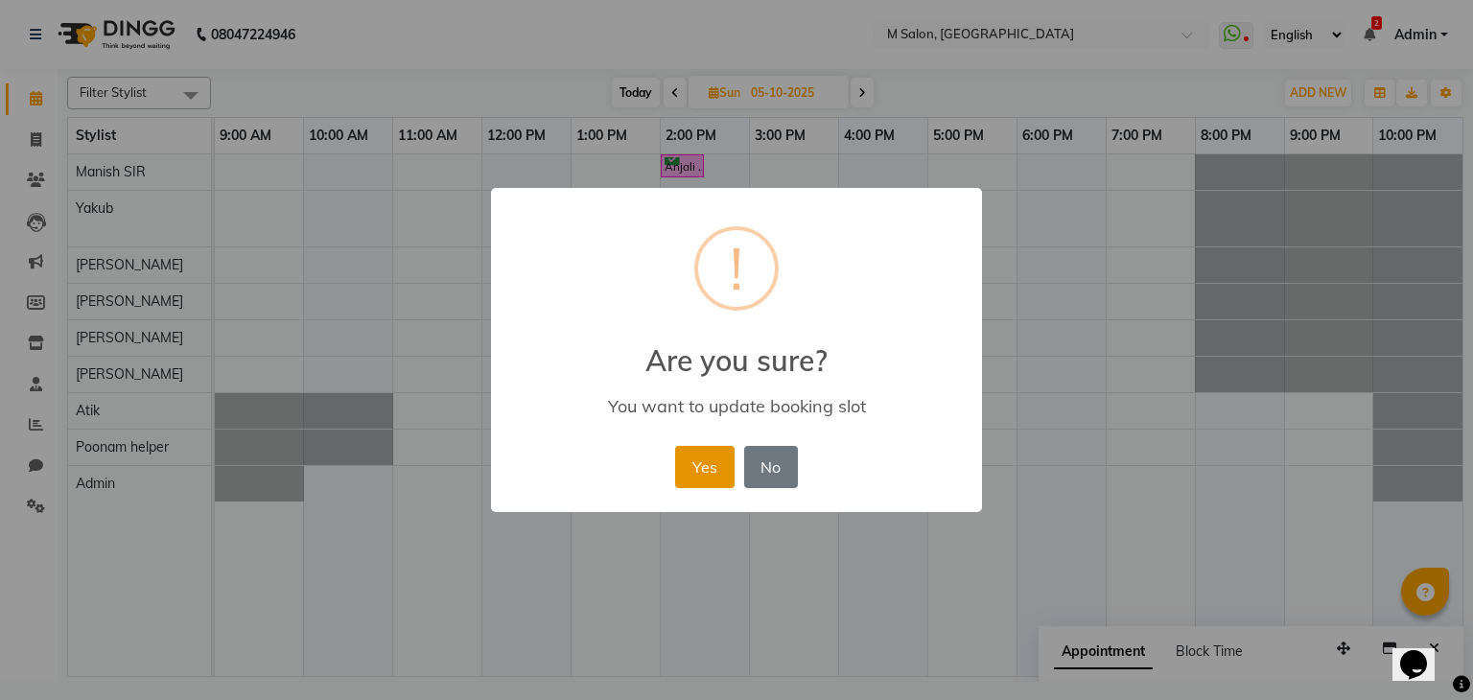
click at [699, 465] on button "Yes" at bounding box center [704, 467] width 58 height 42
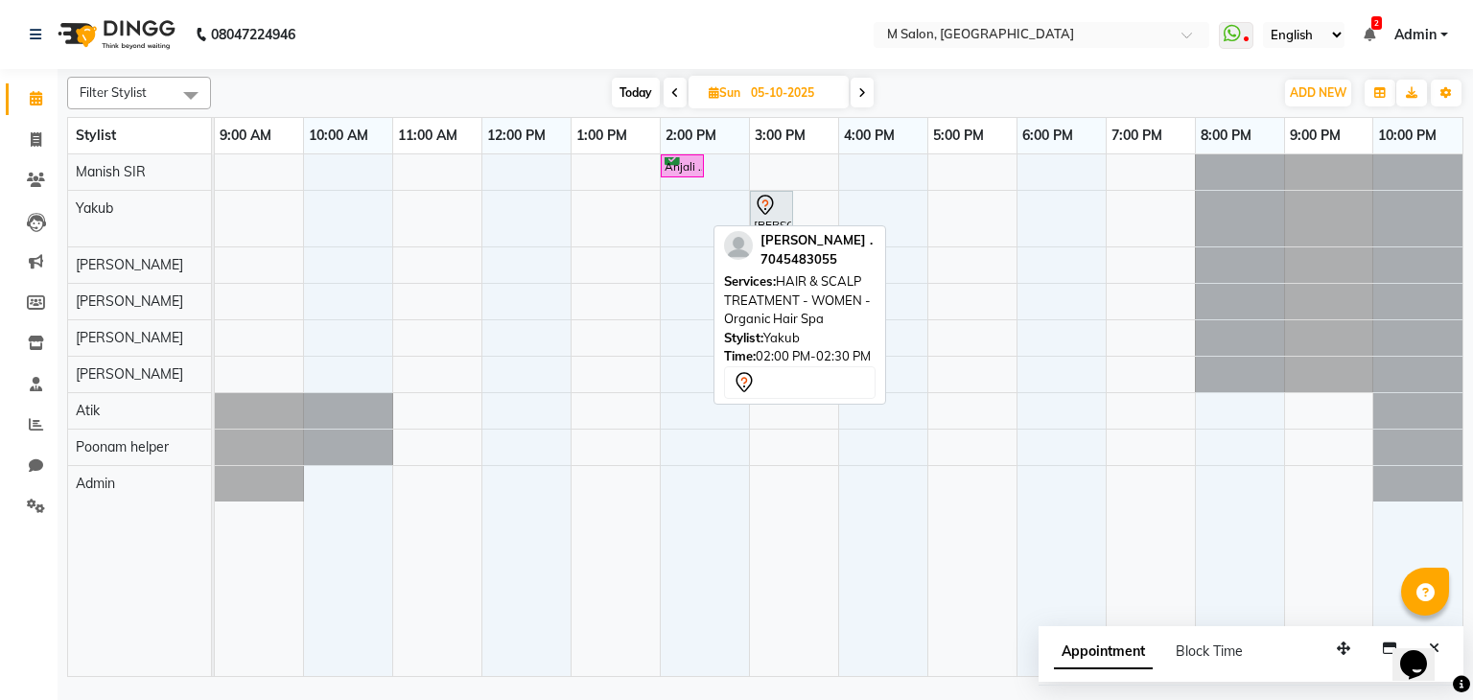
click at [665, 88] on span at bounding box center [675, 93] width 23 height 30
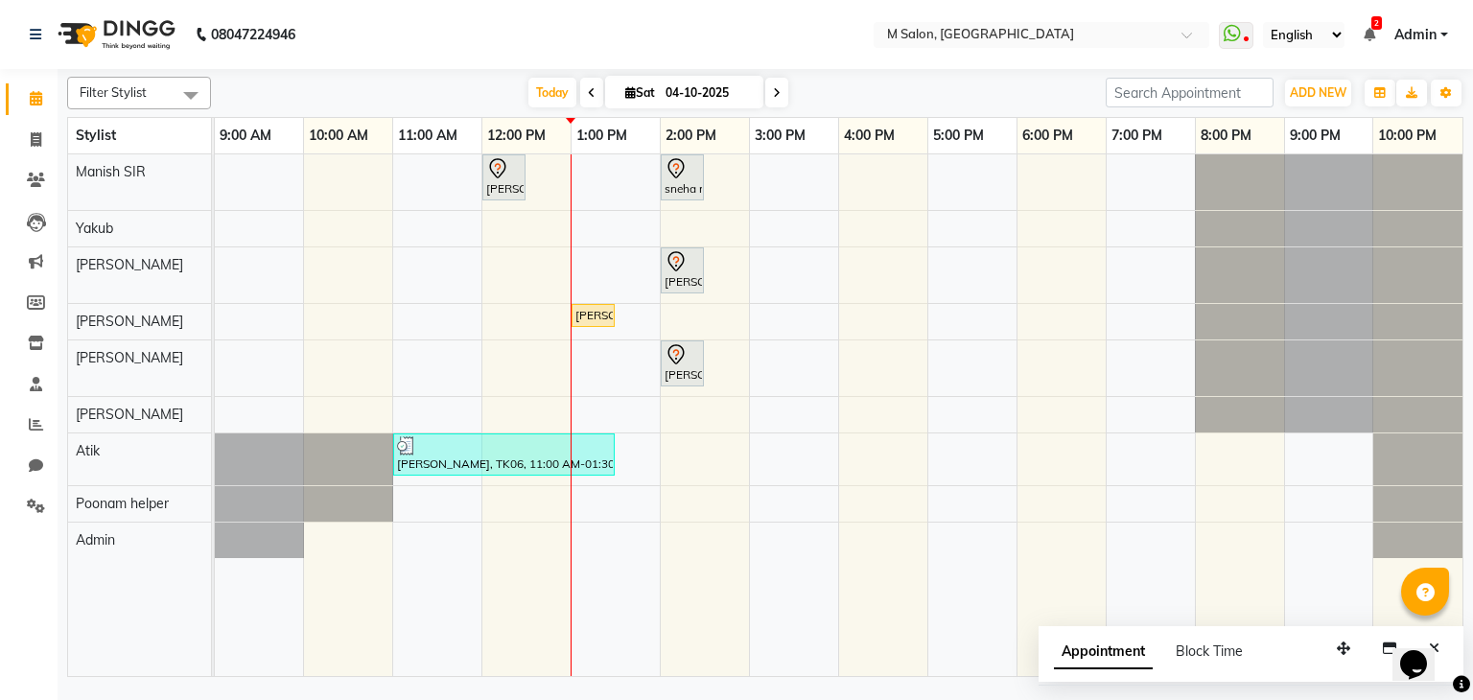
click at [589, 87] on icon at bounding box center [592, 93] width 8 height 12
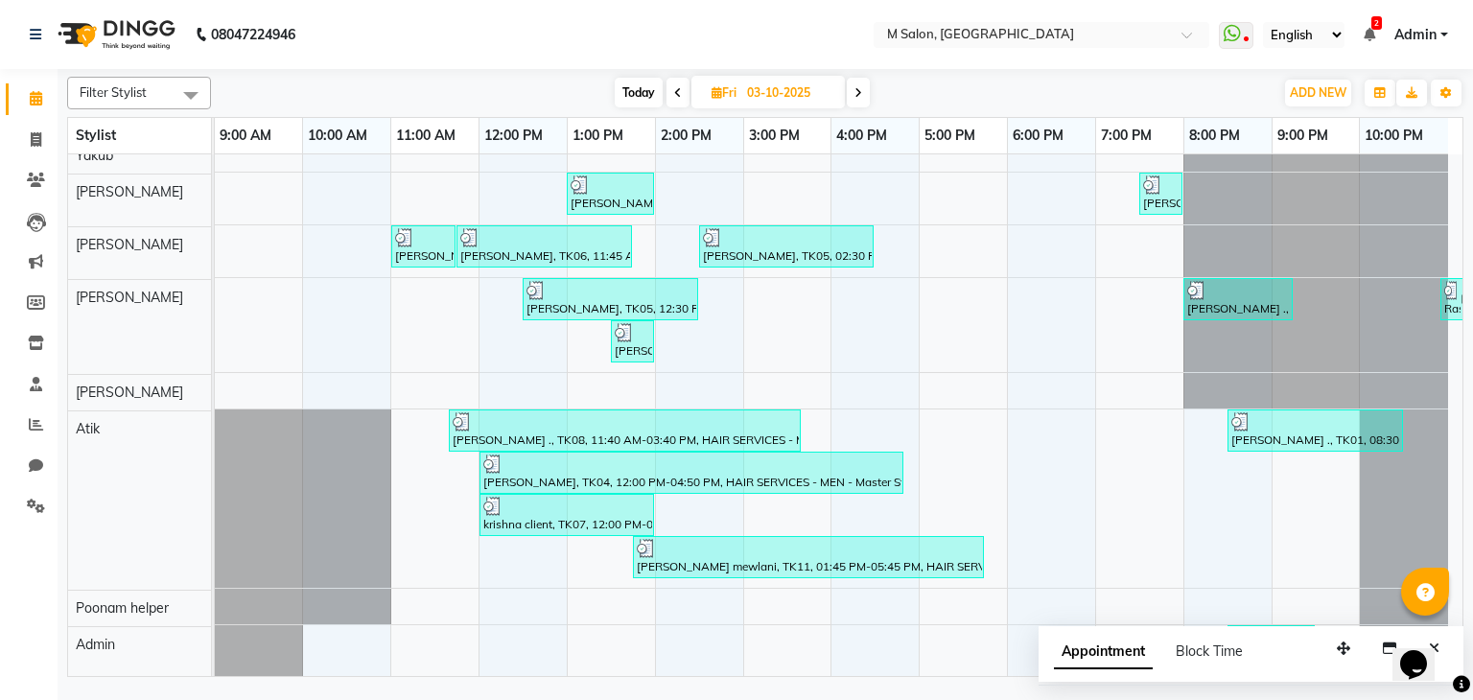
scroll to position [83, 20]
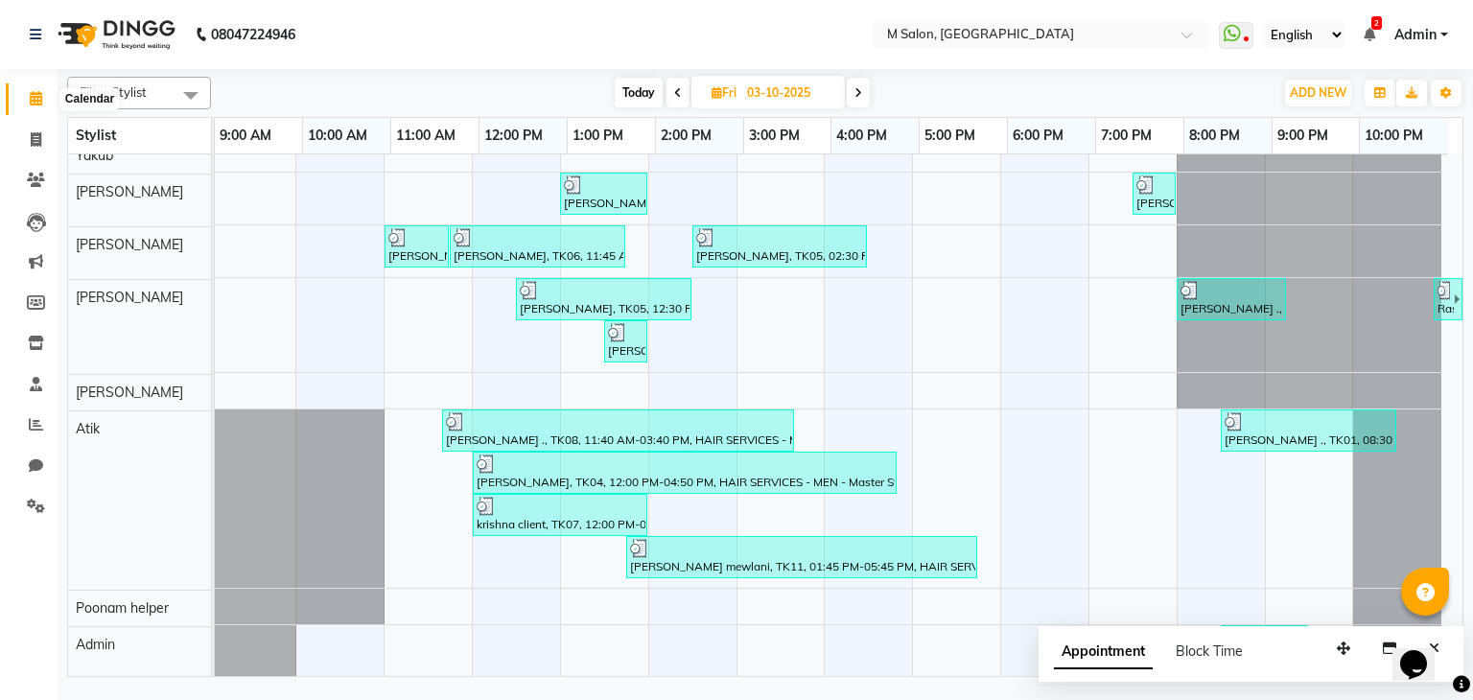
click at [26, 93] on span at bounding box center [36, 99] width 34 height 22
click at [634, 93] on span "Today" at bounding box center [639, 93] width 48 height 30
type input "04-10-2025"
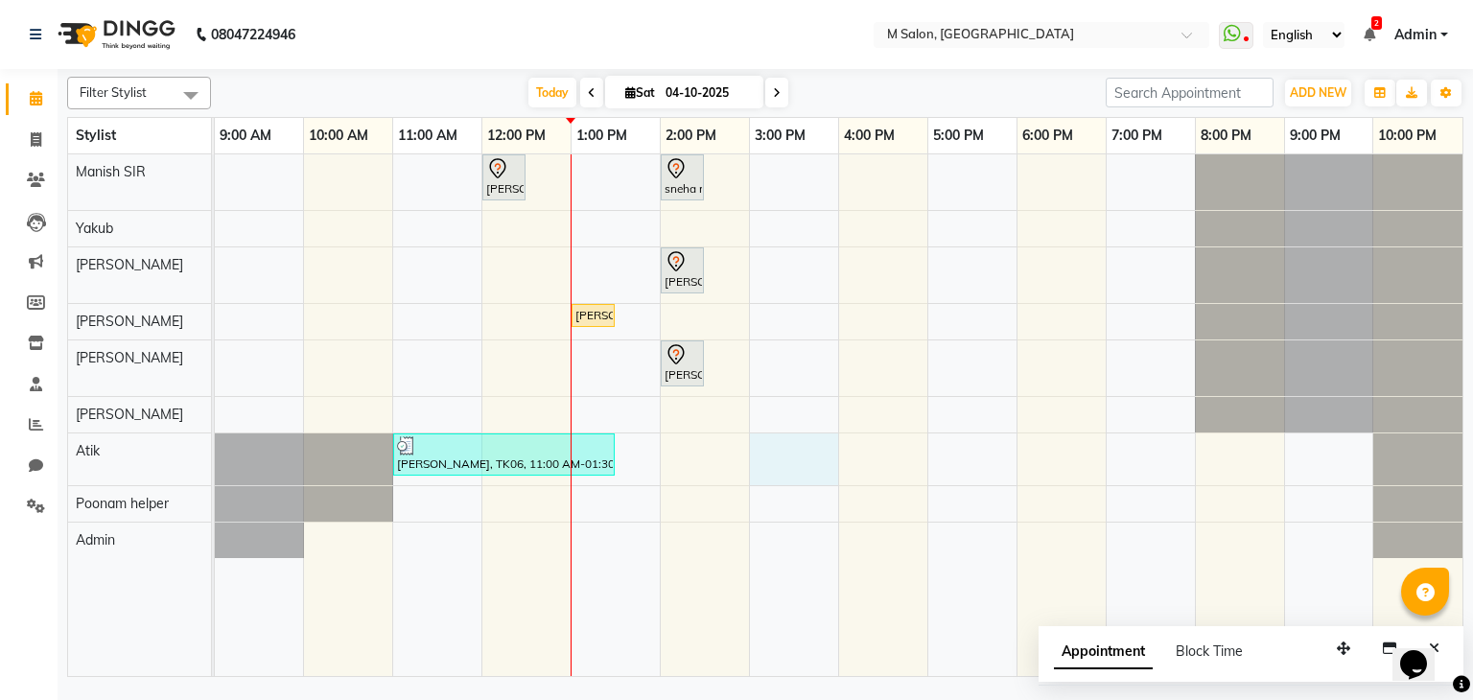
click at [759, 450] on div "snehal upadeshe, TK01, 12:00 PM-12:30 PM, Root Touch-up (upto 2 inches) with am…" at bounding box center [839, 415] width 1248 height 523
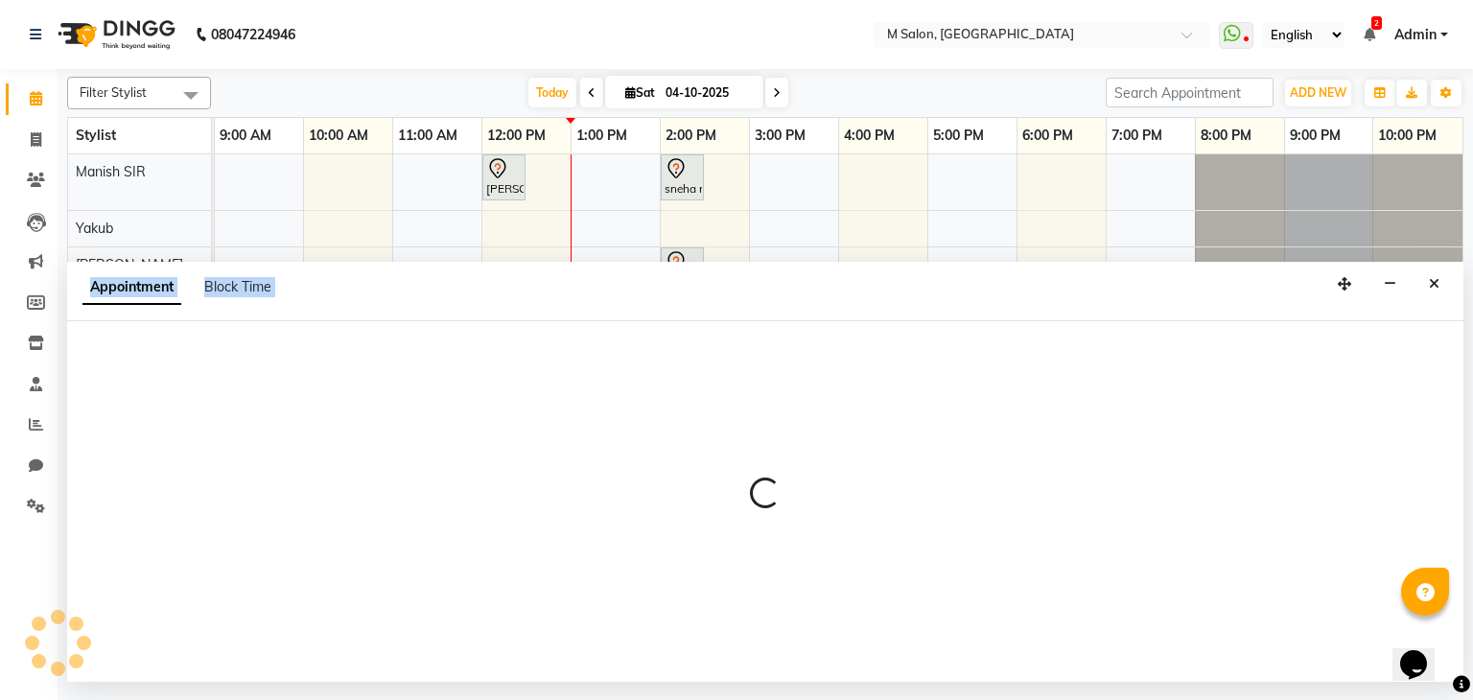
click at [759, 450] on div at bounding box center [765, 501] width 1396 height 361
select select "89947"
select select "900"
select select "tentative"
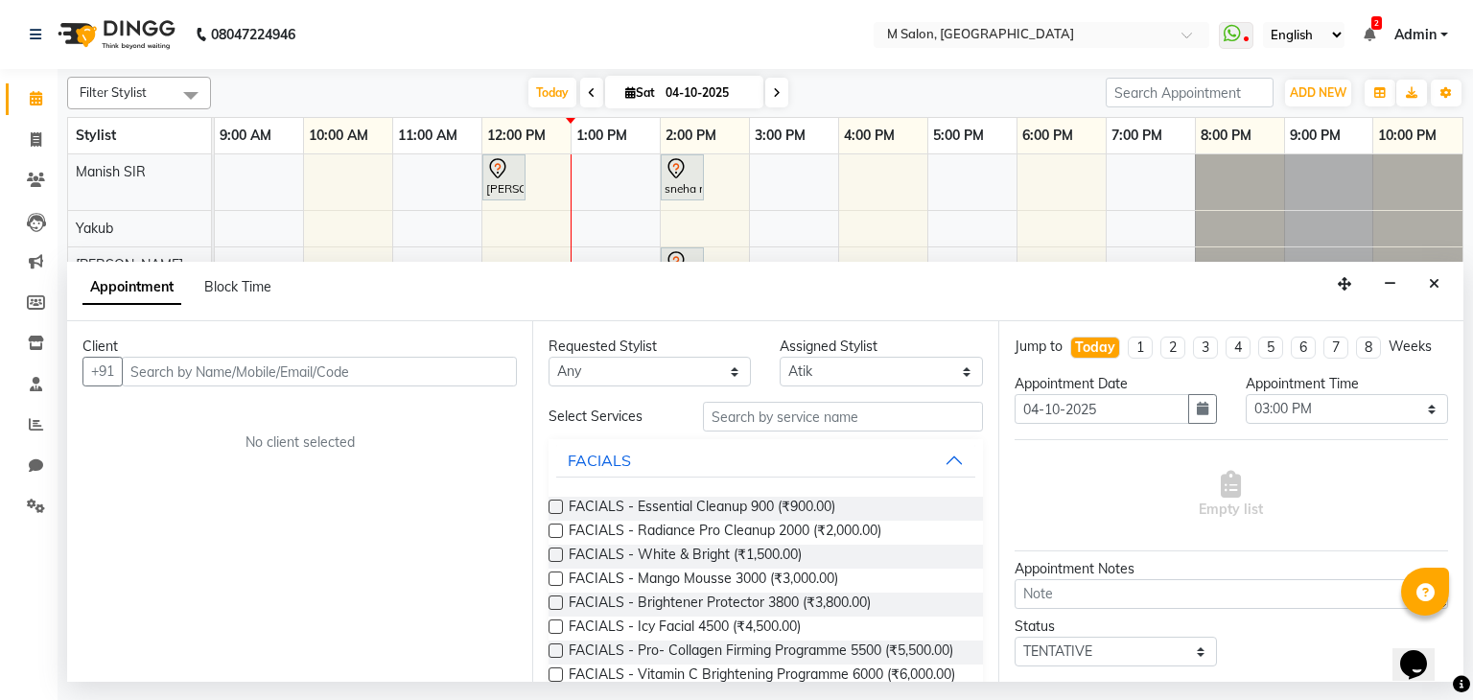
click at [311, 366] on input "text" at bounding box center [319, 372] width 395 height 30
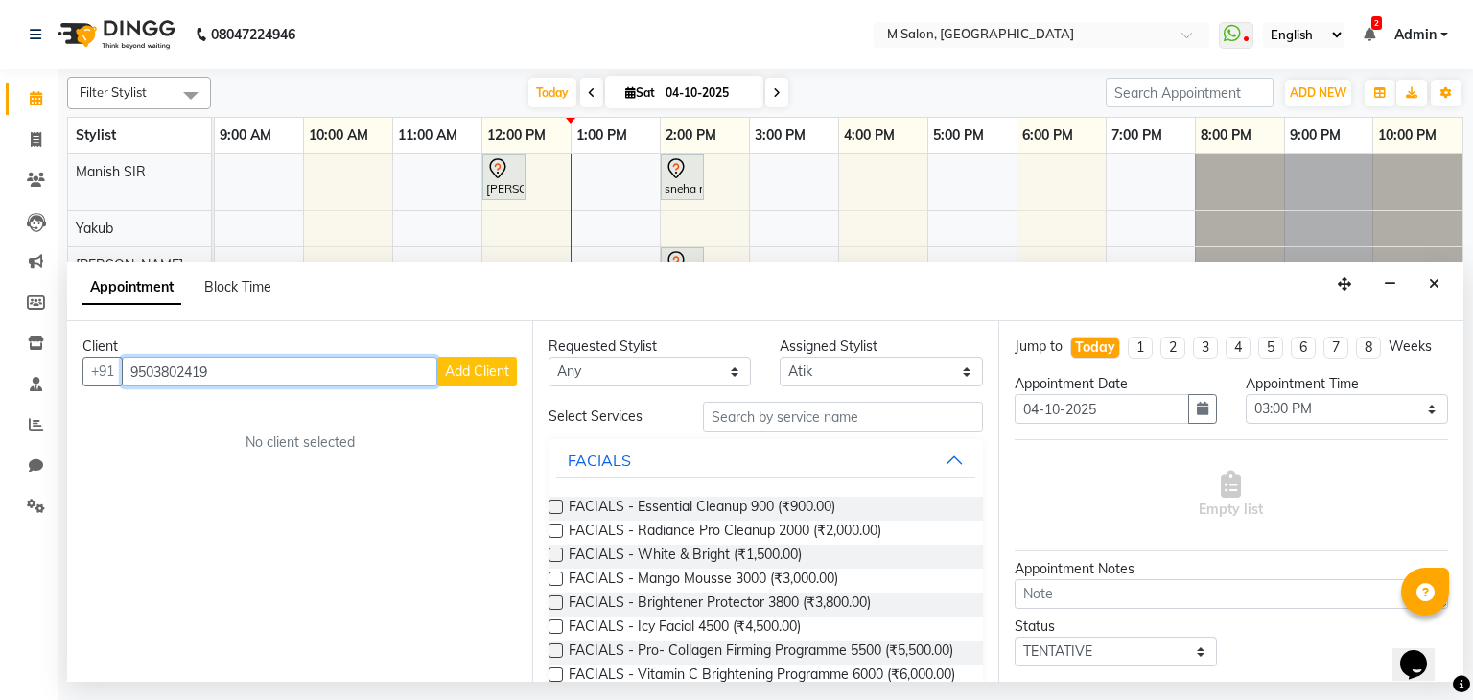
type input "9503802419"
click at [447, 383] on button "Add Client" at bounding box center [477, 372] width 80 height 30
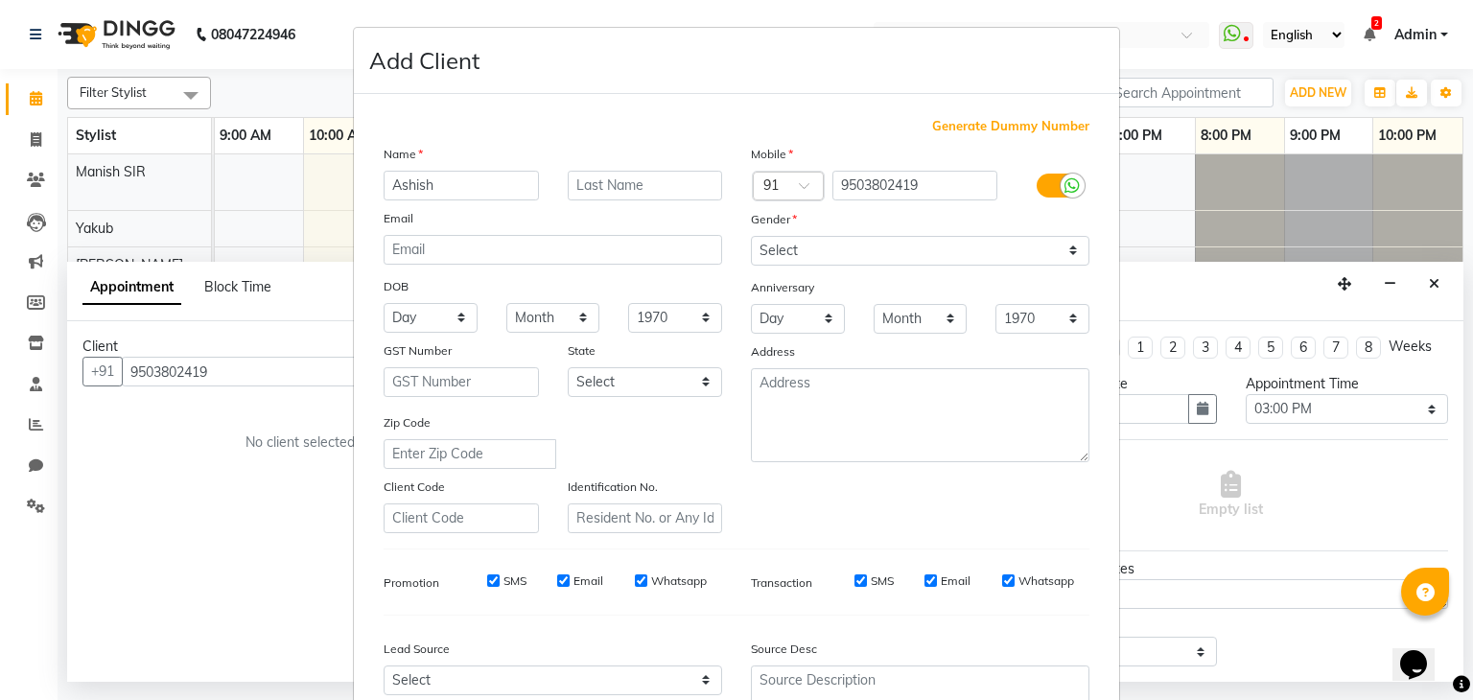
type input "Ashish"
click at [598, 189] on input "text" at bounding box center [645, 186] width 155 height 30
type input "."
drag, startPoint x: 833, startPoint y: 250, endPoint x: 762, endPoint y: 313, distance: 94.4
click at [762, 313] on div "Mobile Country Code × 91 9503802419 Gender Select Male Female Other Prefer Not …" at bounding box center [919, 338] width 367 height 389
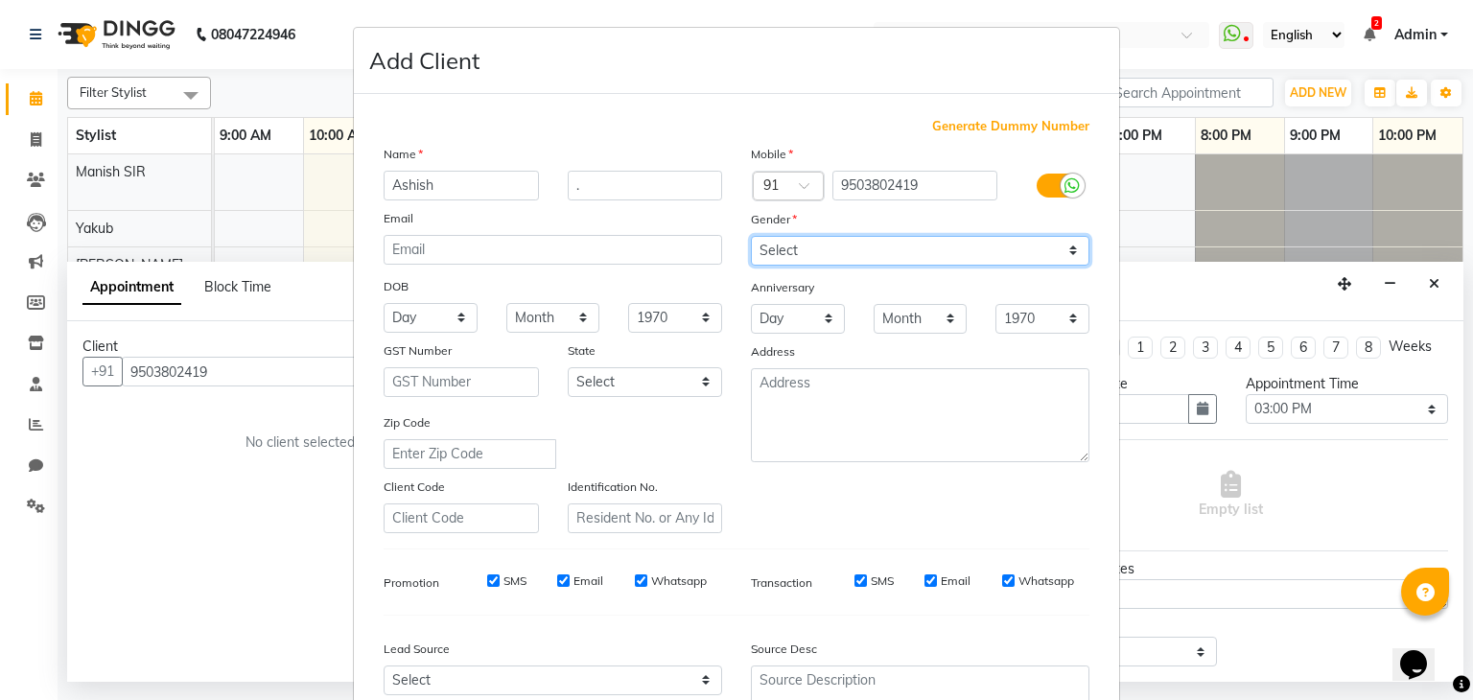
select select "[DEMOGRAPHIC_DATA]"
click at [751, 237] on select "Select [DEMOGRAPHIC_DATA] [DEMOGRAPHIC_DATA] Other Prefer Not To Say" at bounding box center [920, 251] width 338 height 30
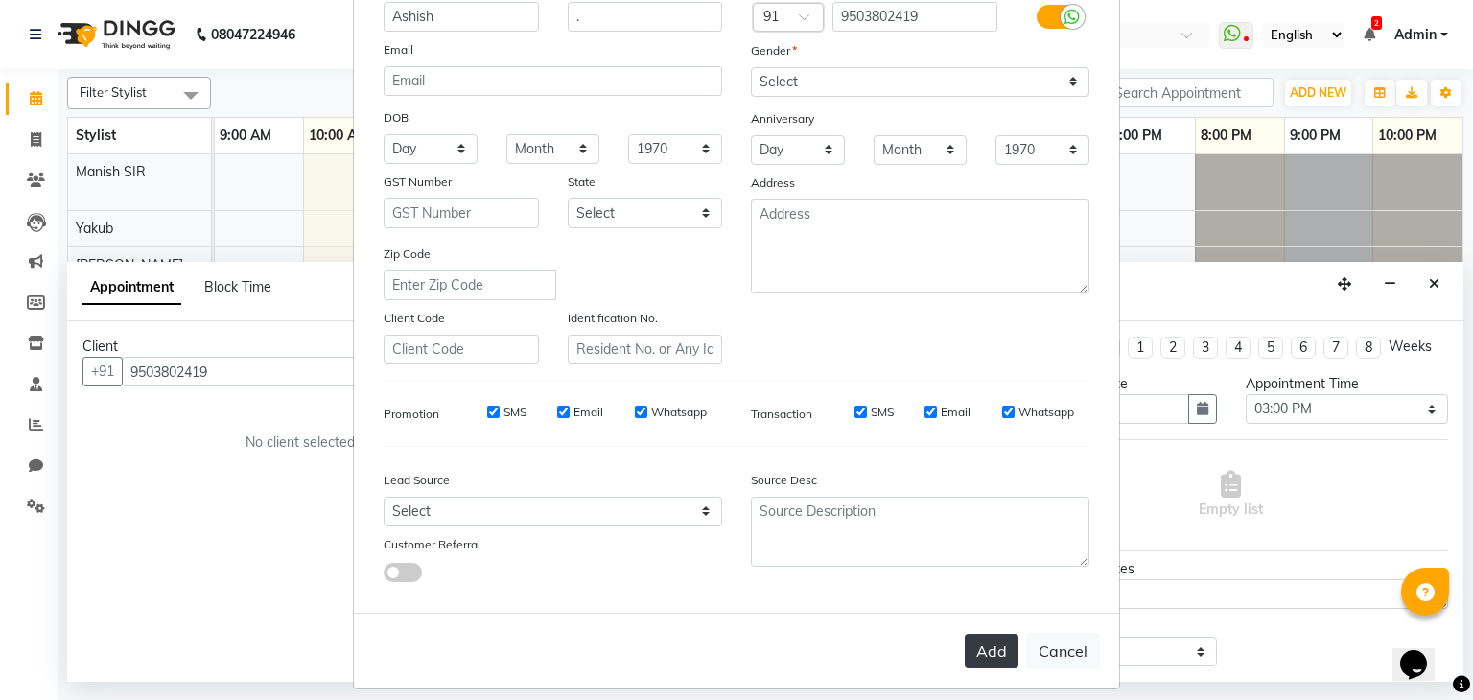
click at [980, 662] on button "Add" at bounding box center [992, 651] width 54 height 35
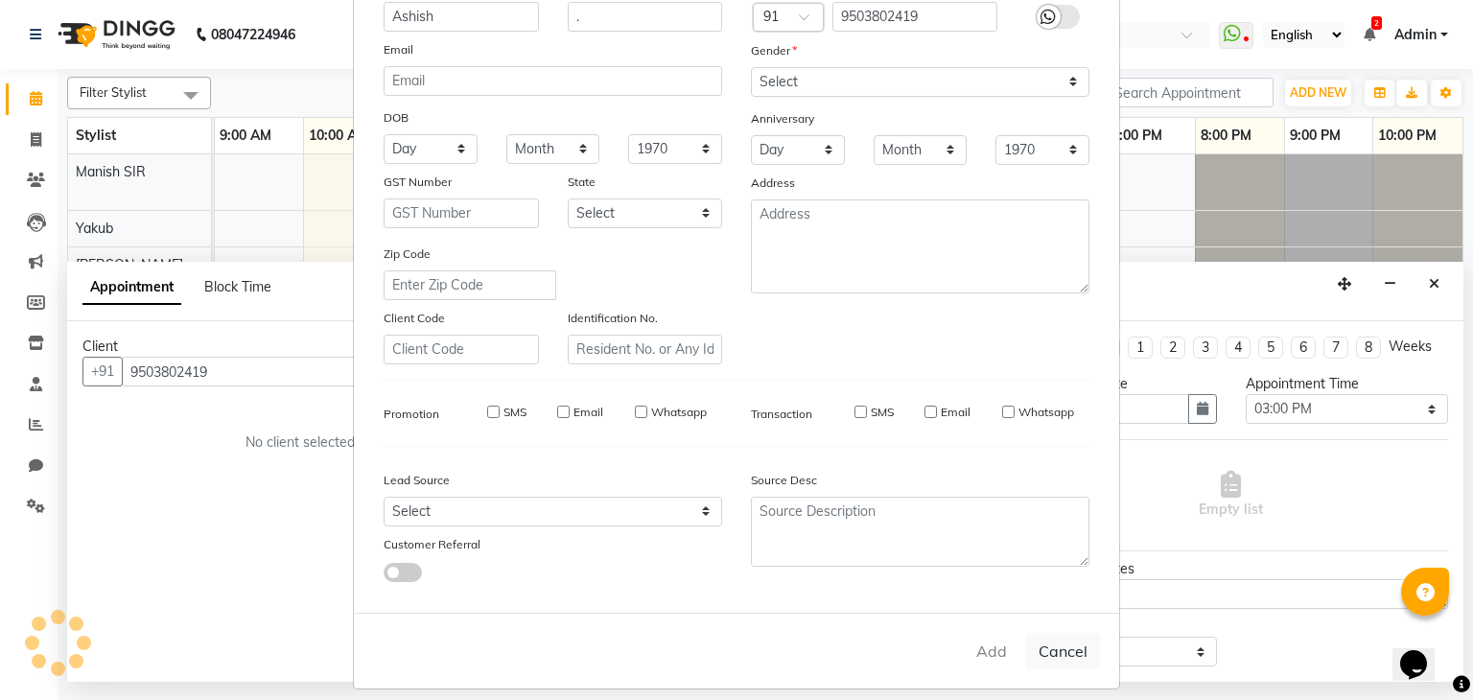
select select
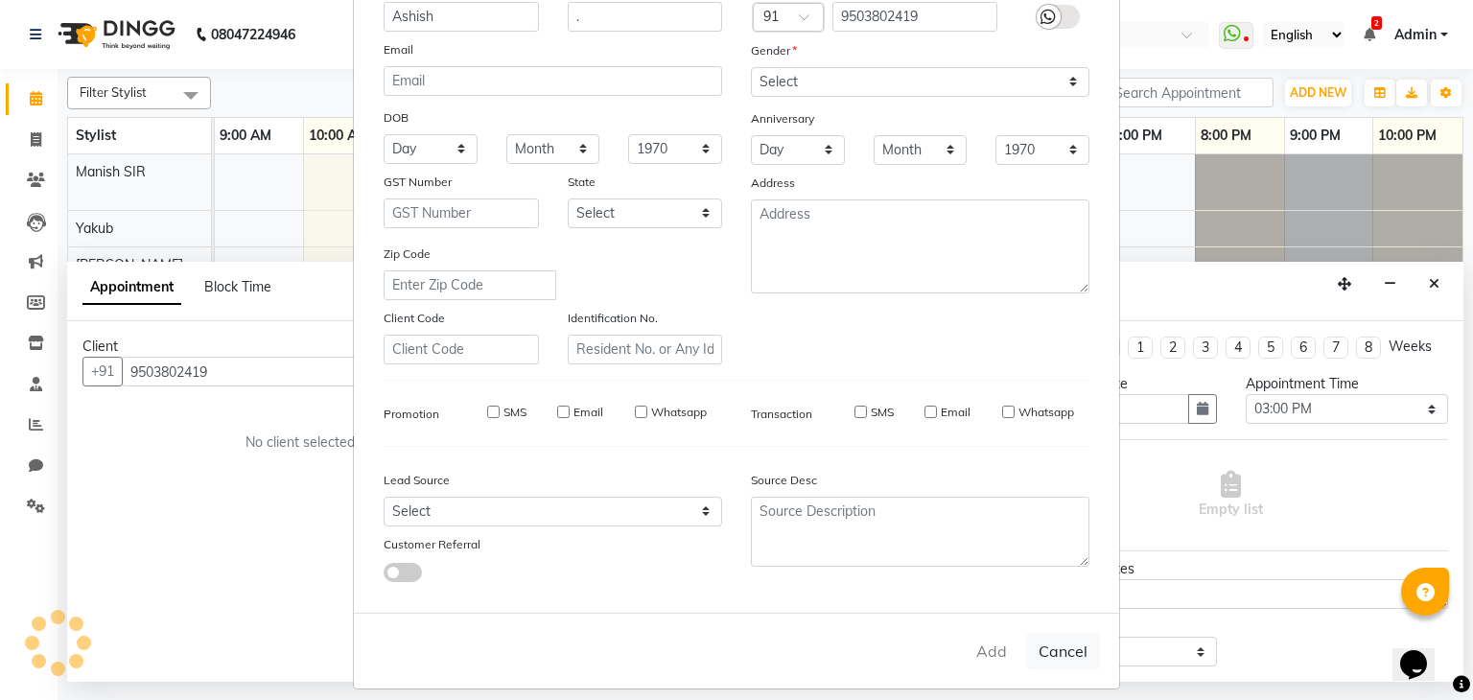
select select
checkbox input "false"
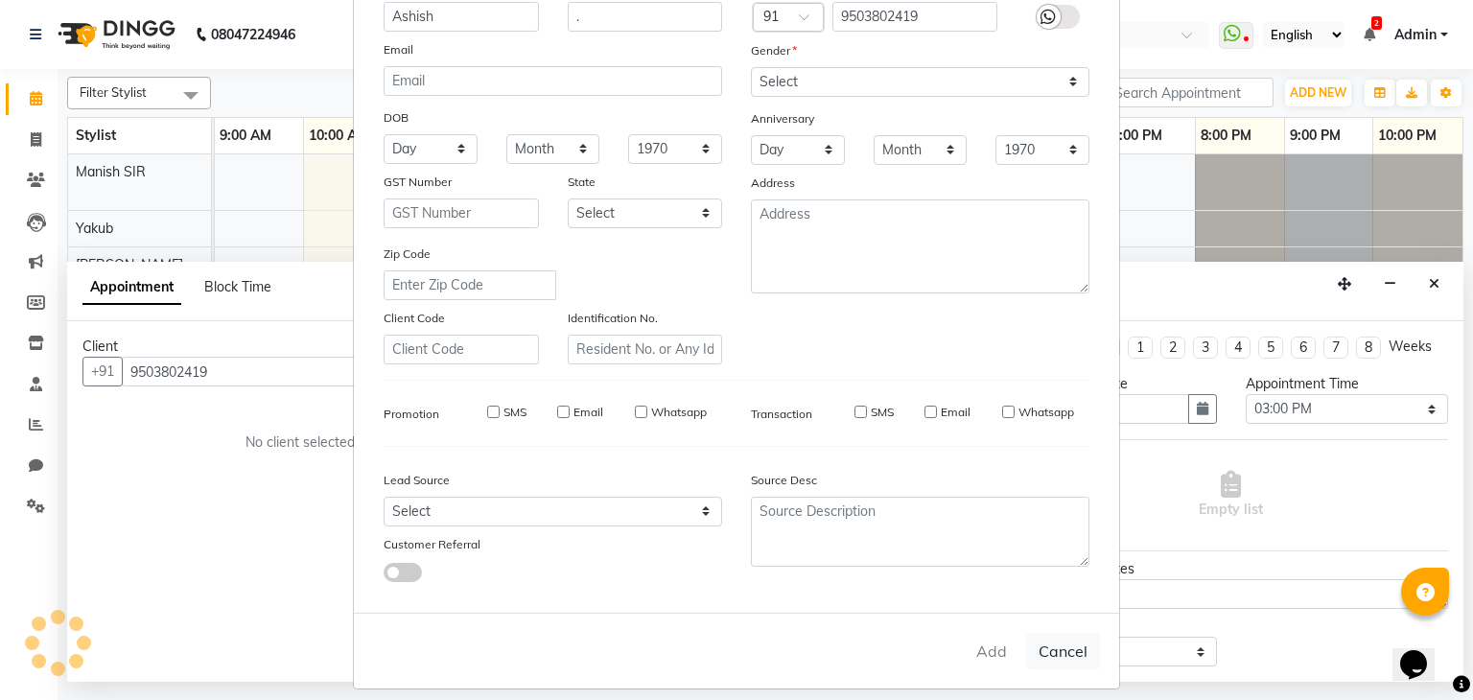
checkbox input "false"
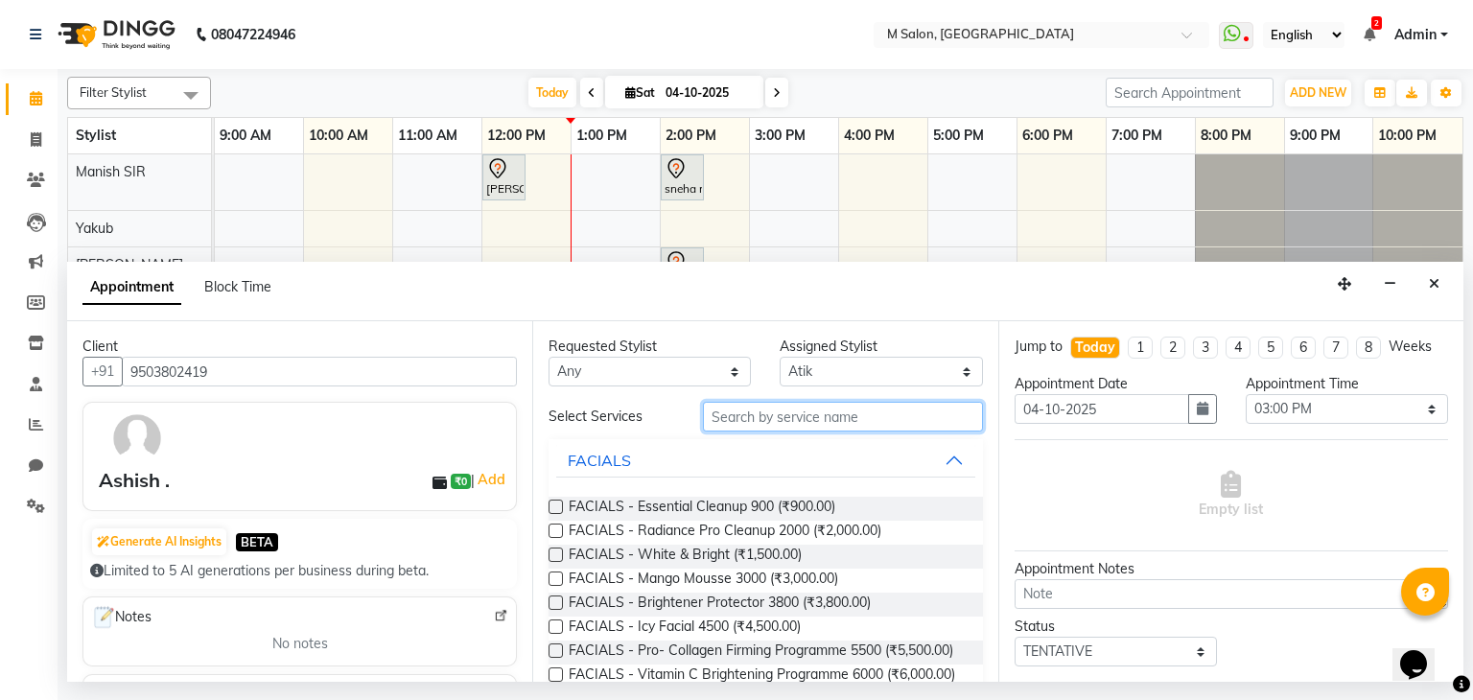
click at [808, 410] on input "text" at bounding box center [843, 417] width 280 height 30
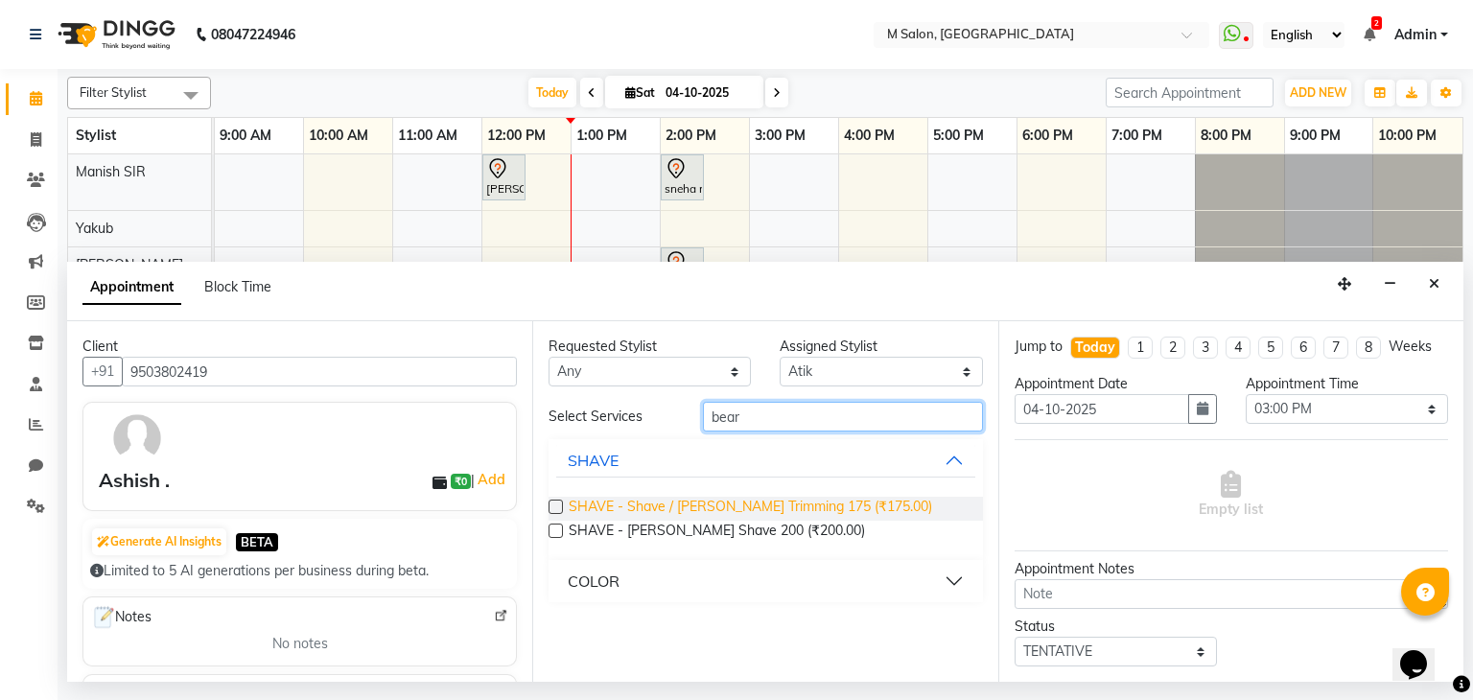
type input "bear"
click at [689, 511] on span "SHAVE - Shave / Beard Trimming 175 (₹175.00)" at bounding box center [750, 509] width 363 height 24
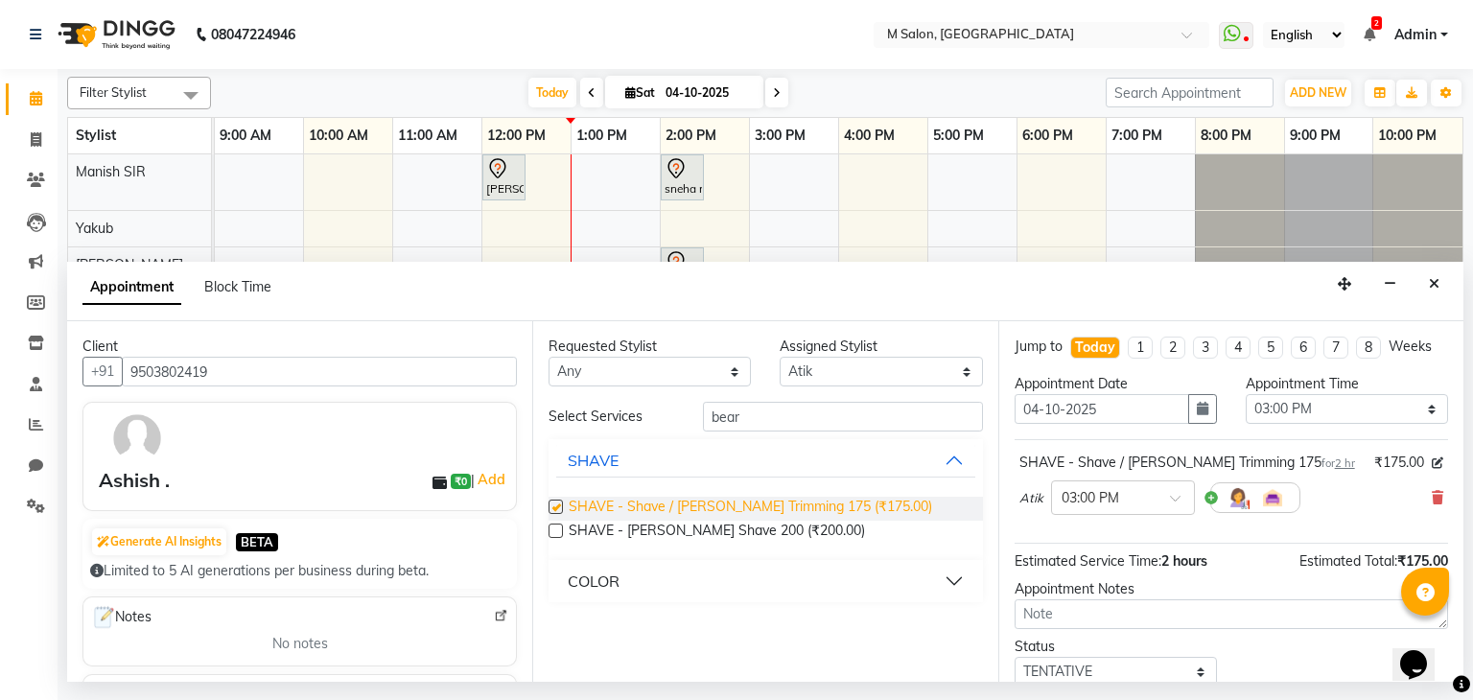
checkbox input "false"
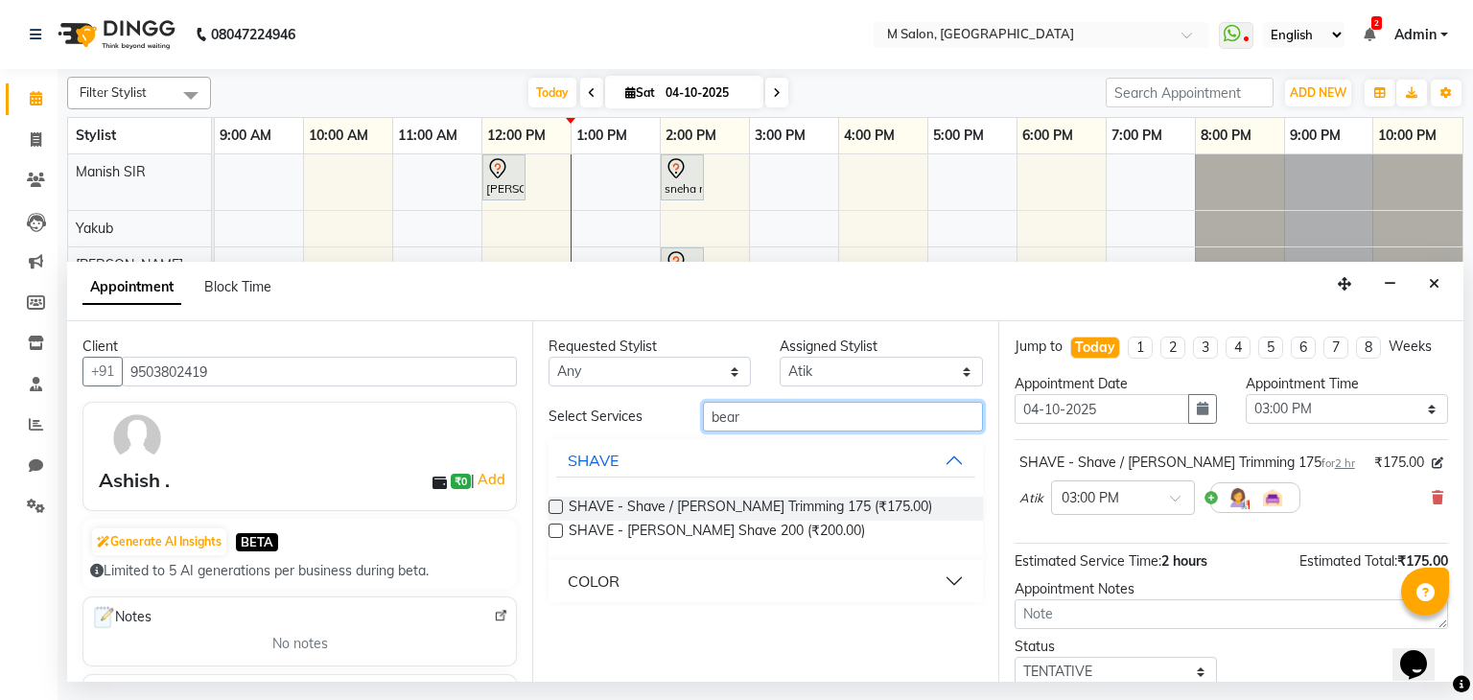
click at [802, 405] on input "bear" at bounding box center [843, 417] width 280 height 30
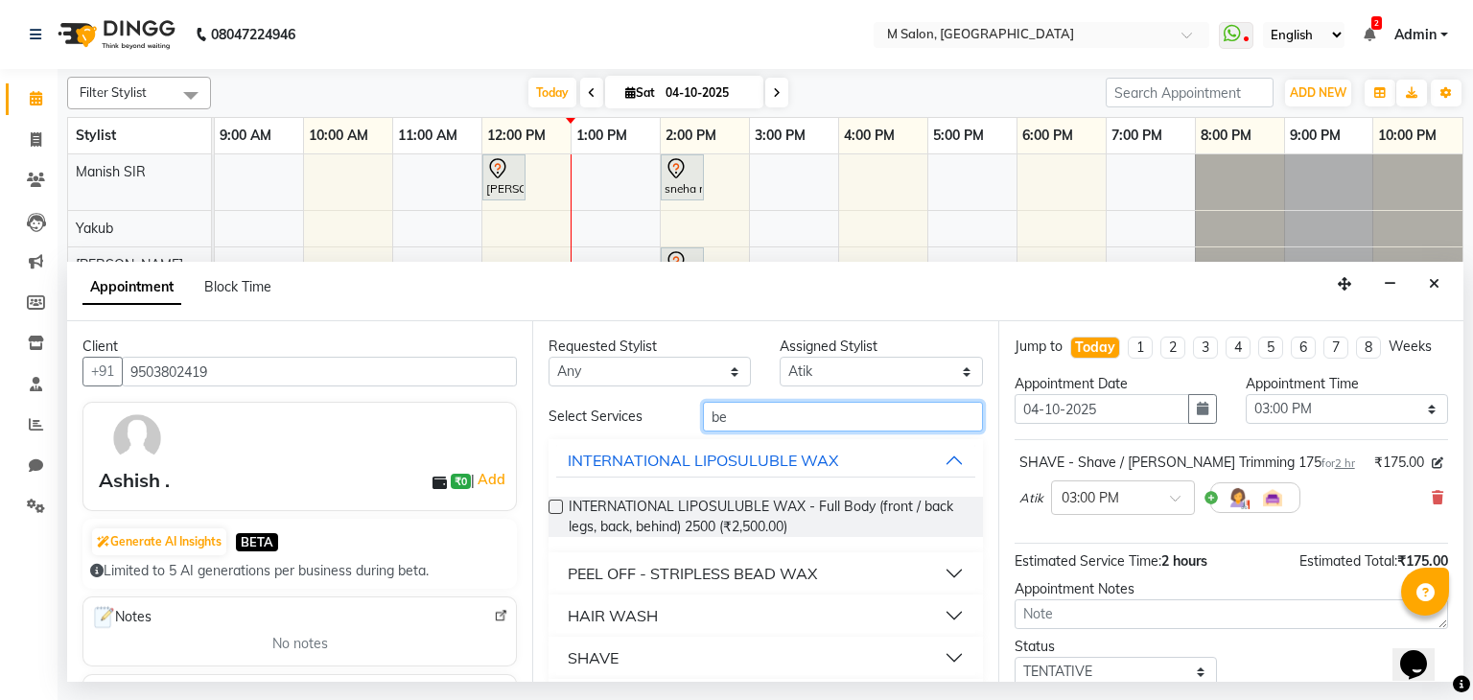
type input "b"
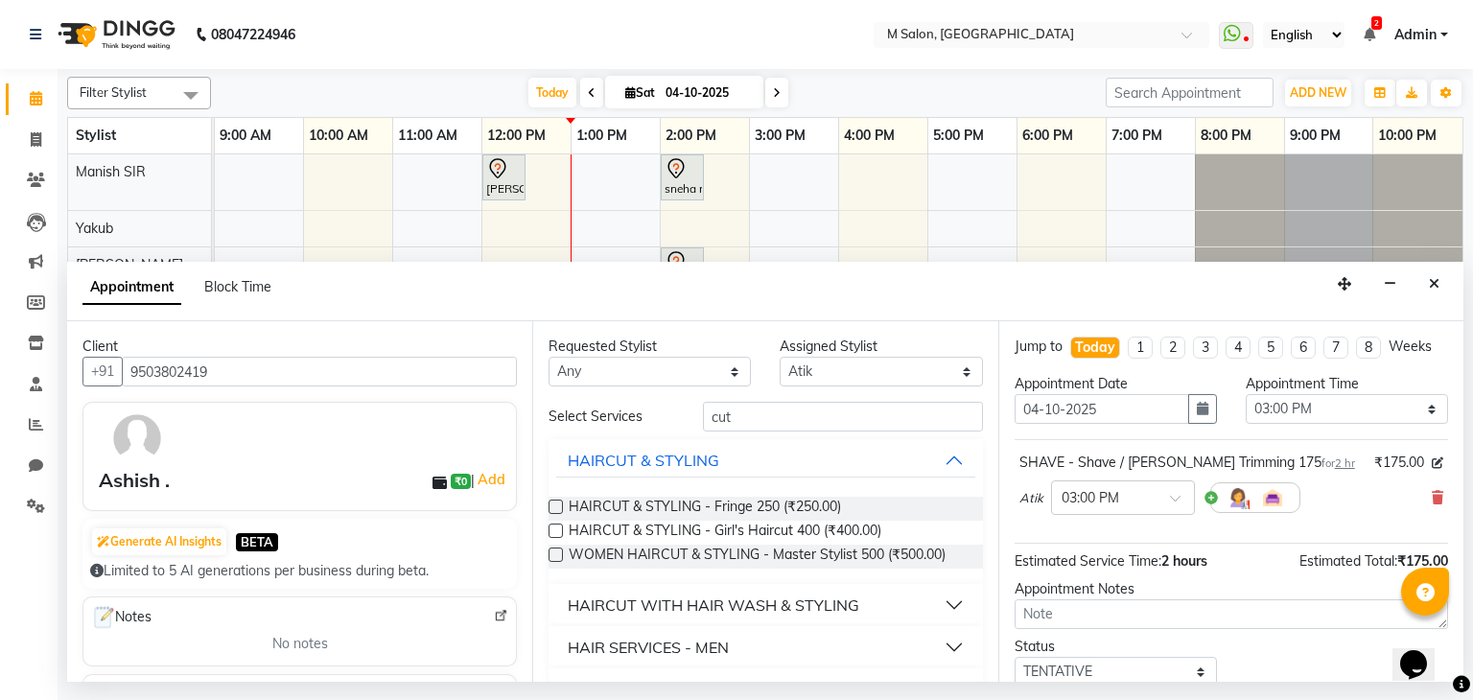
click at [662, 642] on div "HAIR SERVICES - MEN" at bounding box center [648, 647] width 161 height 23
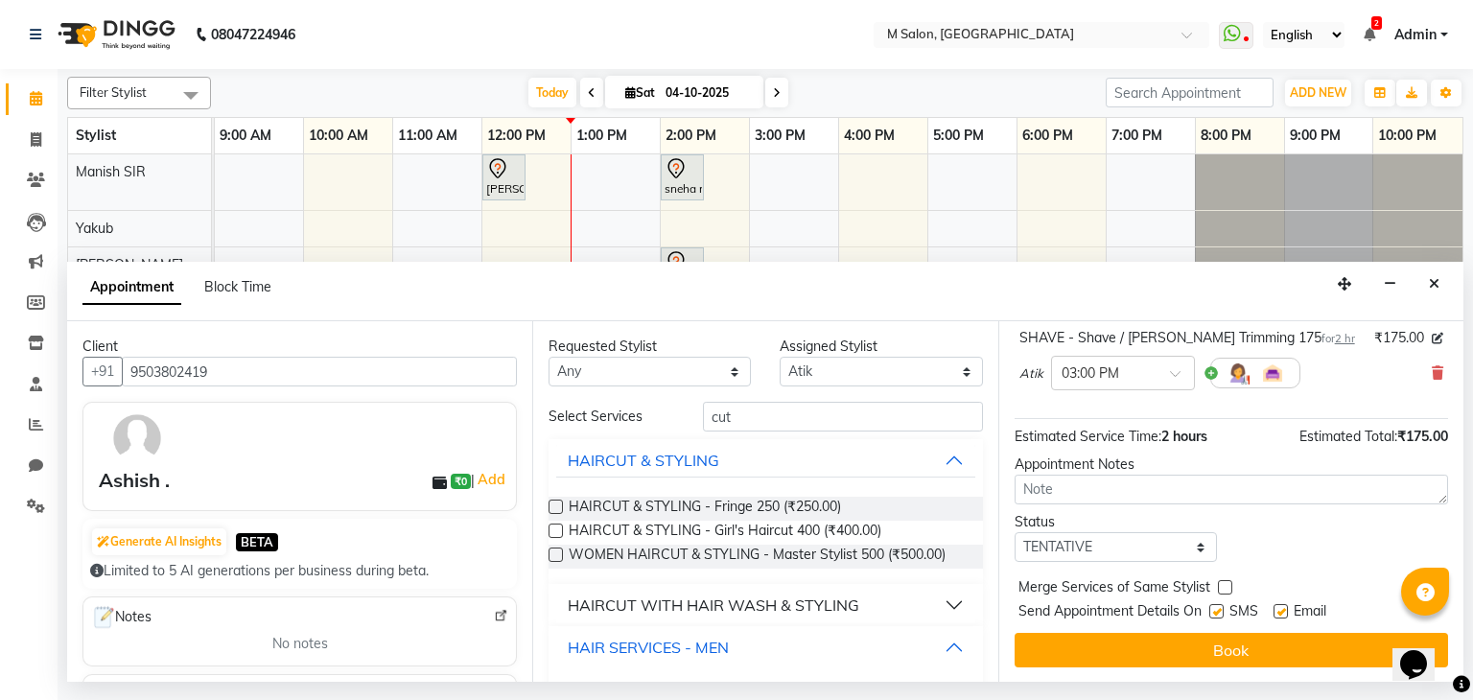
scroll to position [83, 0]
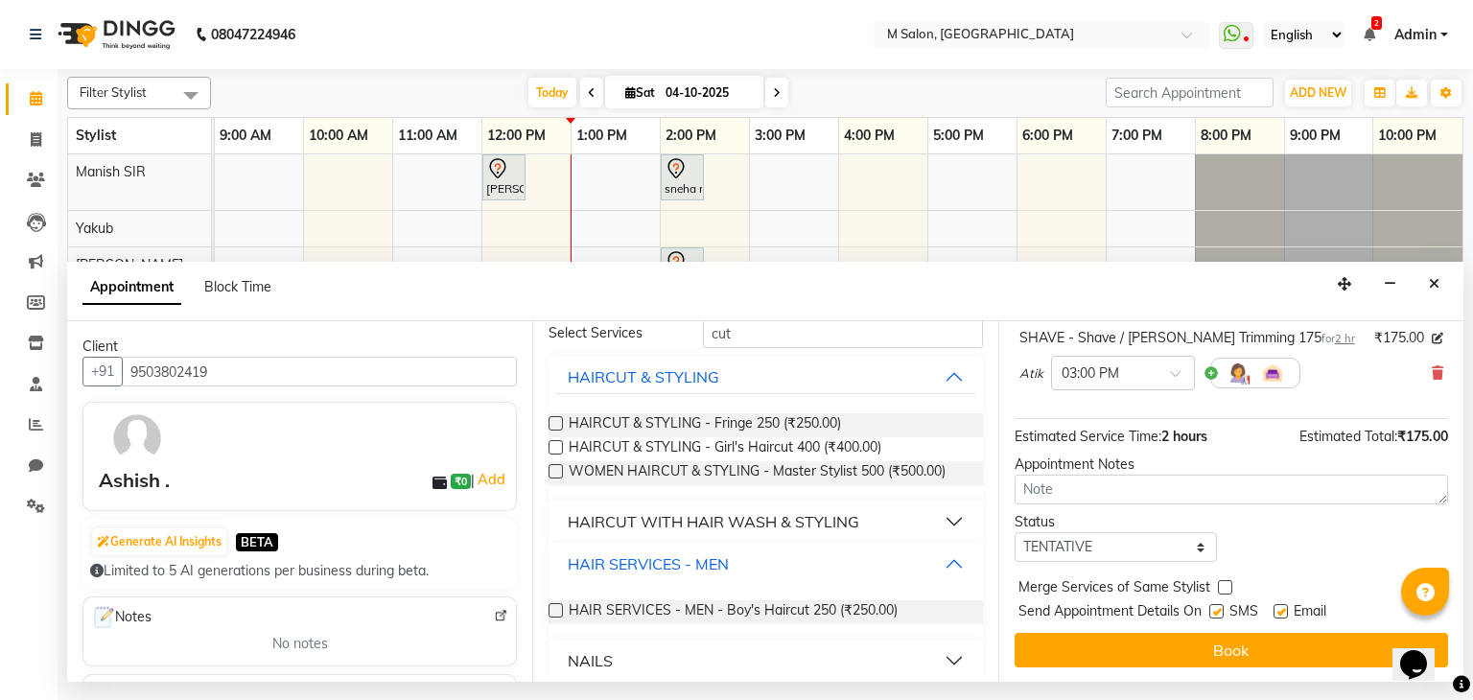
click at [696, 550] on button "HAIR SERVICES - MEN" at bounding box center [765, 564] width 418 height 35
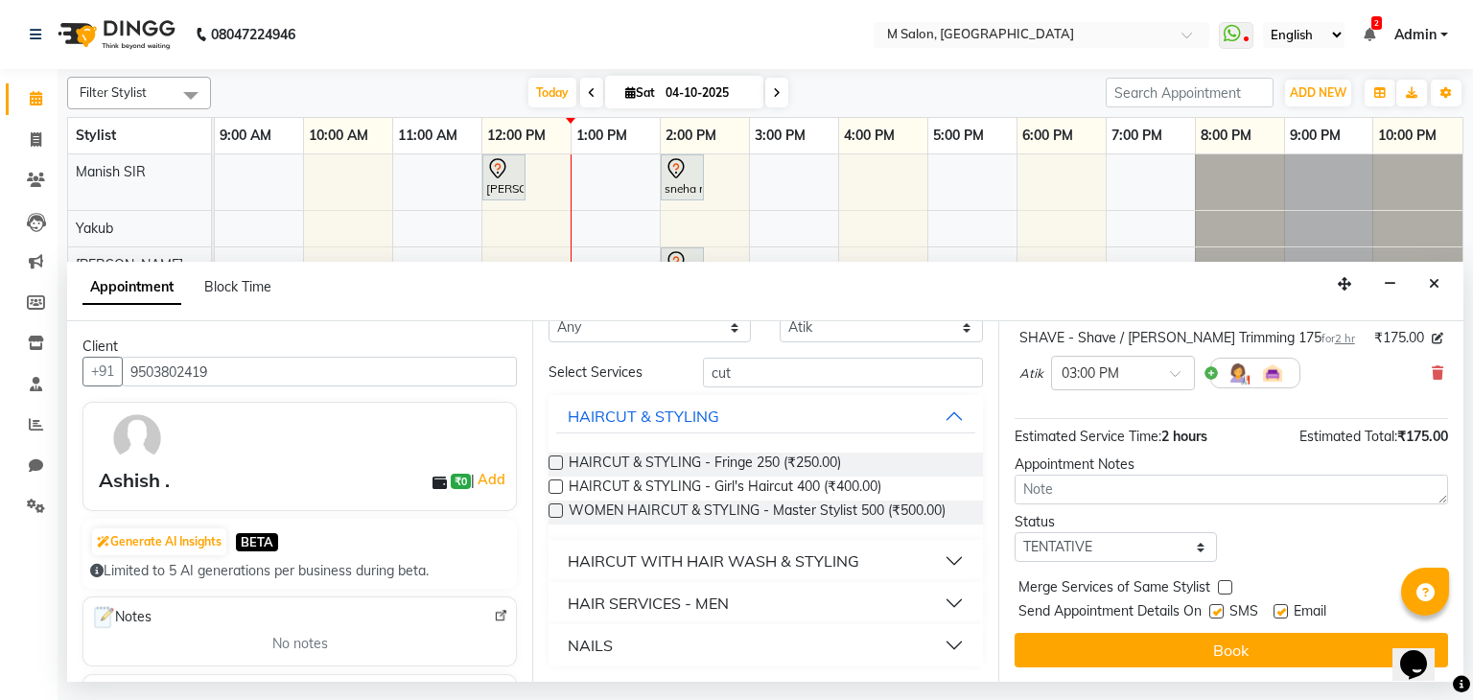
scroll to position [44, 0]
click at [742, 377] on input "cut" at bounding box center [843, 373] width 280 height 30
type input "c"
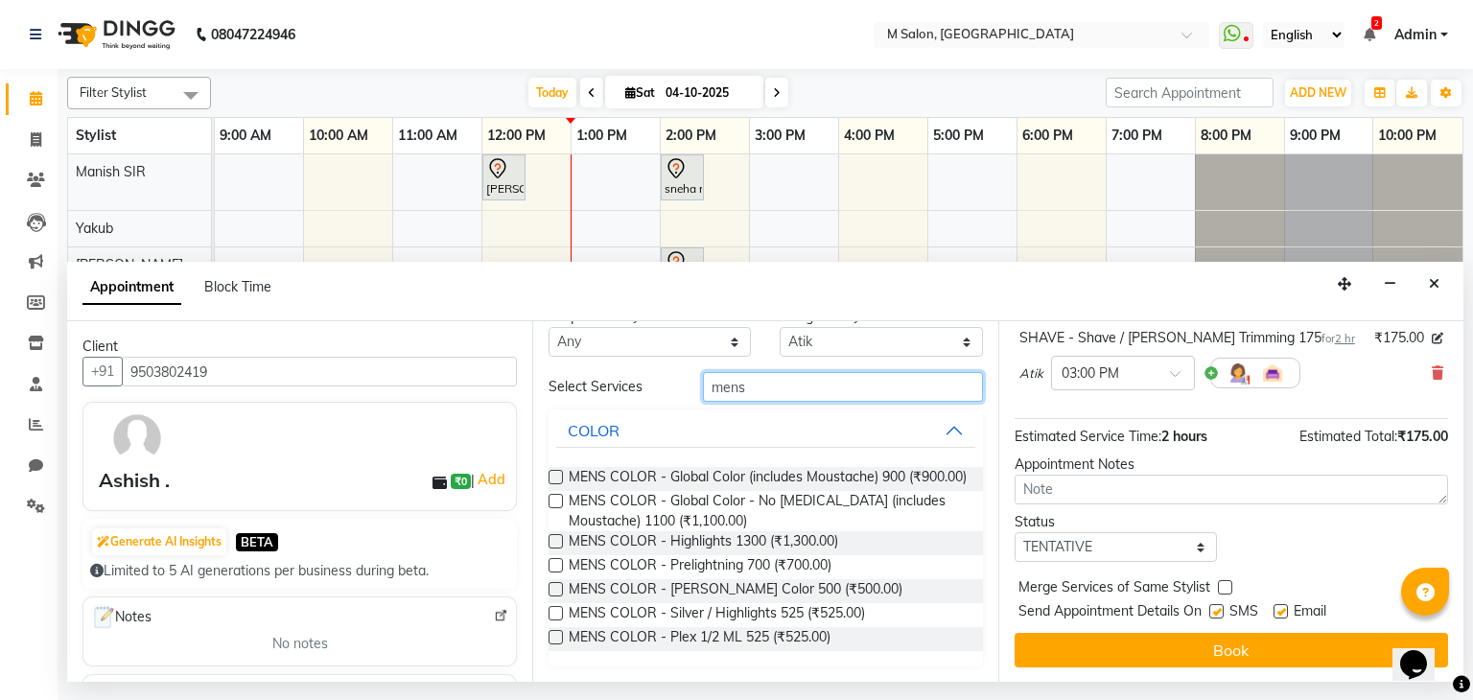
scroll to position [0, 0]
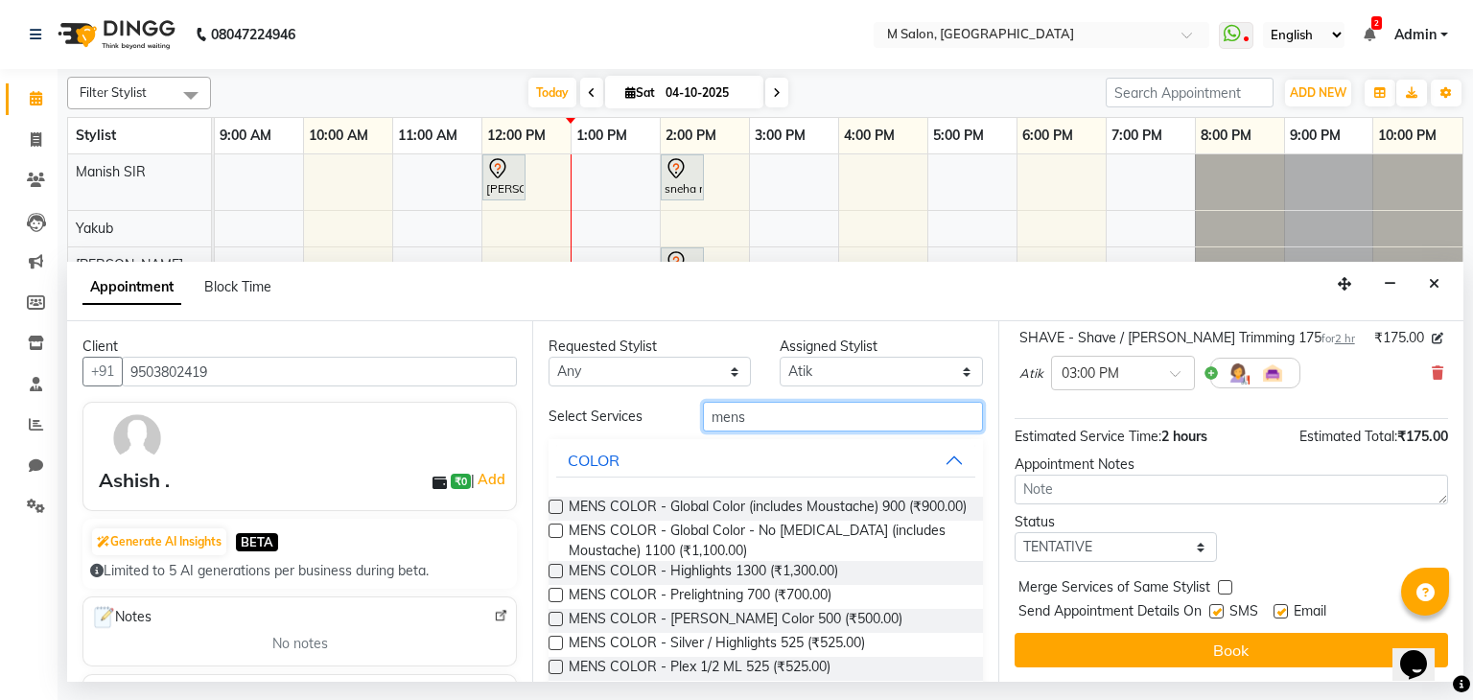
click at [777, 411] on input "mens" at bounding box center [843, 417] width 280 height 30
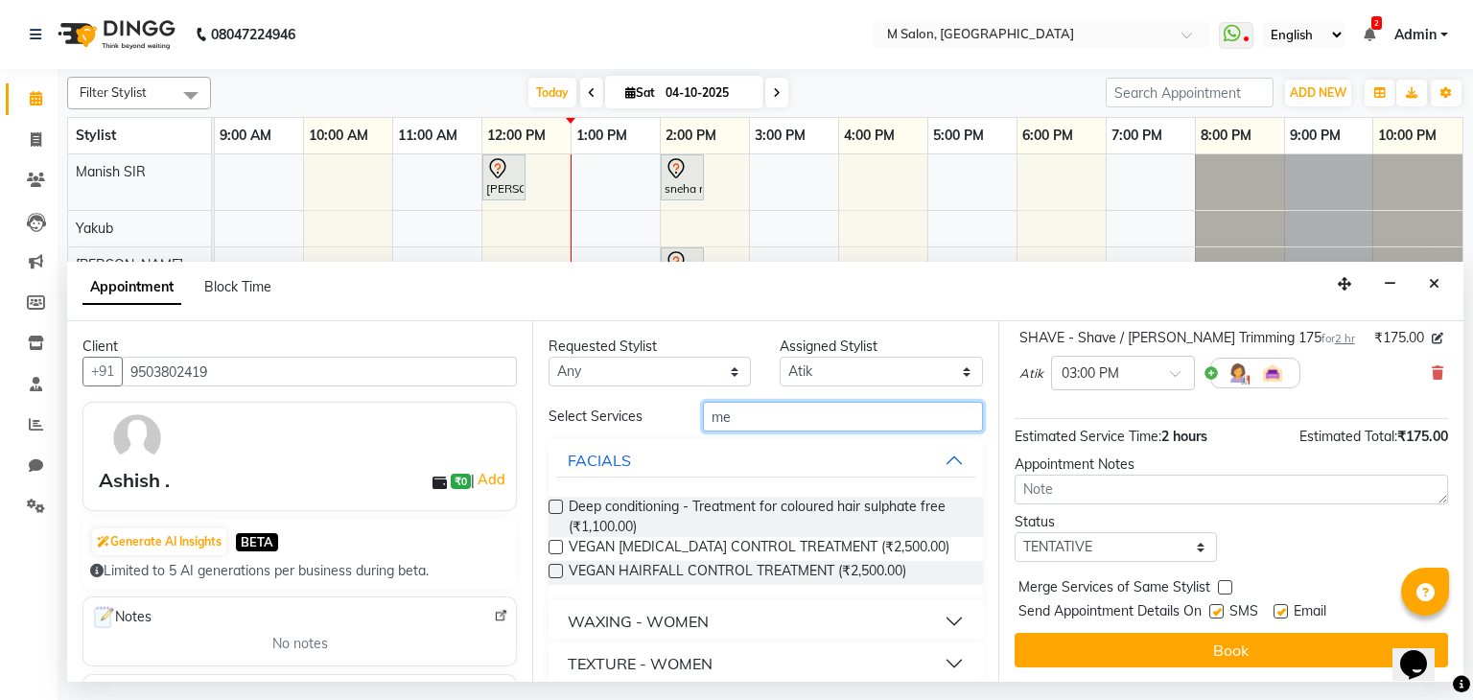
type input "m"
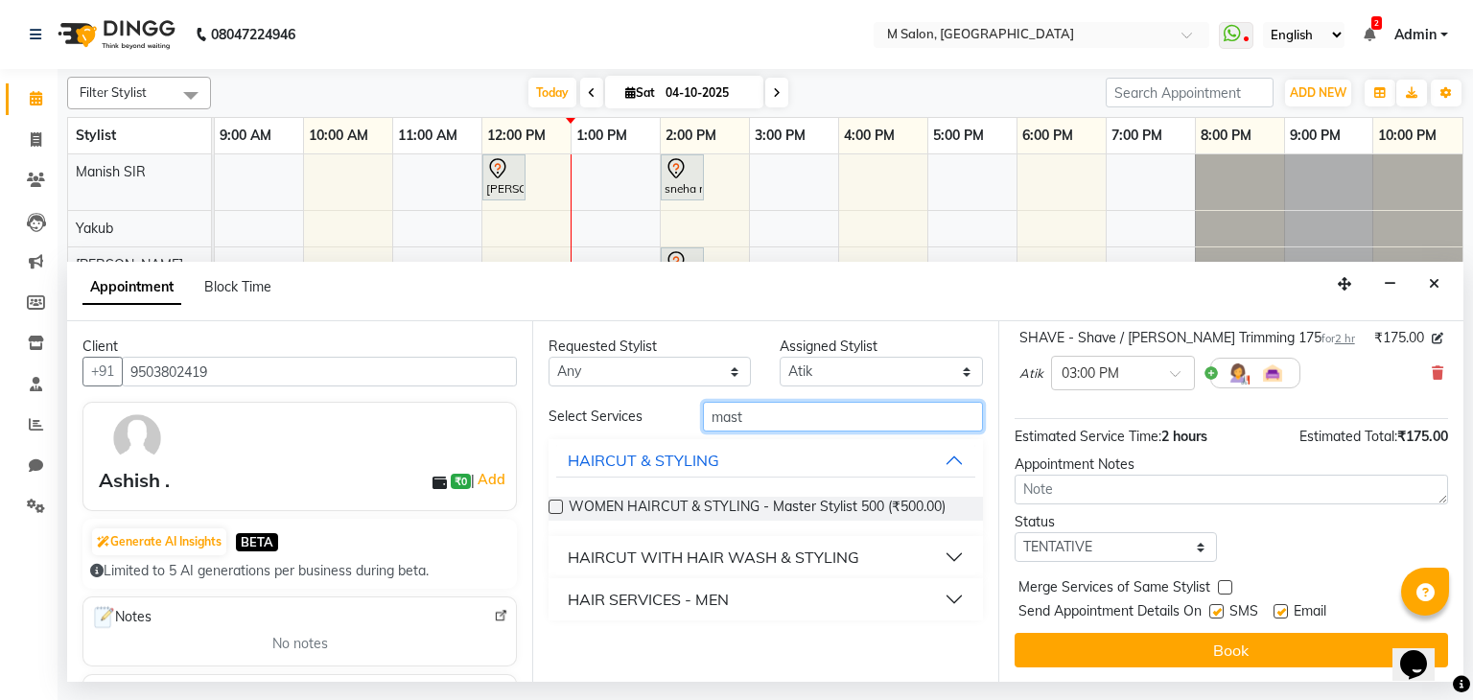
type input "mast"
click at [702, 600] on div "HAIR SERVICES - MEN" at bounding box center [648, 599] width 161 height 23
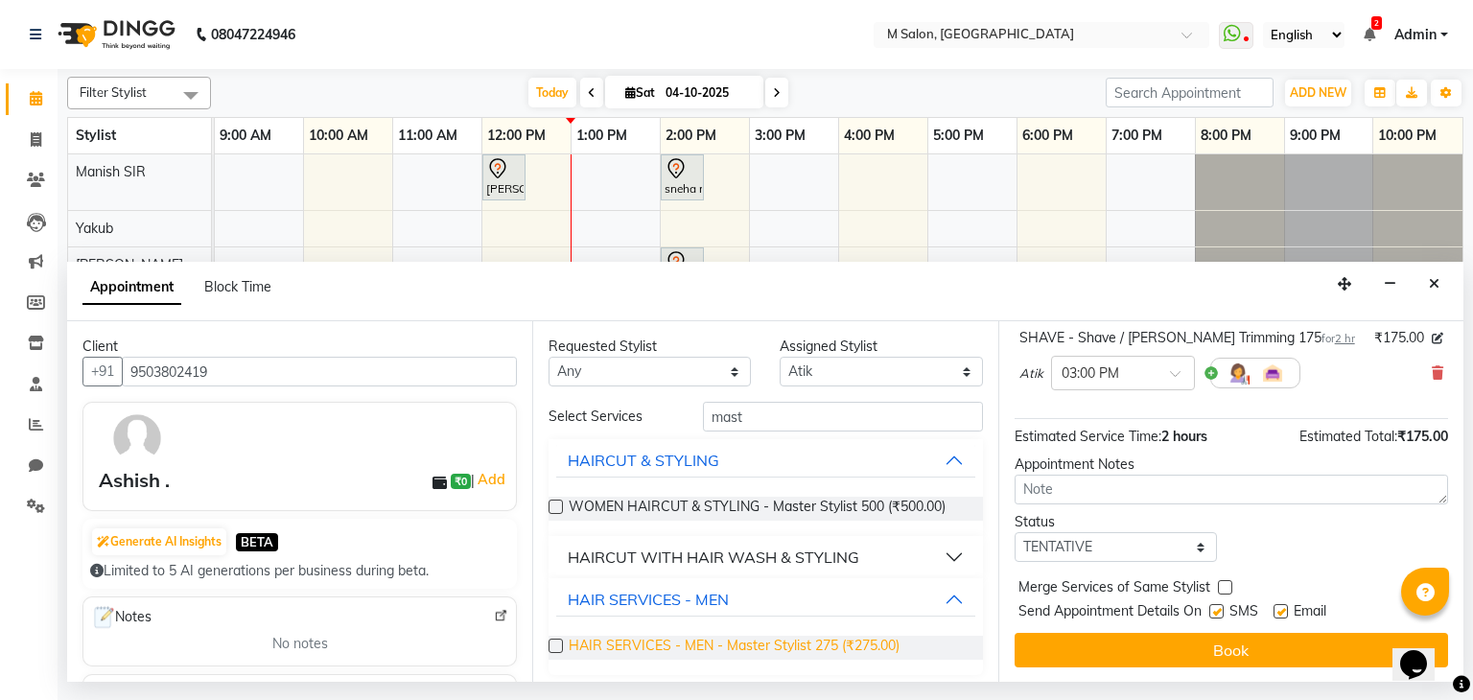
click at [782, 638] on span "HAIR SERVICES - MEN - Master Stylist 275 (₹275.00)" at bounding box center [734, 648] width 331 height 24
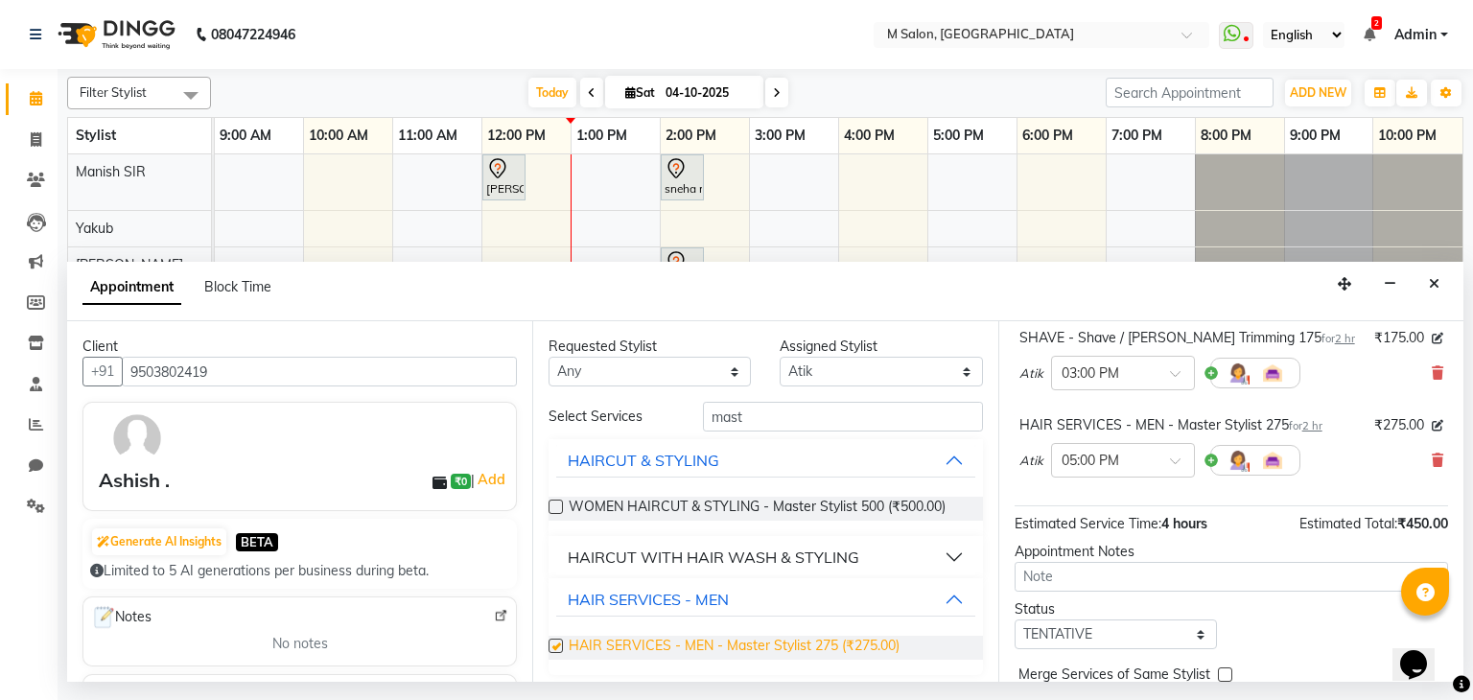
checkbox input "false"
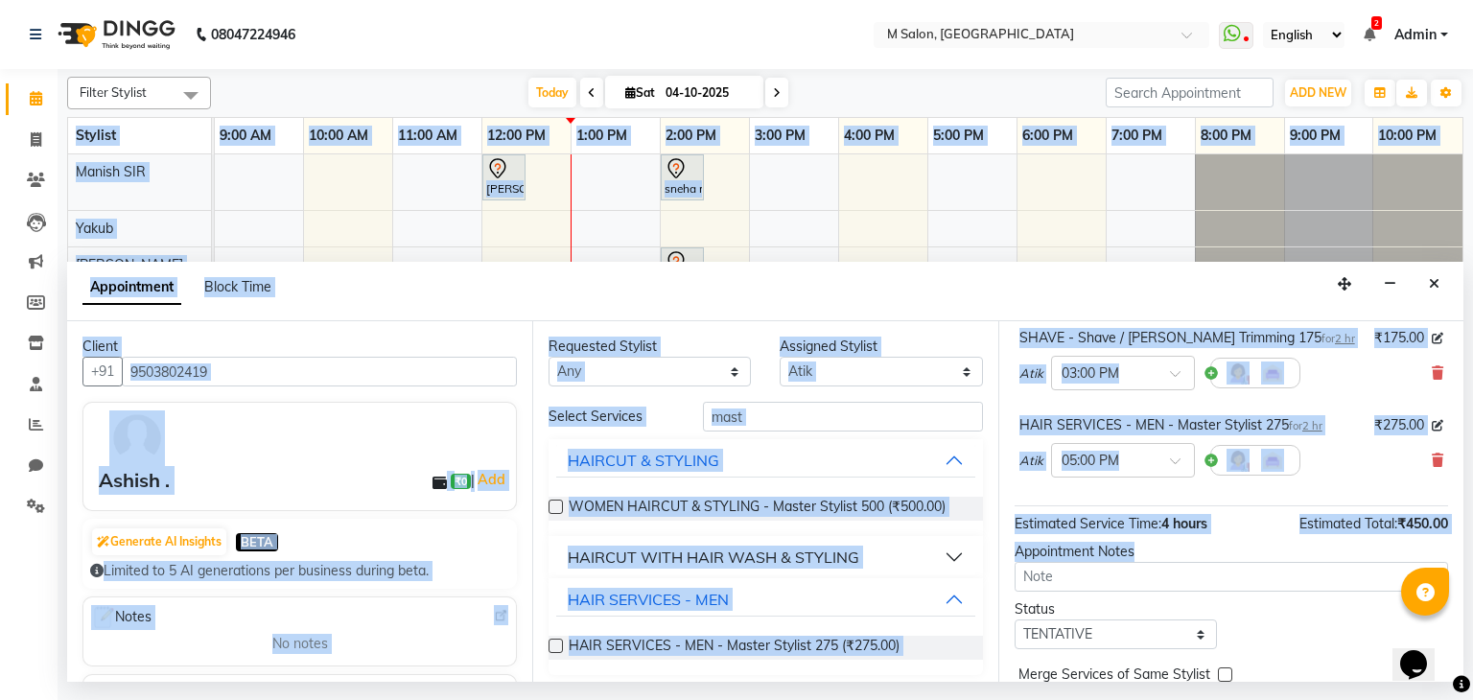
drag, startPoint x: 1465, startPoint y: 442, endPoint x: 1453, endPoint y: 539, distance: 97.7
click at [1453, 539] on div "Filter Stylist Select All Manish SIR Admin Atik Heena Poonam helper Pranali tab…" at bounding box center [765, 375] width 1415 height 613
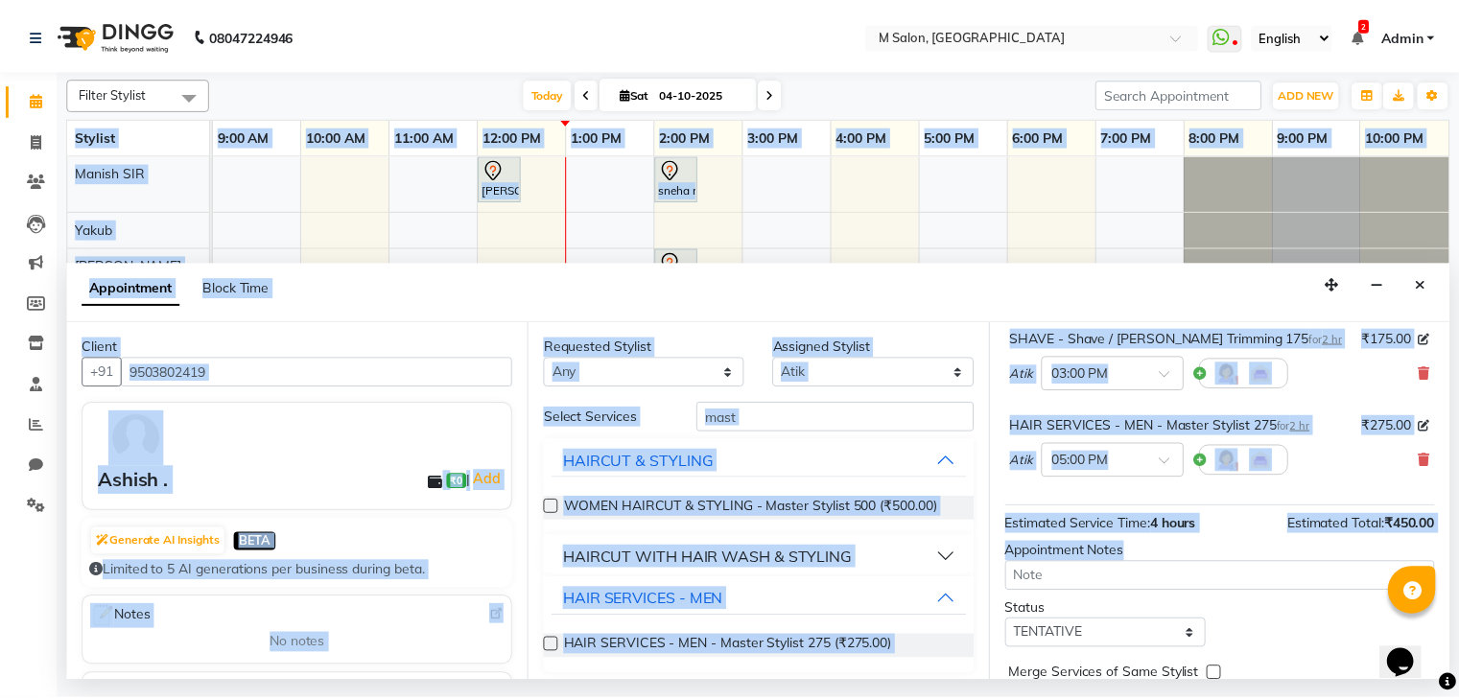
scroll to position [211, 0]
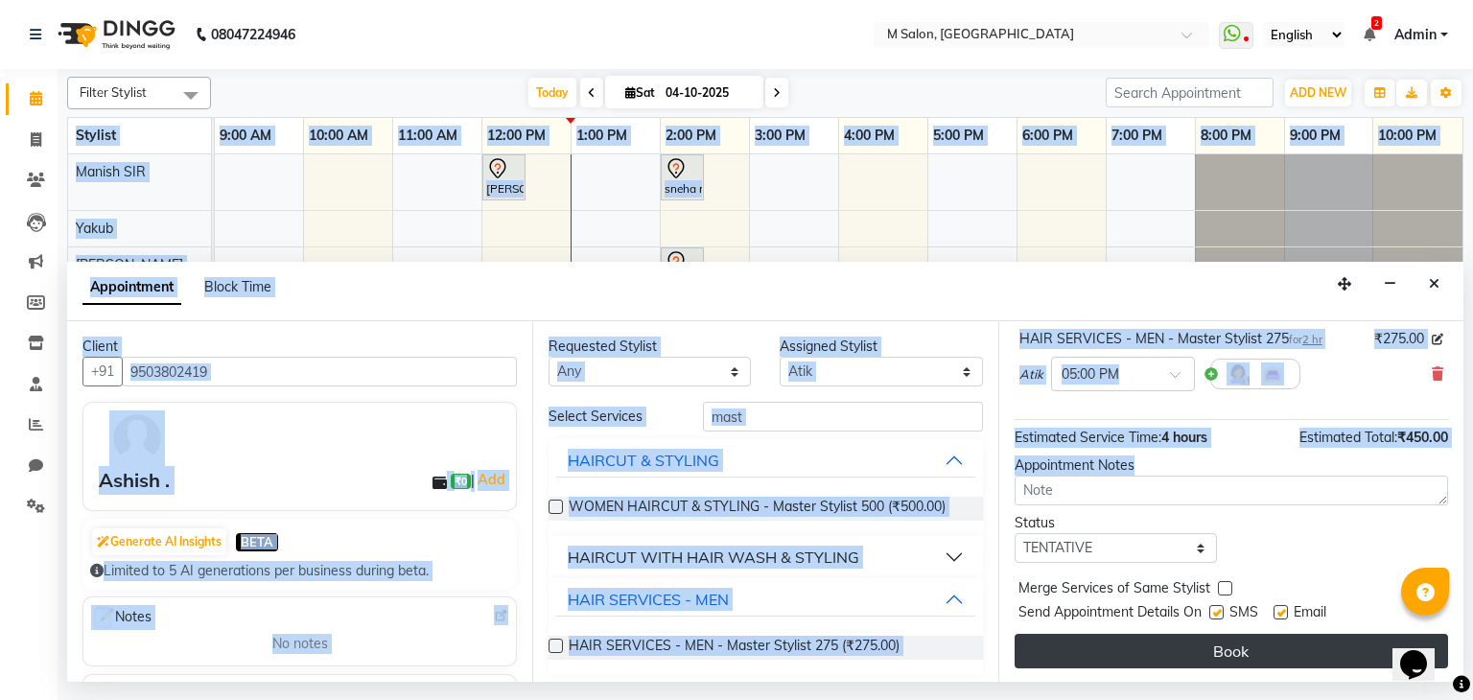
click at [1257, 647] on button "Book" at bounding box center [1231, 651] width 433 height 35
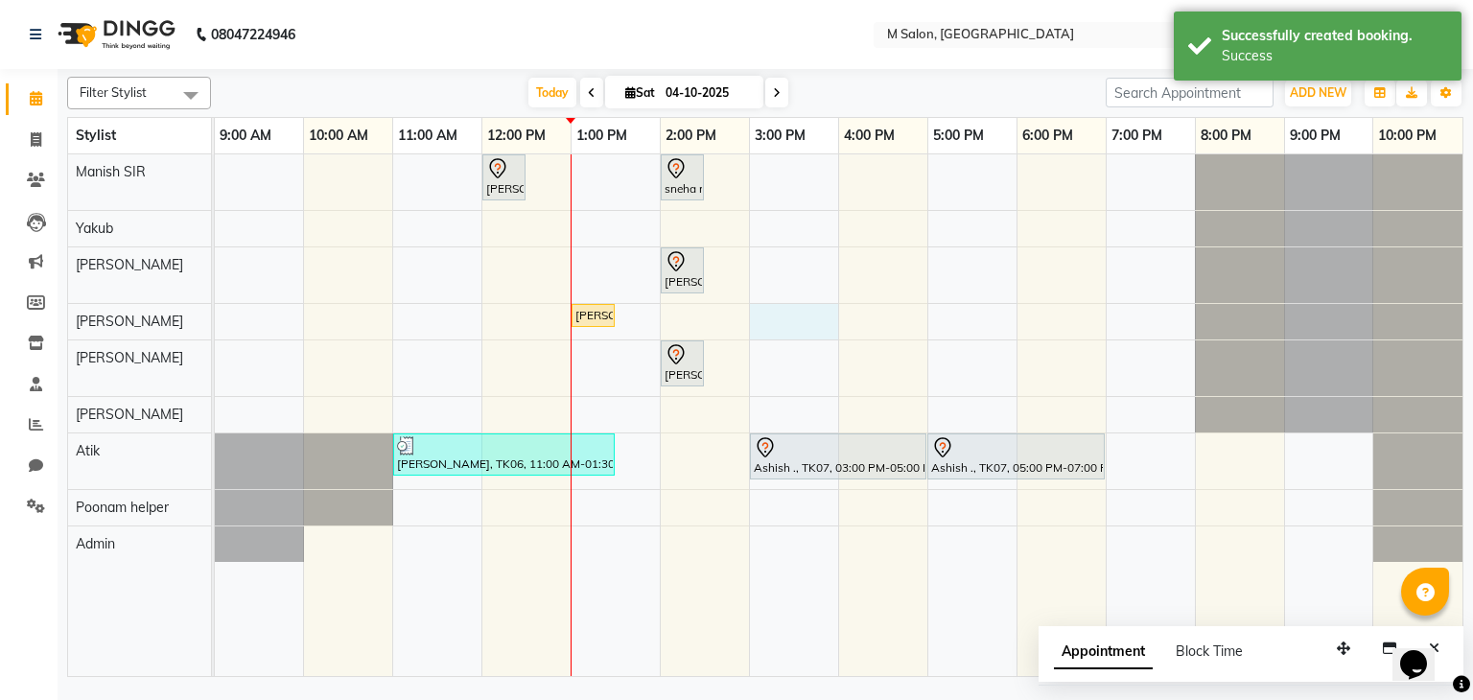
click at [837, 320] on div "snehal upadeshe, TK01, 12:00 PM-12:30 PM, Root Touch-up (upto 2 inches) with am…" at bounding box center [839, 415] width 1248 height 523
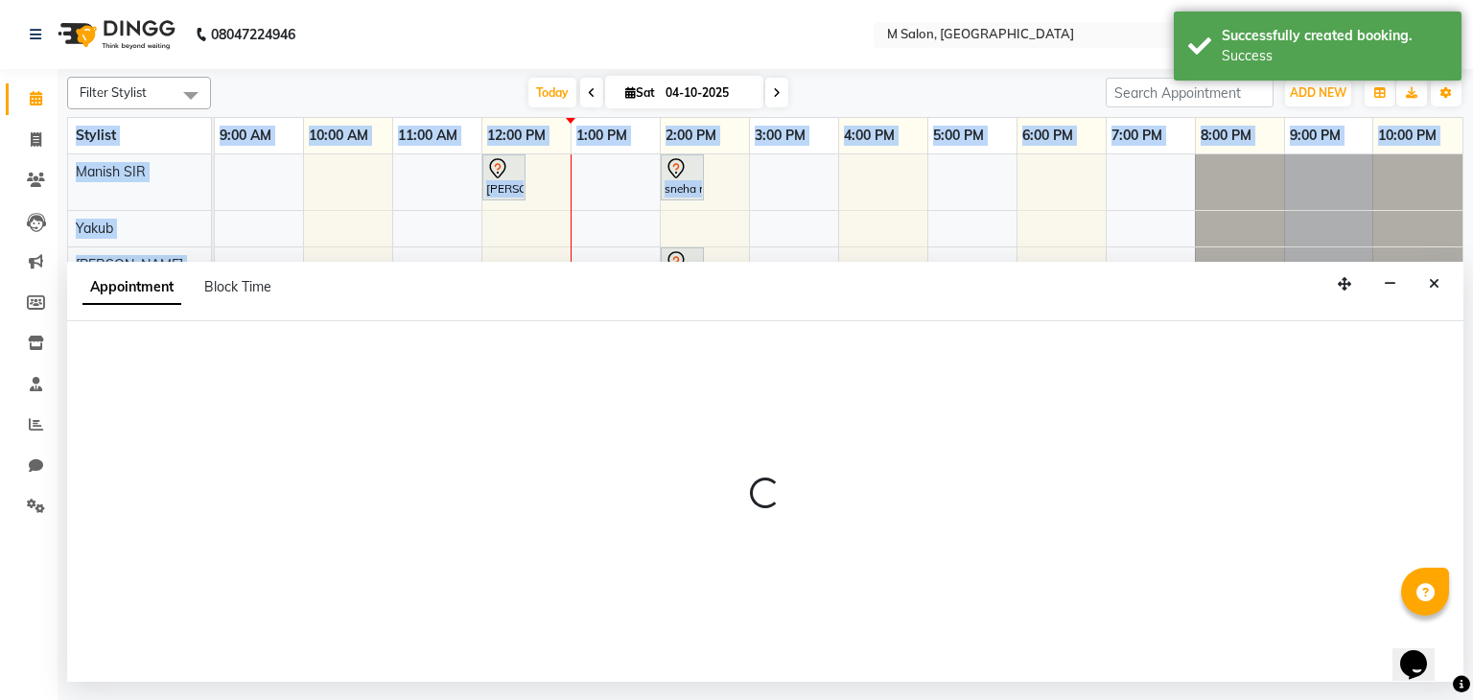
select select "87586"
select select "900"
select select "tentative"
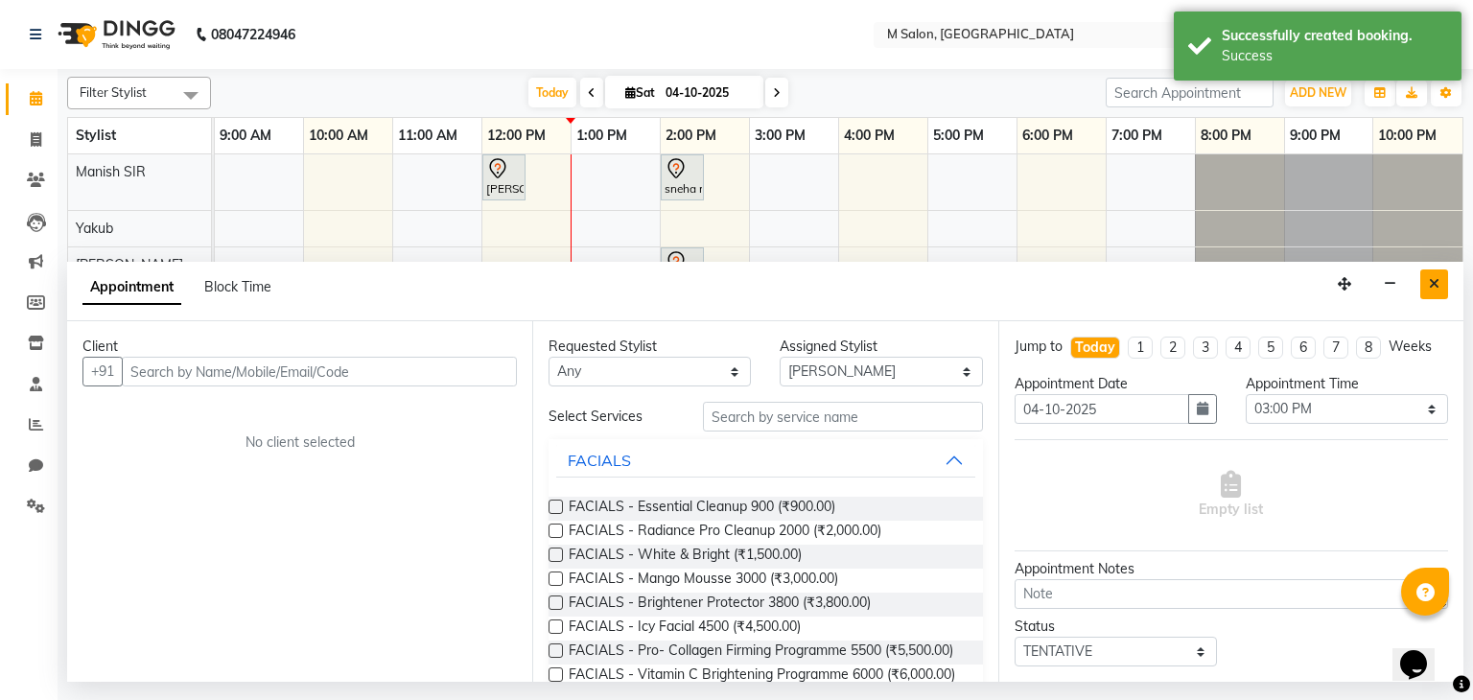
click at [1431, 277] on icon "Close" at bounding box center [1434, 283] width 11 height 13
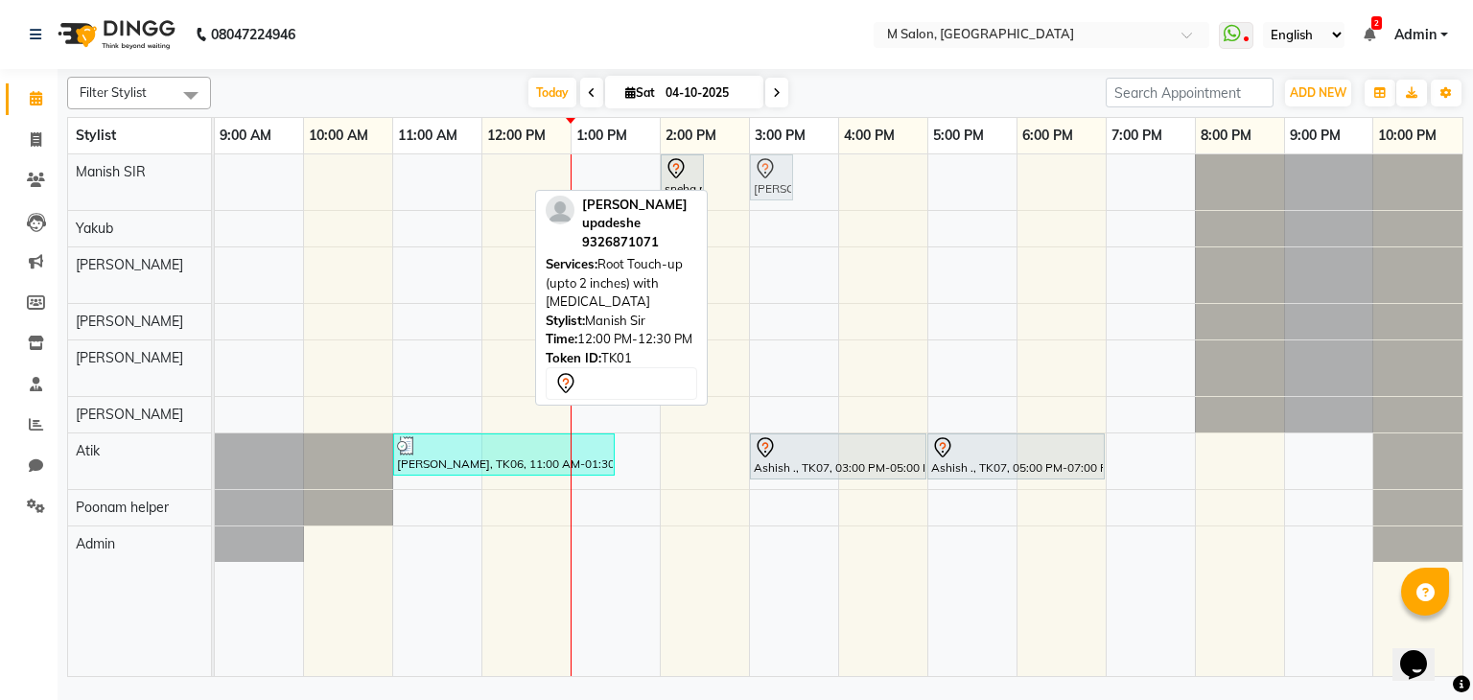
drag, startPoint x: 498, startPoint y: 175, endPoint x: 744, endPoint y: 185, distance: 246.7
click at [744, 185] on div "snehal upadeshe, TK01, 12:00 PM-12:30 PM, Root Touch-up (upto 2 inches) with am…" at bounding box center [839, 415] width 1248 height 523
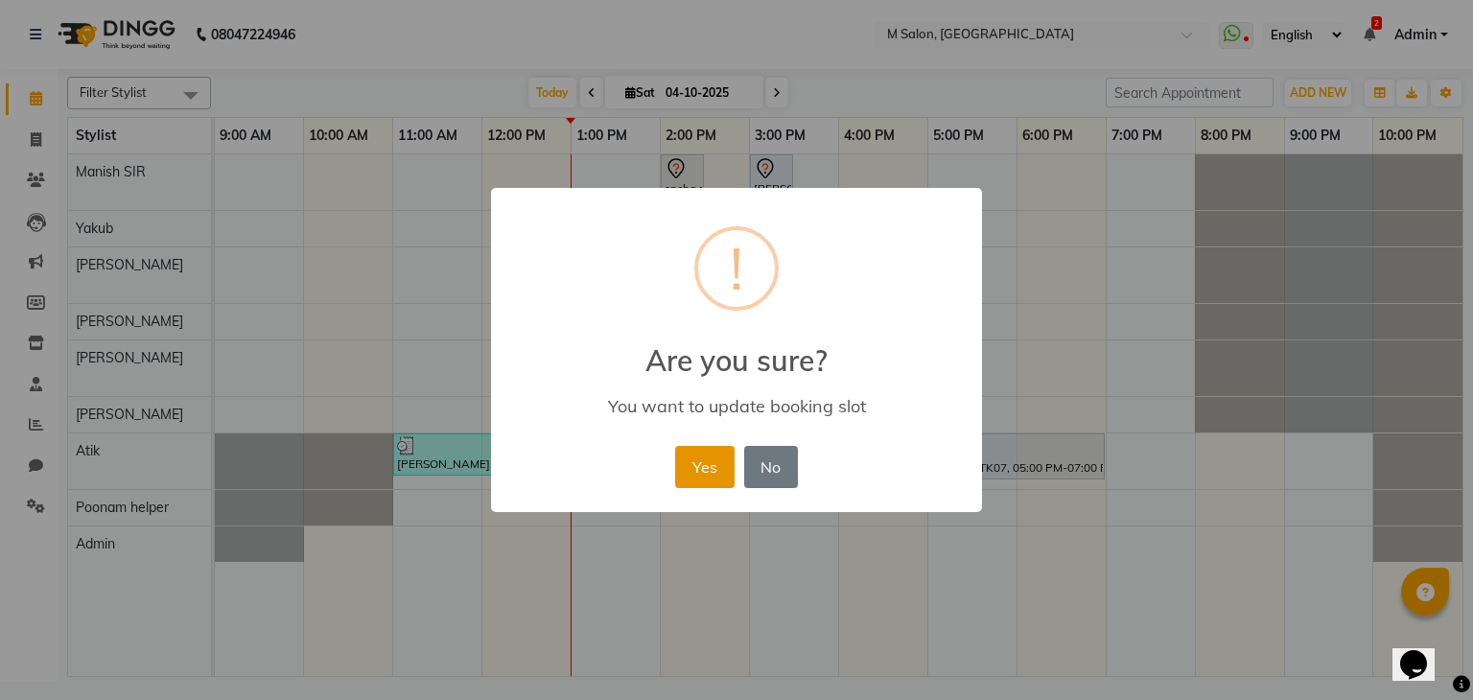
click at [711, 472] on button "Yes" at bounding box center [704, 467] width 58 height 42
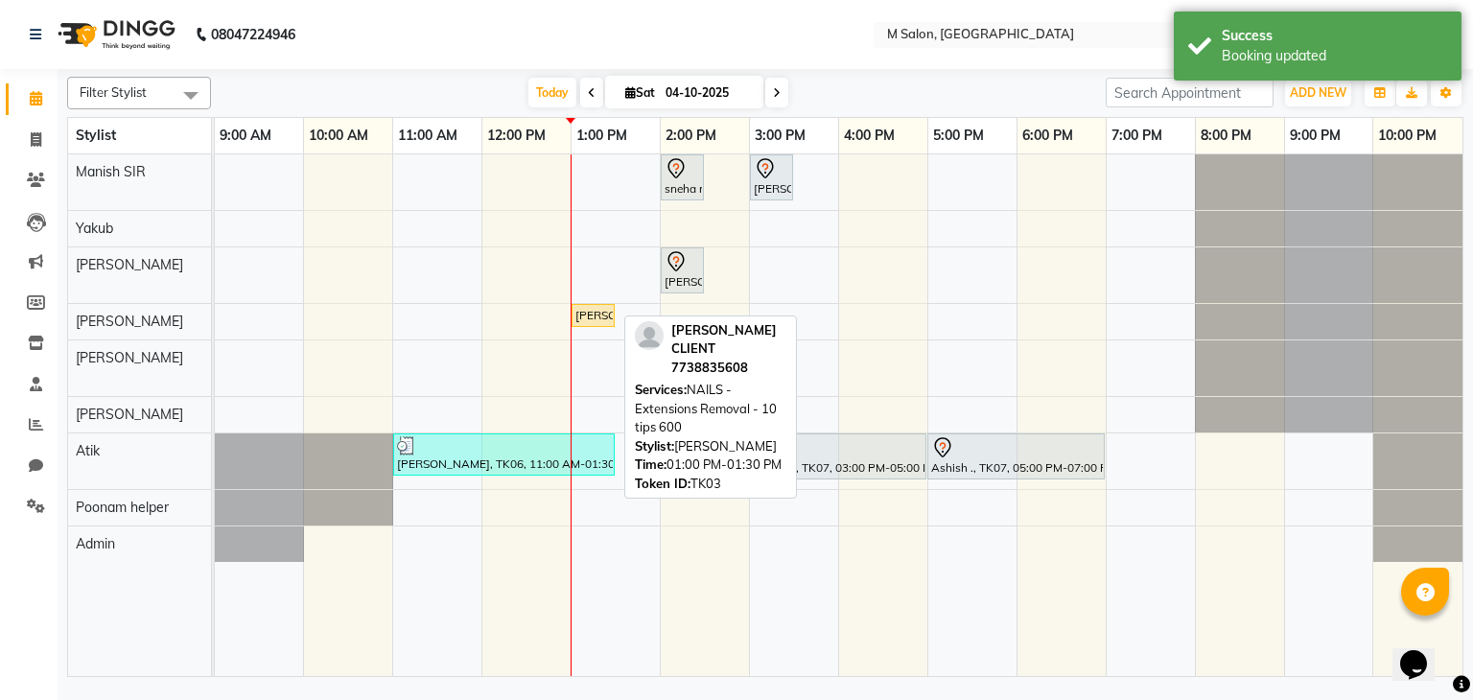
click at [598, 315] on div "JUHI CLIENT, TK03, 01:00 PM-01:30 PM, NAILS - Extensions Removal - 10 tips 600" at bounding box center [592, 315] width 39 height 17
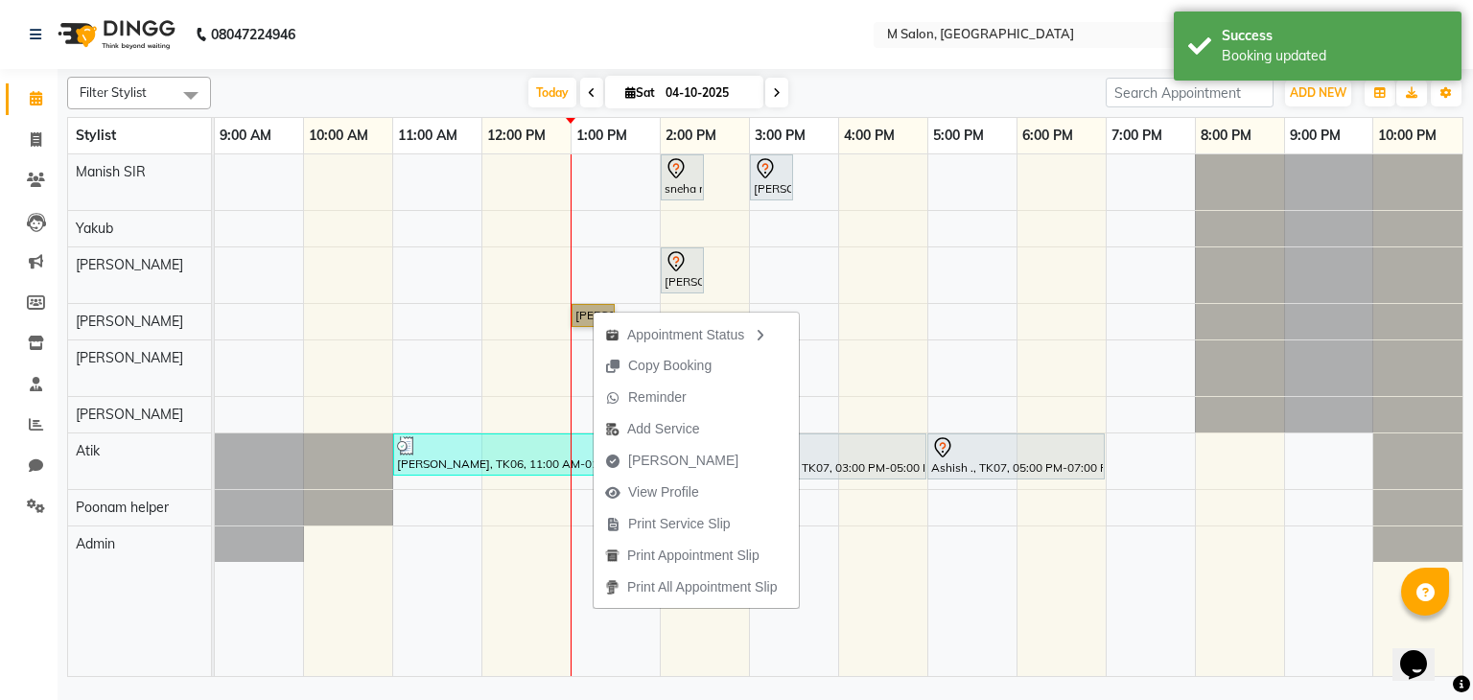
click at [583, 310] on link "JUHI CLIENT, TK03, 01:00 PM-01:30 PM, NAILS - Extensions Removal - 10 tips 600" at bounding box center [593, 315] width 43 height 23
select select "1"
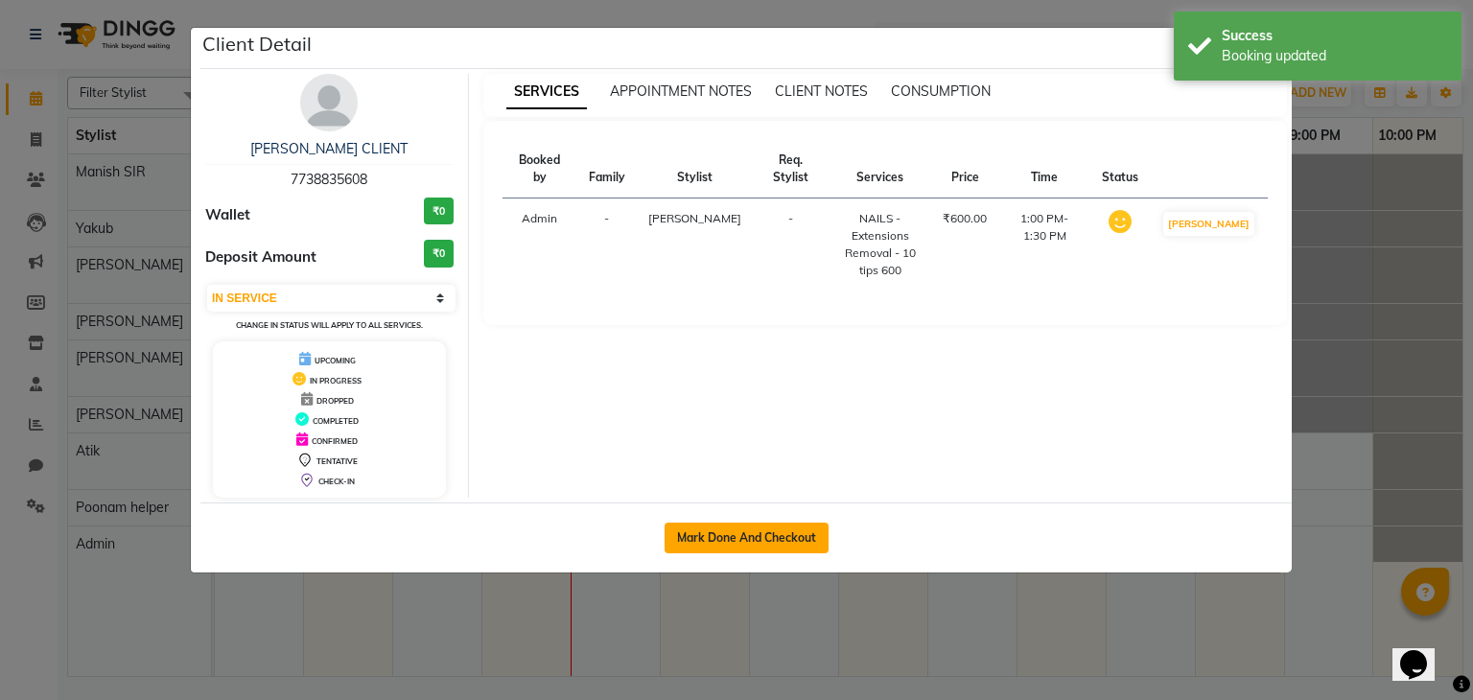
click at [715, 534] on button "Mark Done And Checkout" at bounding box center [747, 538] width 164 height 31
select select "service"
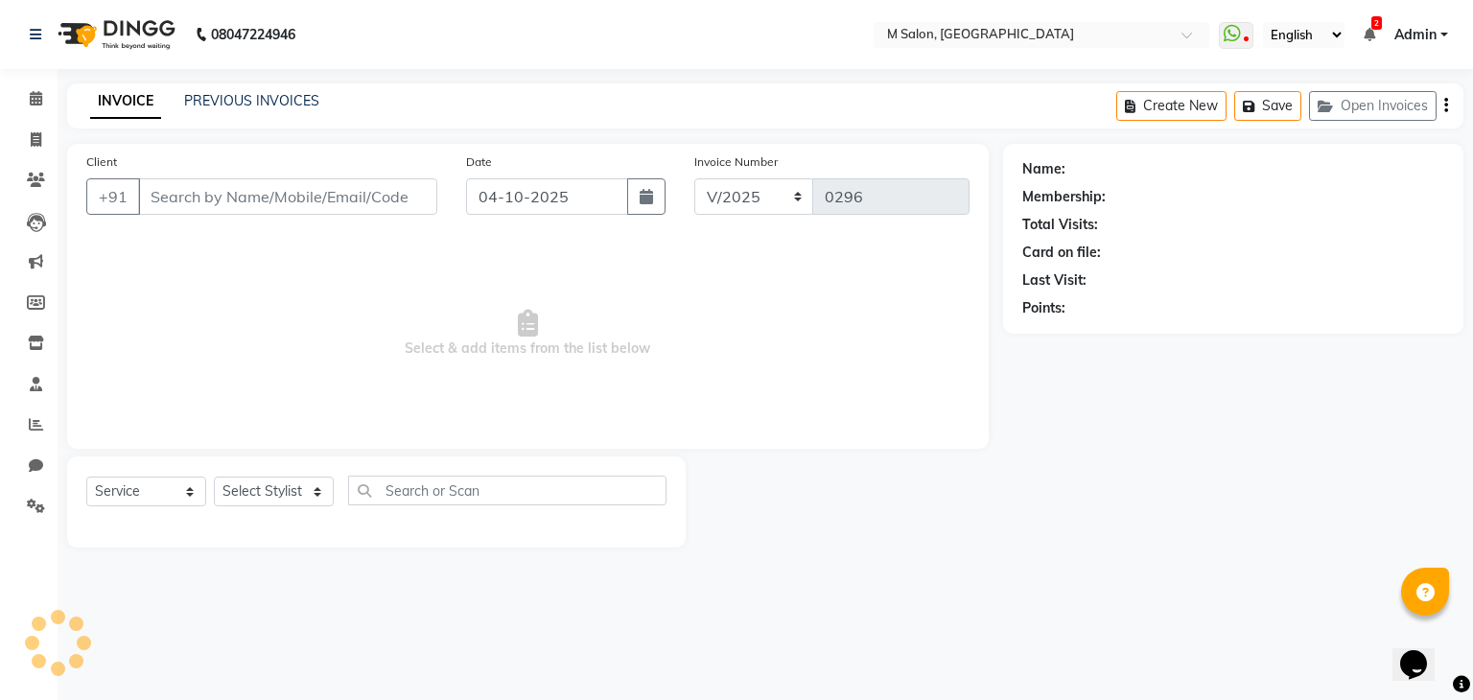
type input "7738835608"
select select "87586"
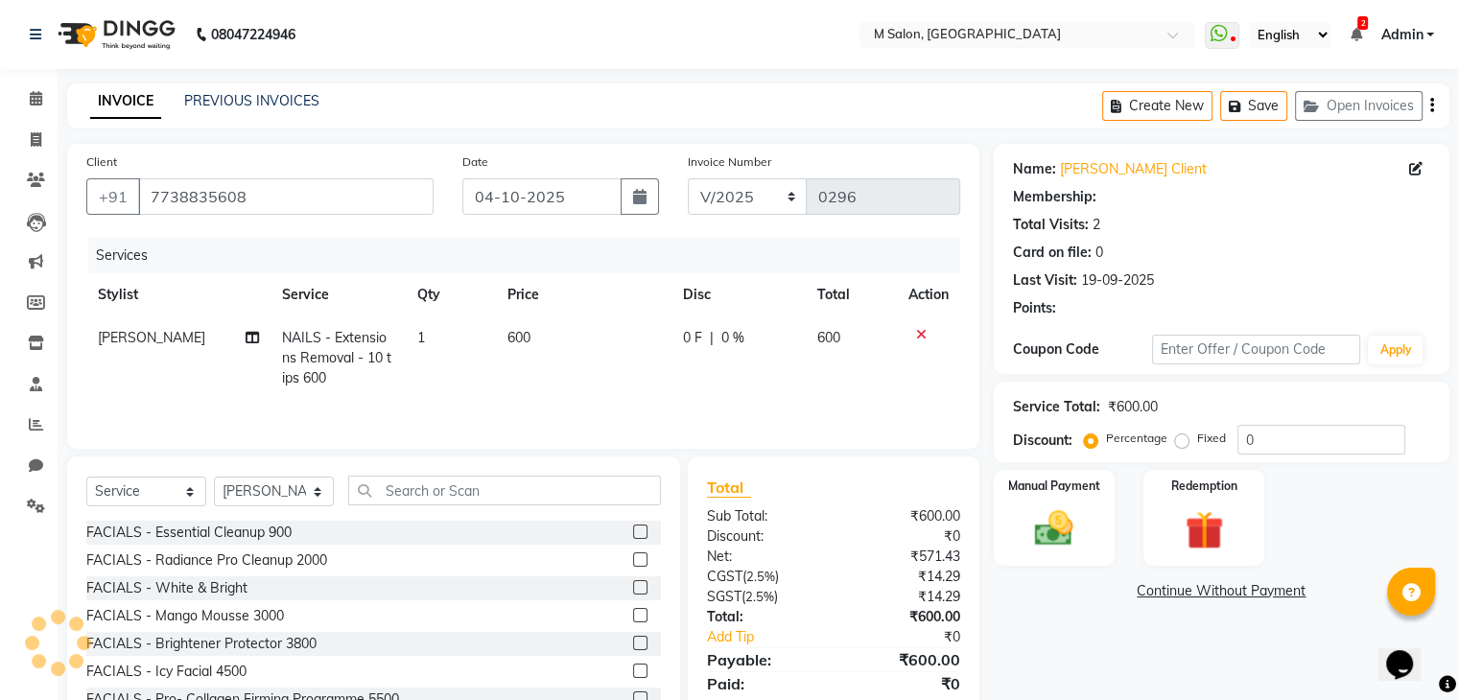
select select "1: Object"
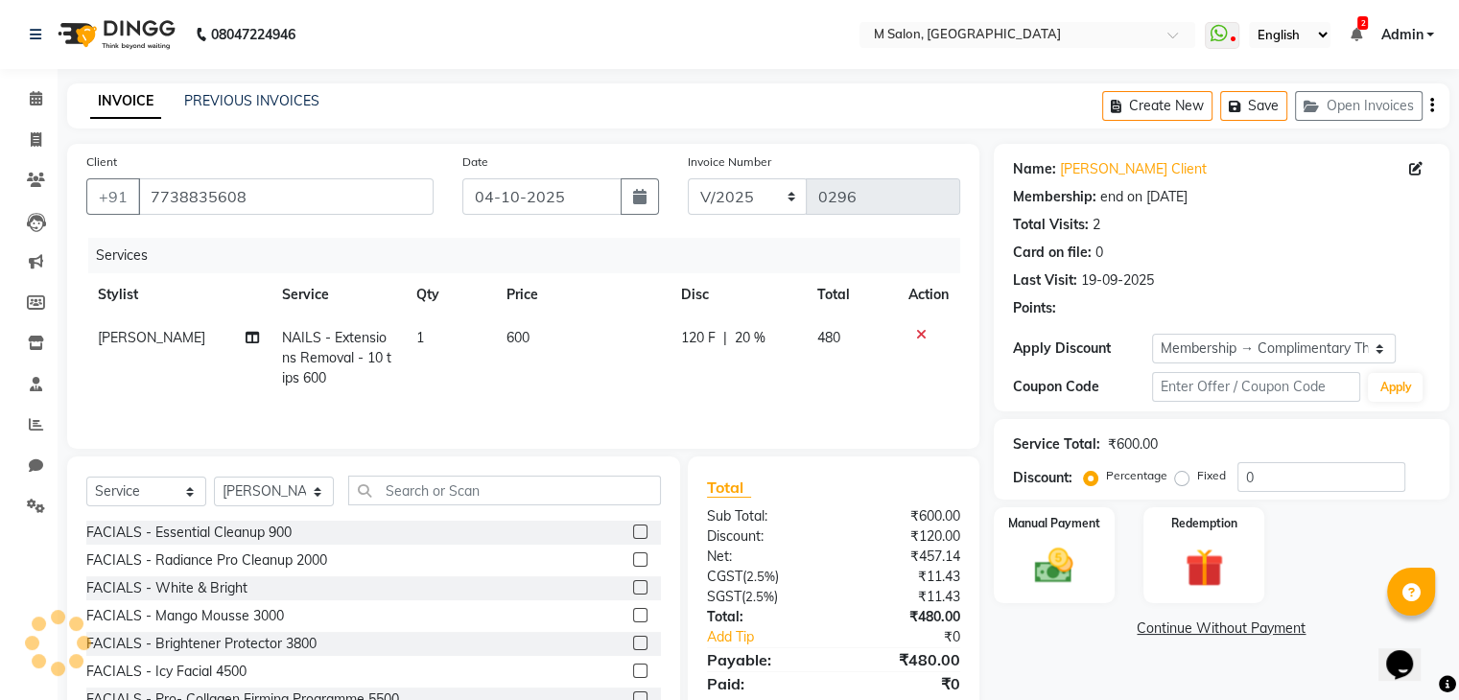
type input "20"
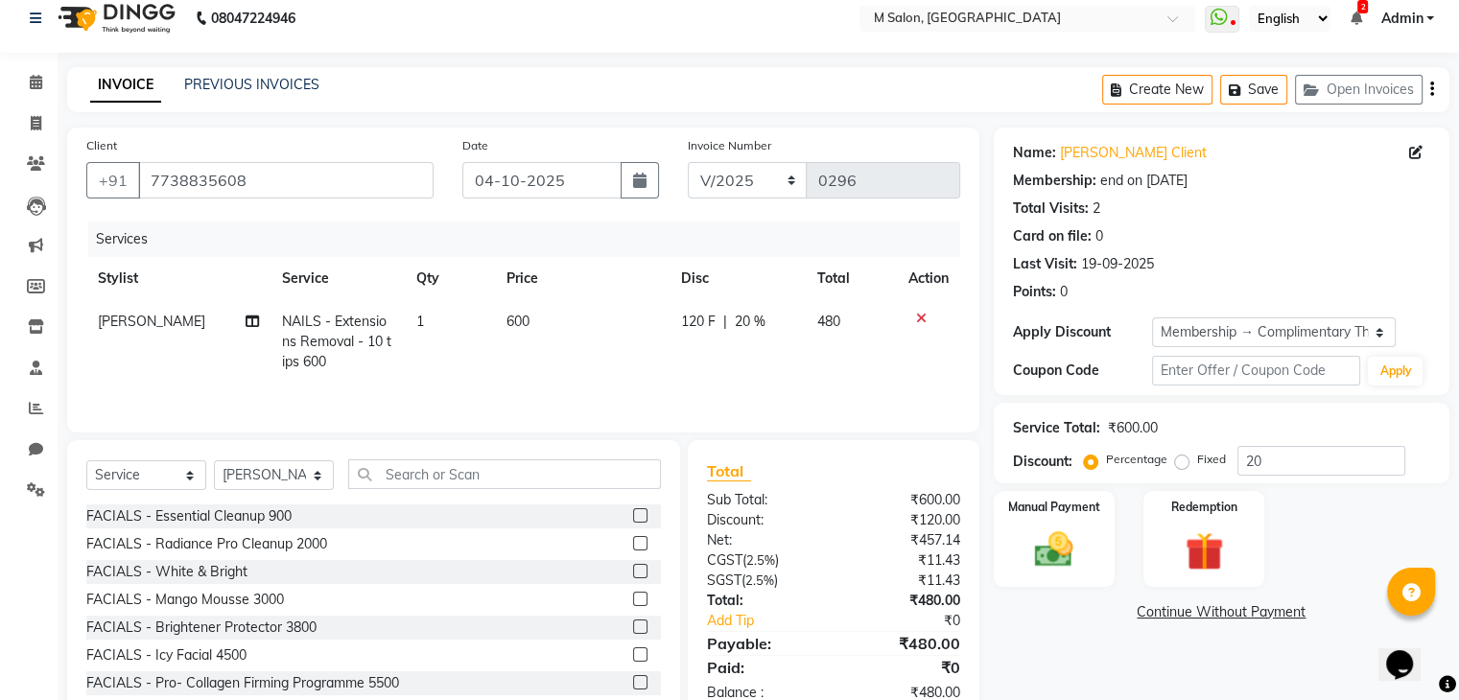
scroll to position [69, 0]
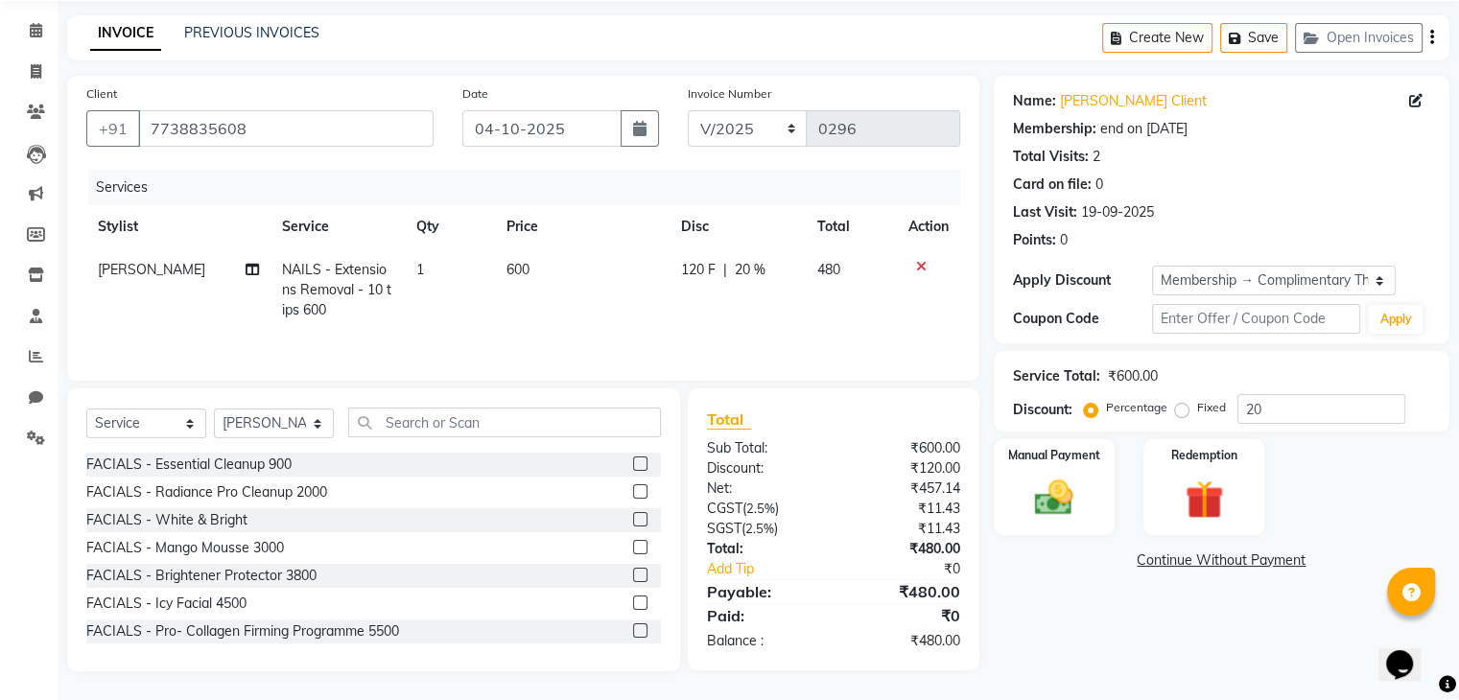
click at [783, 215] on th "Disc" at bounding box center [737, 226] width 136 height 43
click at [796, 201] on div "Services" at bounding box center [531, 187] width 886 height 35
click at [689, 267] on span "120 F" at bounding box center [698, 270] width 35 height 20
select select "87586"
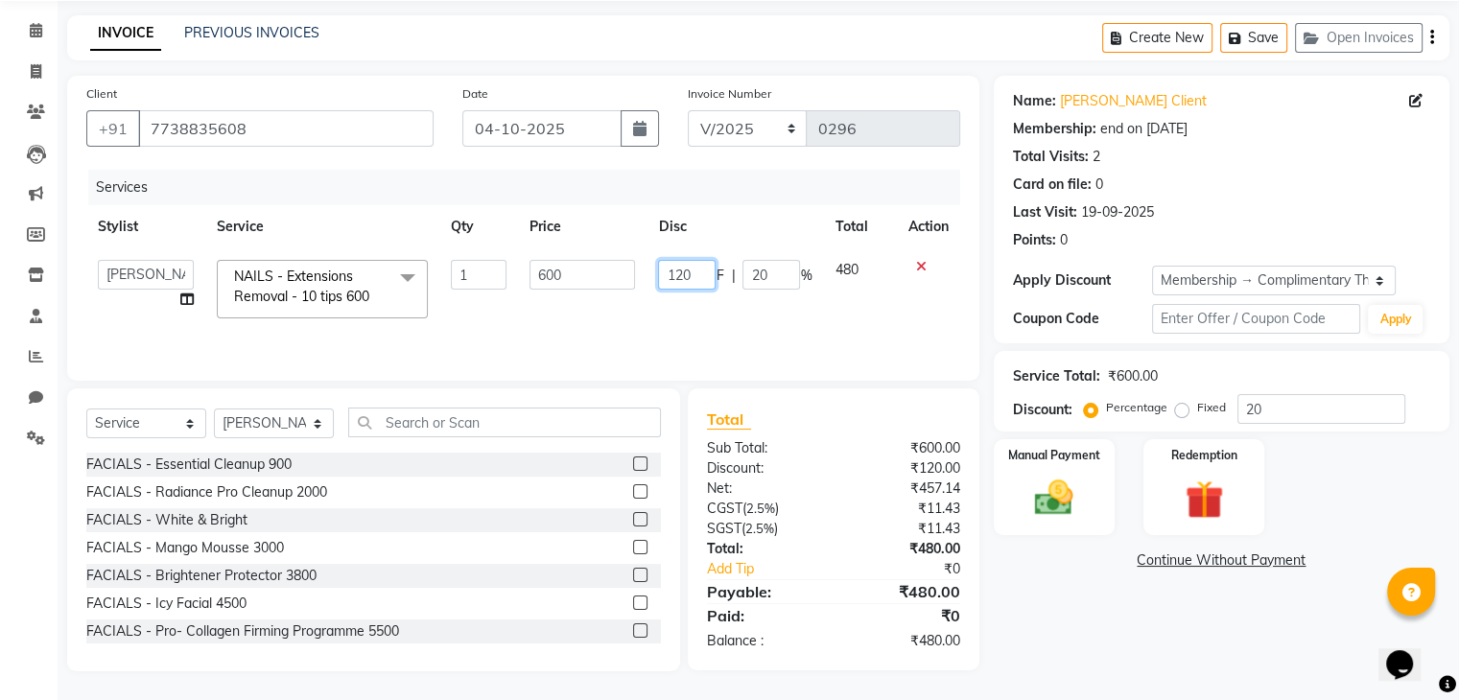
click at [689, 267] on input "120" at bounding box center [687, 275] width 58 height 30
type input "1"
type input "200"
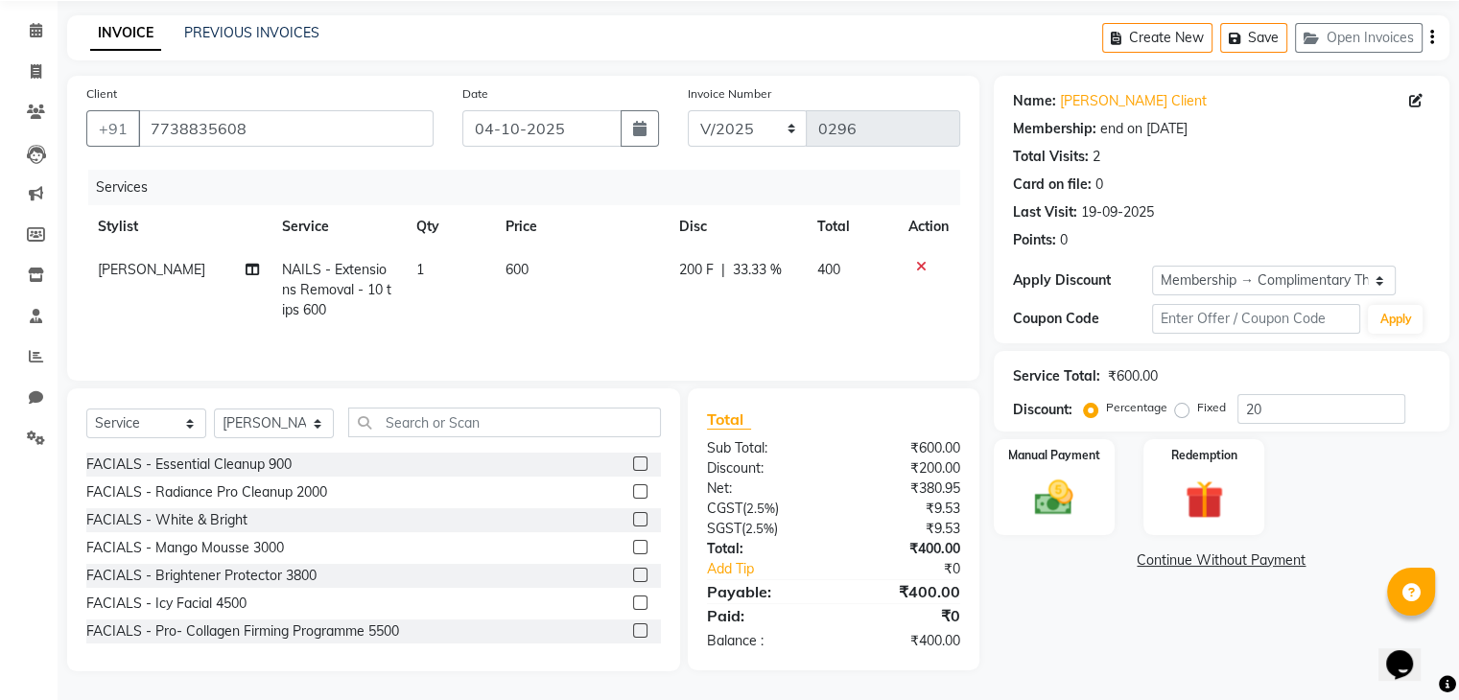
click at [784, 319] on td "200 F | 33.33 %" at bounding box center [736, 289] width 138 height 83
select select "87586"
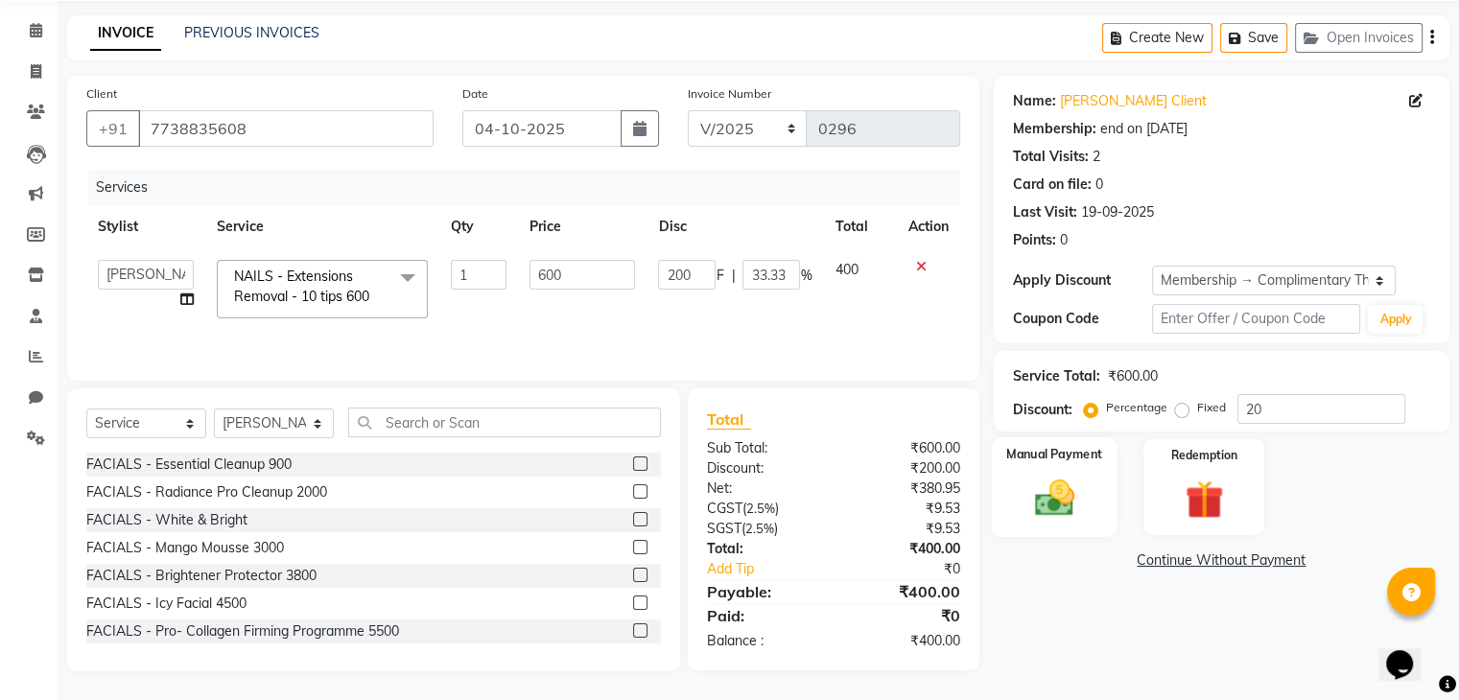
click at [1071, 490] on img at bounding box center [1053, 499] width 64 height 46
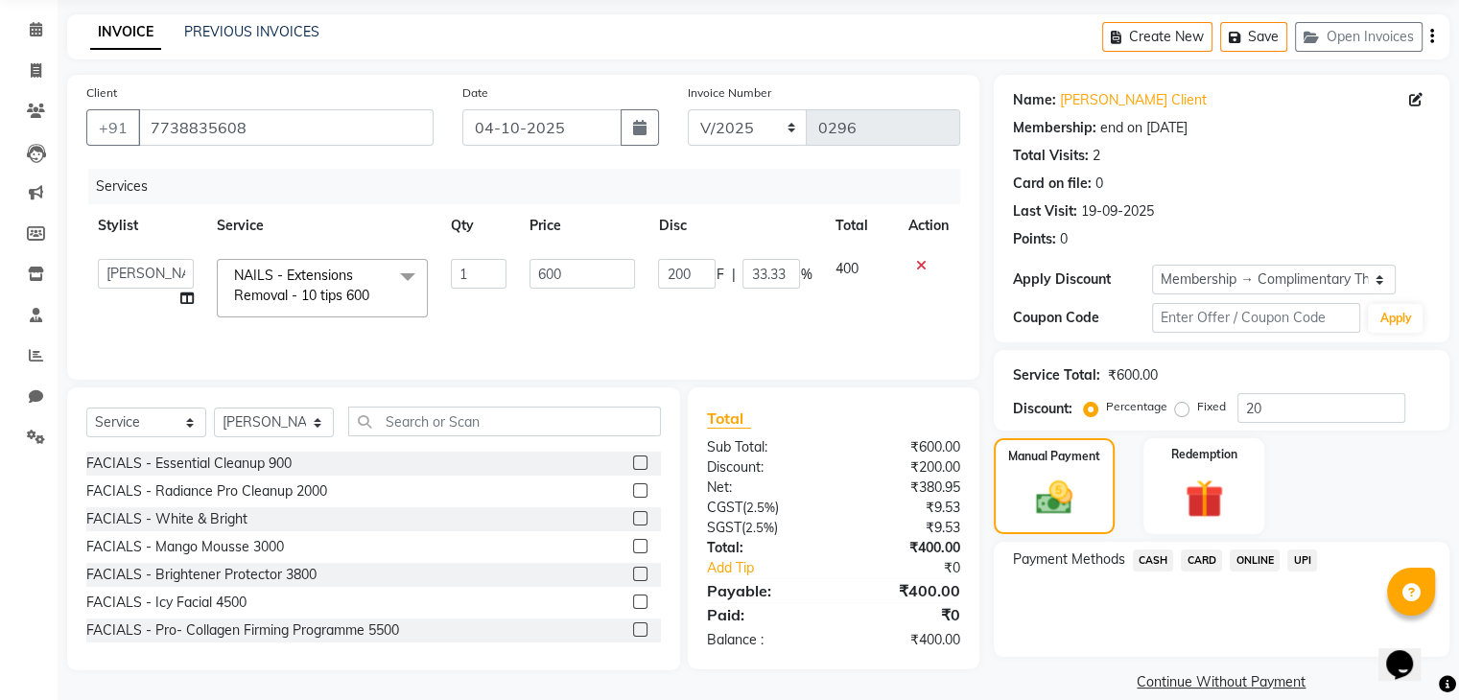
scroll to position [93, 0]
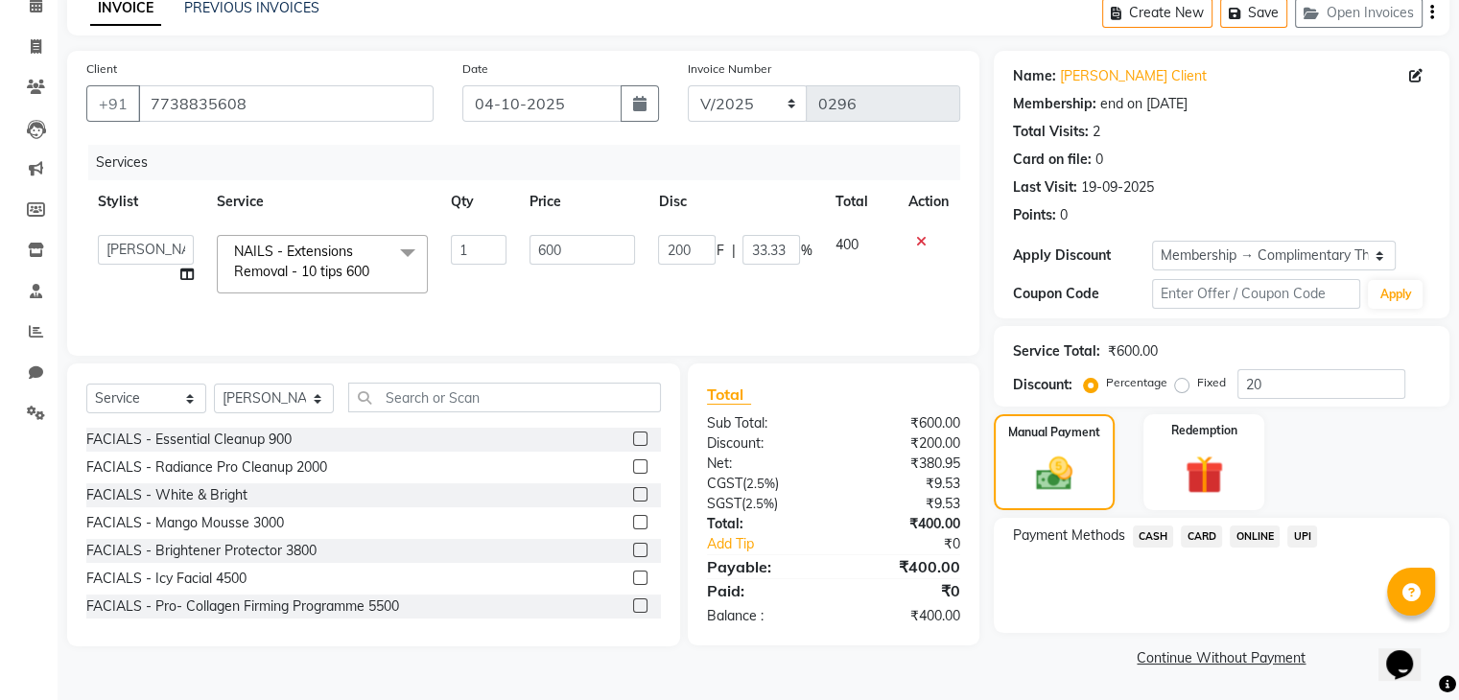
click at [1158, 529] on span "CASH" at bounding box center [1152, 536] width 41 height 22
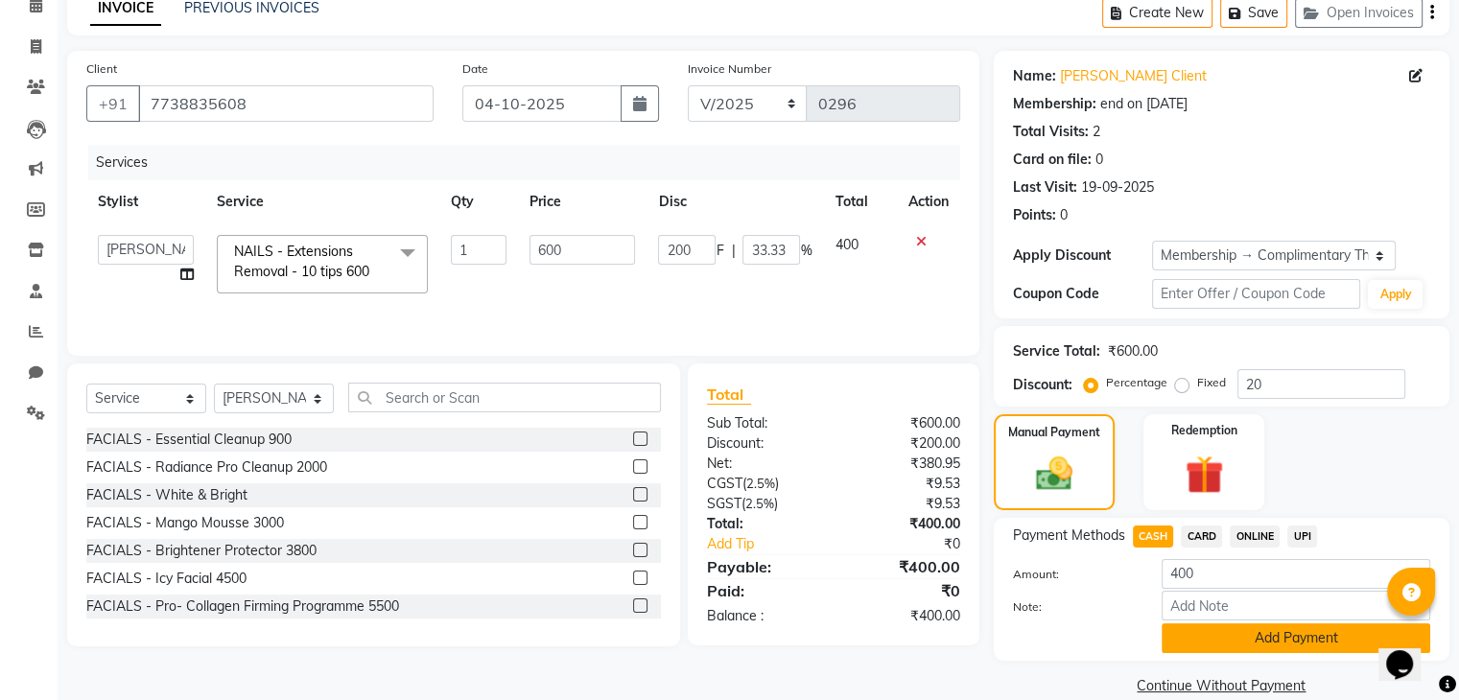
click at [1226, 649] on button "Add Payment" at bounding box center [1295, 638] width 268 height 30
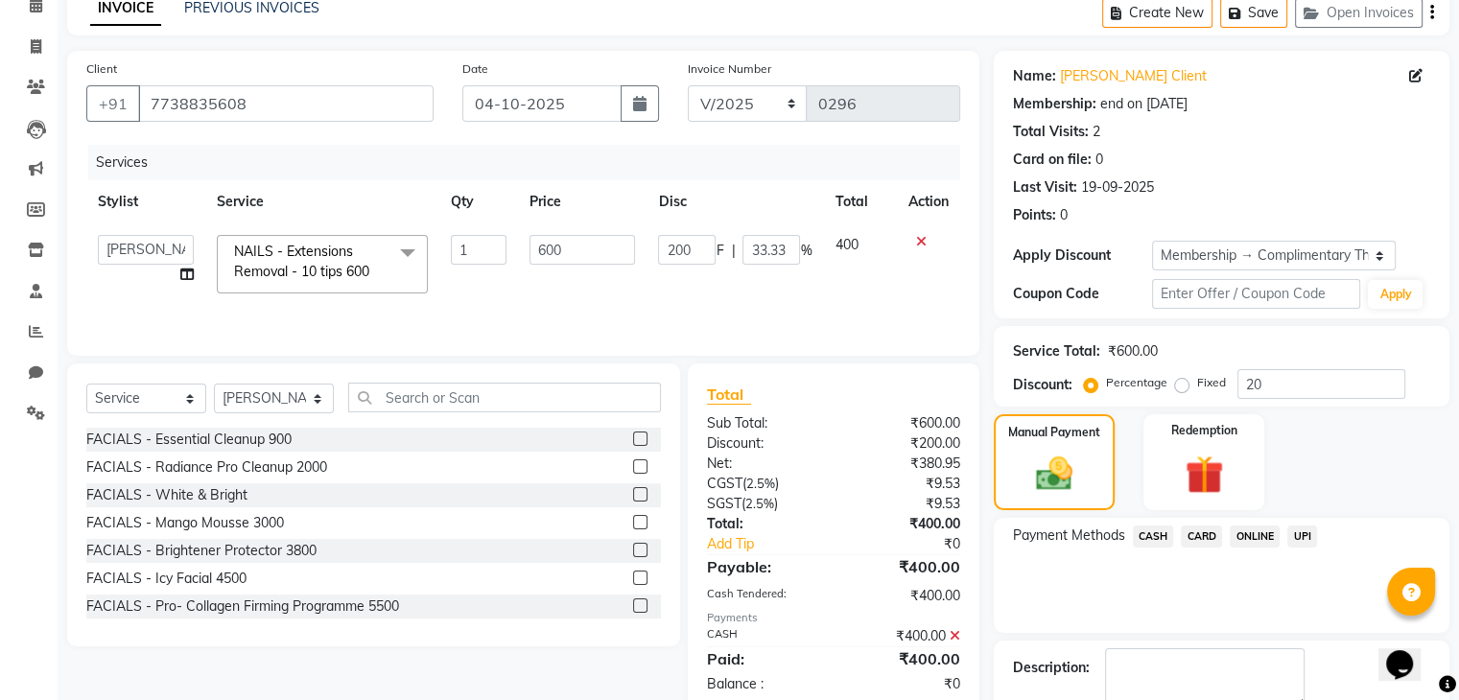
scroll to position [200, 0]
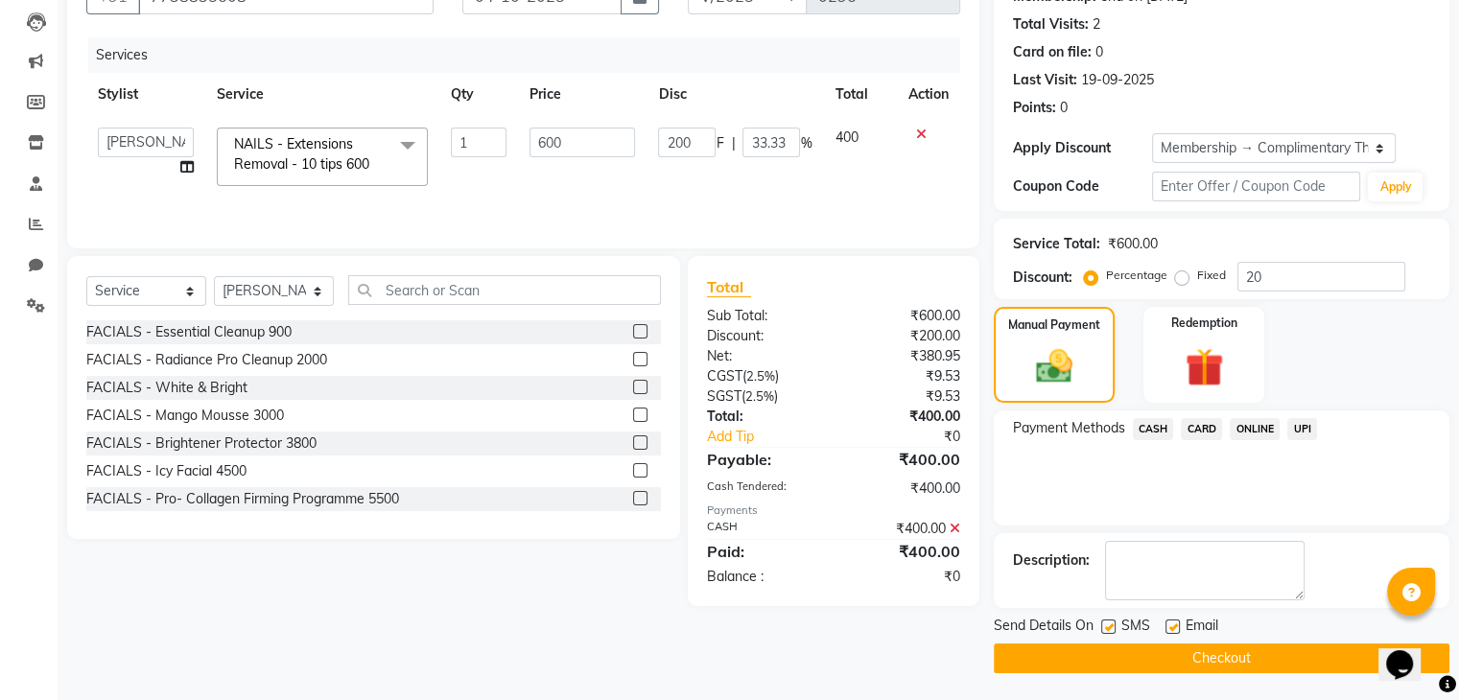
click at [1139, 663] on button "Checkout" at bounding box center [1220, 658] width 455 height 30
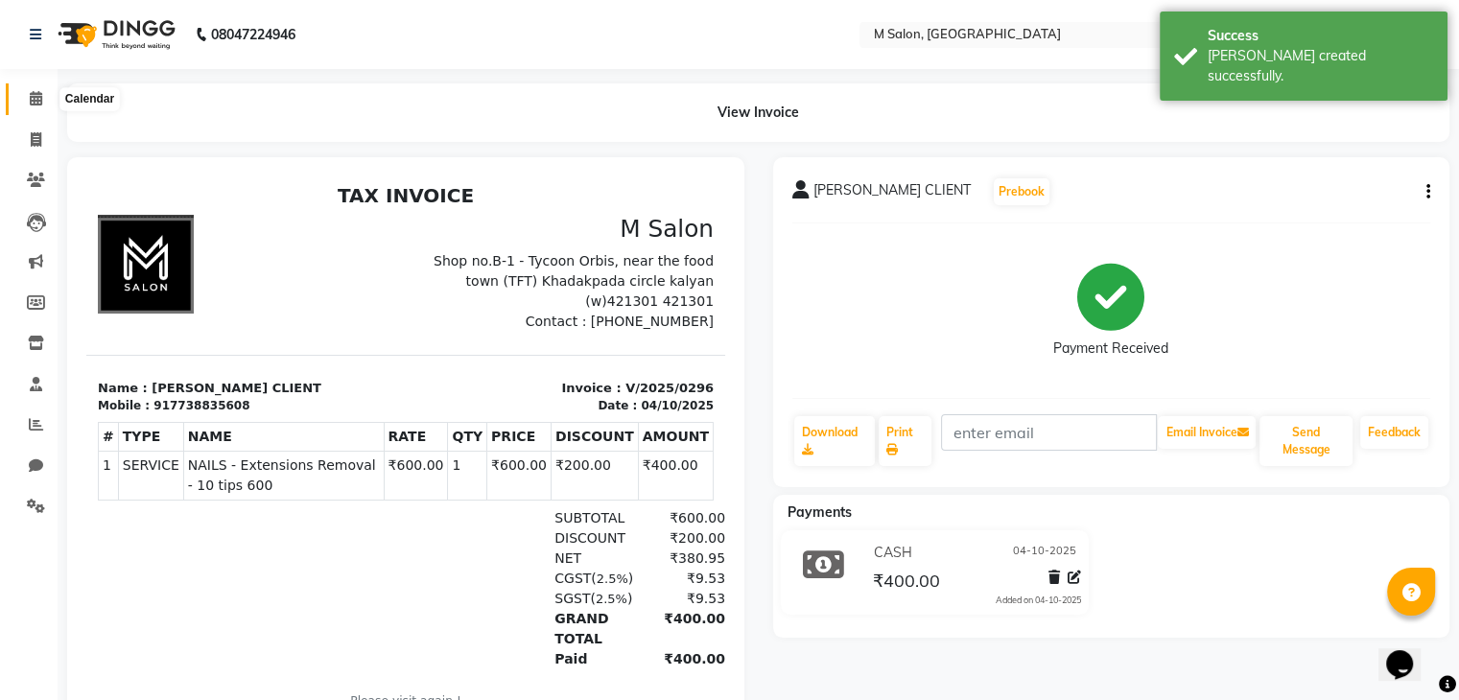
click at [38, 97] on icon at bounding box center [36, 98] width 12 height 14
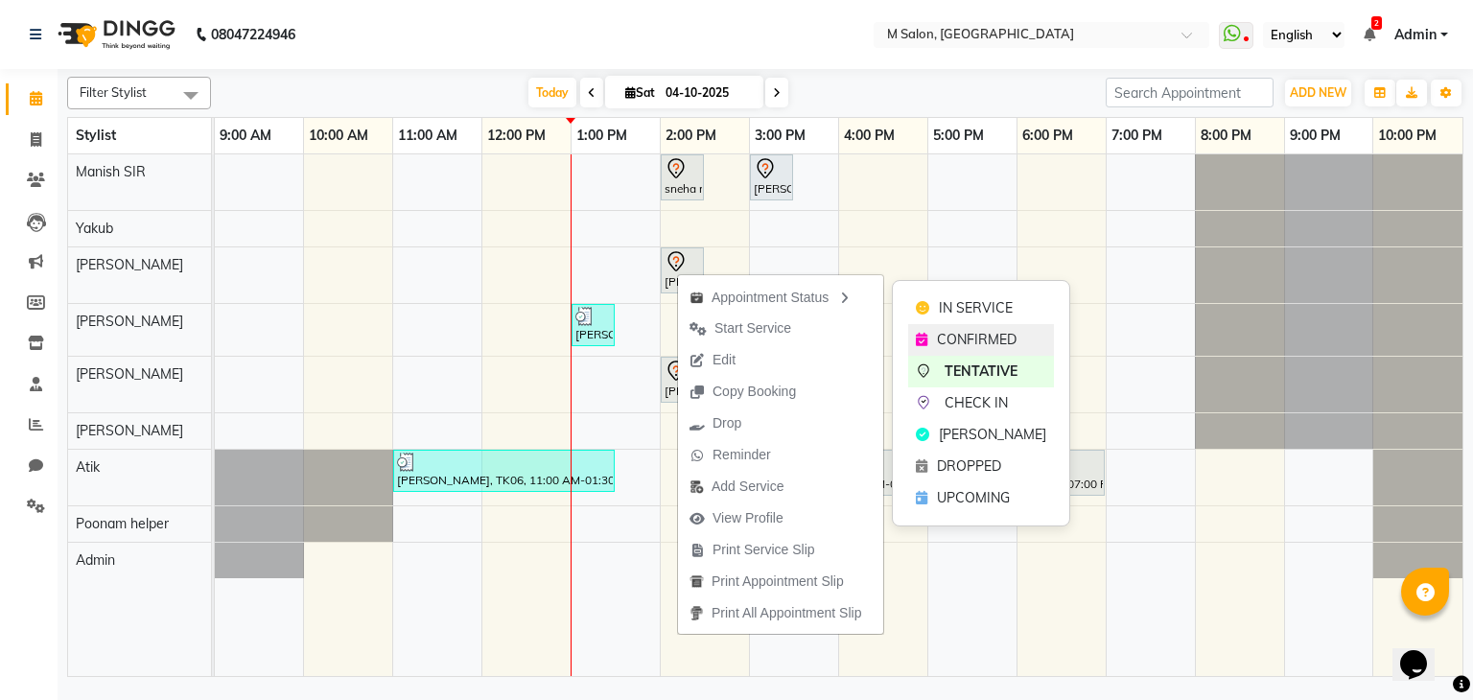
click at [951, 327] on div "CONFIRMED" at bounding box center [981, 340] width 146 height 32
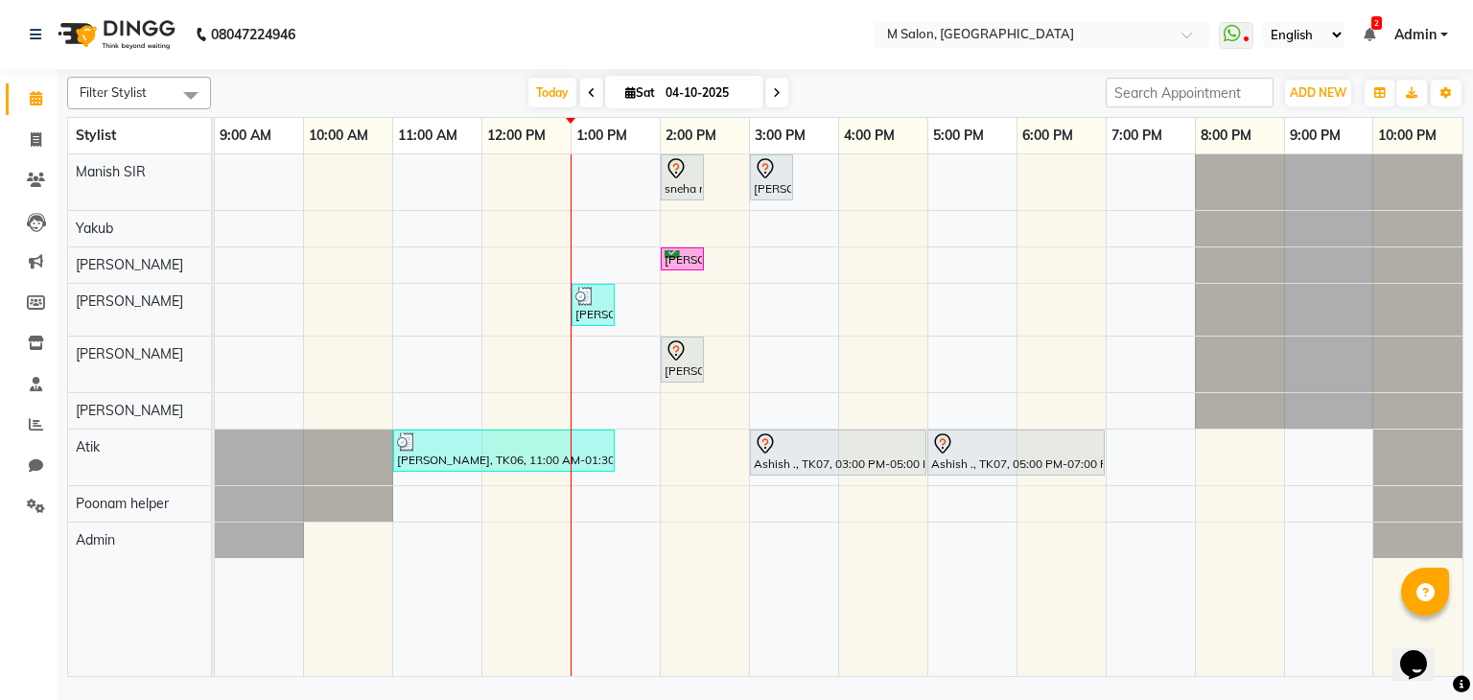
click at [849, 34] on nav "08047224946 Select Location × M Salon, Kalyan WhatsApp Status ✕ Status: Disconn…" at bounding box center [736, 34] width 1473 height 69
click at [577, 228] on div "sneha maam, TK02, 02:00 PM-02:30 PM, Root Touch-up (upto 1 inches) with ammonia…" at bounding box center [839, 415] width 1248 height 523
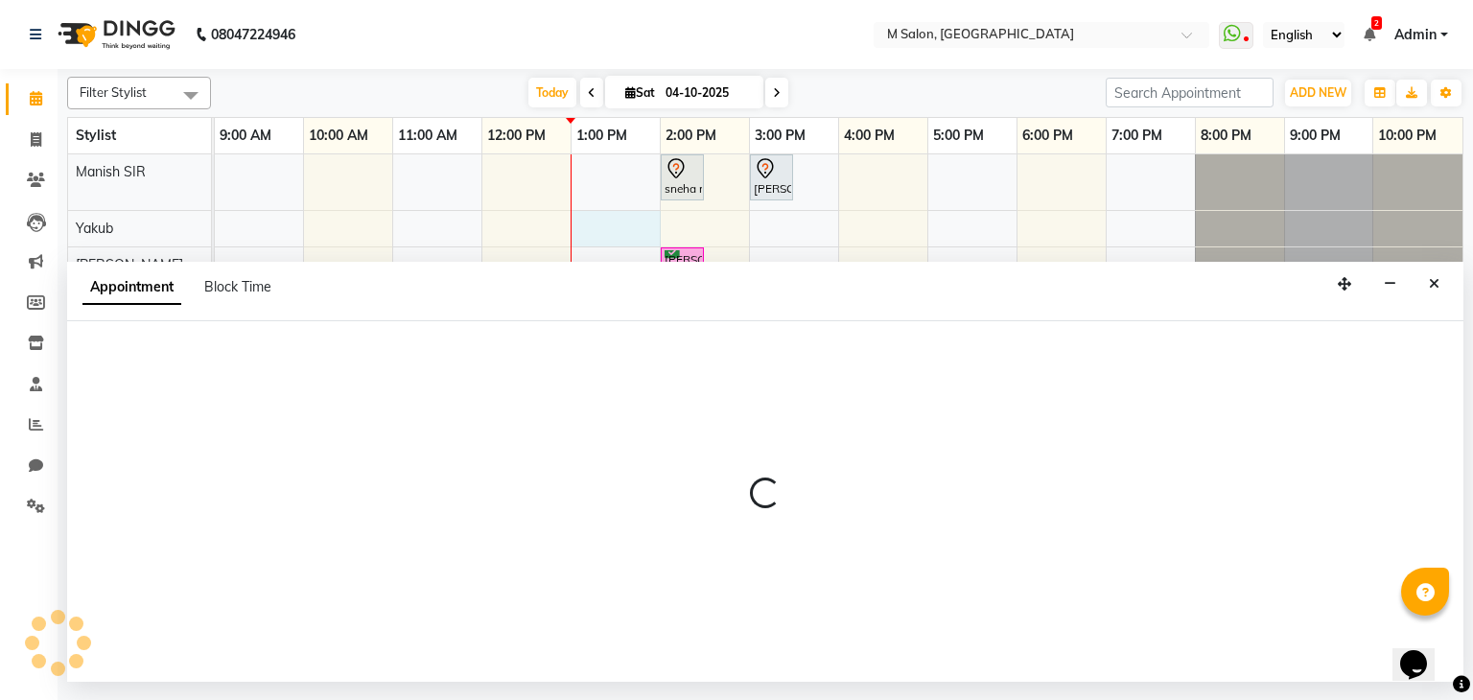
select select "87580"
select select "780"
select select "tentative"
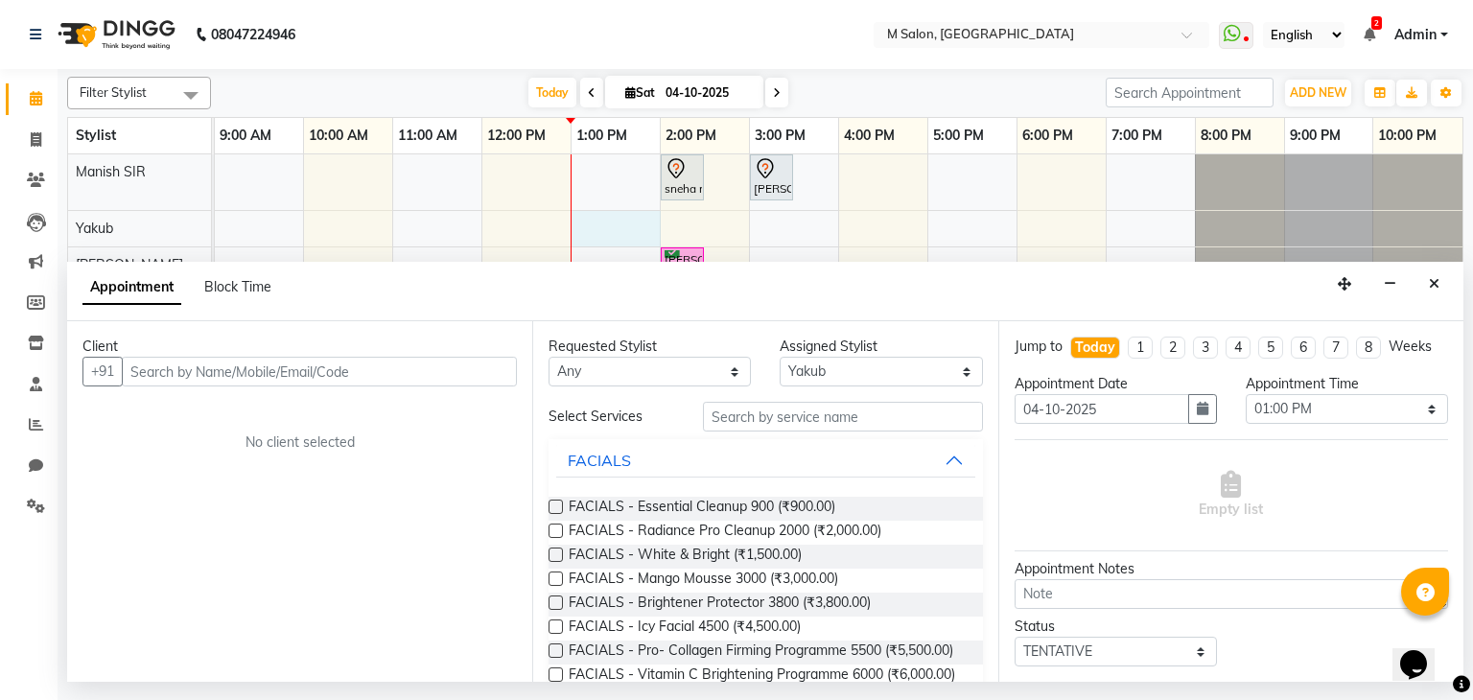
click at [355, 357] on input "text" at bounding box center [319, 372] width 395 height 30
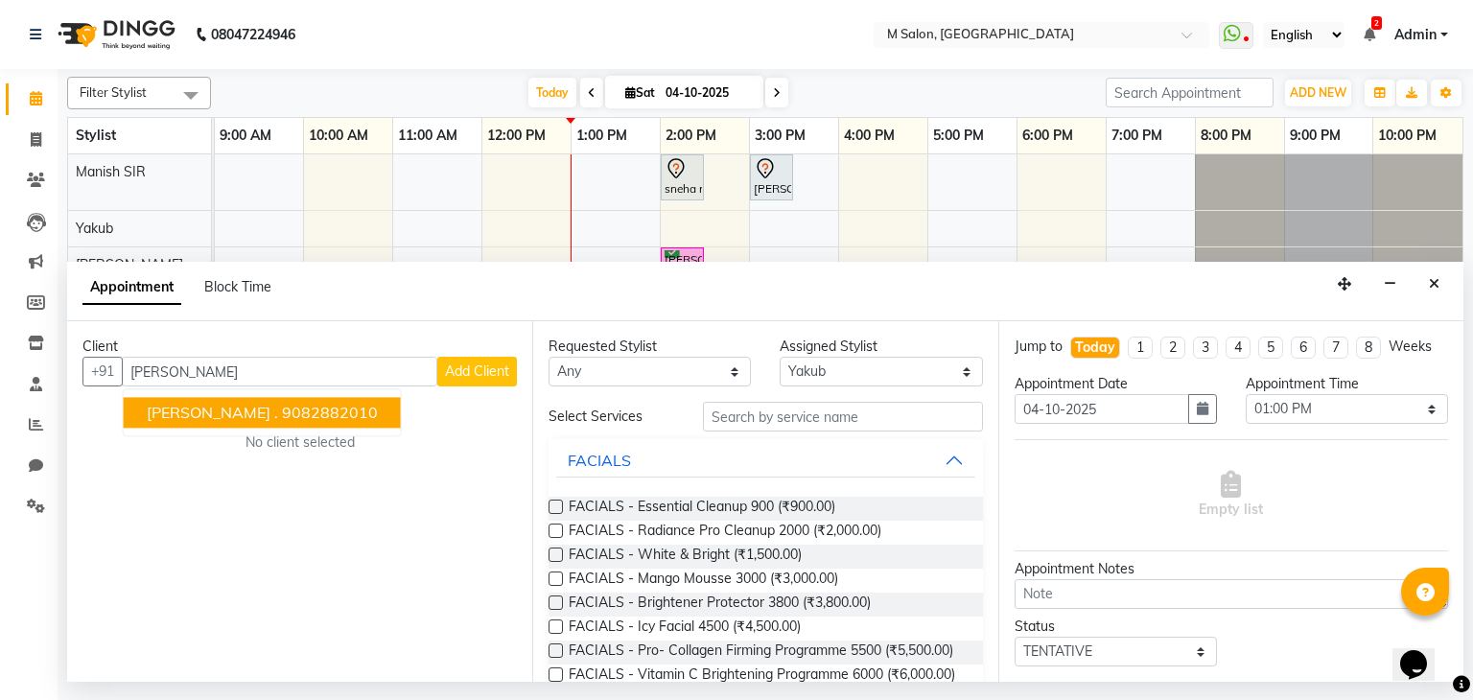
click at [292, 419] on ngb-highlight "9082882010" at bounding box center [330, 413] width 96 height 19
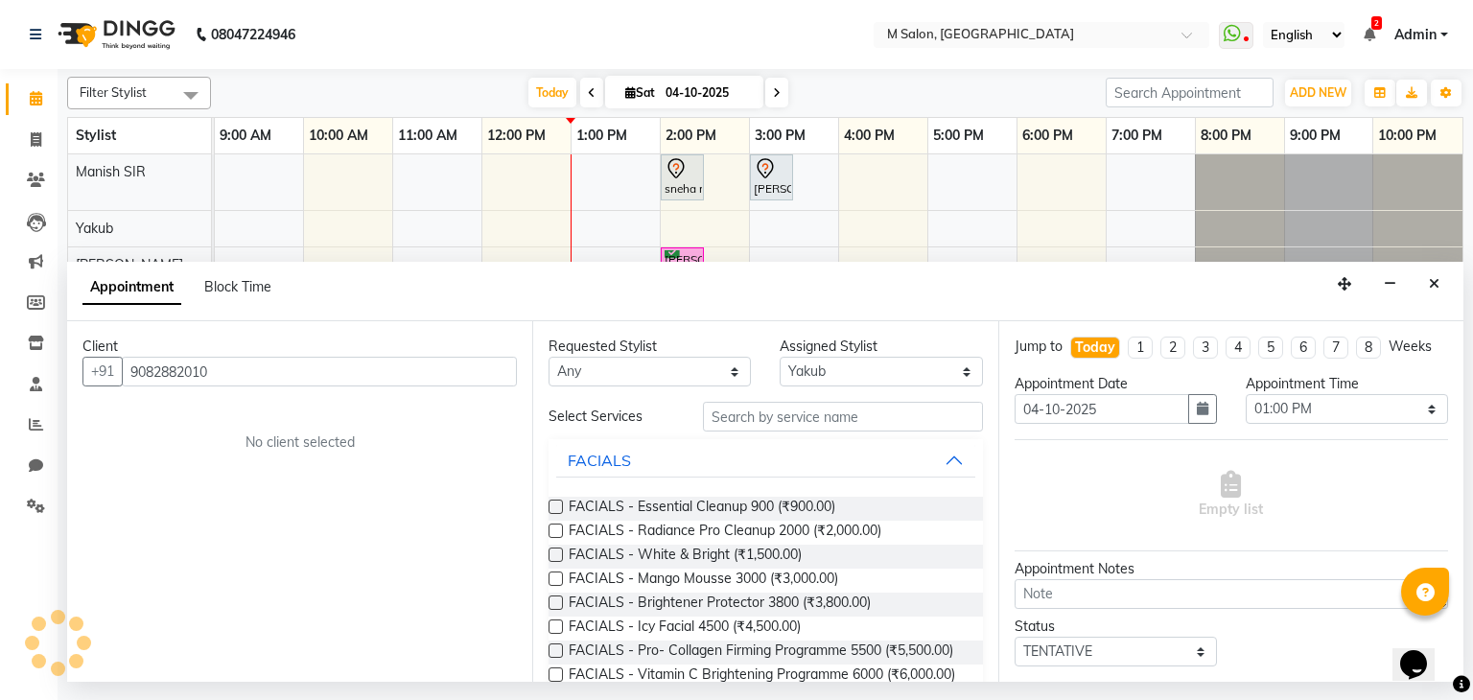
type input "9082882010"
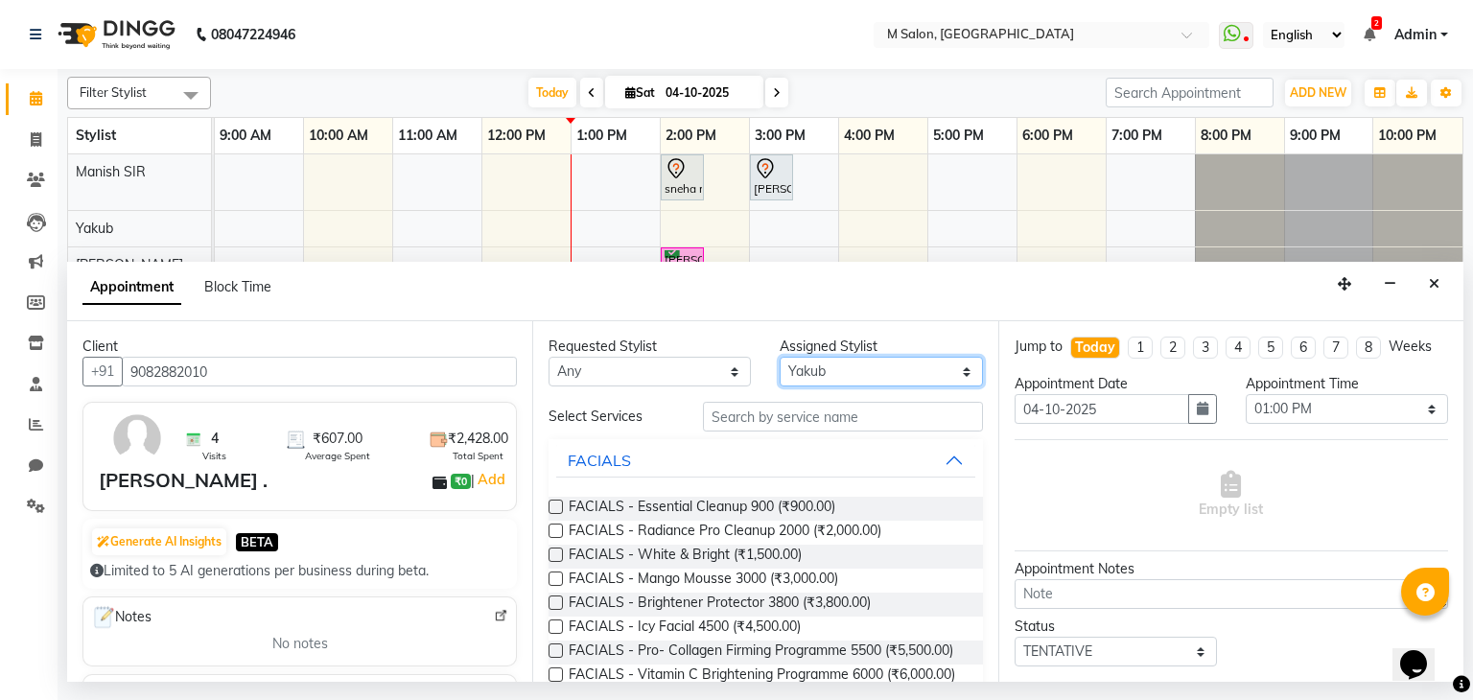
click at [830, 366] on select "Select Admin Atik Heena Manish SIR Poonam helper Pranali tabal RIMA SOLANKI Shr…" at bounding box center [881, 372] width 202 height 30
click at [780, 357] on select "Select Admin Atik Heena Manish SIR Poonam helper Pranali tabal RIMA SOLANKI Shr…" at bounding box center [881, 372] width 202 height 30
click at [821, 377] on select "Select Admin Atik Heena Manish SIR Poonam helper Pranali tabal RIMA SOLANKI Shr…" at bounding box center [881, 372] width 202 height 30
select select "89947"
click at [780, 357] on select "Select Admin Atik Heena Manish SIR Poonam helper Pranali tabal RIMA SOLANKI Shr…" at bounding box center [881, 372] width 202 height 30
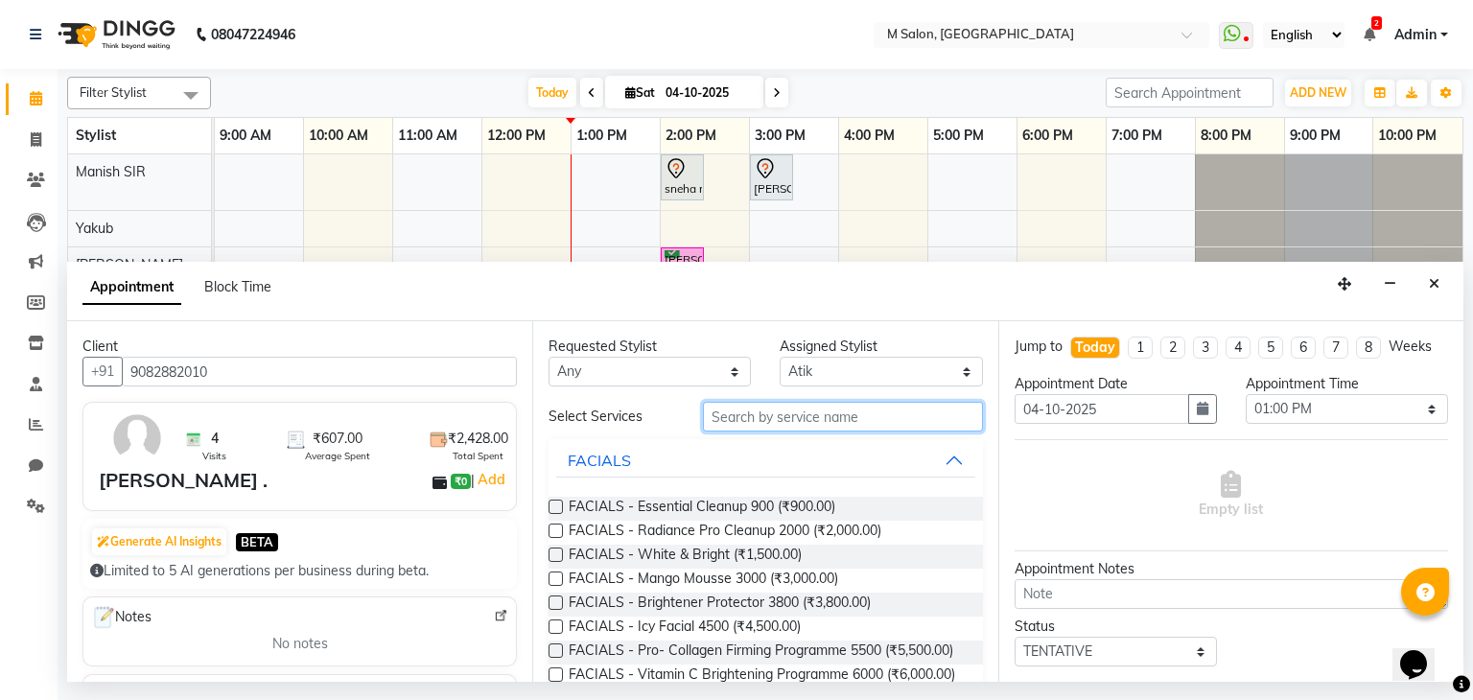
click at [783, 430] on input "text" at bounding box center [843, 417] width 280 height 30
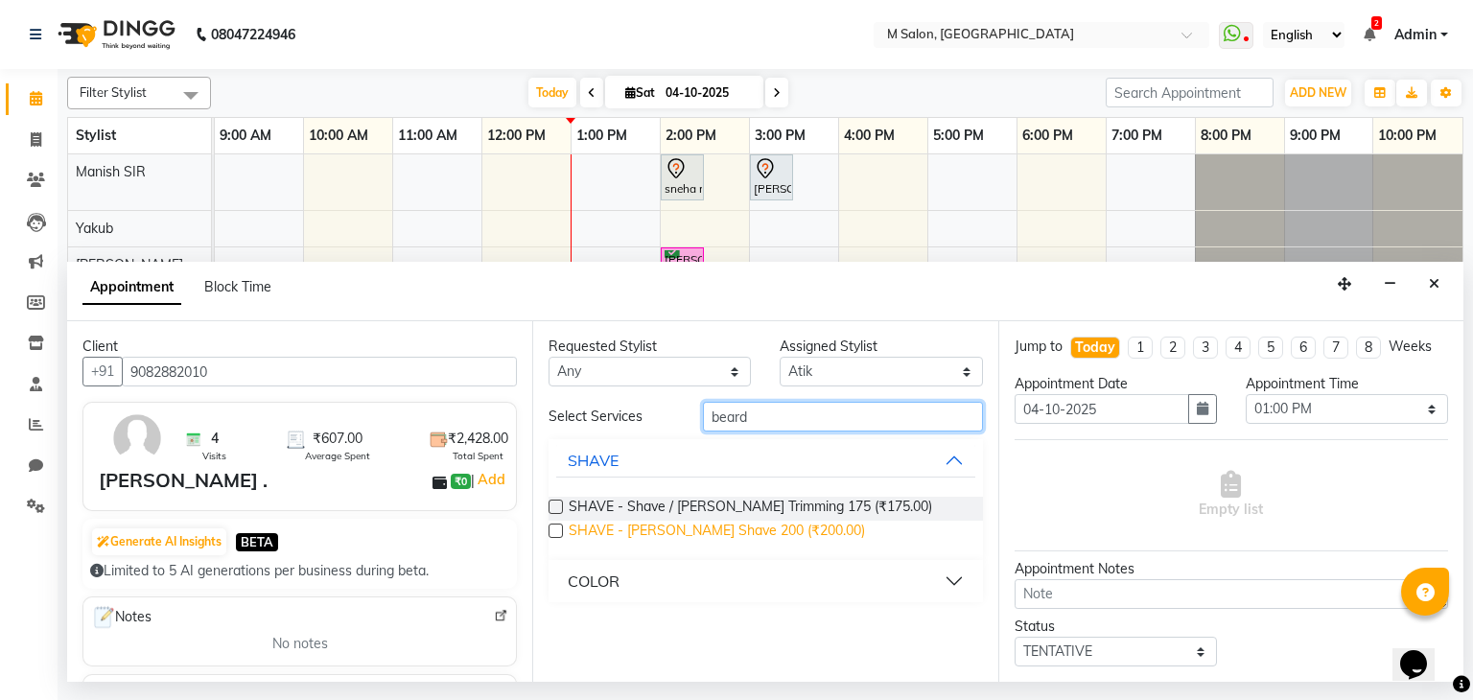
type input "beard"
click at [791, 544] on span "SHAVE - Beard Shave 200 (₹200.00)" at bounding box center [717, 533] width 296 height 24
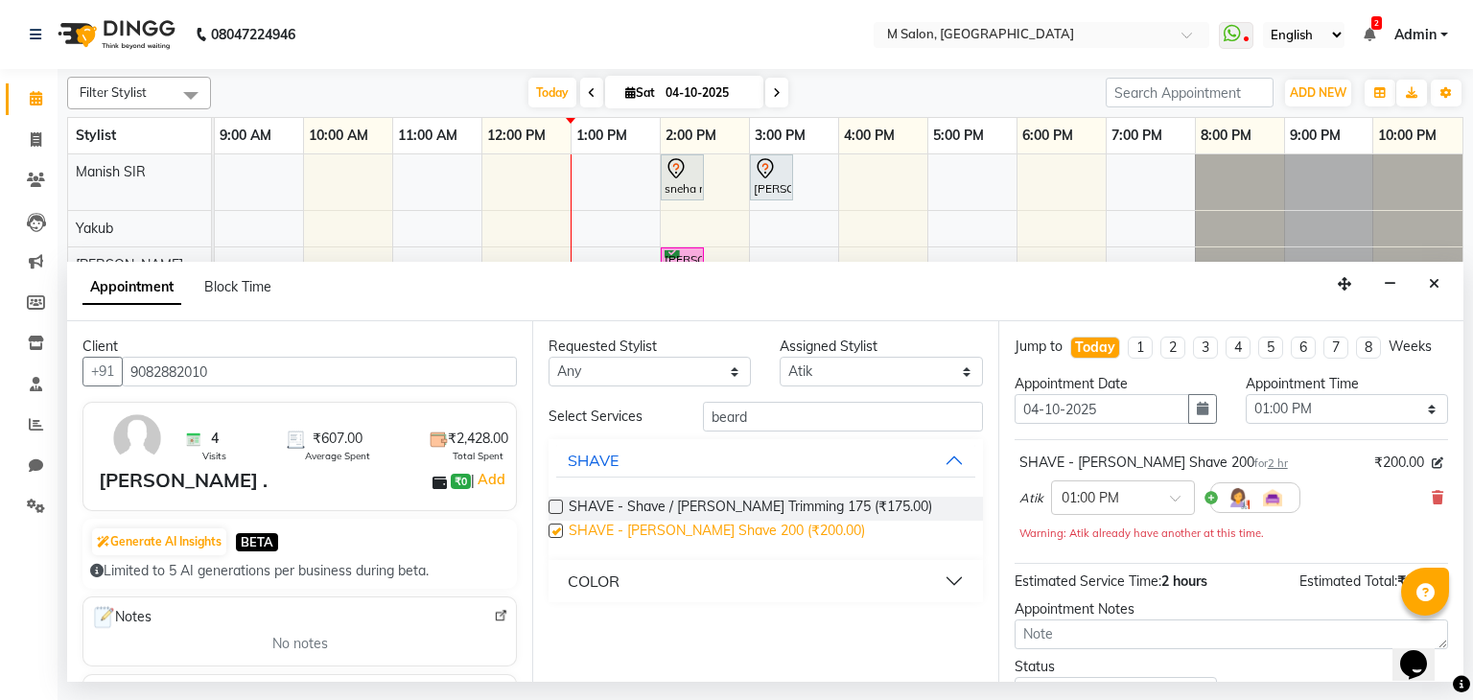
checkbox input "false"
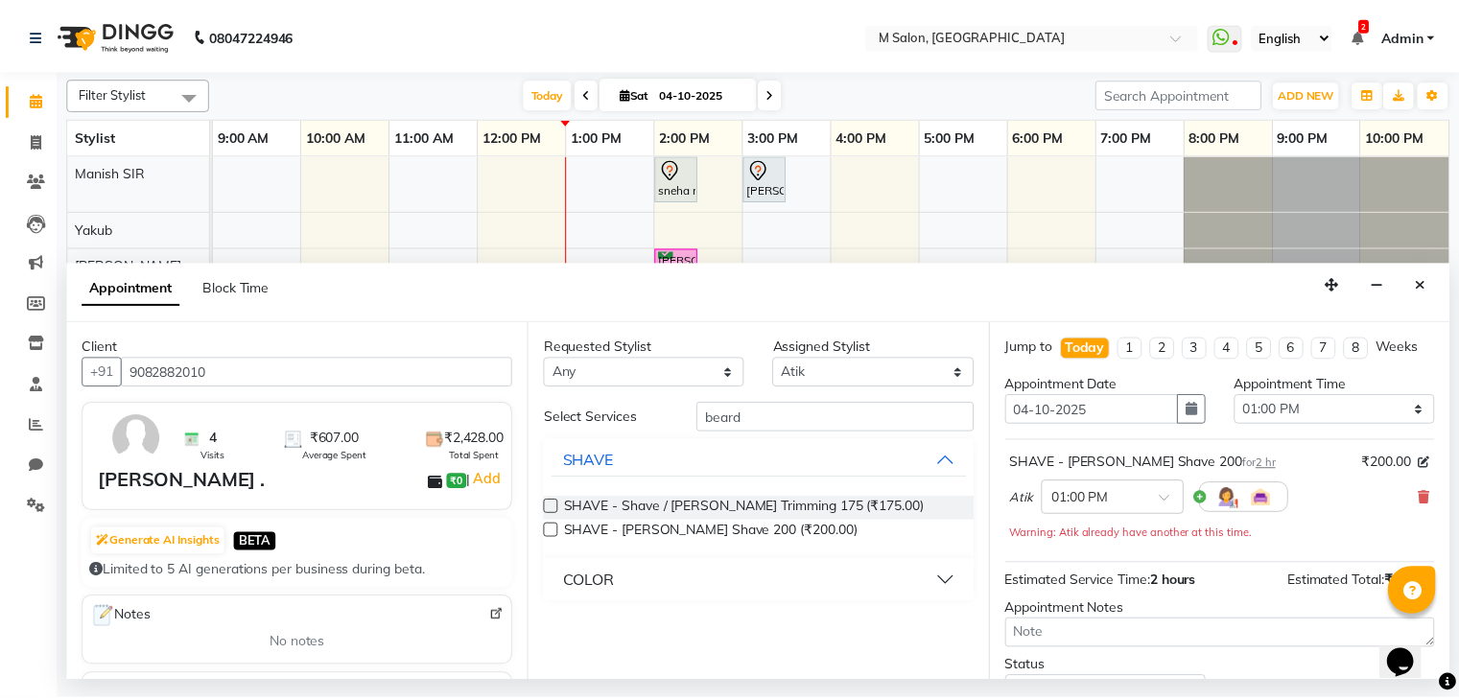
scroll to position [145, 0]
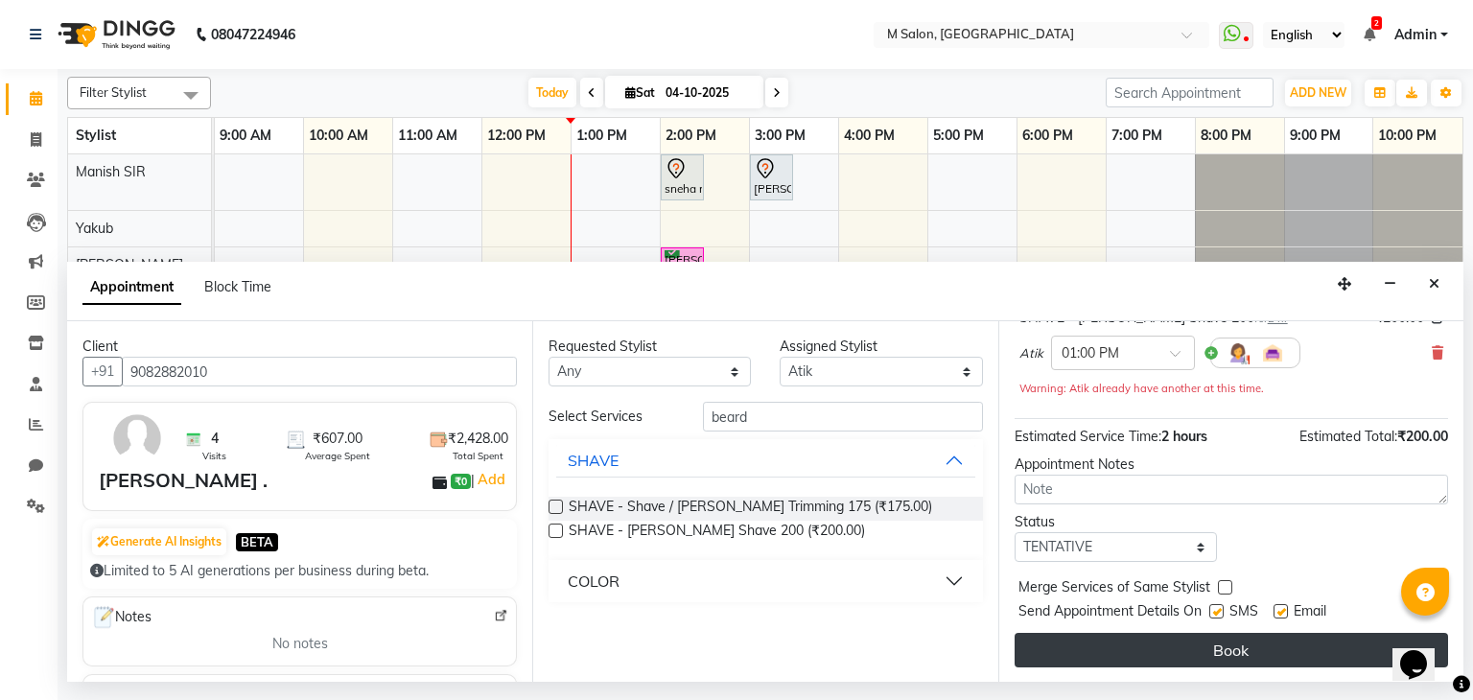
click at [1275, 642] on button "Book" at bounding box center [1231, 650] width 433 height 35
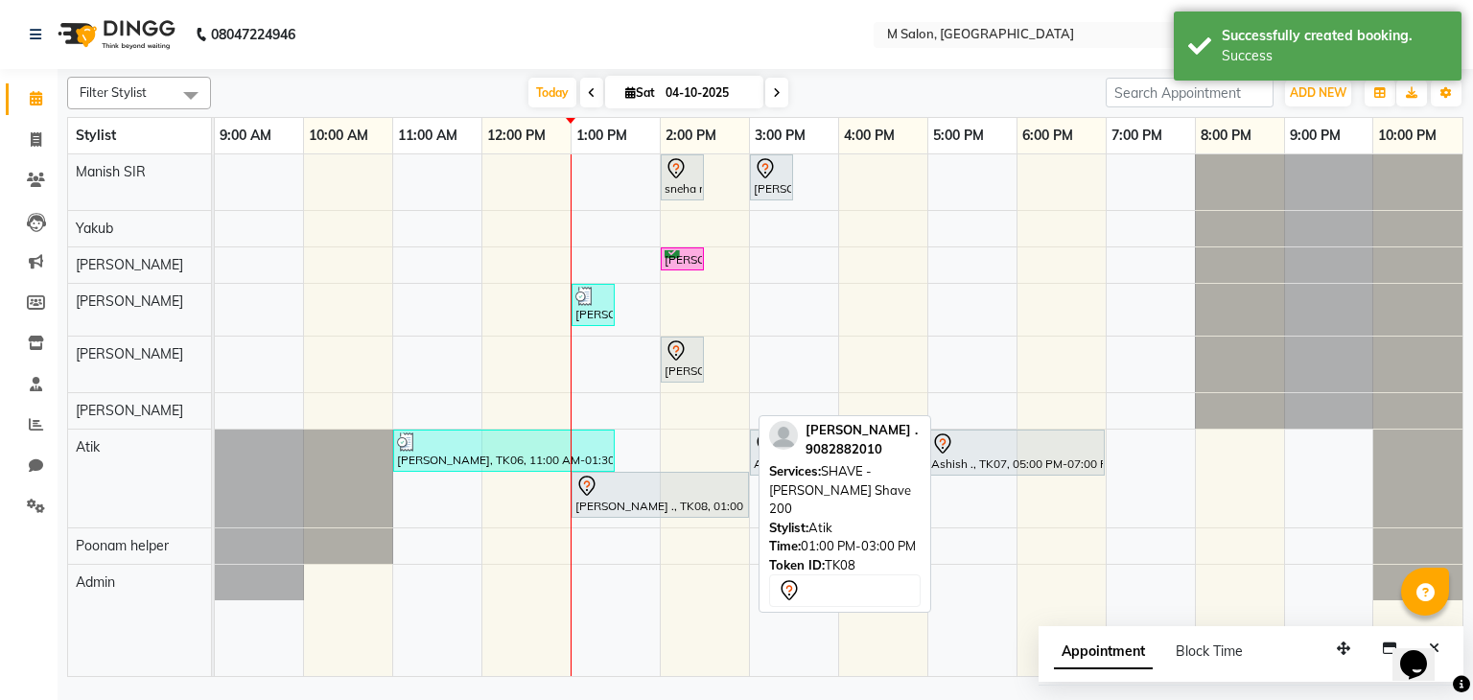
click at [635, 496] on div "moulik ., TK08, 01:00 PM-03:00 PM, SHAVE - Beard Shave 200" at bounding box center [660, 495] width 174 height 40
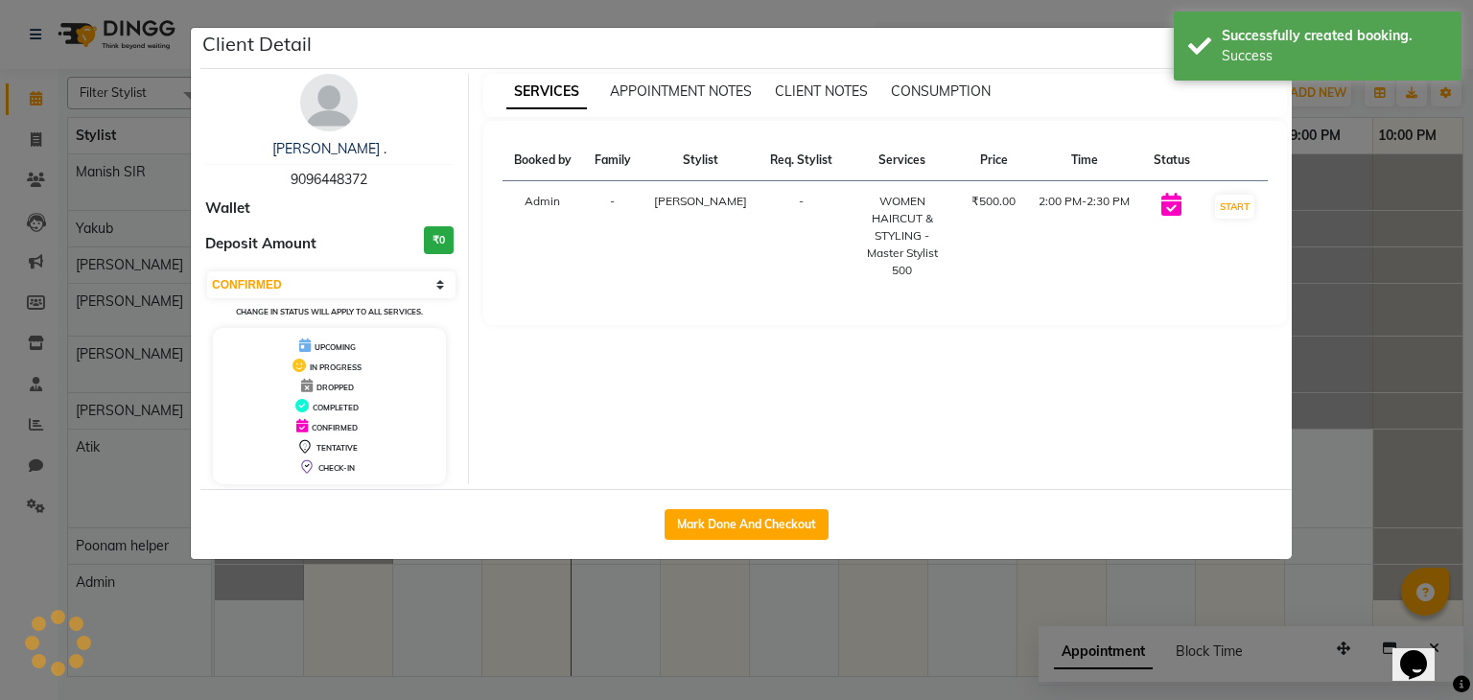
select select "7"
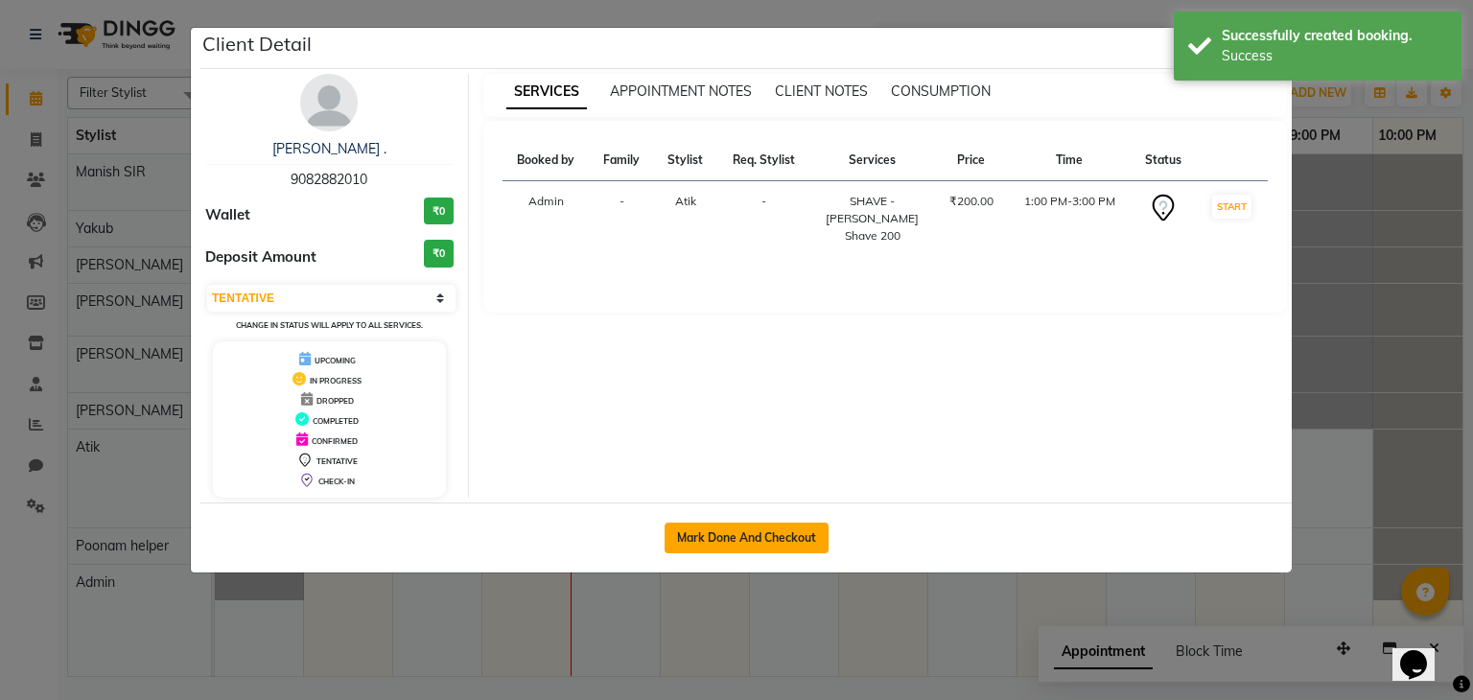
click at [744, 543] on button "Mark Done And Checkout" at bounding box center [747, 538] width 164 height 31
select select "service"
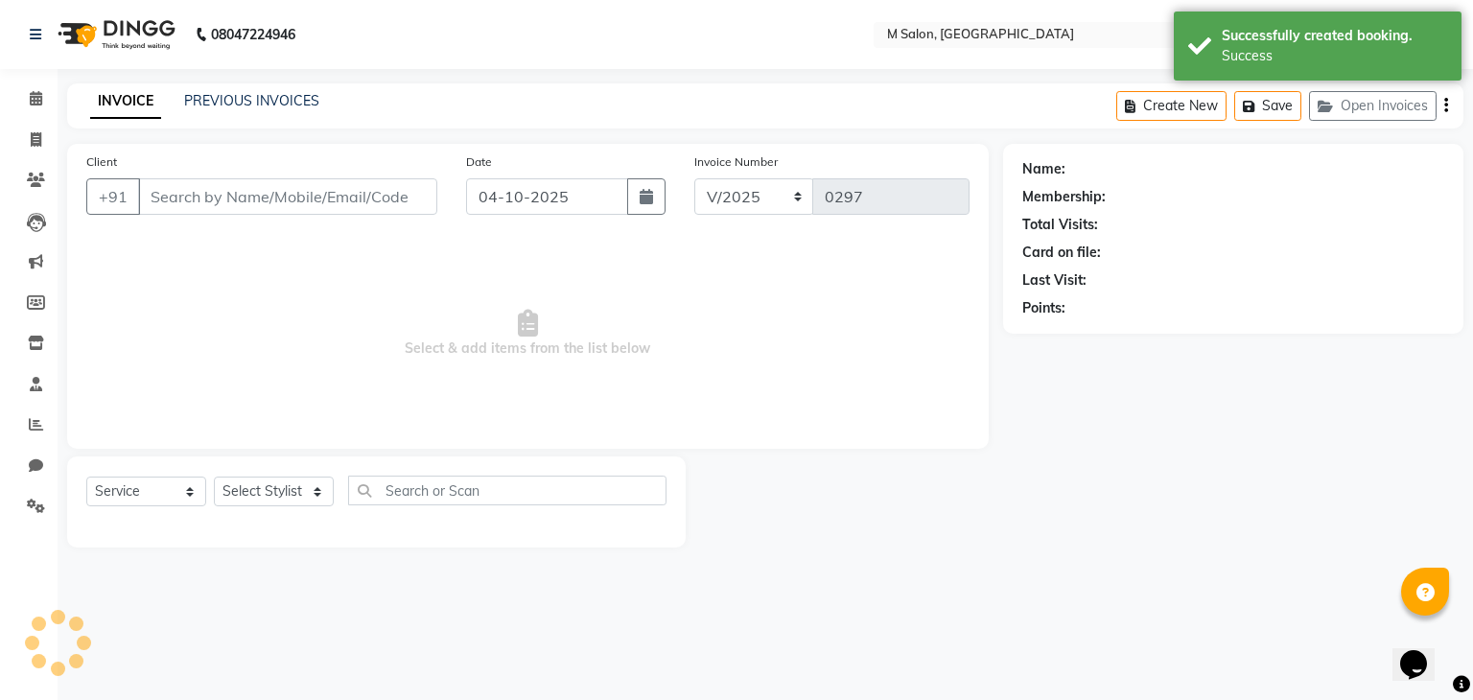
type input "9082882010"
select select "89947"
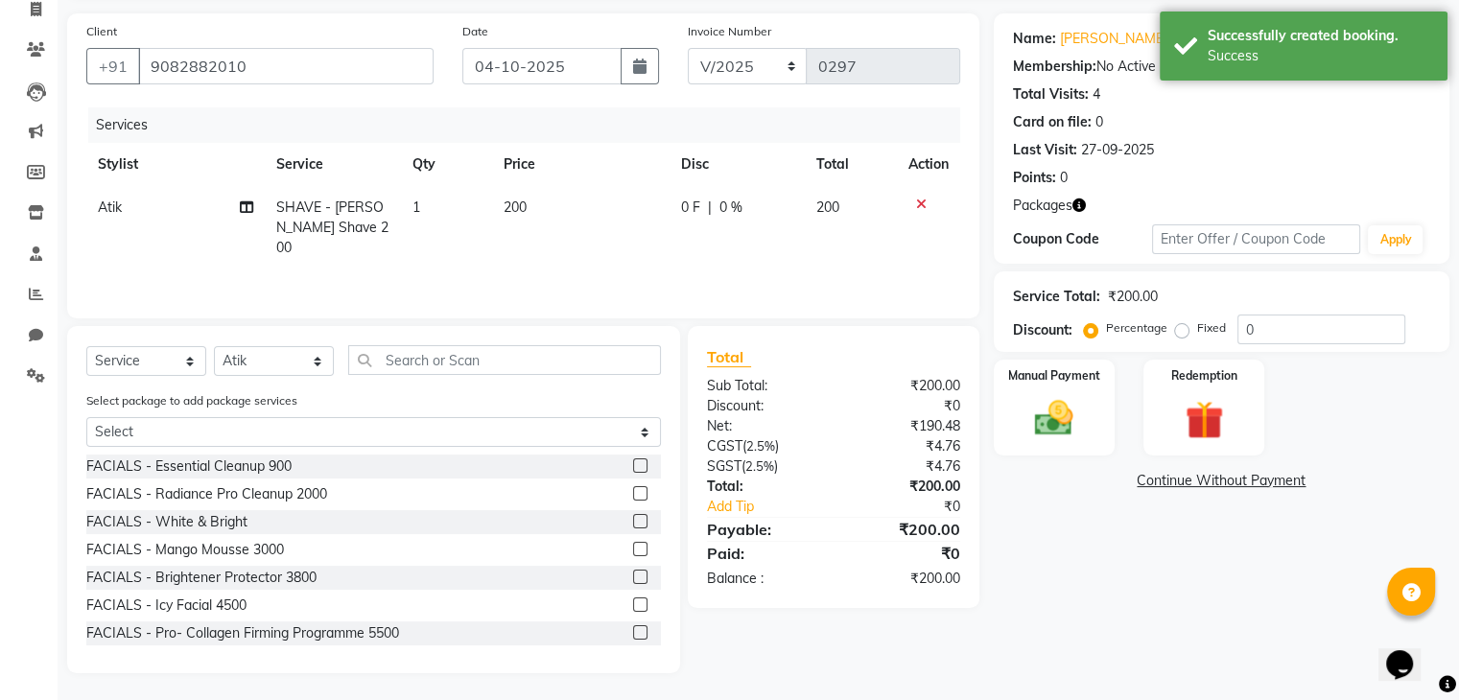
scroll to position [134, 0]
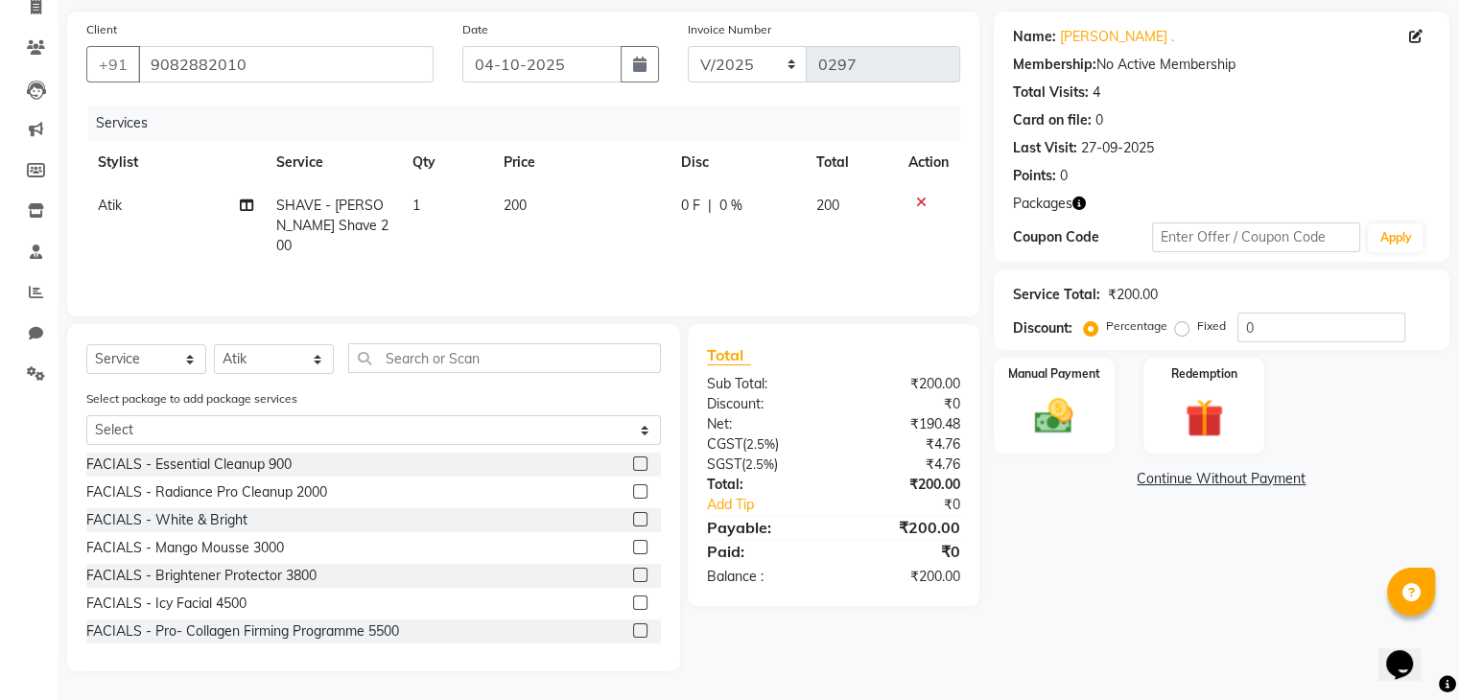
click at [675, 199] on td "0 F | 0 %" at bounding box center [736, 225] width 135 height 83
select select "89947"
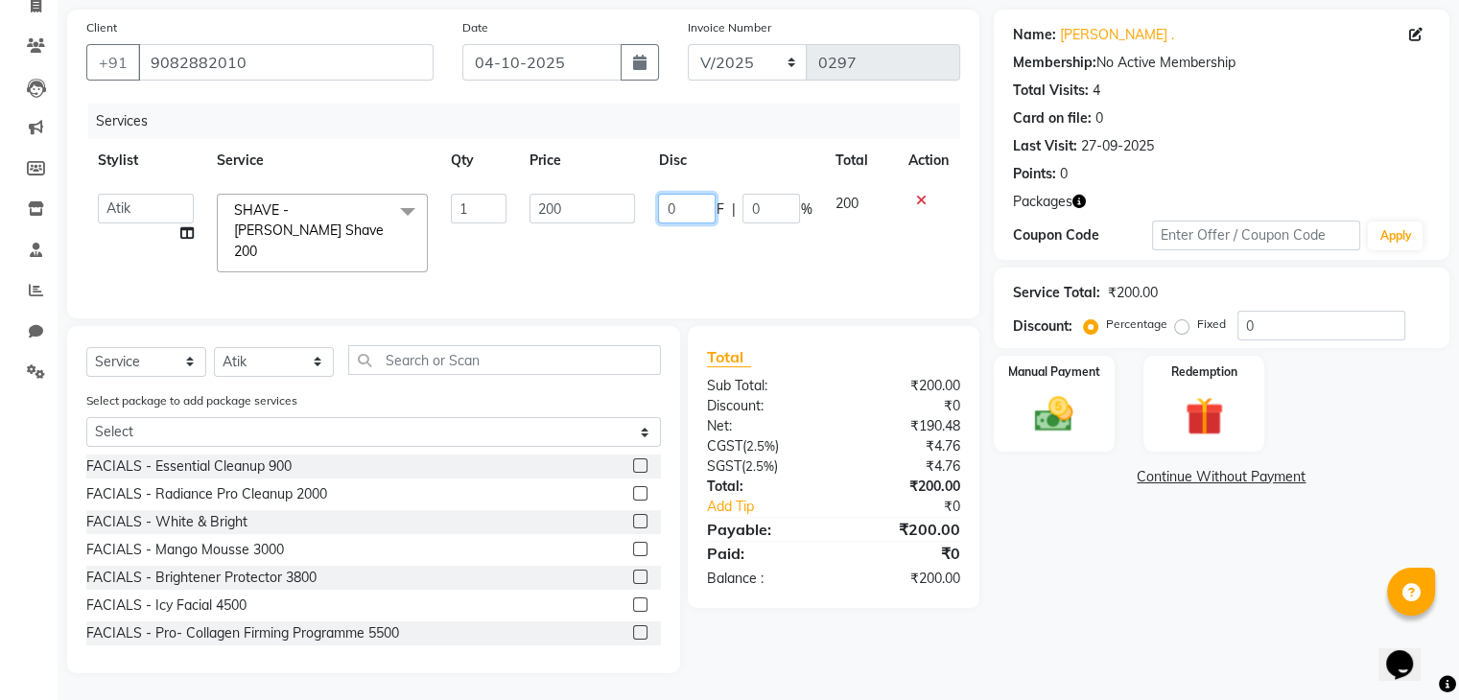
click at [681, 203] on input "0" at bounding box center [687, 209] width 58 height 30
type input "20"
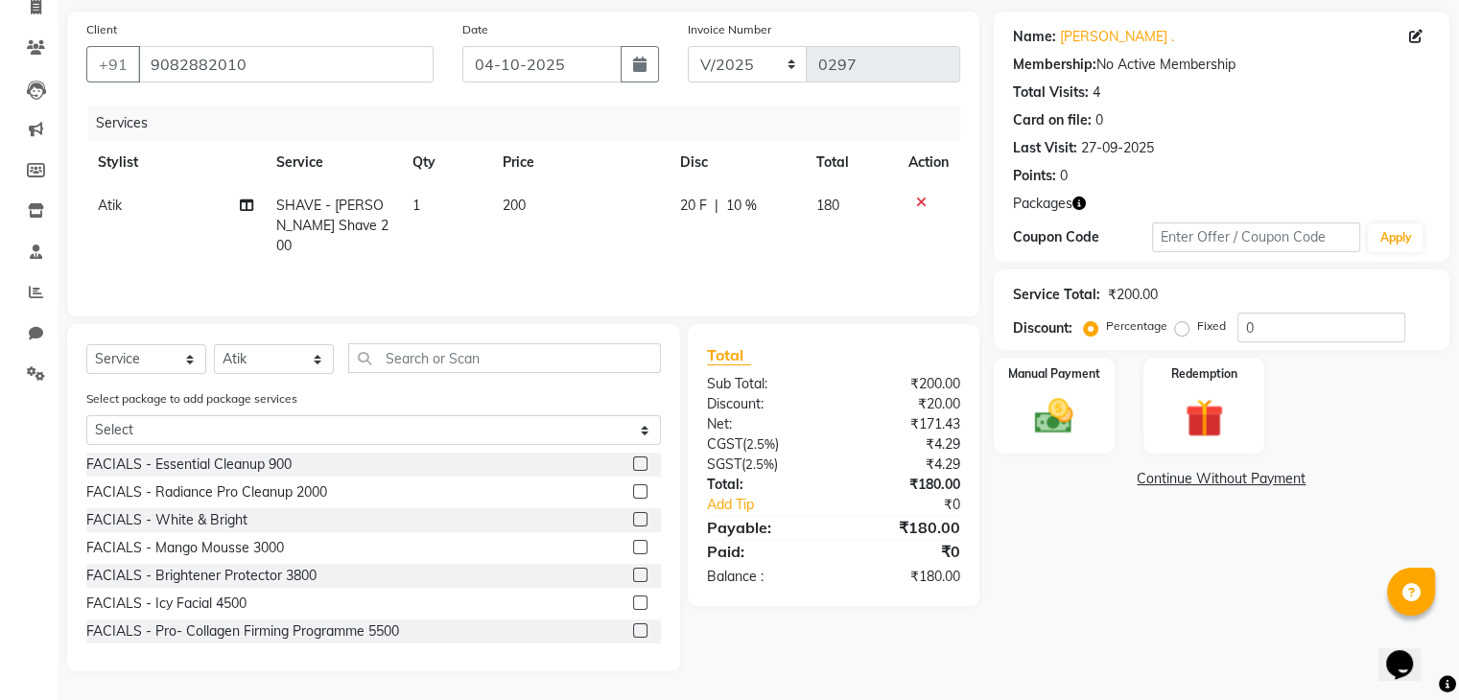
click at [770, 242] on td "20 F | 10 %" at bounding box center [736, 225] width 136 height 83
select select "89947"
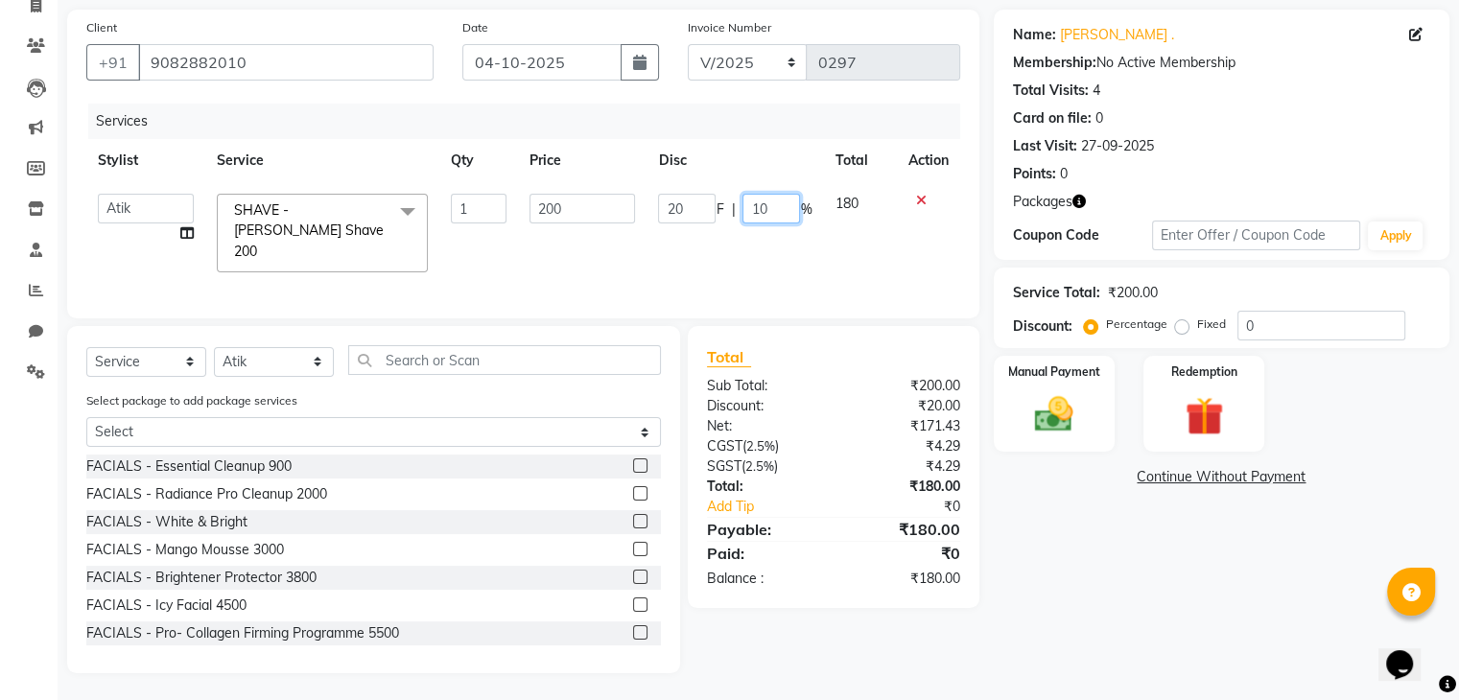
click at [794, 214] on input "10" at bounding box center [771, 209] width 58 height 30
type input "1"
type input "20"
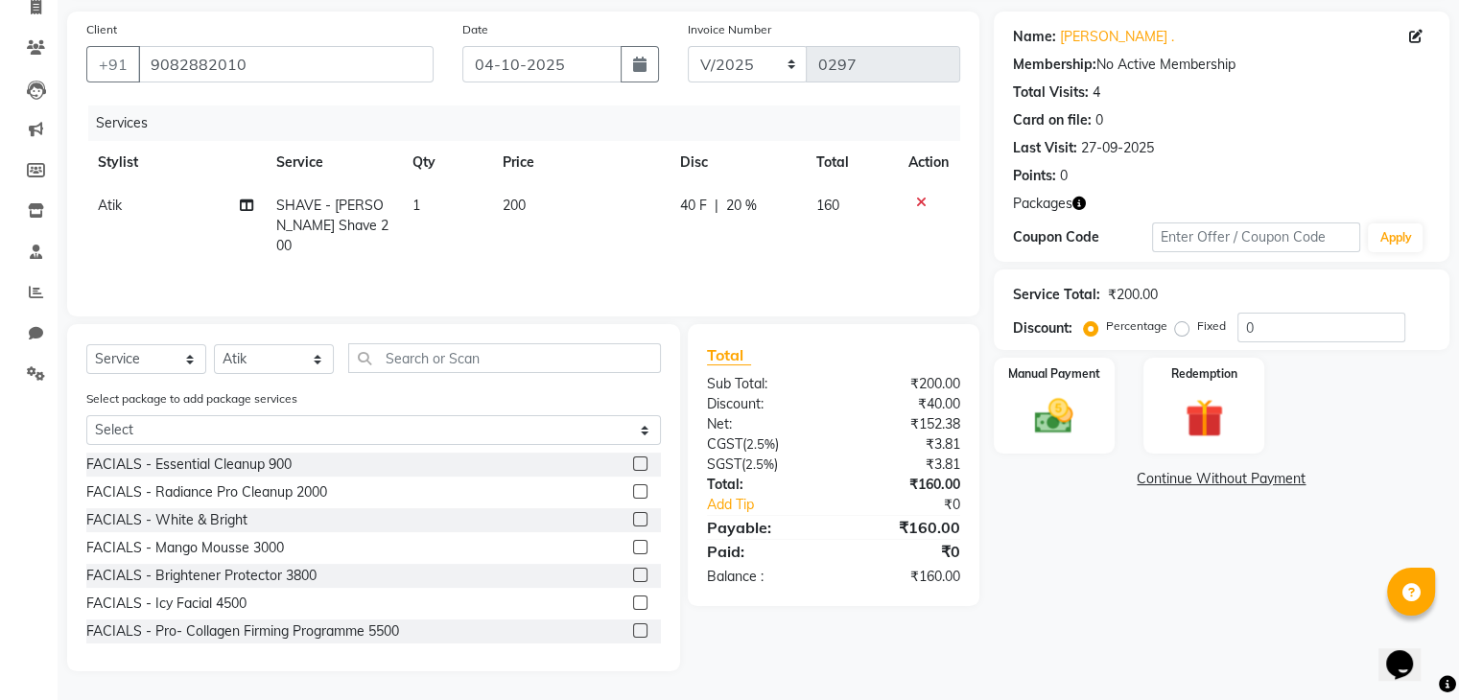
click at [842, 258] on div "Services Stylist Service Qty Price Disc Total Action Atik SHAVE - Beard Shave 2…" at bounding box center [523, 201] width 874 height 192
click at [1043, 422] on img at bounding box center [1053, 417] width 64 height 46
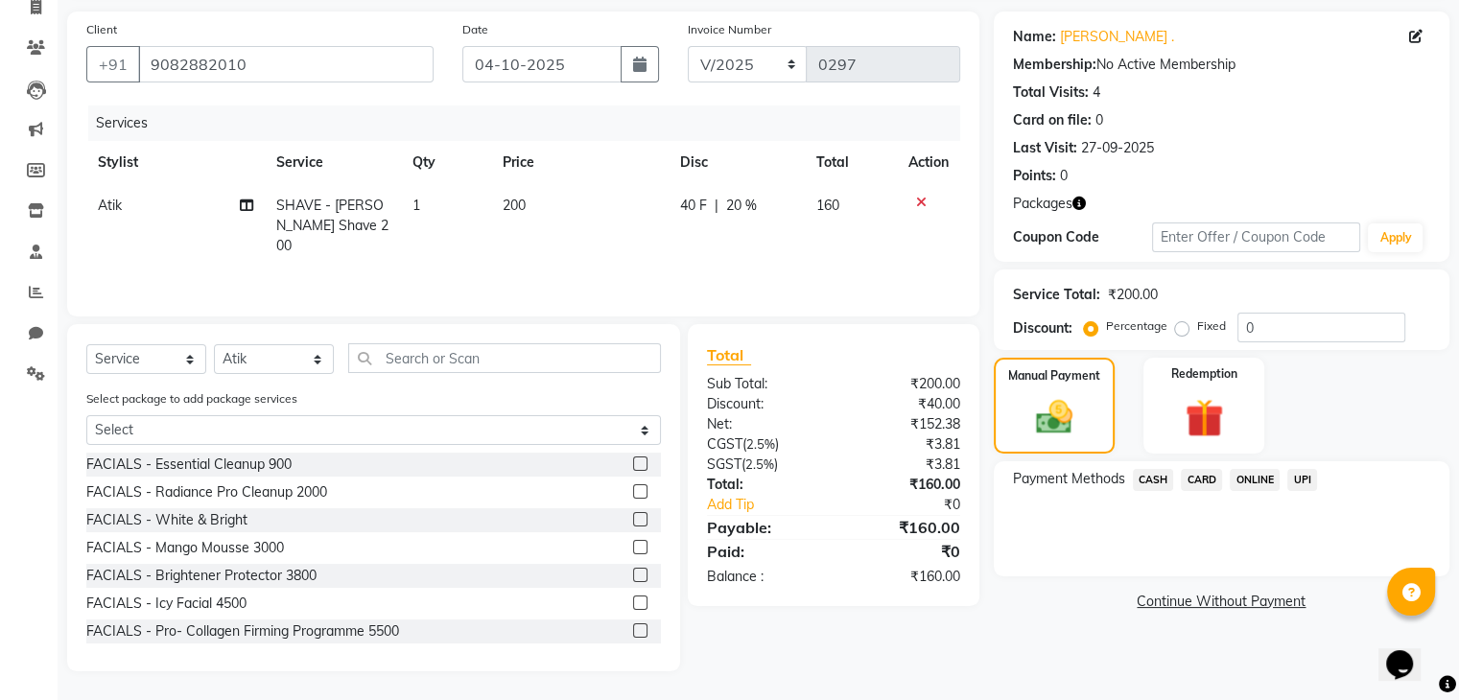
click at [1136, 470] on span "CASH" at bounding box center [1152, 480] width 41 height 22
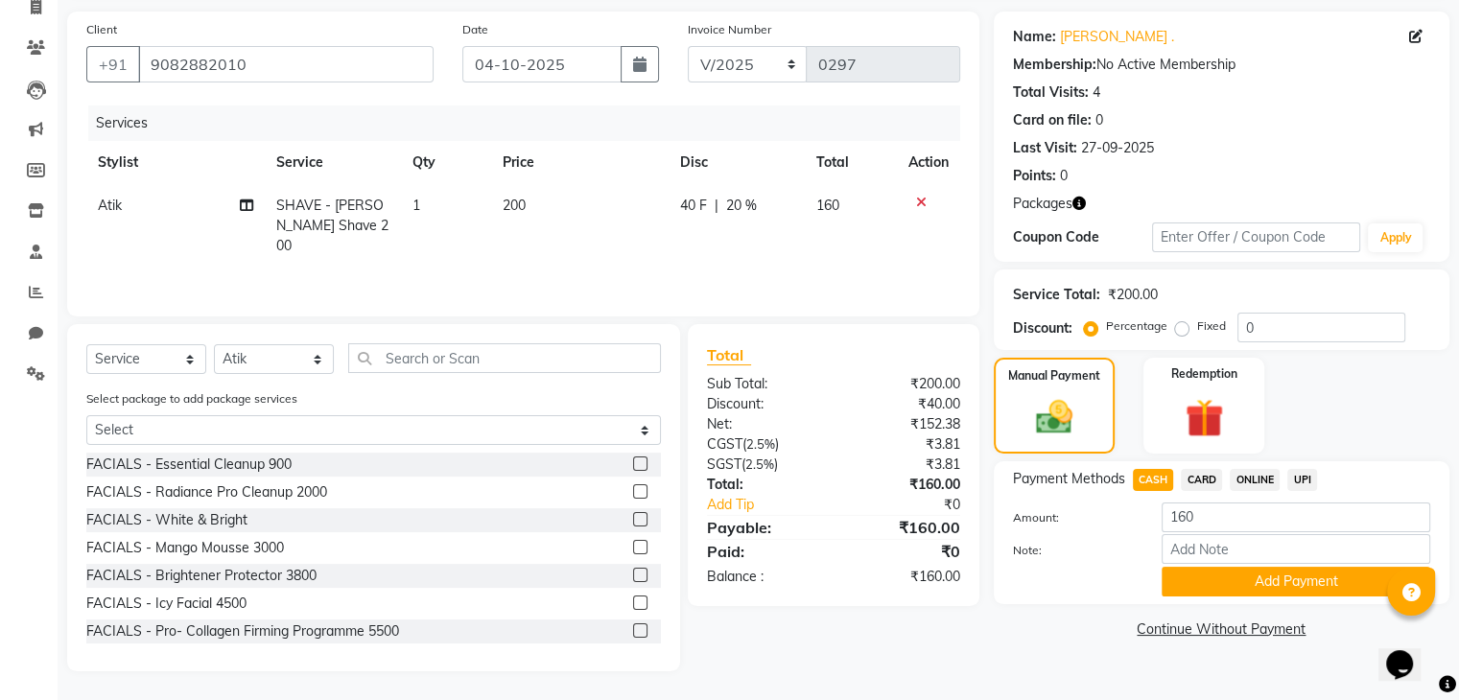
click at [1249, 567] on button "Add Payment" at bounding box center [1295, 582] width 268 height 30
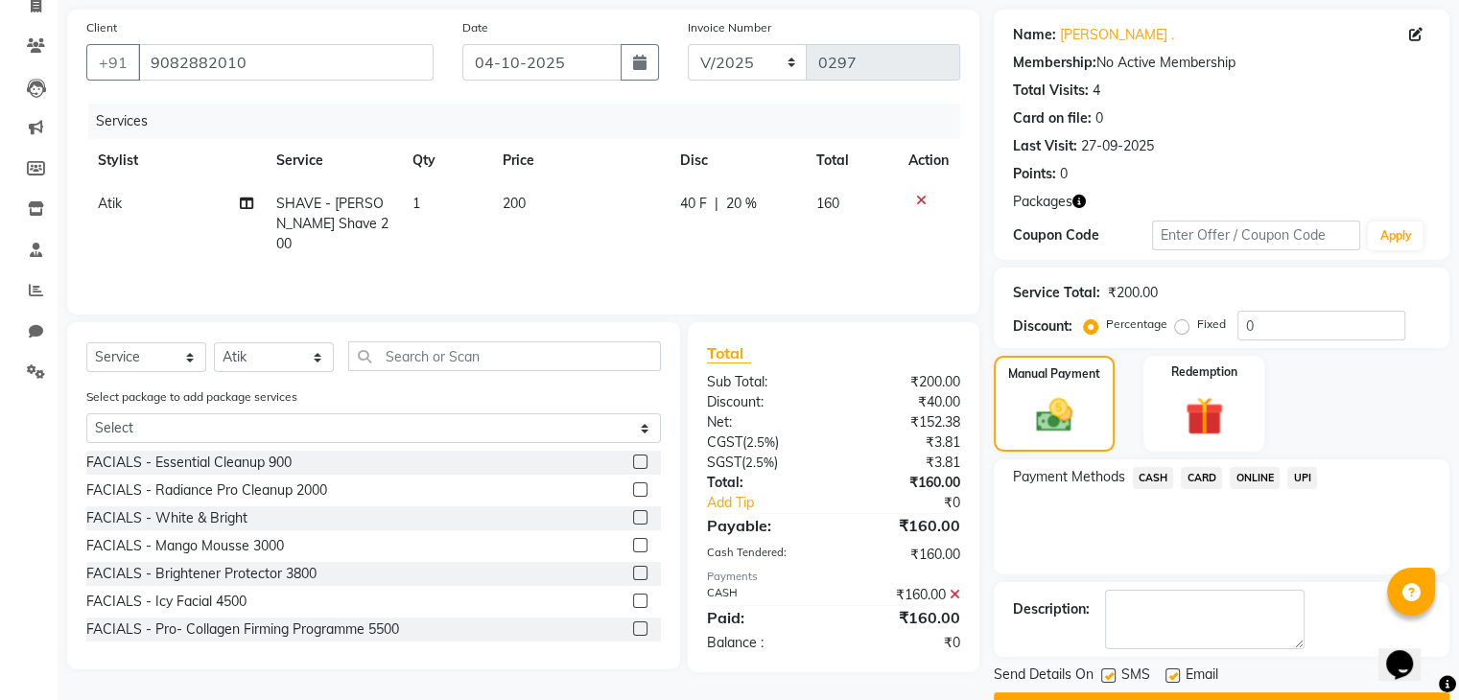
scroll to position [184, 0]
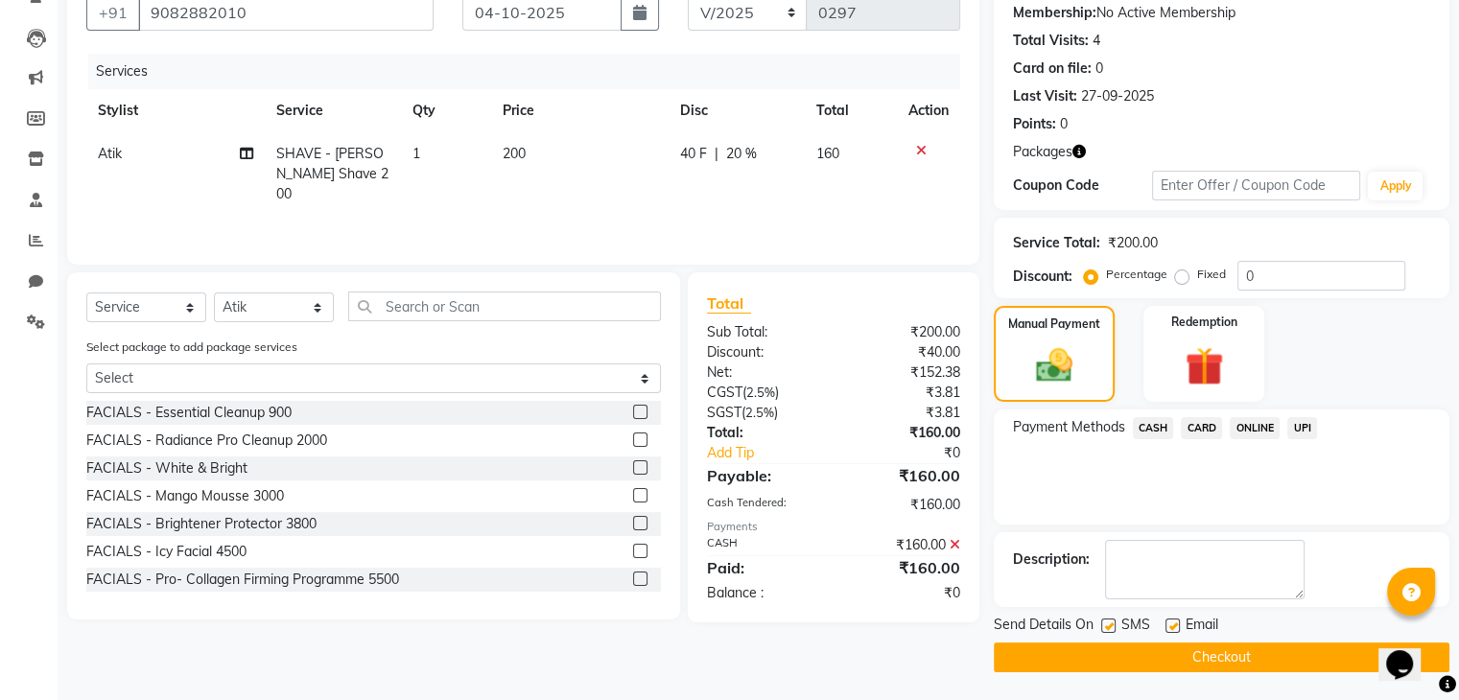
click at [1333, 657] on button "Checkout" at bounding box center [1220, 657] width 455 height 30
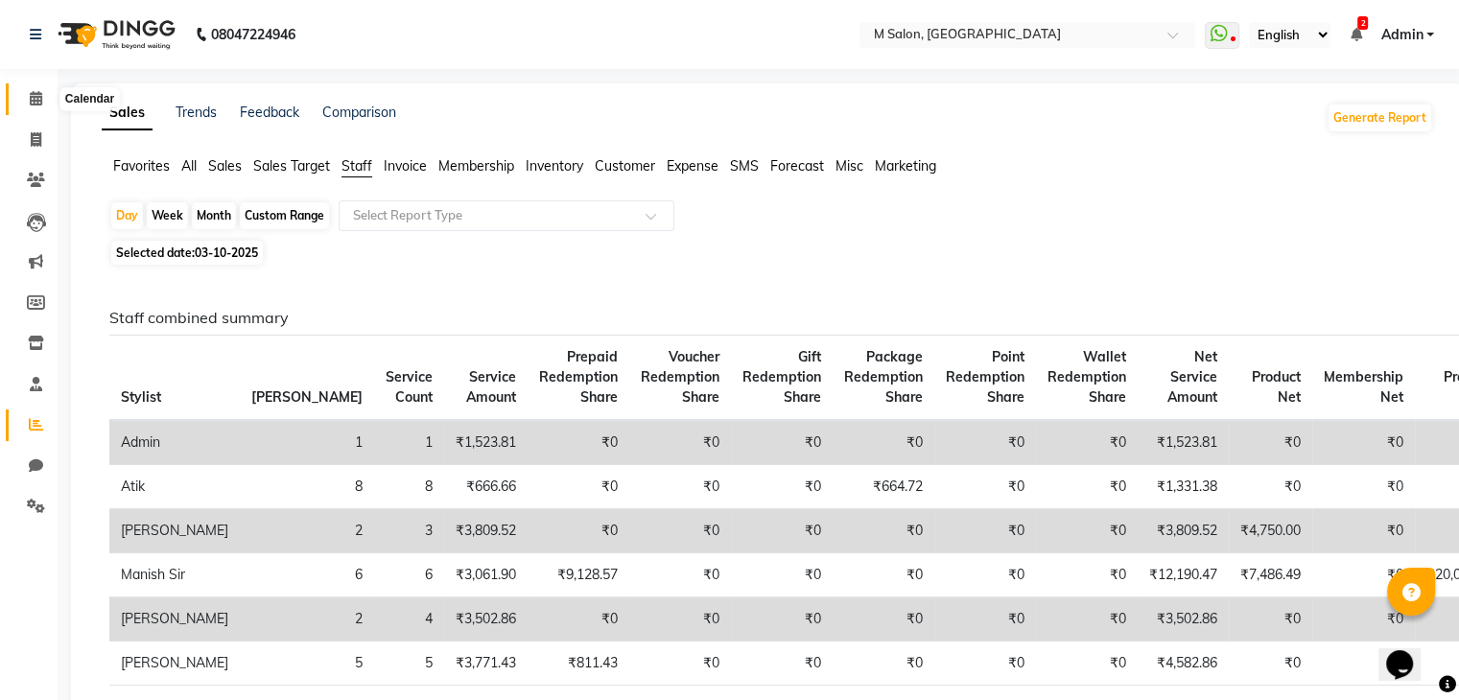
click at [48, 99] on span at bounding box center [36, 99] width 34 height 22
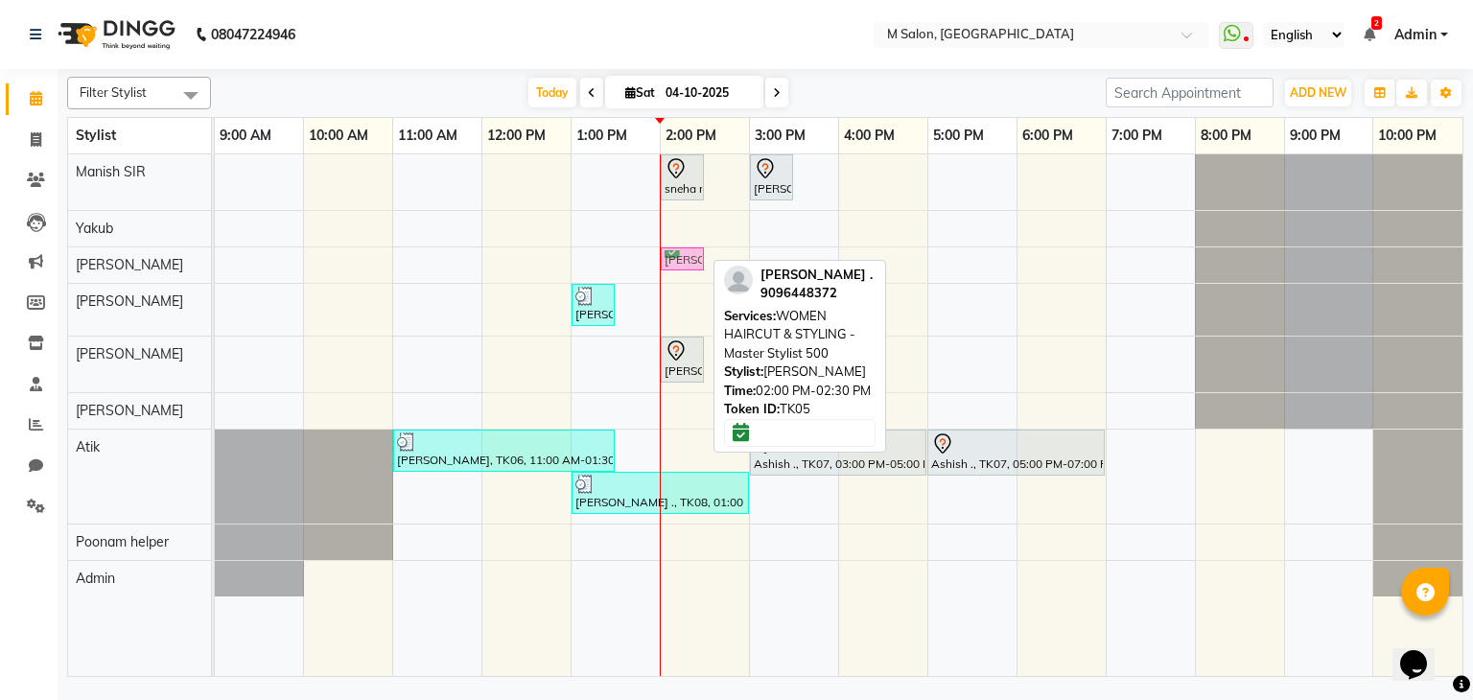
drag, startPoint x: 695, startPoint y: 254, endPoint x: 700, endPoint y: 266, distance: 12.5
click at [215, 266] on div "Kshama ., TK05, 02:00 PM-02:30 PM, WOMEN HAIRCUT & STYLING - Master Stylist 500…" at bounding box center [215, 264] width 0 height 34
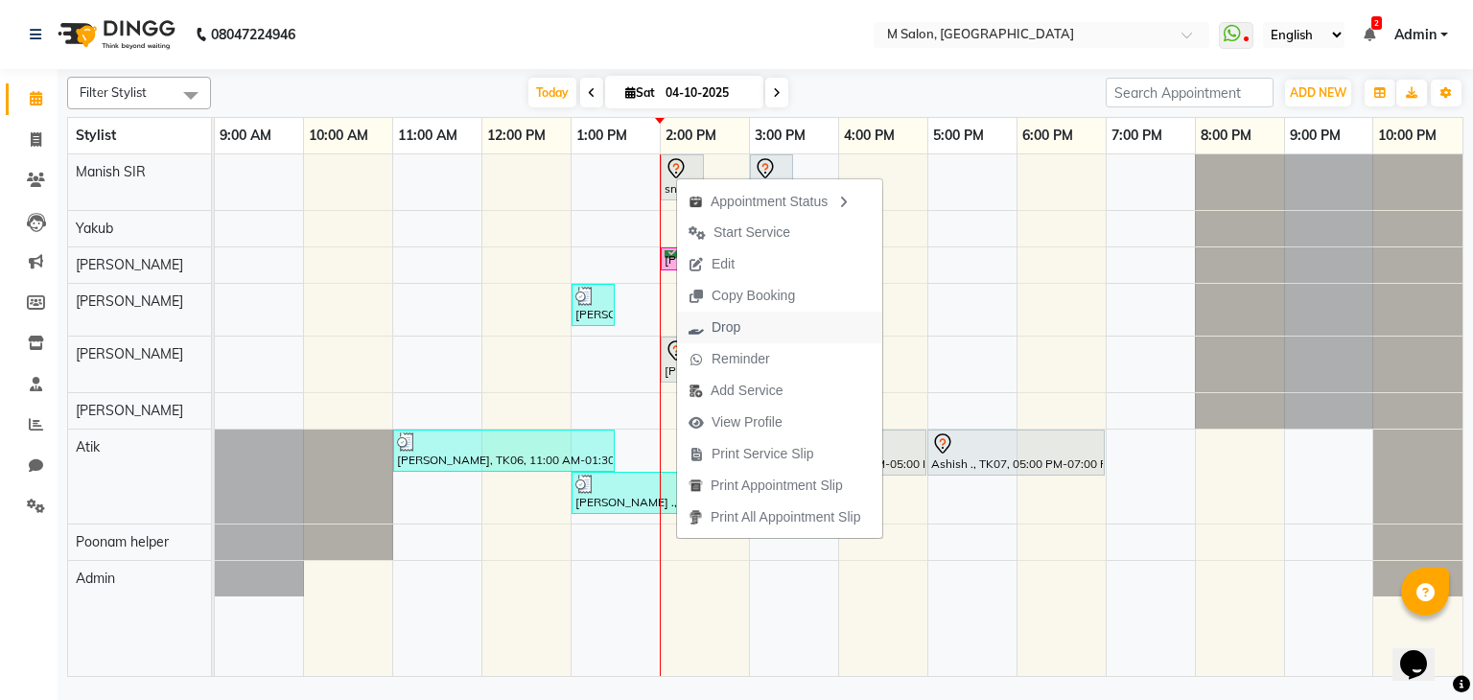
click at [717, 323] on span "Drop" at bounding box center [726, 327] width 29 height 20
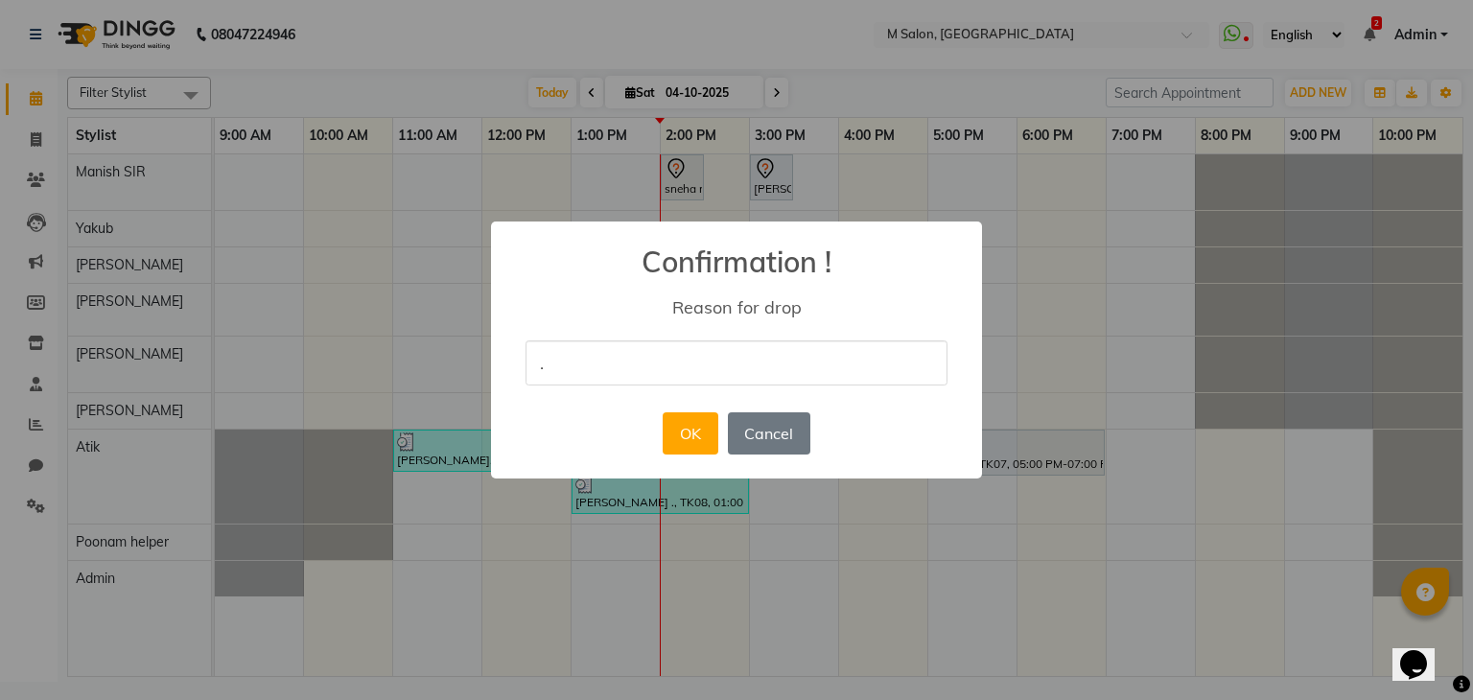
type input "."
click at [544, 419] on div "× Confirmation ! Reason for drop . OK No Cancel" at bounding box center [736, 351] width 491 height 258
click at [709, 439] on button "OK" at bounding box center [690, 433] width 55 height 42
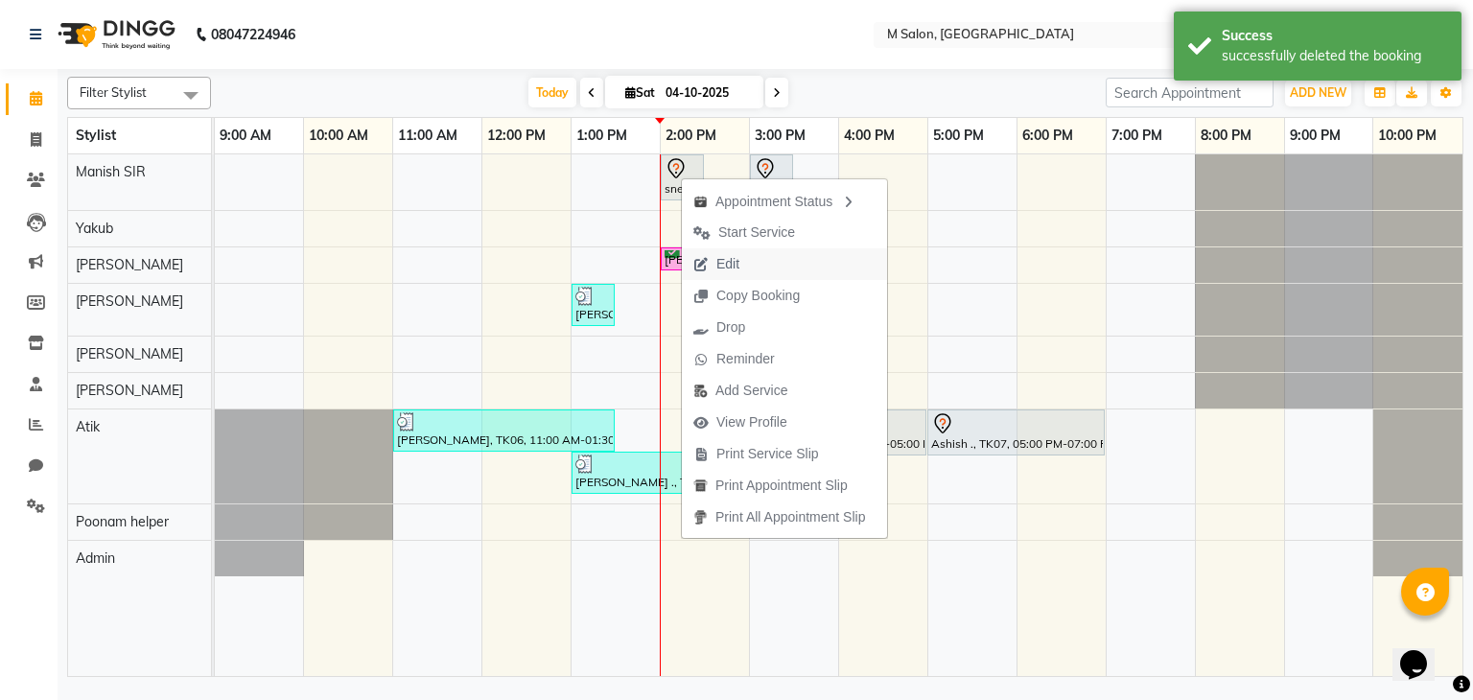
click at [726, 258] on span "Edit" at bounding box center [727, 264] width 23 height 20
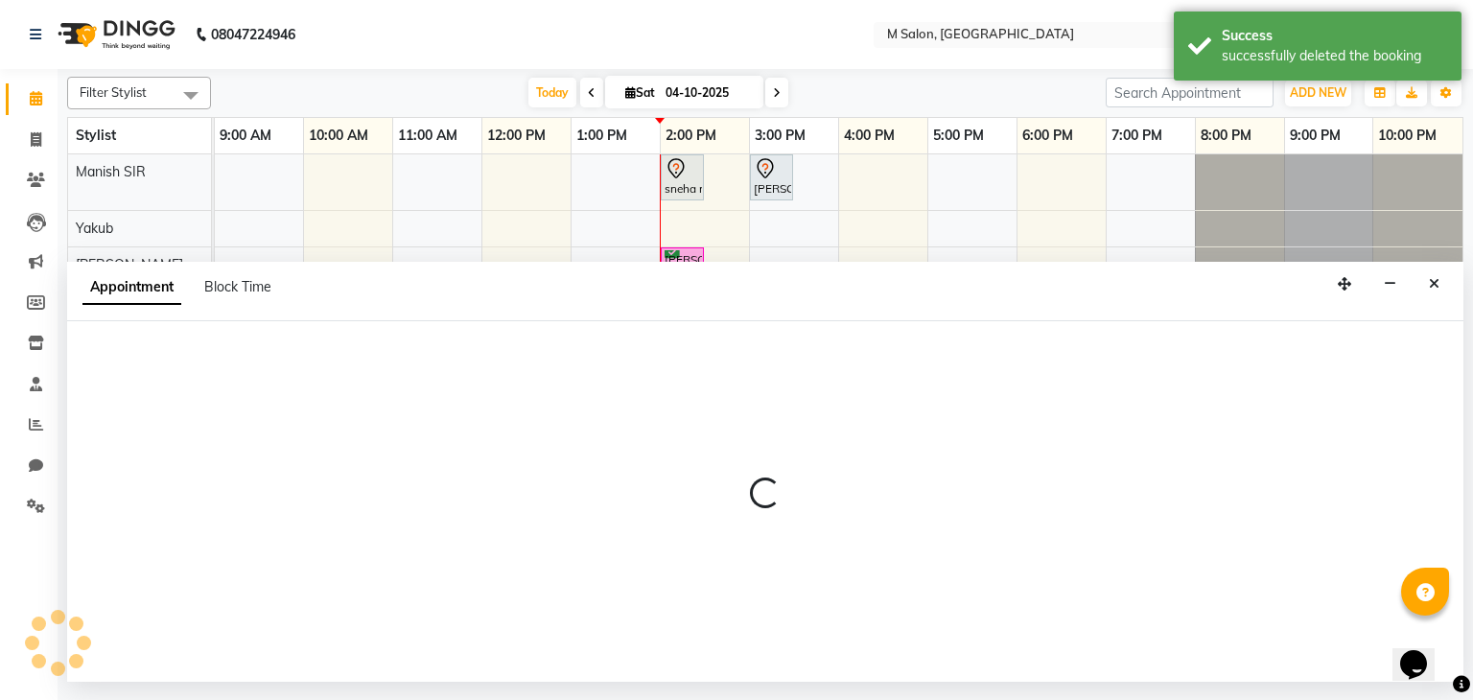
select select "tentative"
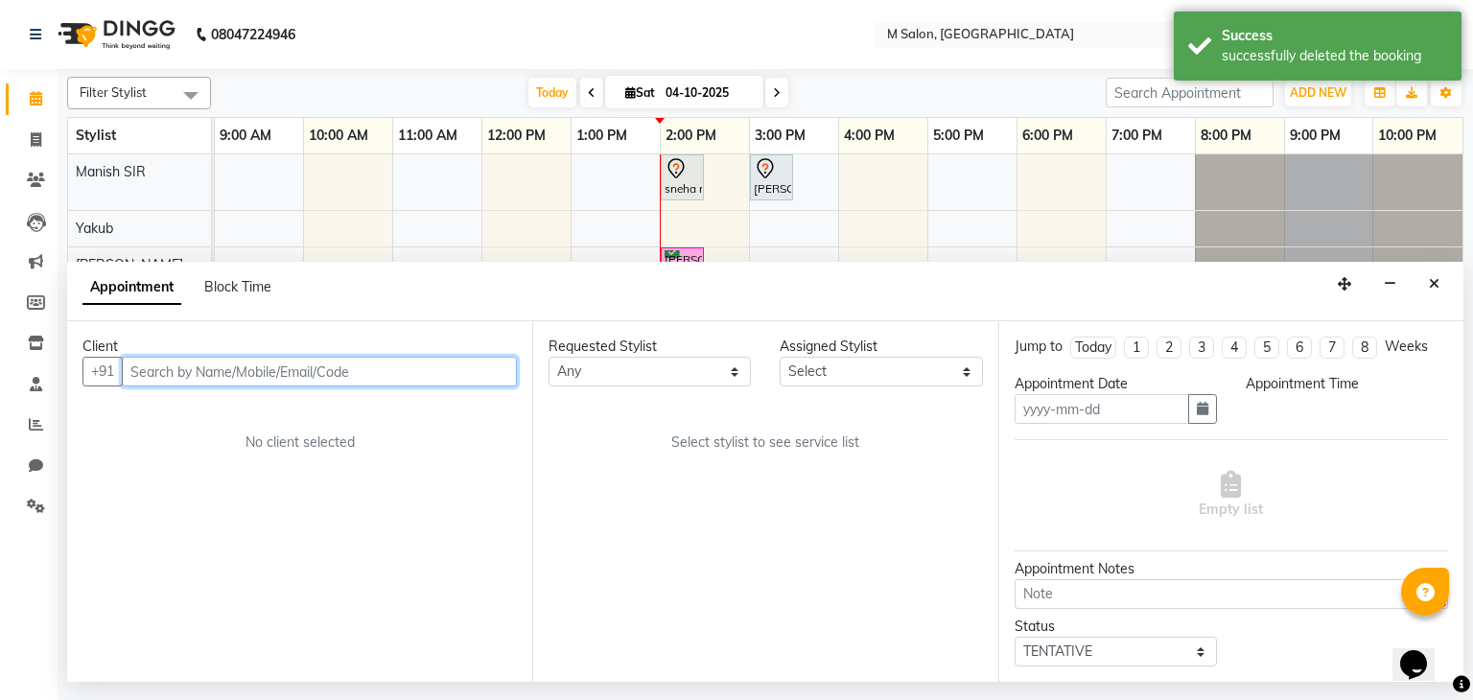
type input "04-10-2025"
select select "86896"
select select "840"
select select "4363"
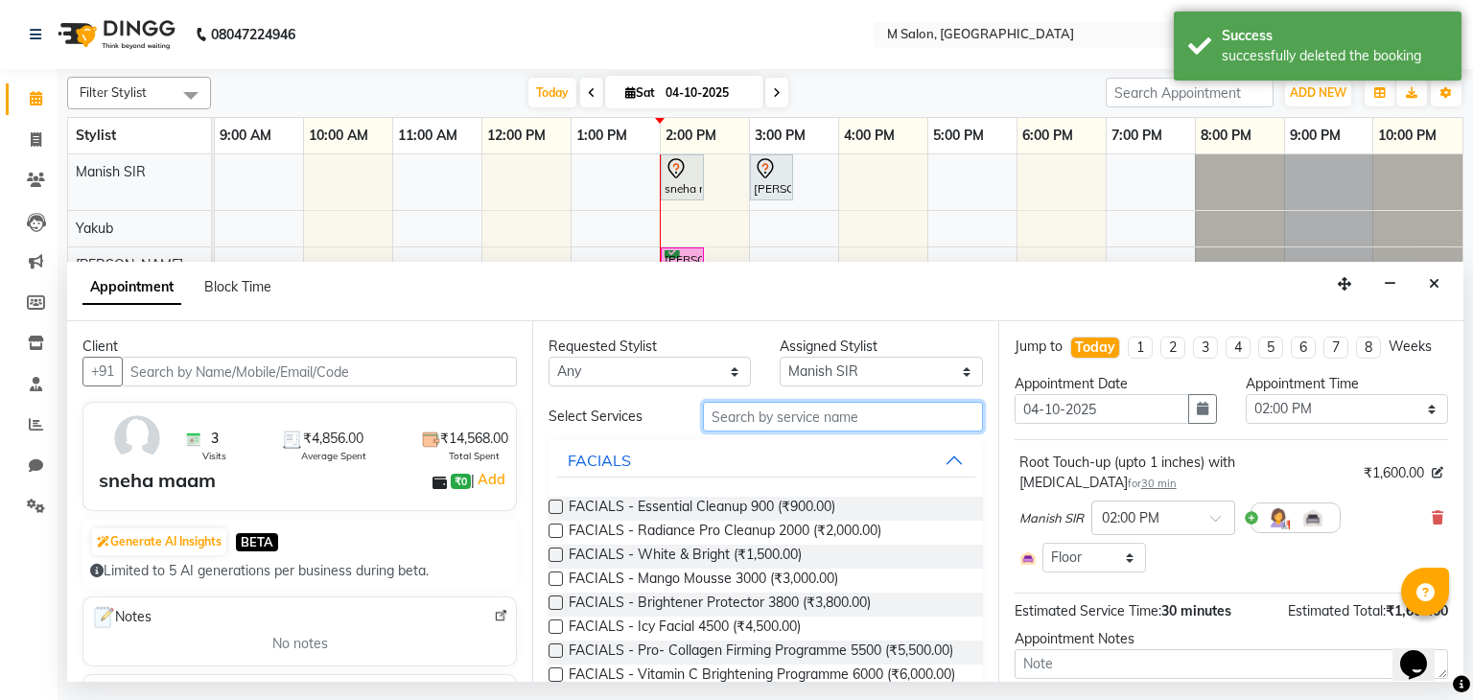
click at [763, 416] on input "text" at bounding box center [843, 417] width 280 height 30
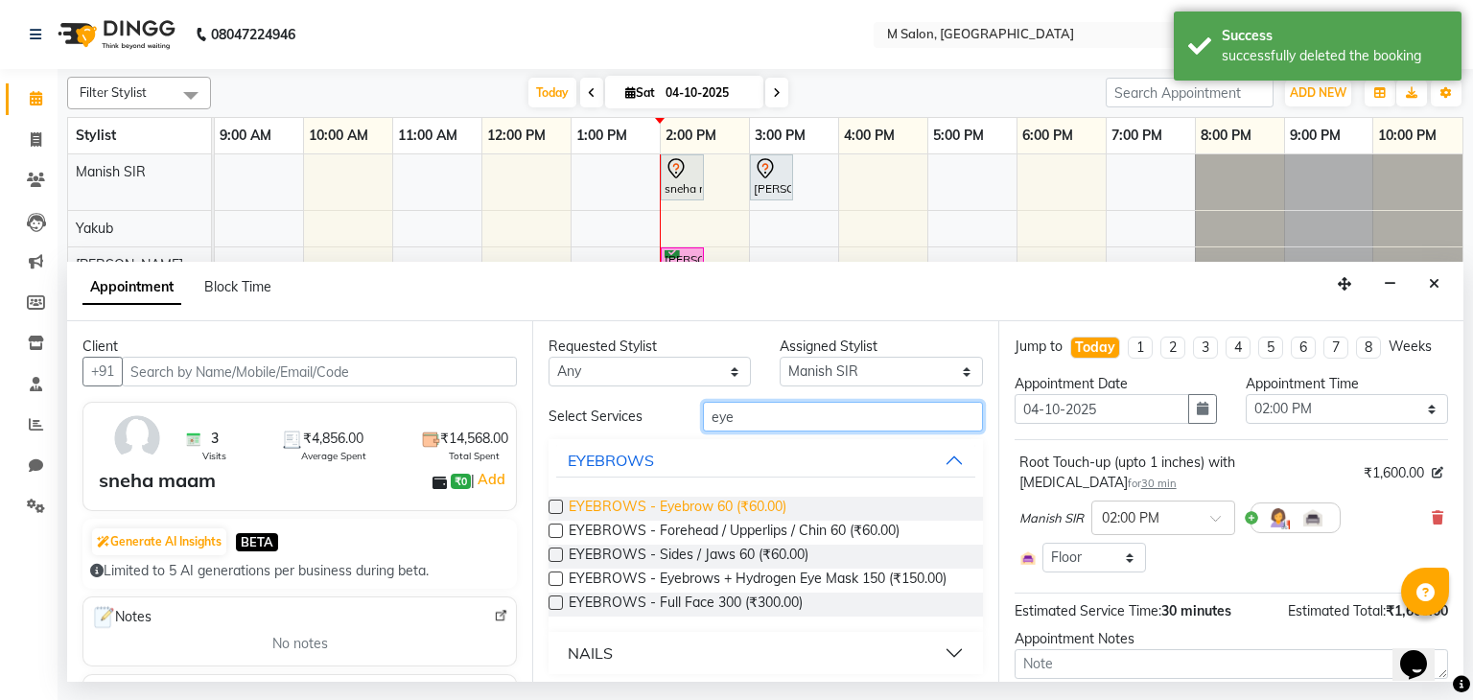
type input "eye"
click at [687, 507] on span "EYEBROWS - Eyebrow 60 (₹60.00)" at bounding box center [678, 509] width 218 height 24
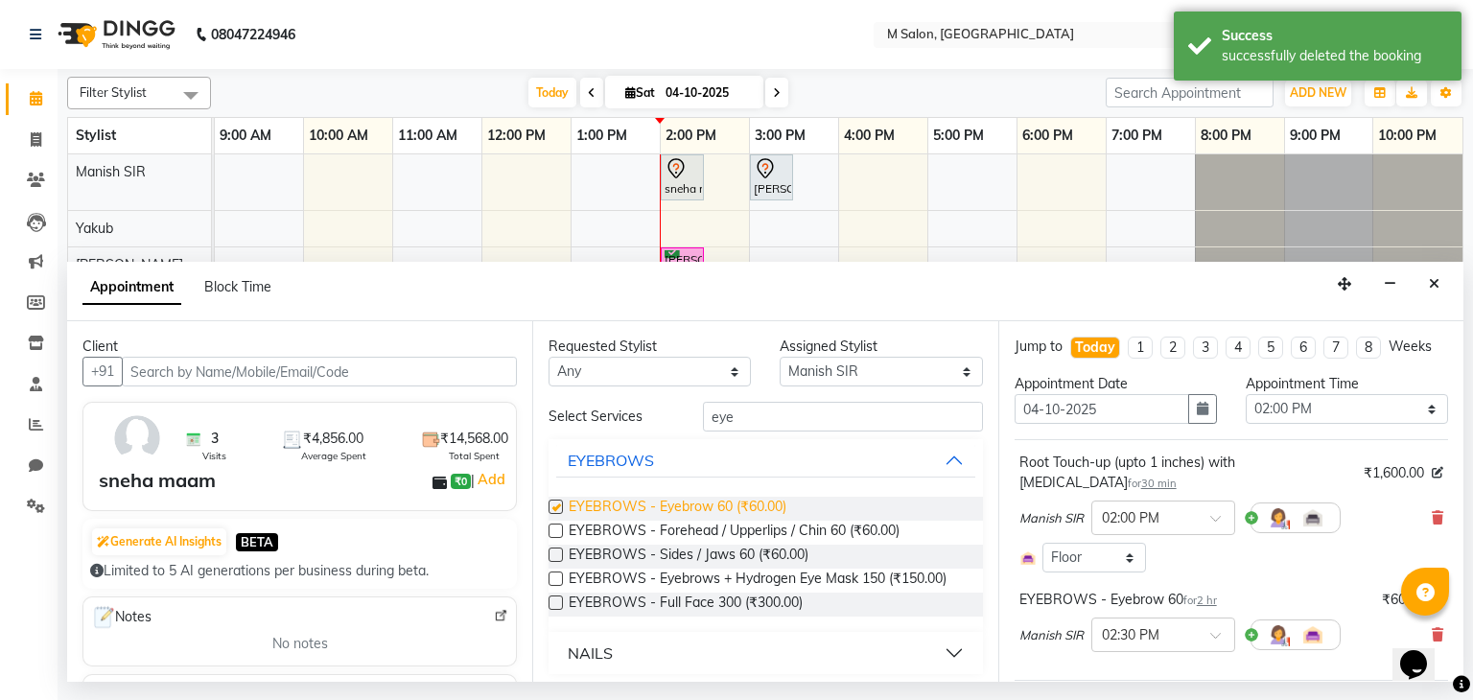
checkbox input "false"
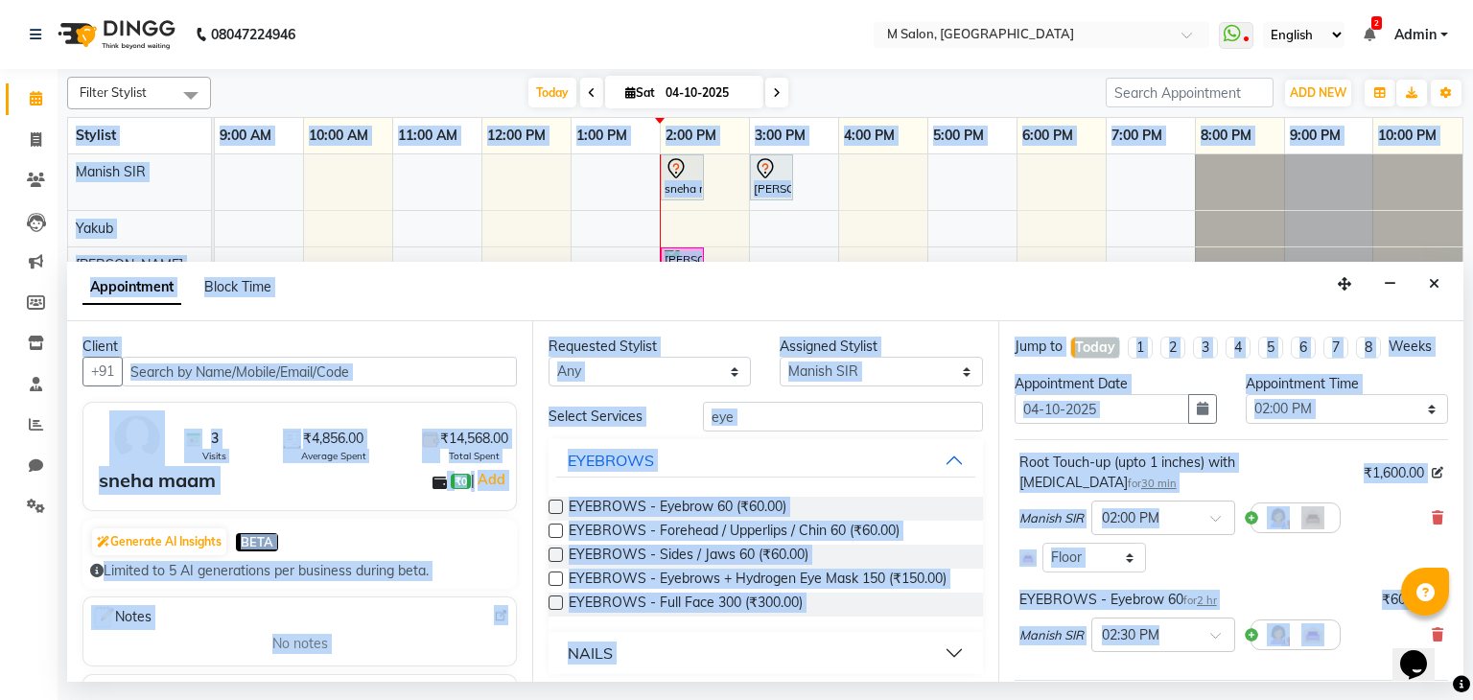
drag, startPoint x: 1472, startPoint y: 521, endPoint x: 1456, endPoint y: 642, distance: 121.9
click at [1456, 642] on div "Filter Stylist Select All Manish SIR Admin Atik Heena Poonam helper Pranali tab…" at bounding box center [765, 375] width 1415 height 613
click at [1198, 301] on div "Appointment Block Time" at bounding box center [765, 291] width 1396 height 59
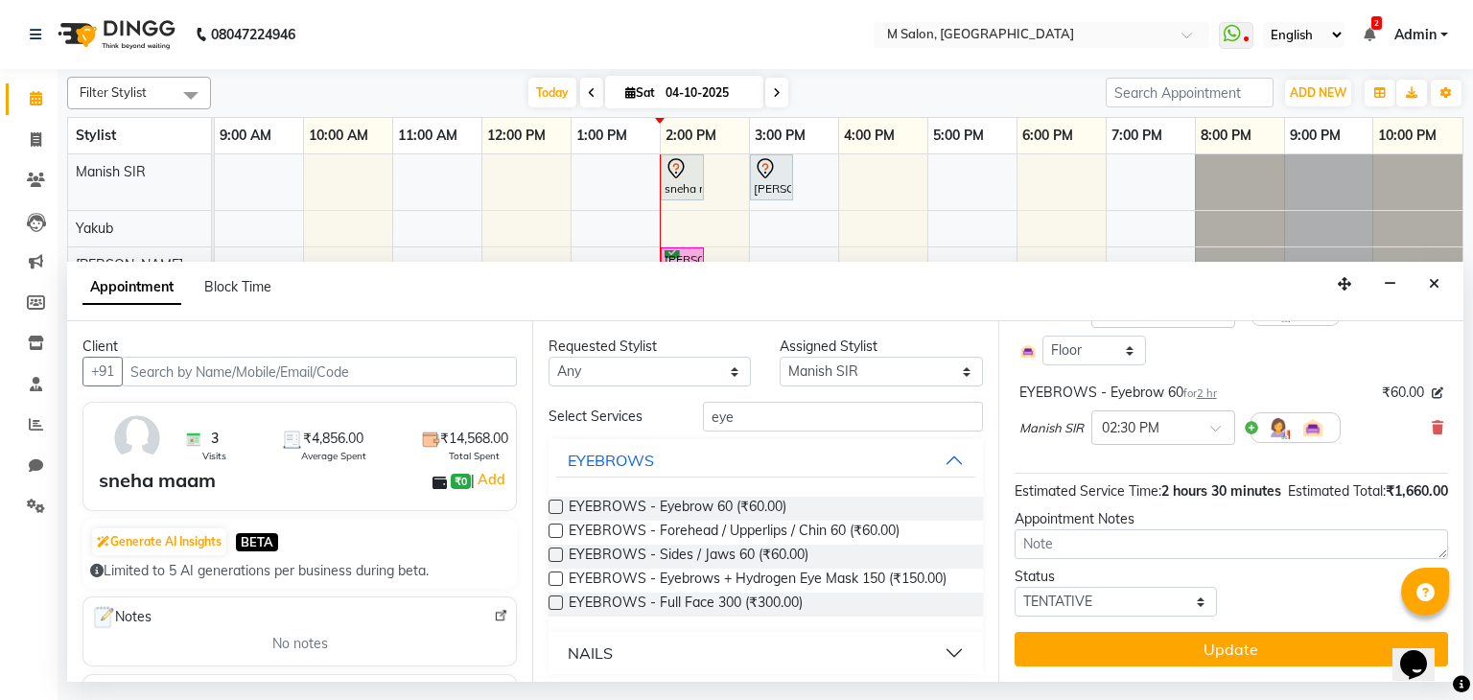
scroll to position [226, 0]
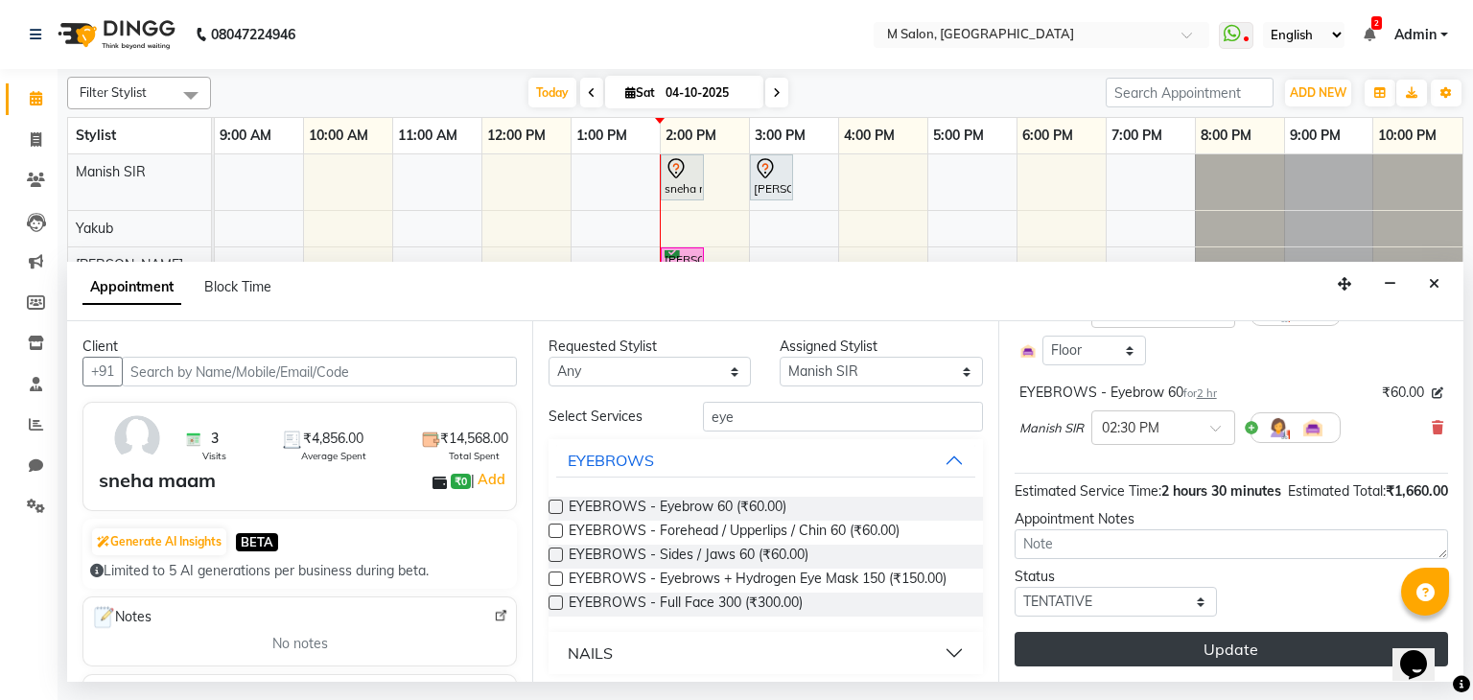
click at [1174, 651] on button "Update" at bounding box center [1231, 649] width 433 height 35
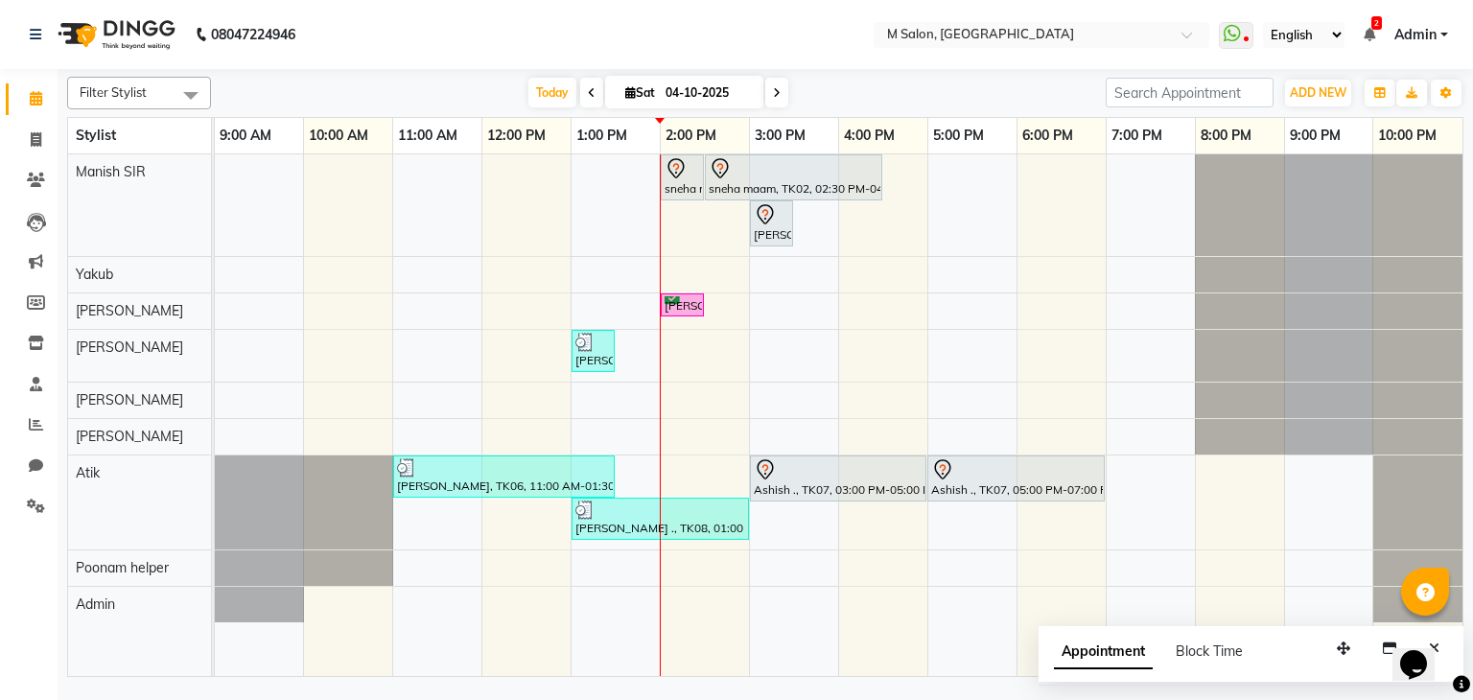
click at [769, 82] on span at bounding box center [776, 93] width 23 height 30
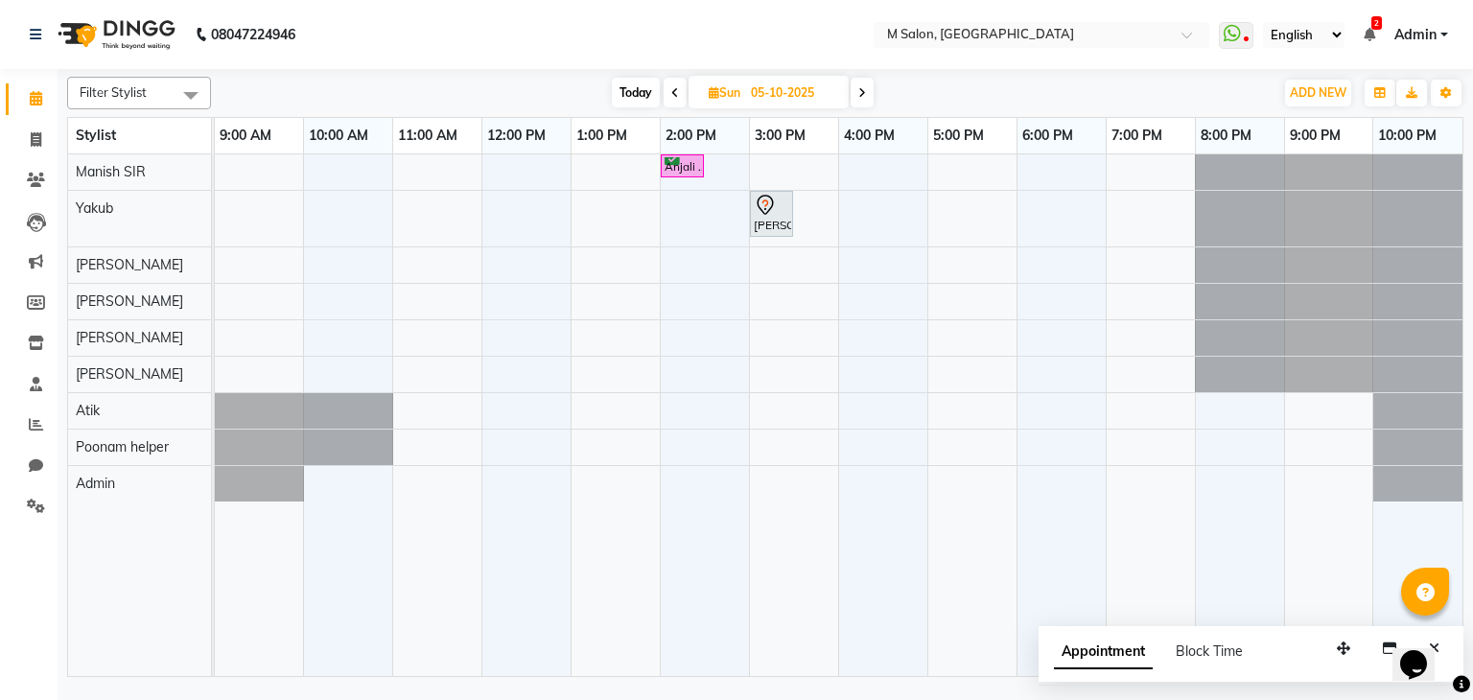
click at [634, 85] on span "Today" at bounding box center [636, 93] width 48 height 30
type input "04-10-2025"
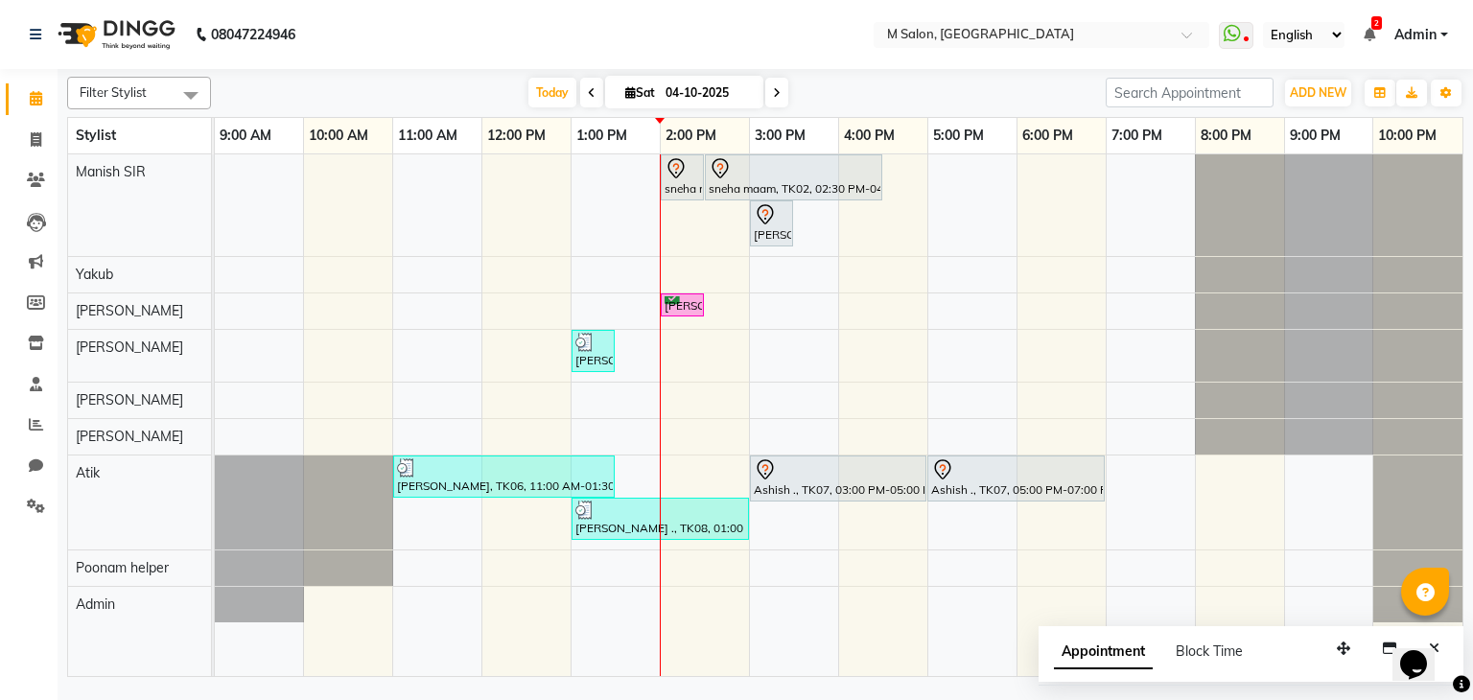
click at [671, 85] on input "04-10-2025" at bounding box center [708, 93] width 96 height 29
select select "10"
select select "2025"
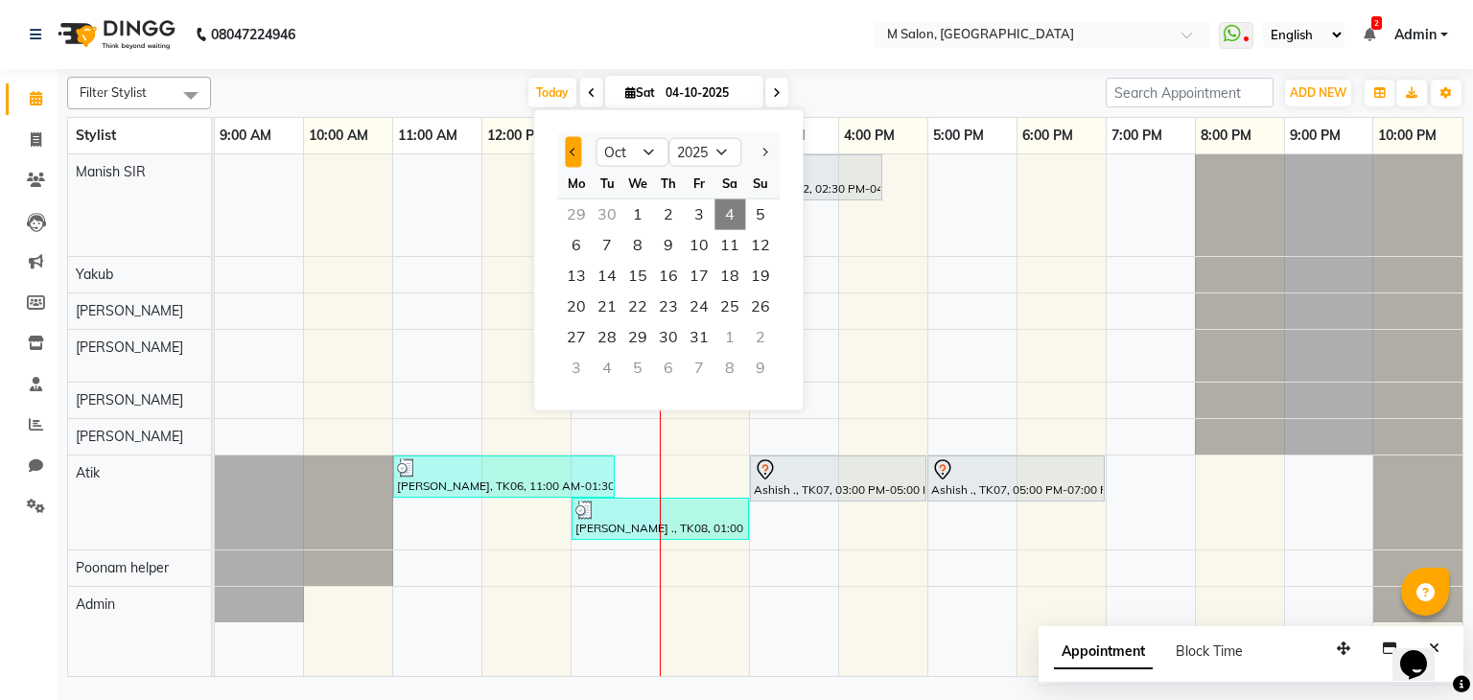
click at [567, 158] on button "Previous month" at bounding box center [573, 152] width 16 height 31
select select "9"
click at [670, 208] on span "4" at bounding box center [668, 214] width 31 height 31
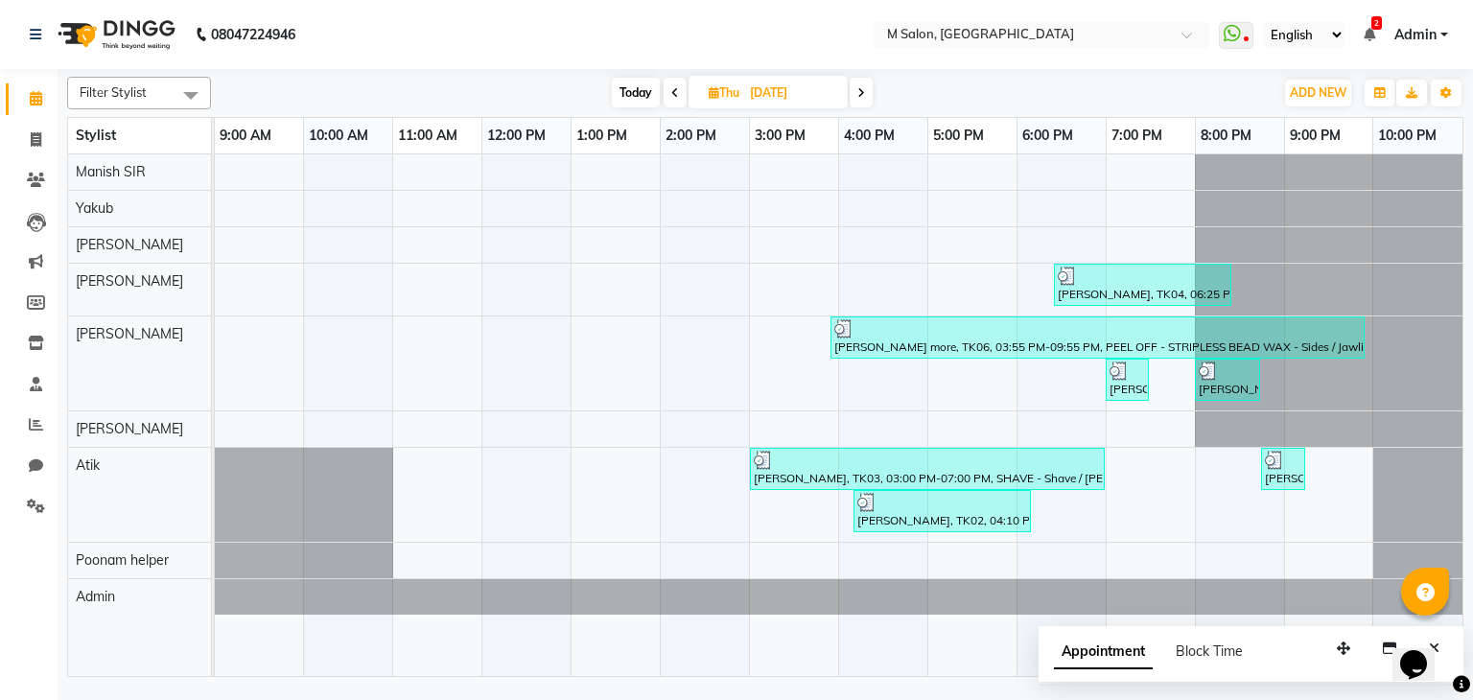
click at [859, 93] on icon at bounding box center [861, 93] width 8 height 12
type input "05-09-2025"
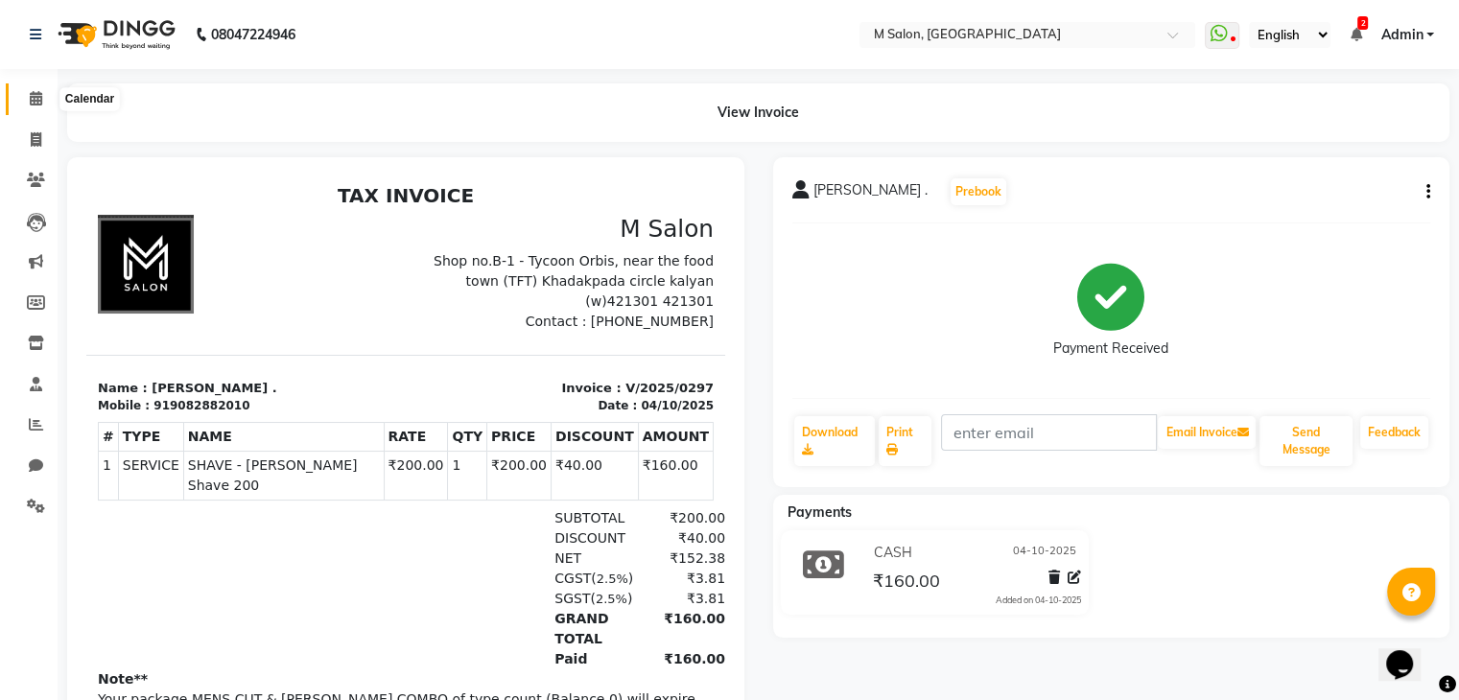
click at [27, 88] on span at bounding box center [36, 99] width 34 height 22
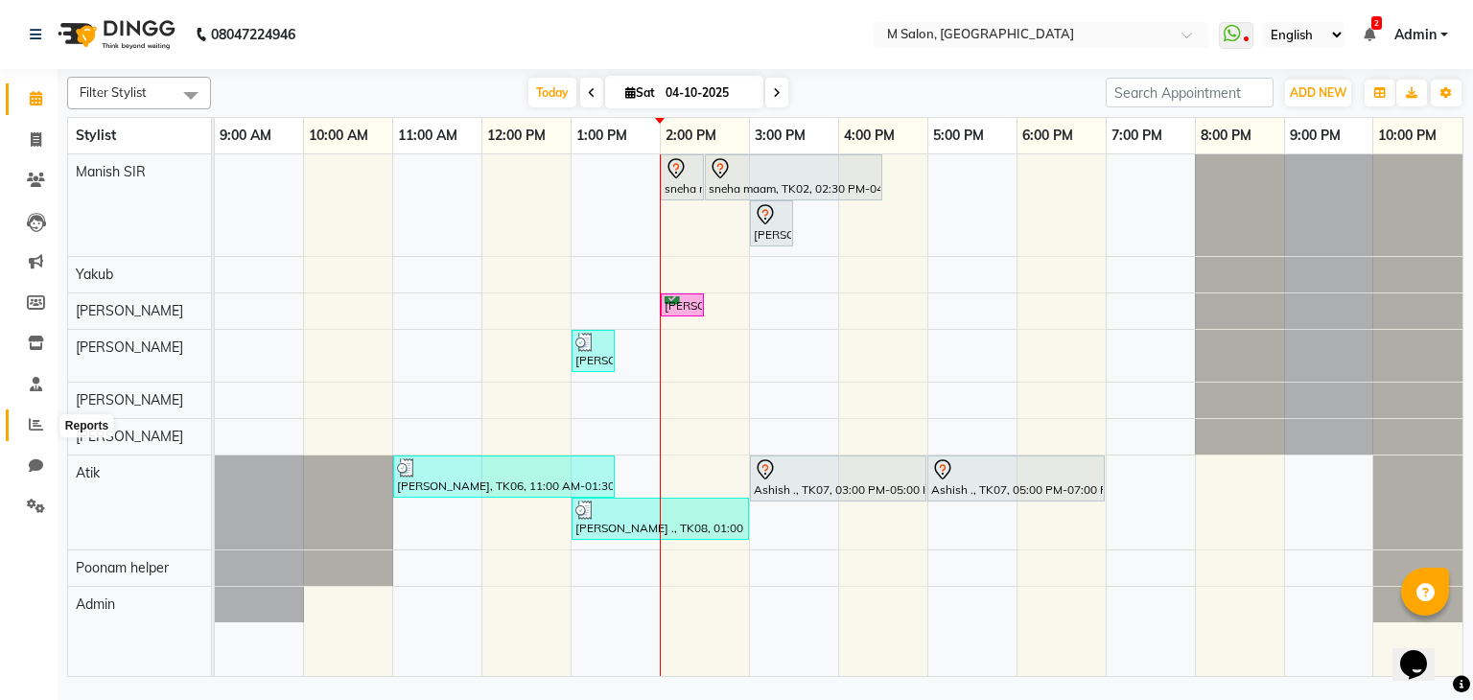
click at [35, 426] on icon at bounding box center [36, 424] width 14 height 14
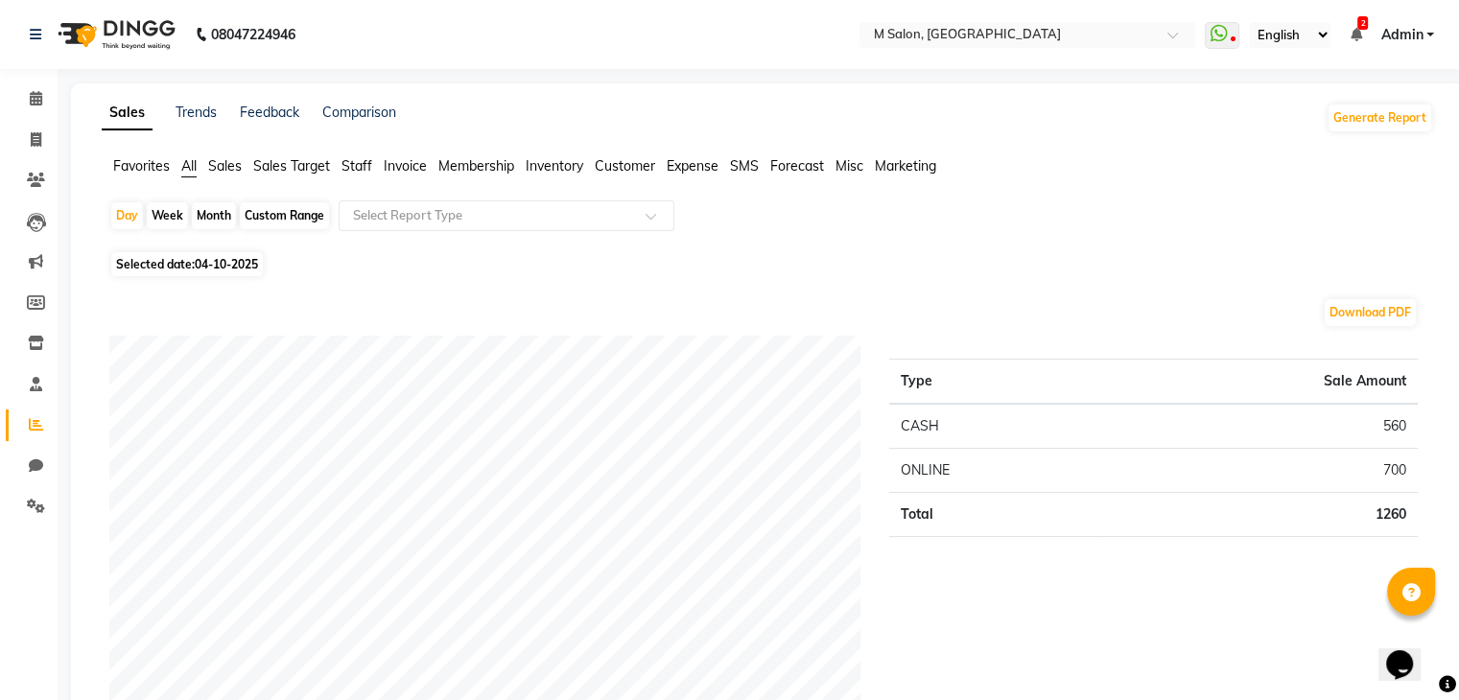
click at [27, 121] on li "Invoice" at bounding box center [29, 140] width 58 height 41
click at [36, 99] on icon at bounding box center [36, 98] width 12 height 14
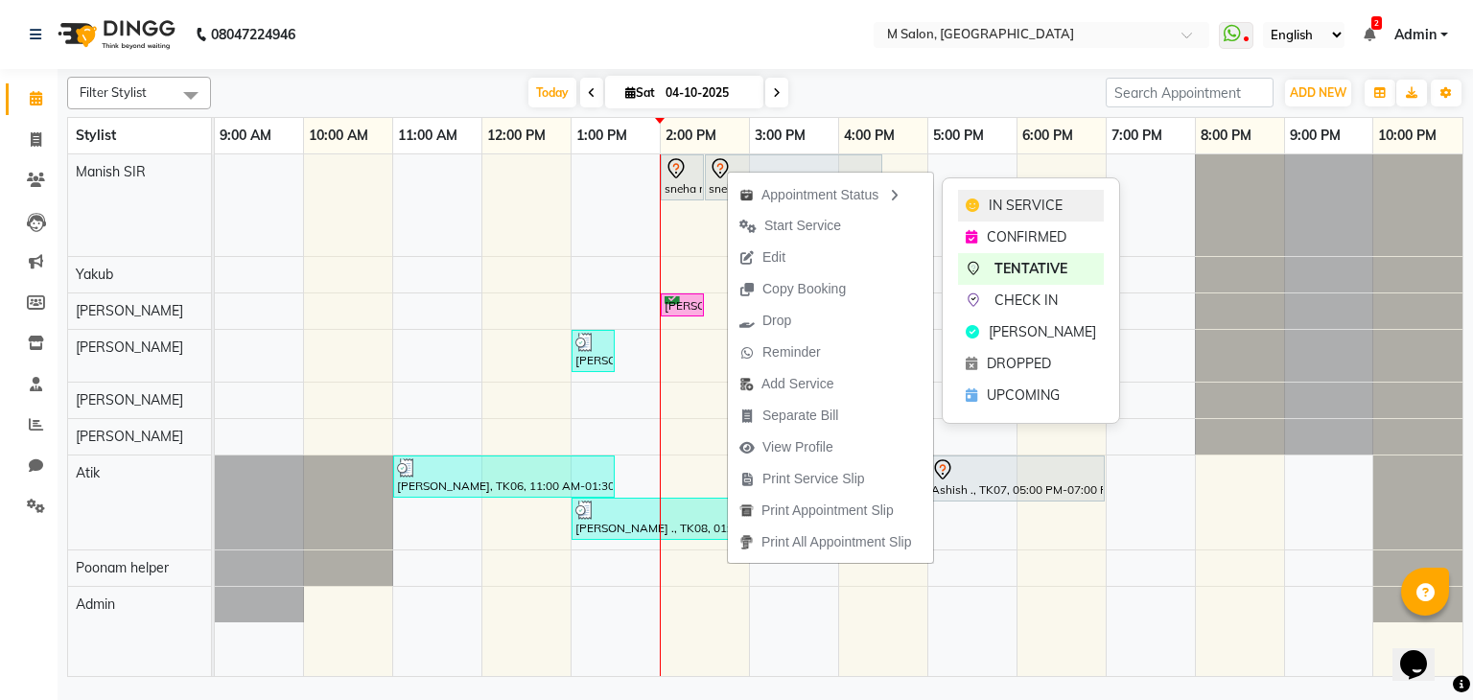
click at [1001, 202] on span "IN SERVICE" at bounding box center [1026, 206] width 74 height 20
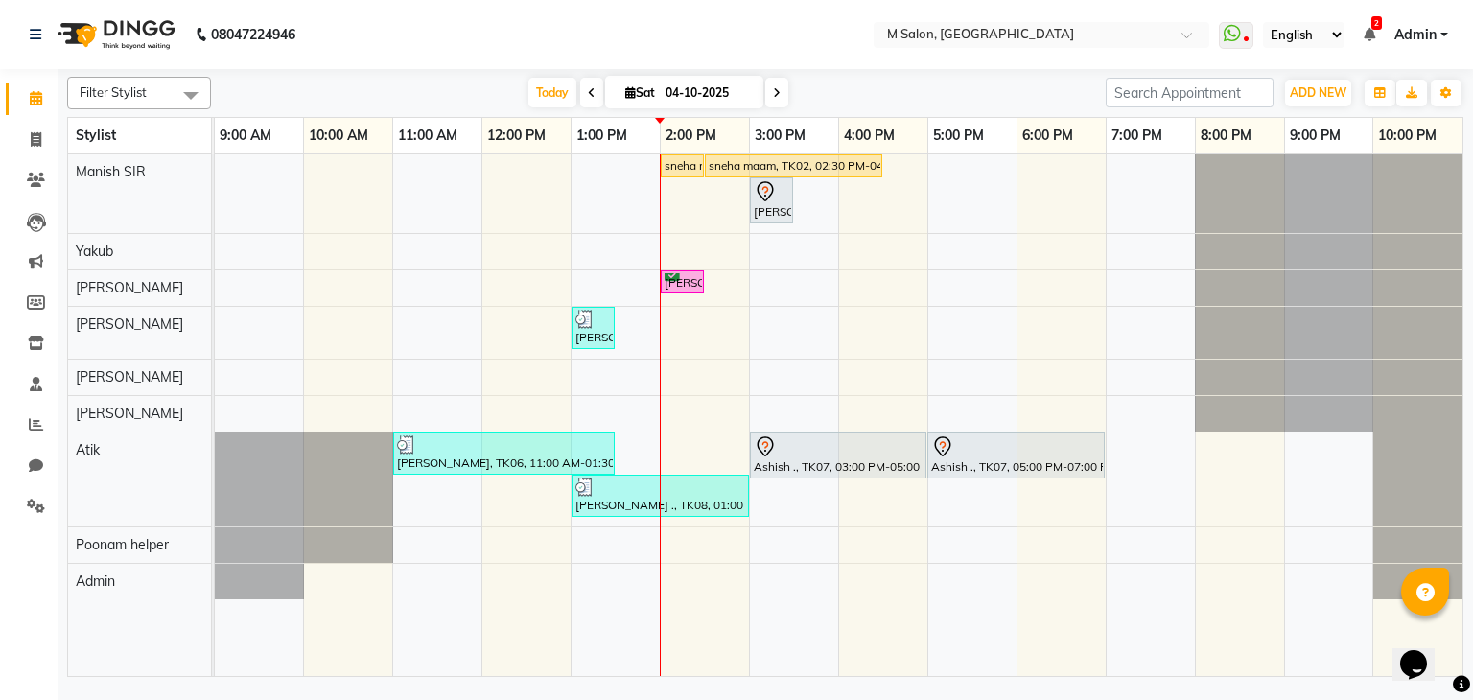
click at [640, 82] on span "Sat 04-10-2025" at bounding box center [684, 92] width 158 height 33
click at [673, 86] on input "04-10-2025" at bounding box center [708, 93] width 96 height 29
select select "10"
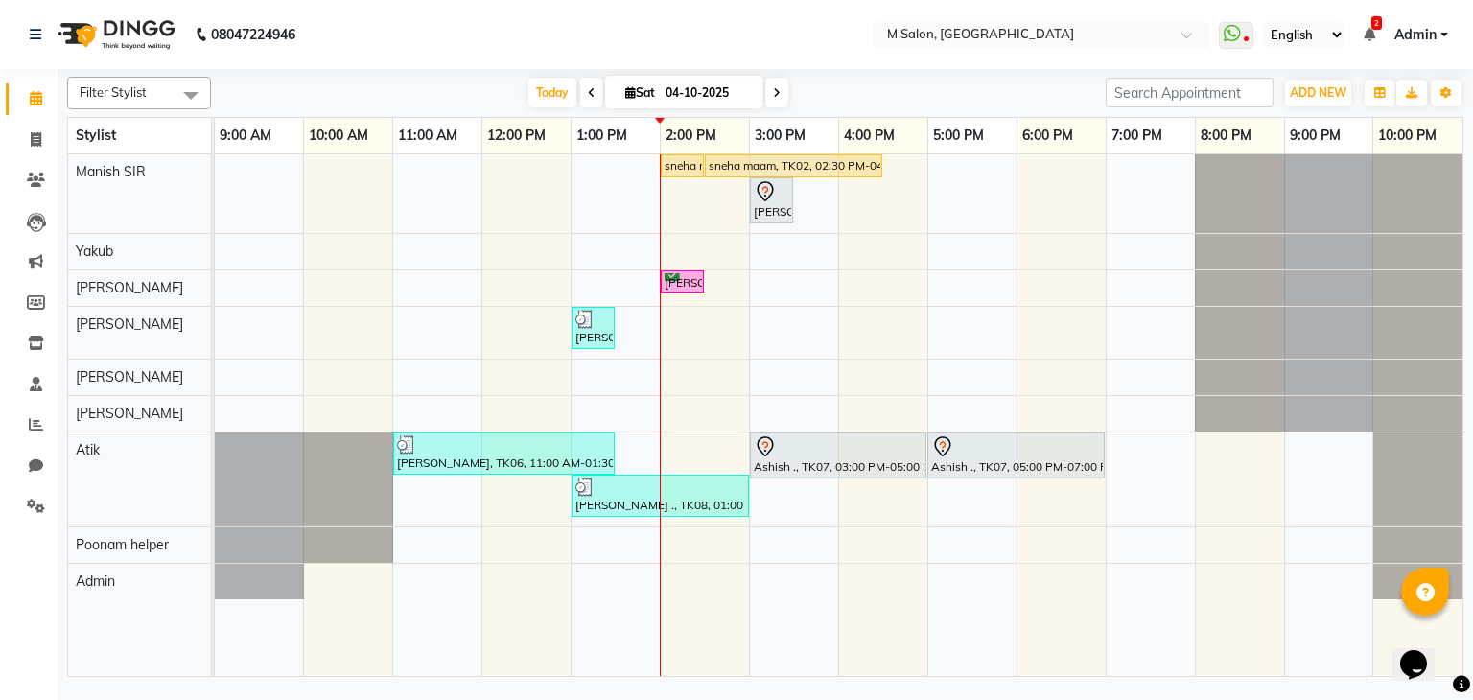
select select "2025"
